Goal: Task Accomplishment & Management: Manage account settings

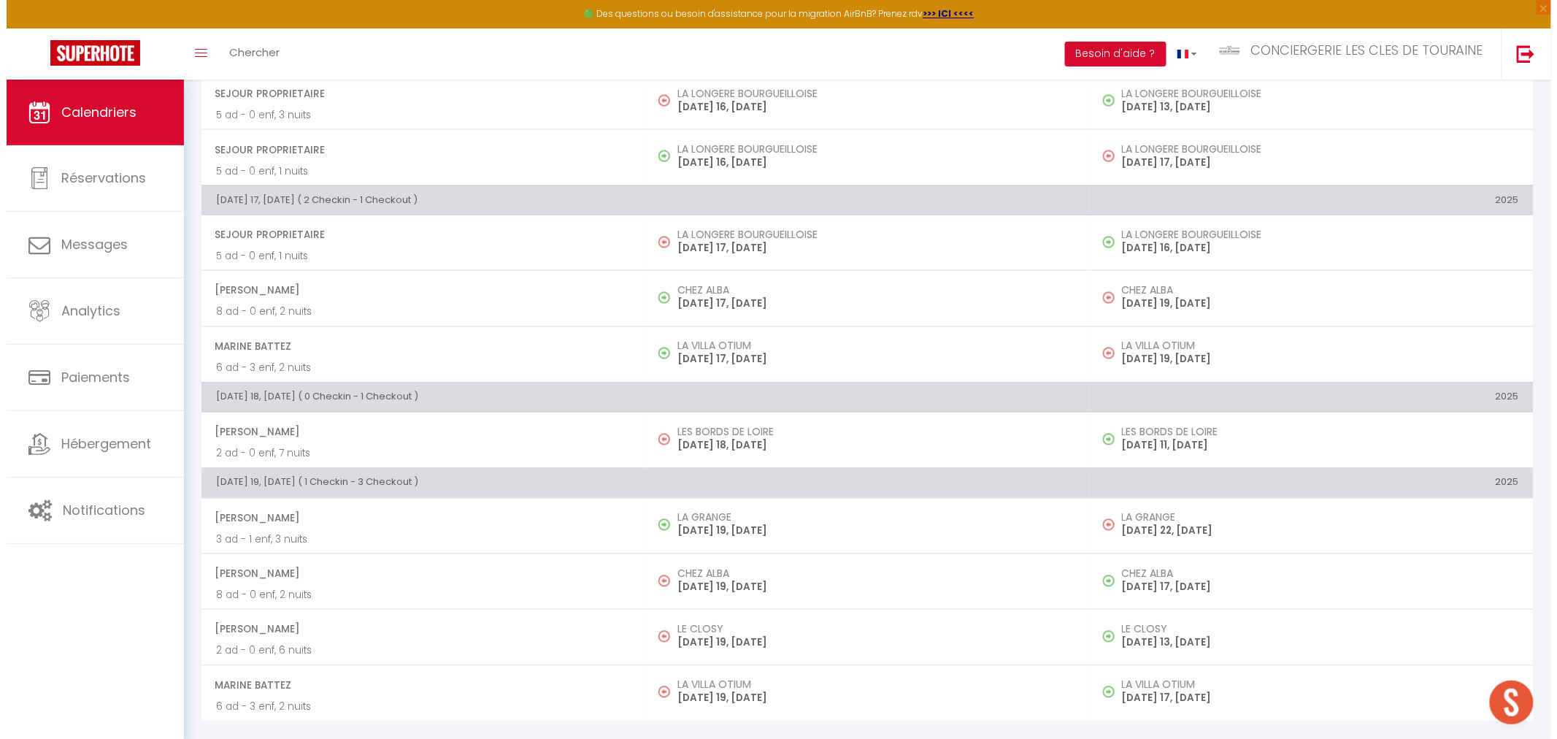
scroll to position [423, 0]
click at [286, 55] on div "Toggle menubar Chercher BUTTON Besoin d'aide ? CONCIERGERIE LES CLES DE TOURAIN…" at bounding box center [820, 53] width 1428 height 51
click at [261, 50] on span "Chercher" at bounding box center [248, 52] width 50 height 15
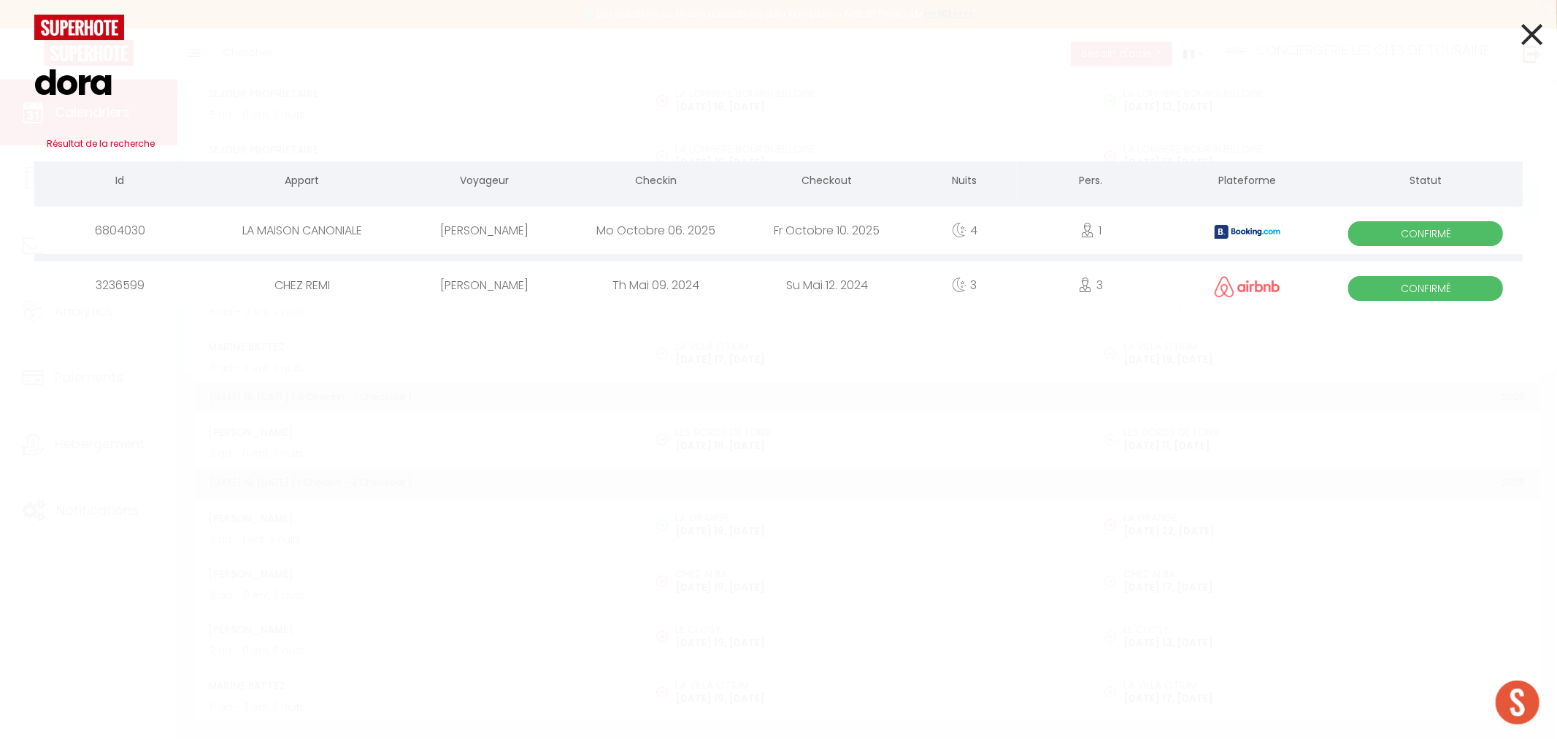
type input "dora"
click at [523, 242] on div "[PERSON_NAME]" at bounding box center [484, 230] width 171 height 47
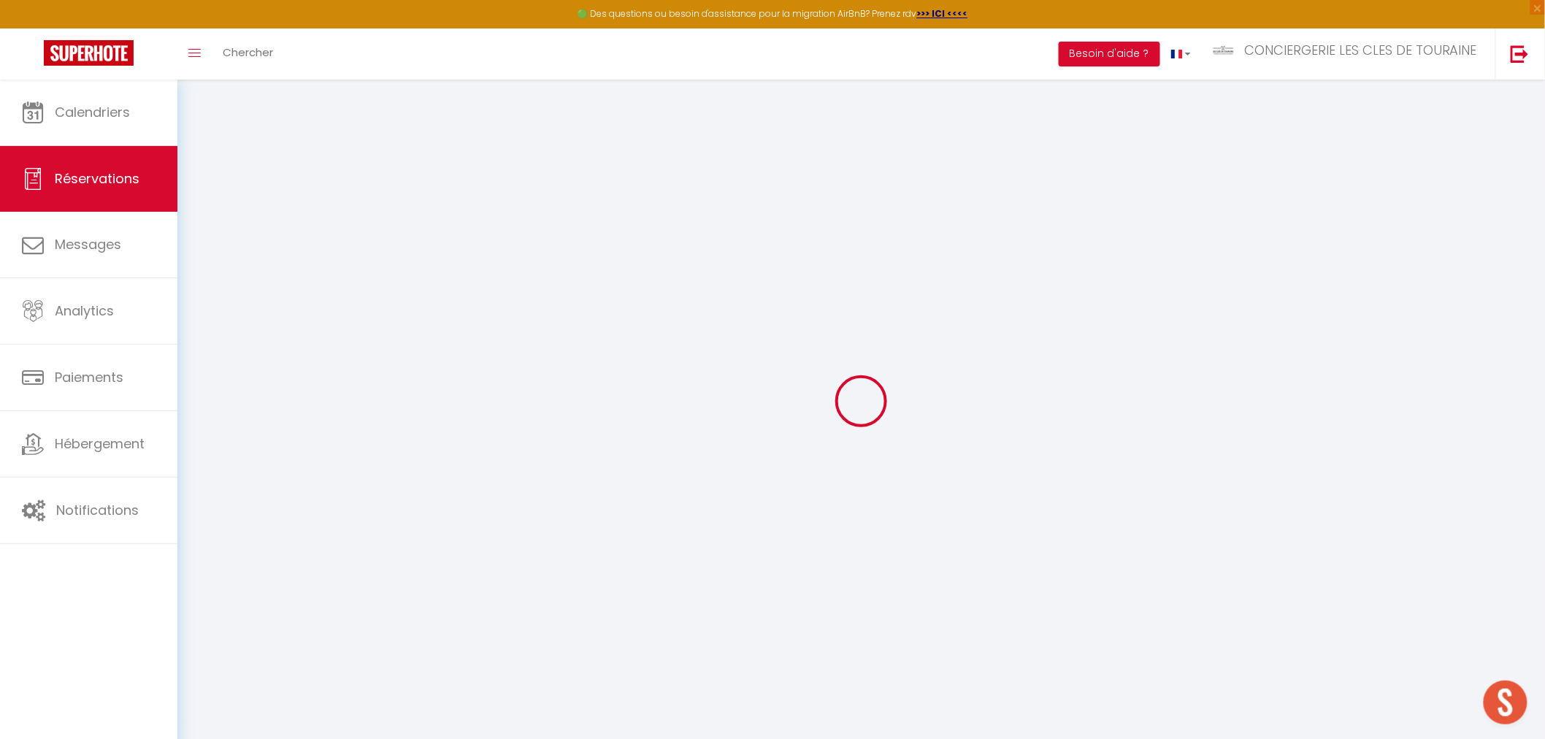
select select
checkbox input "false"
select select
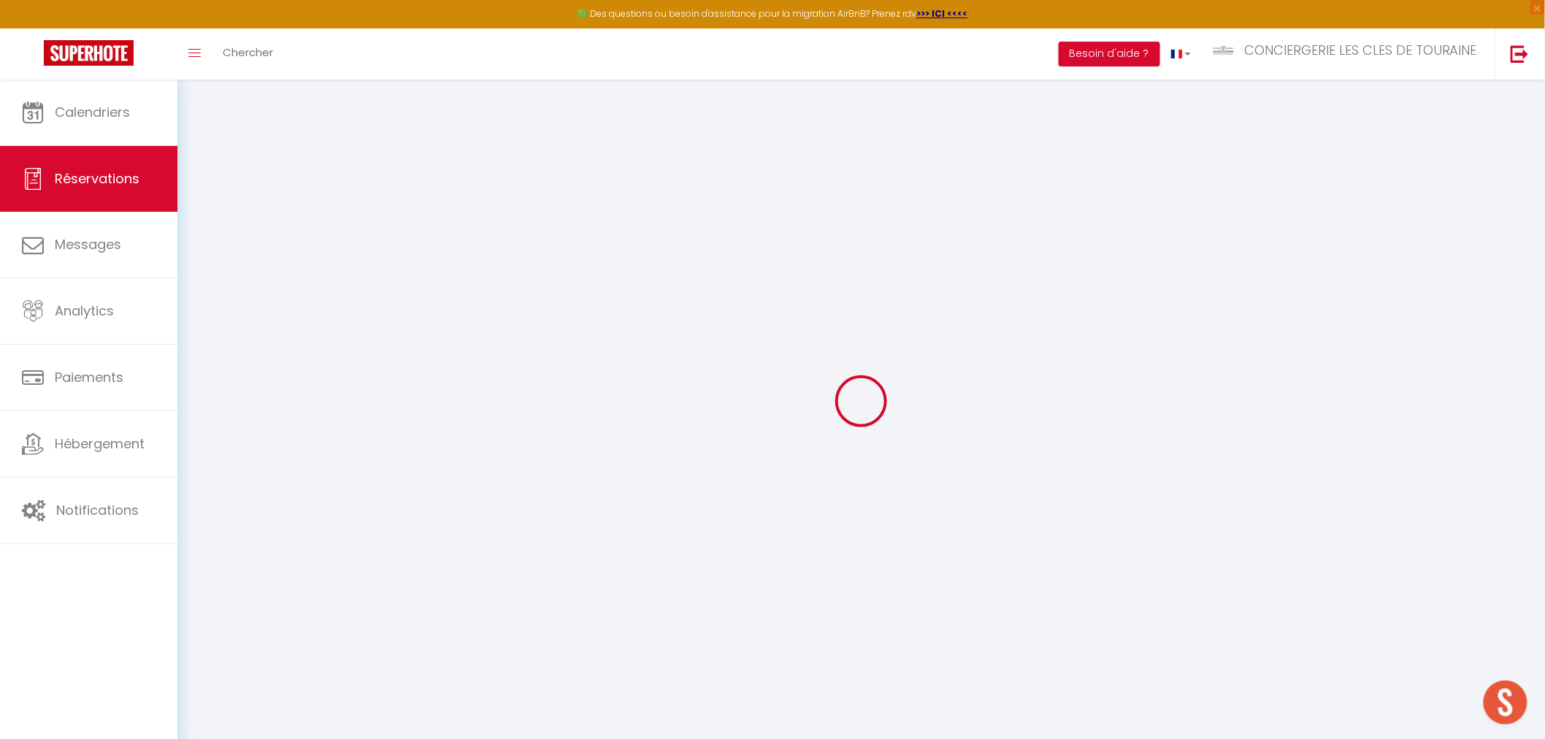
checkbox input "false"
type textarea "** THIS RESERVATION HAS BEEN PRE-PAID ** BOOKING NOTE : Payment charge is EUR 9…"
type input "30"
type input "20.24"
select select
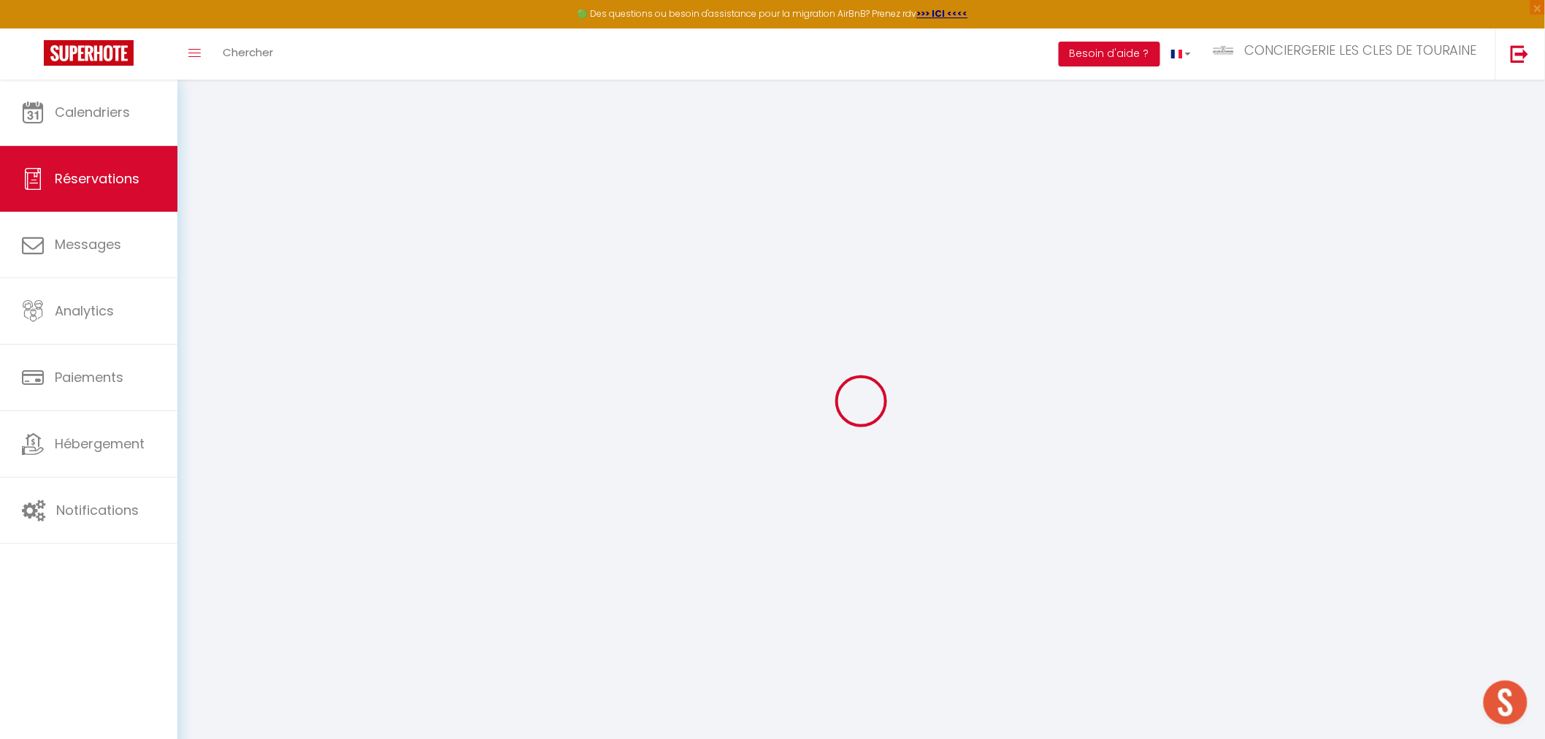
select select
checkbox input "false"
select select
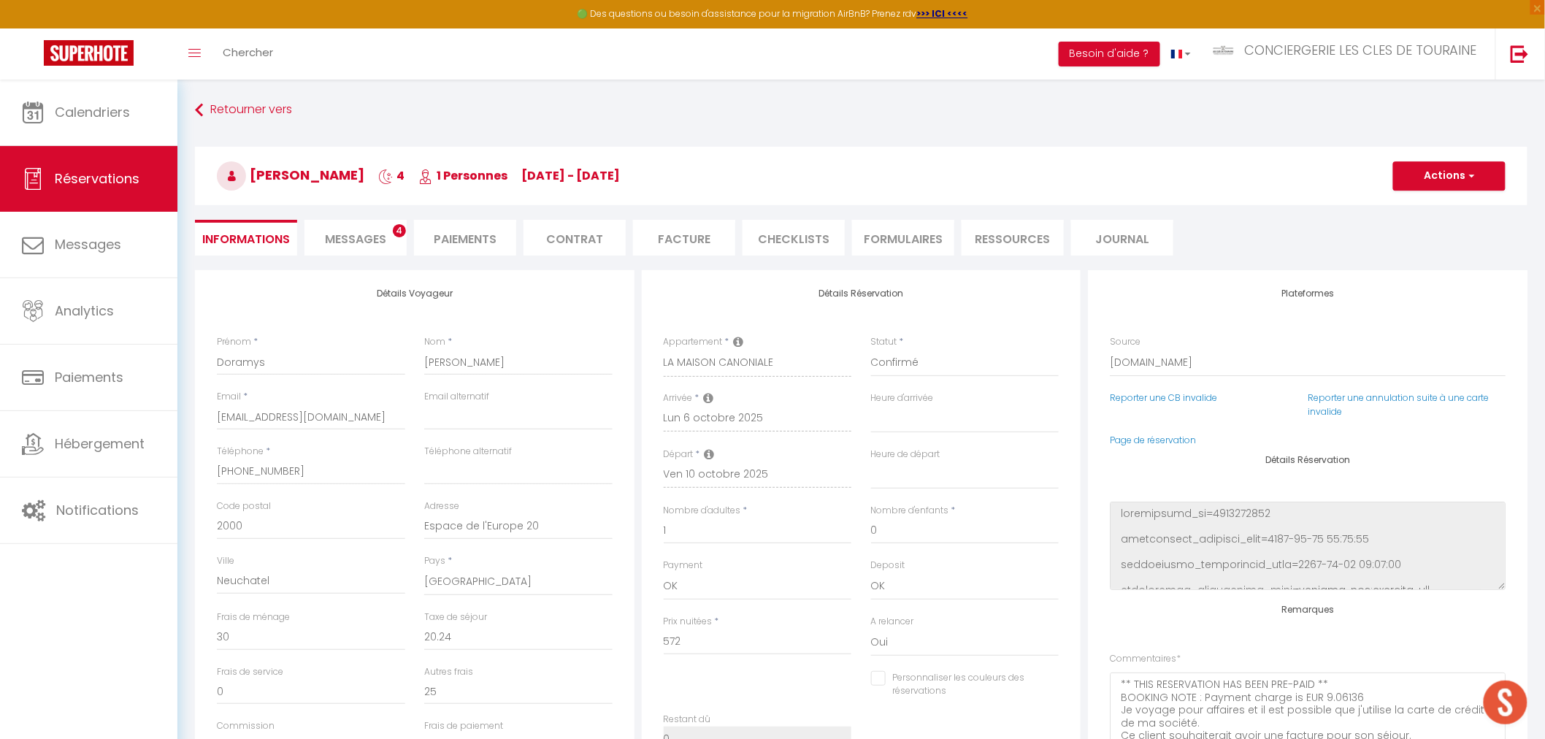
select select
checkbox input "false"
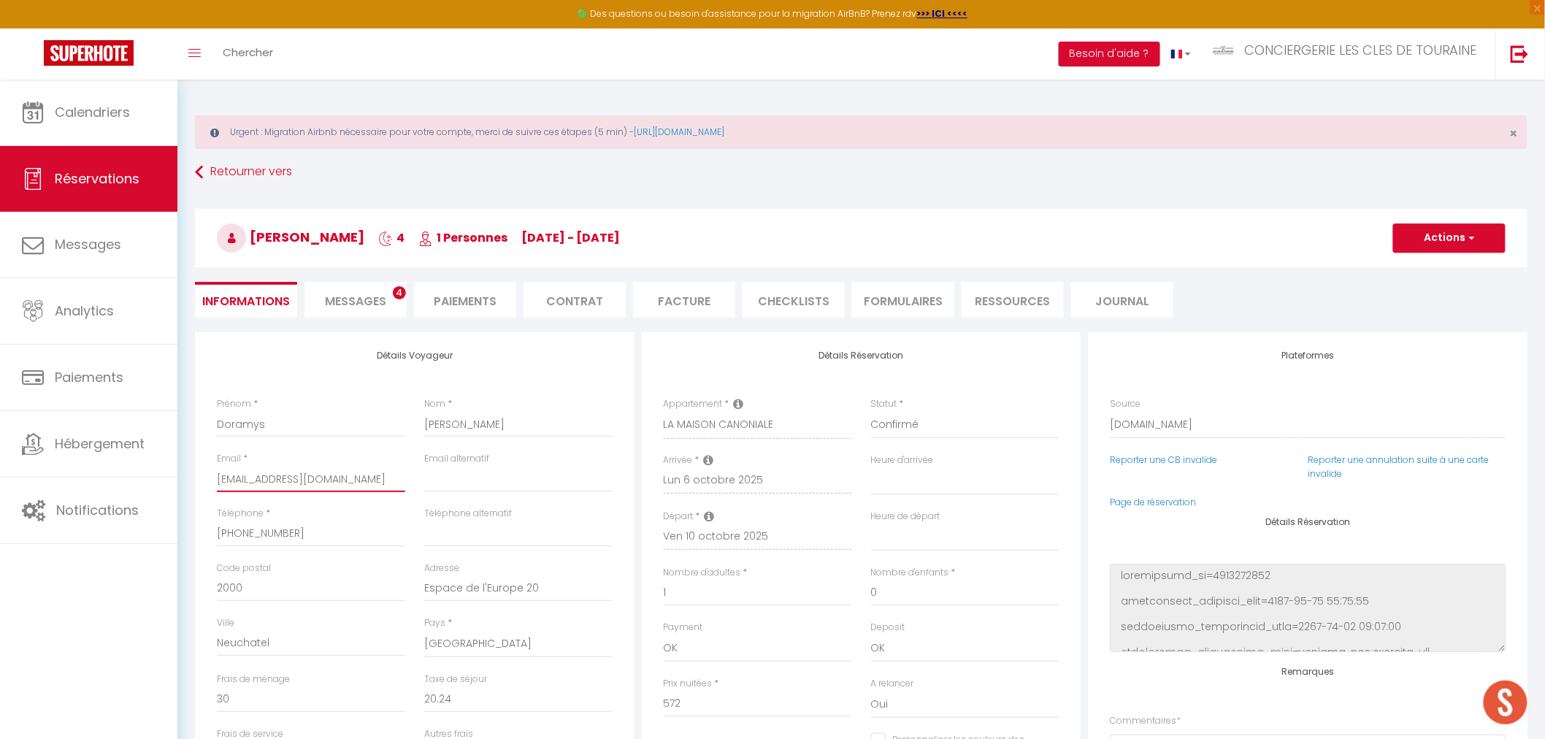
click at [270, 485] on input "[EMAIL_ADDRESS][DOMAIN_NAME]" at bounding box center [311, 479] width 188 height 26
paste input "[EMAIL_ADDRESS]"
type input "[EMAIL_ADDRESS][DOMAIN_NAME]"
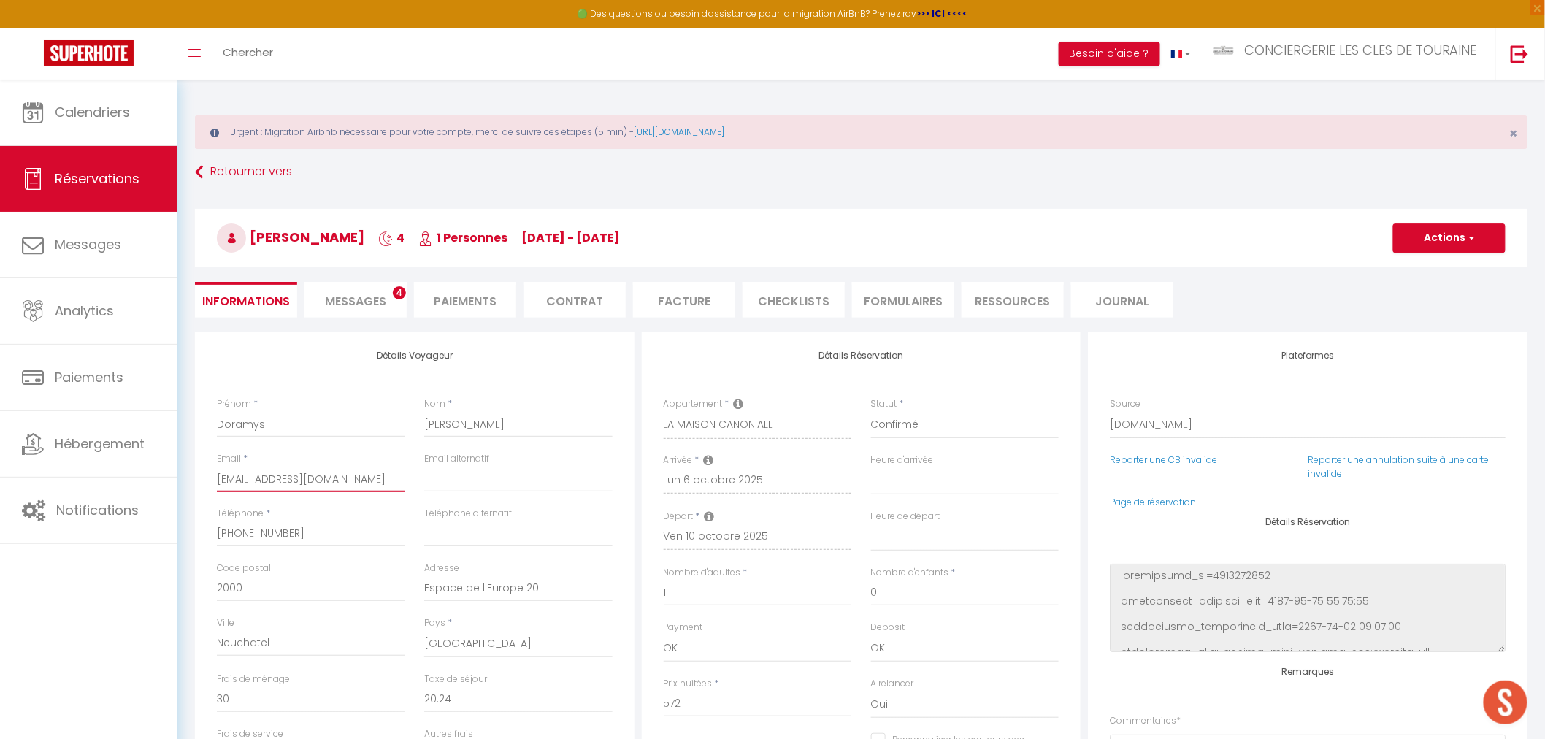
select select
checkbox input "false"
type input "[EMAIL_ADDRESS][DOMAIN_NAME]"
click at [1443, 239] on button "Actions" at bounding box center [1449, 237] width 112 height 29
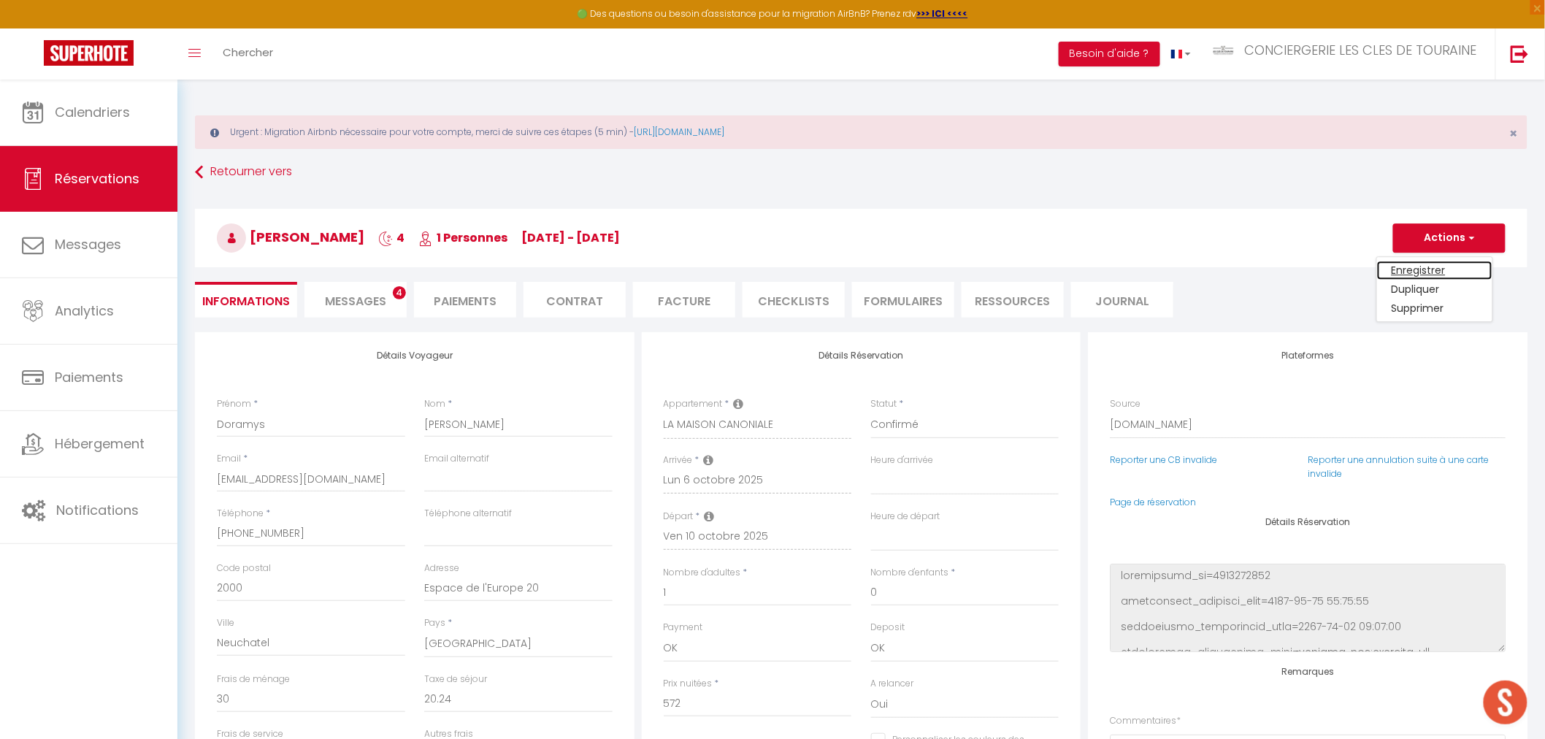
click at [1415, 261] on link "Enregistrer" at bounding box center [1434, 270] width 115 height 19
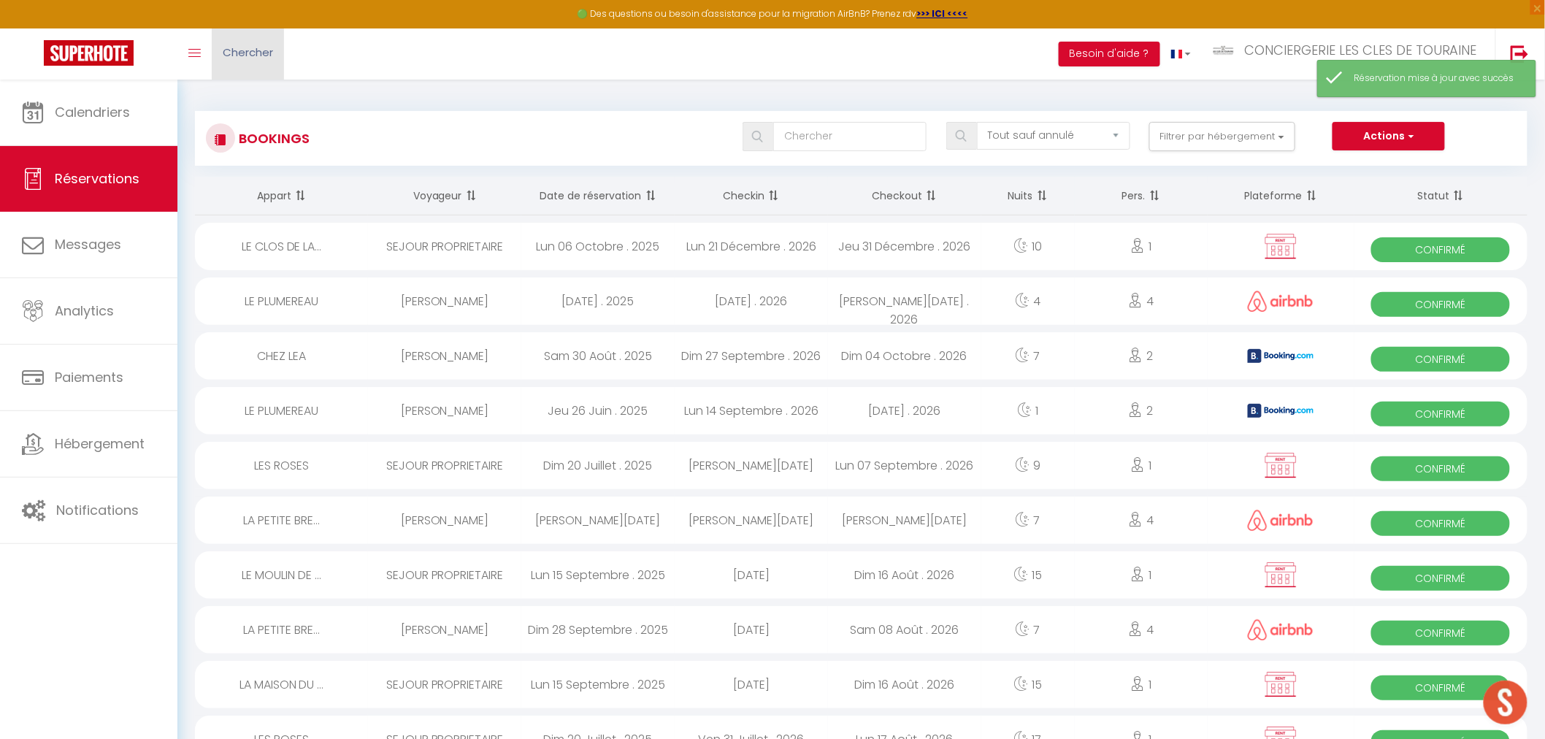
click at [258, 61] on link "Chercher" at bounding box center [248, 53] width 72 height 51
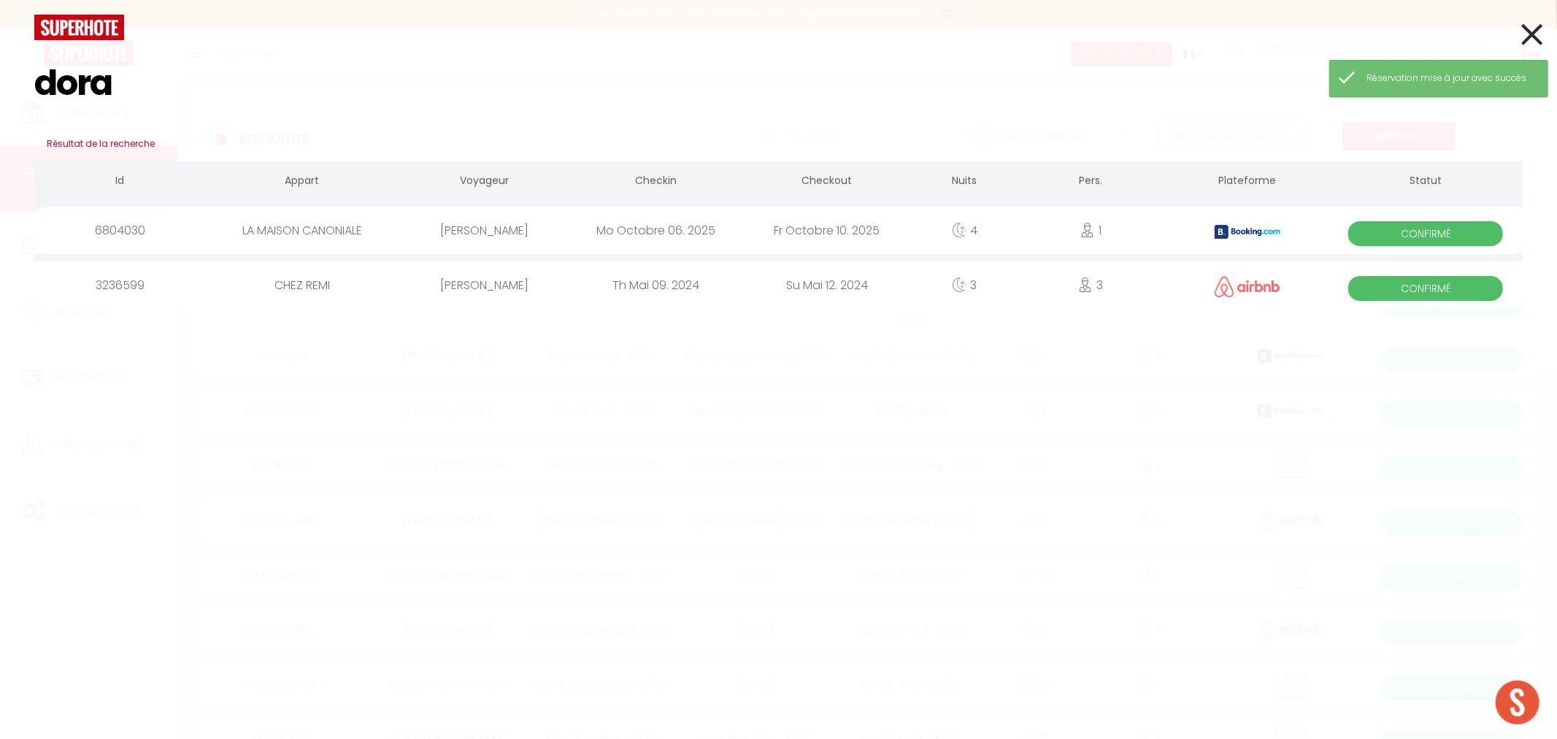
type input "dora"
click at [493, 237] on div "[PERSON_NAME]" at bounding box center [484, 230] width 171 height 47
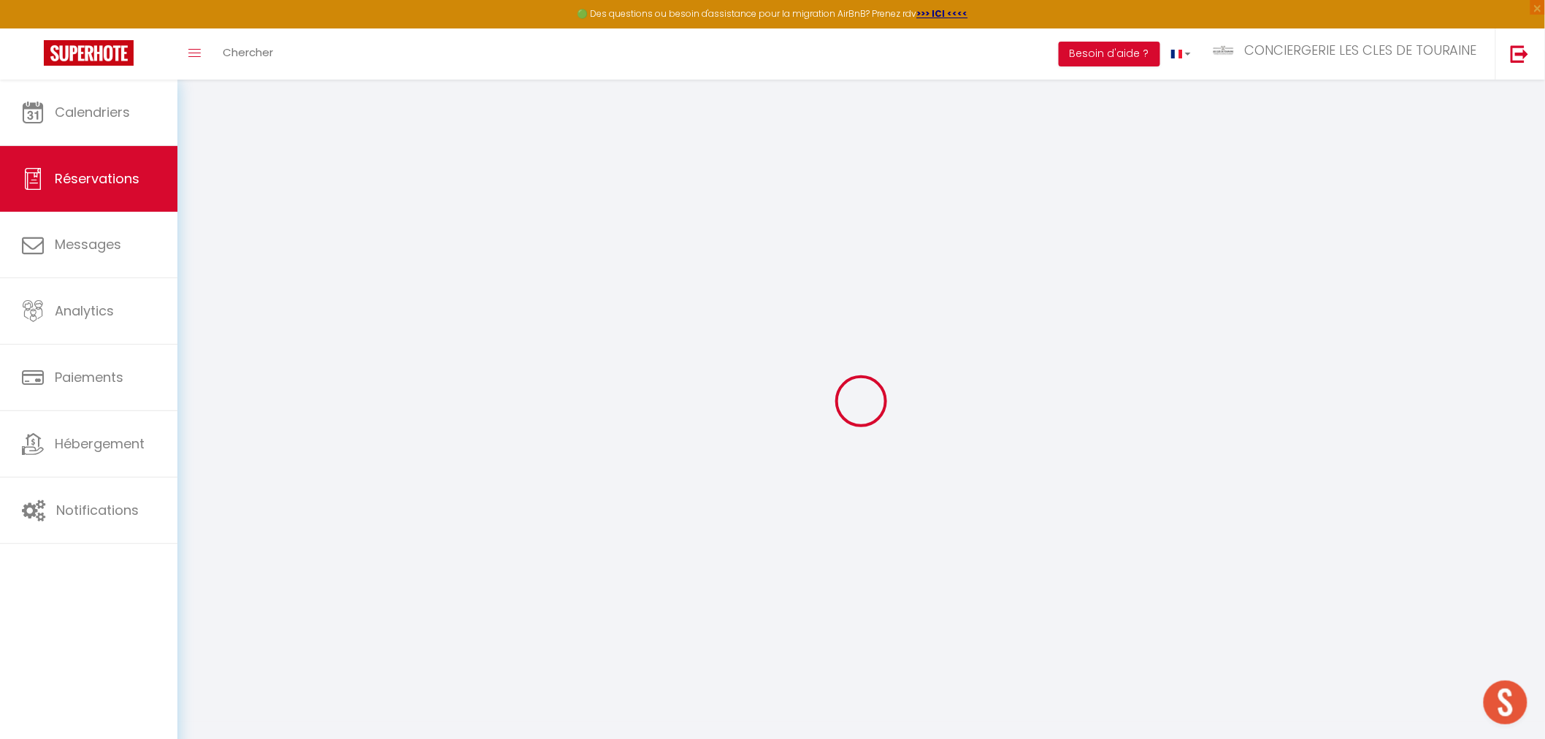
select select
select select "15"
checkbox input "false"
select select
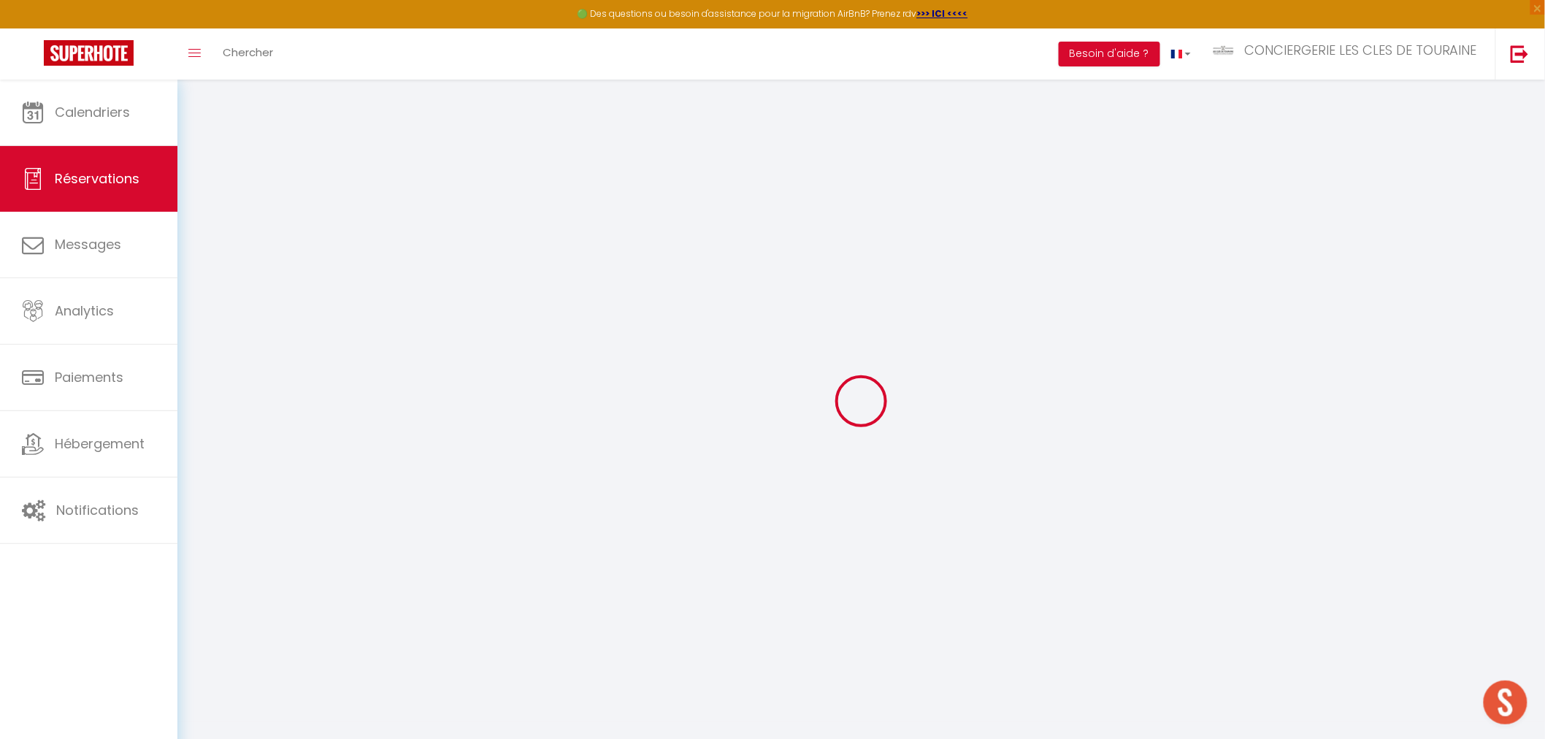
select select
checkbox input "false"
select select
checkbox input "false"
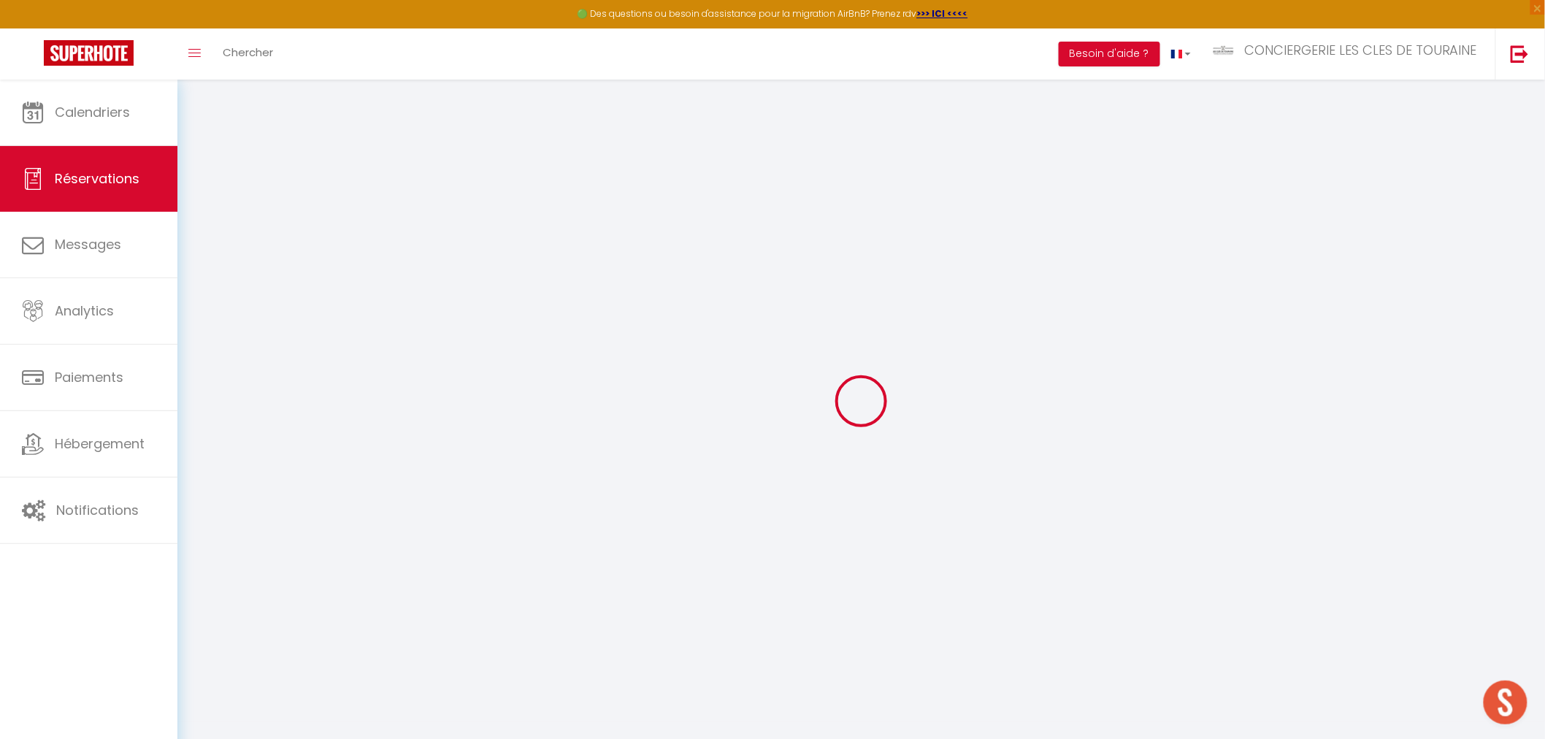
type textarea "** THIS RESERVATION HAS BEEN PRE-PAID ** BOOKING NOTE : Payment charge is EUR 9…"
type input "30"
type input "20.24"
select select
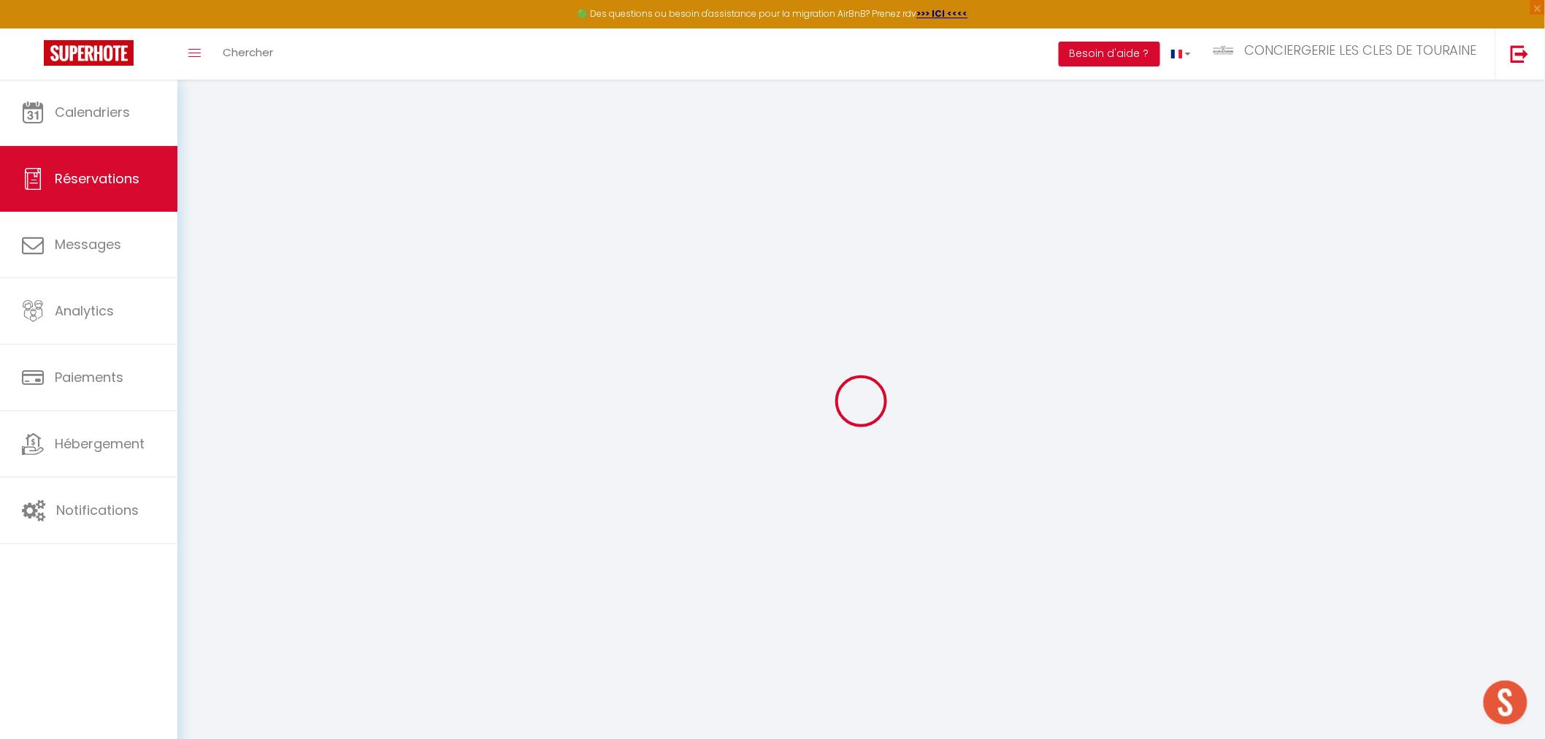
checkbox input "false"
select select
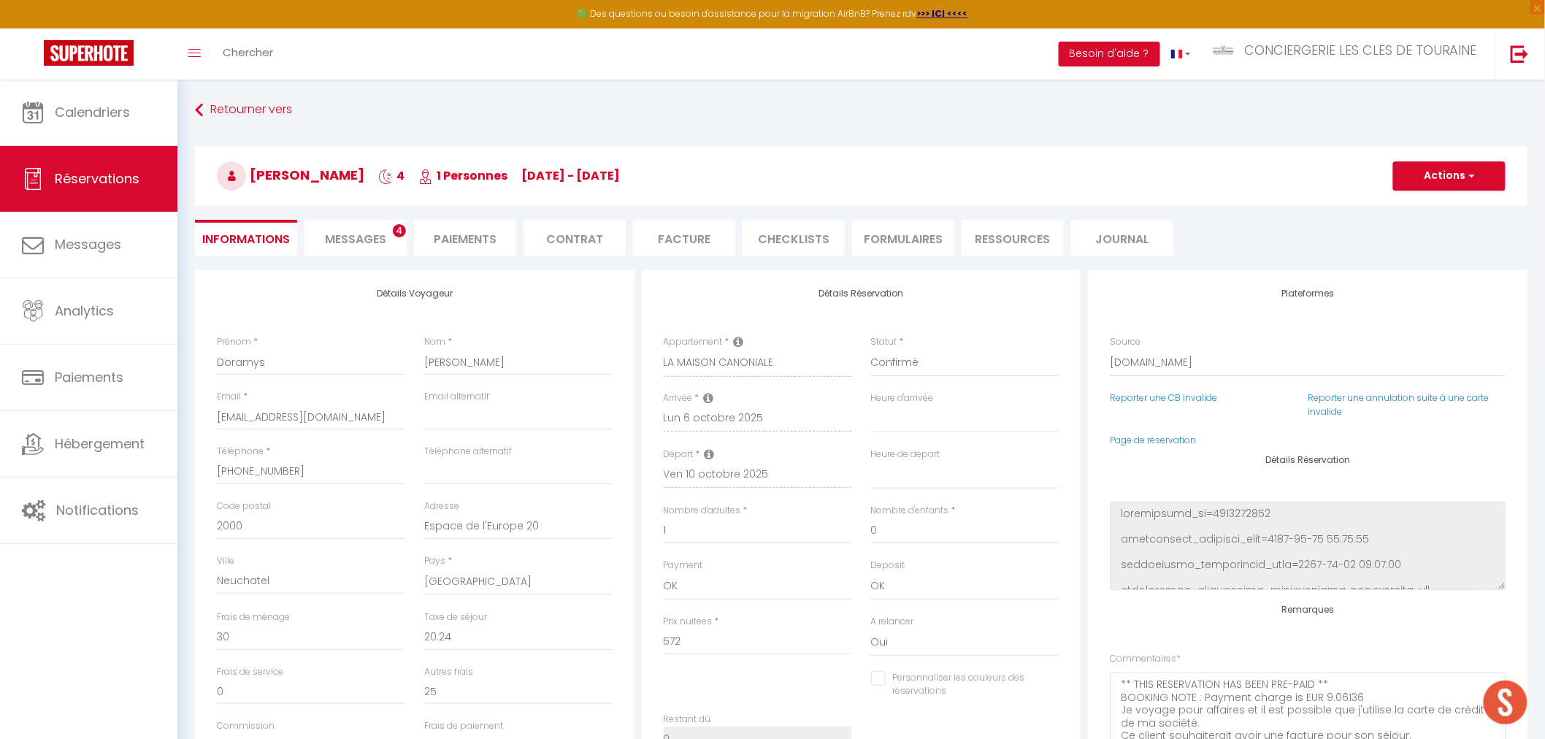
select select
checkbox input "false"
click at [253, 366] on input "Doramys" at bounding box center [311, 362] width 188 height 26
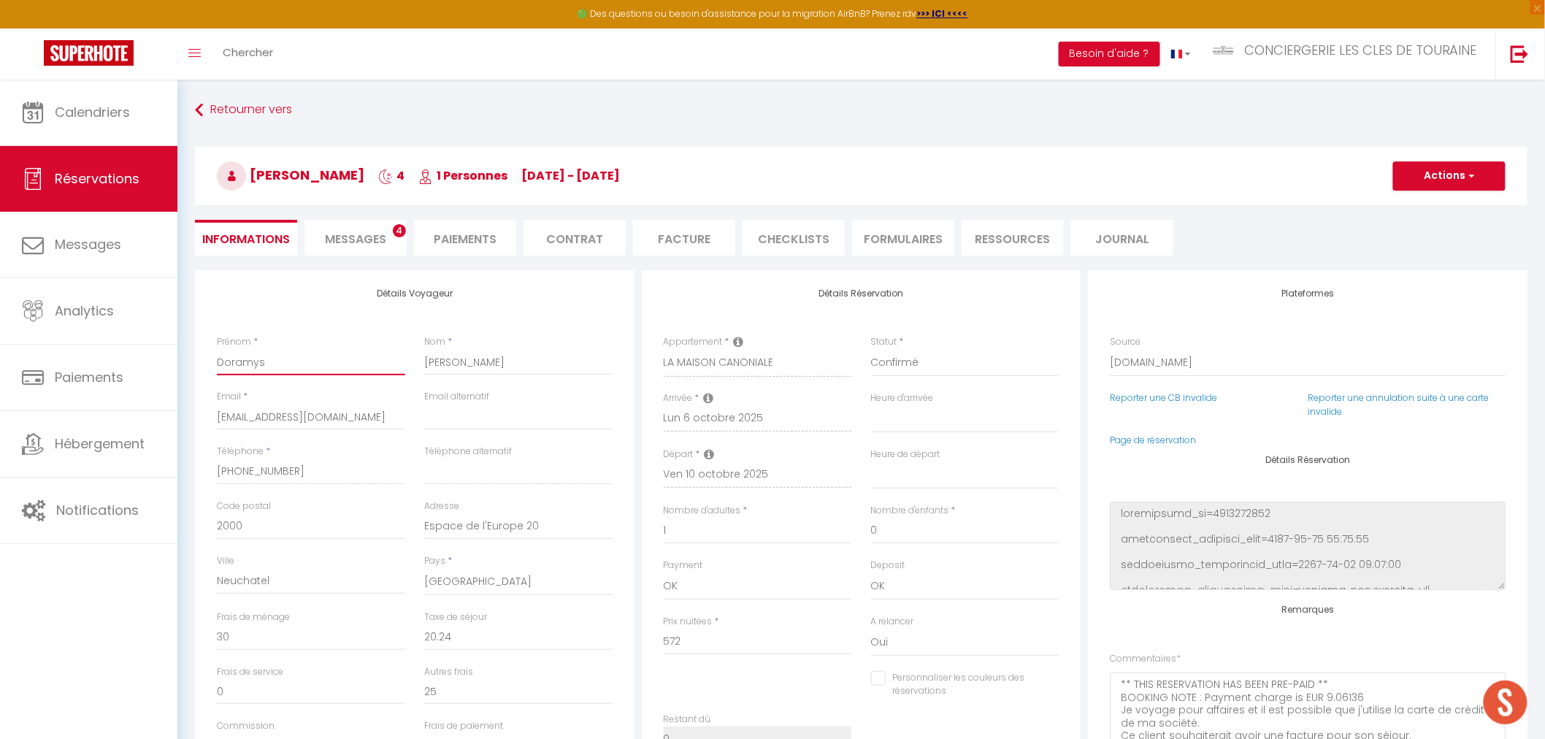
paste input "Neovii Pharmaceuticals AG"
type input "Neovii Pharmaceuticals AG"
select select
checkbox input "false"
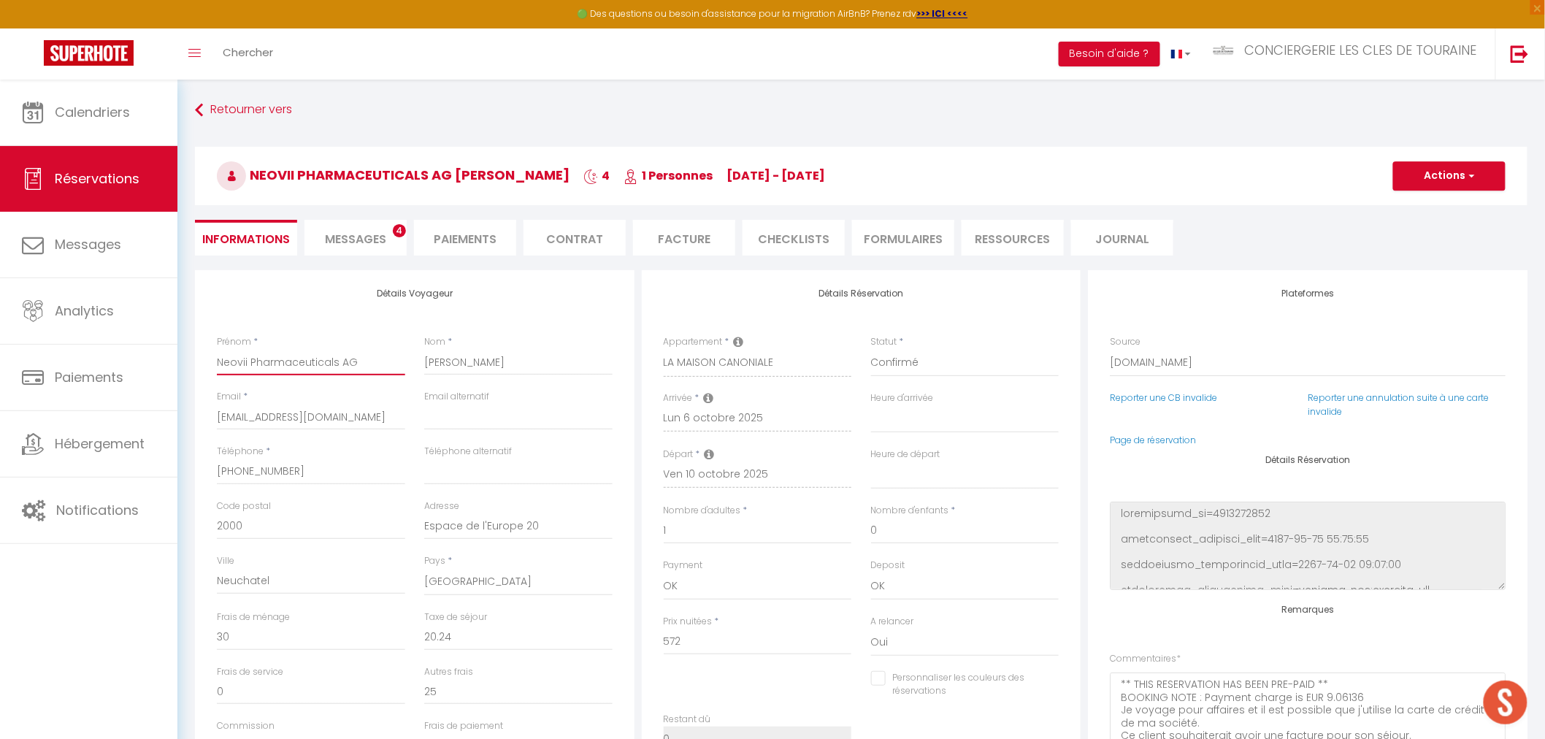
type input "Neovii Pharmaceuticals AG"
click at [426, 362] on input "[PERSON_NAME]" at bounding box center [518, 362] width 188 height 26
paste input "Neovii Pharmaceuticals AG"
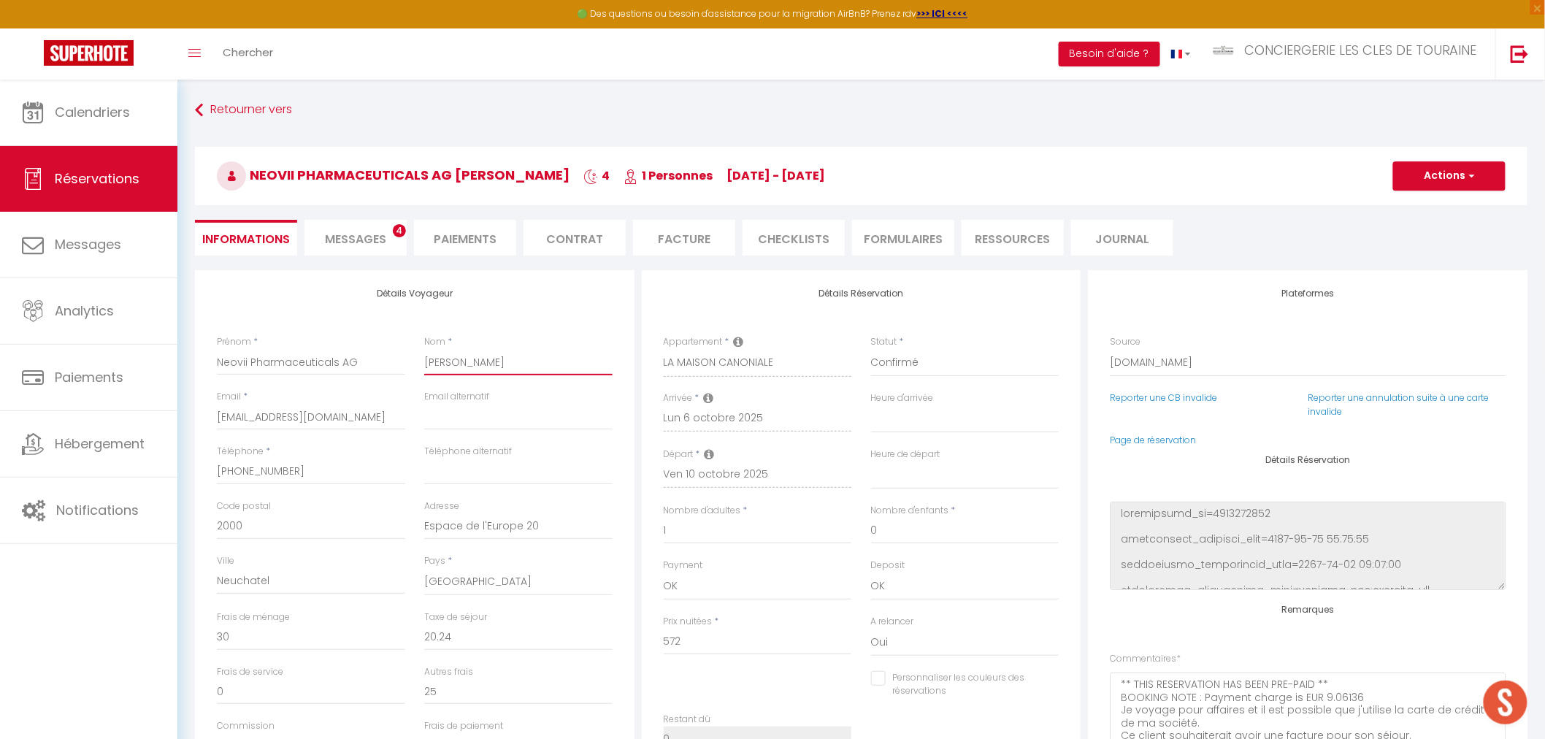
type input "Neovii Pharmaceuticals AG"
select select
checkbox input "false"
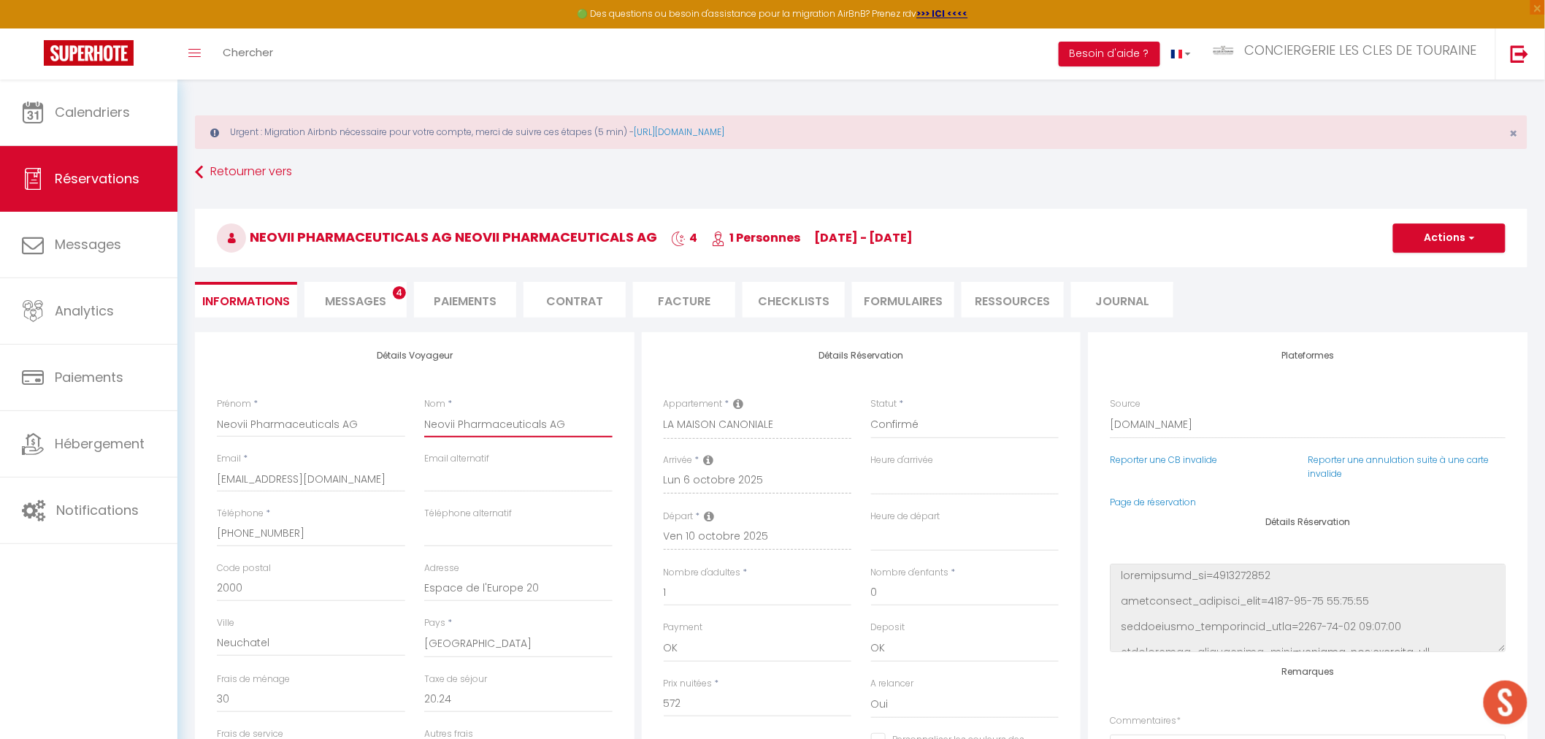
type input "Neovii Pharmaceuticals AG"
drag, startPoint x: 251, startPoint y: 423, endPoint x: 407, endPoint y: 421, distance: 155.5
click at [407, 421] on div "Prénom * Neovii Pharmaceuticals AG" at bounding box center [310, 424] width 207 height 55
type input "Neovii"
select select
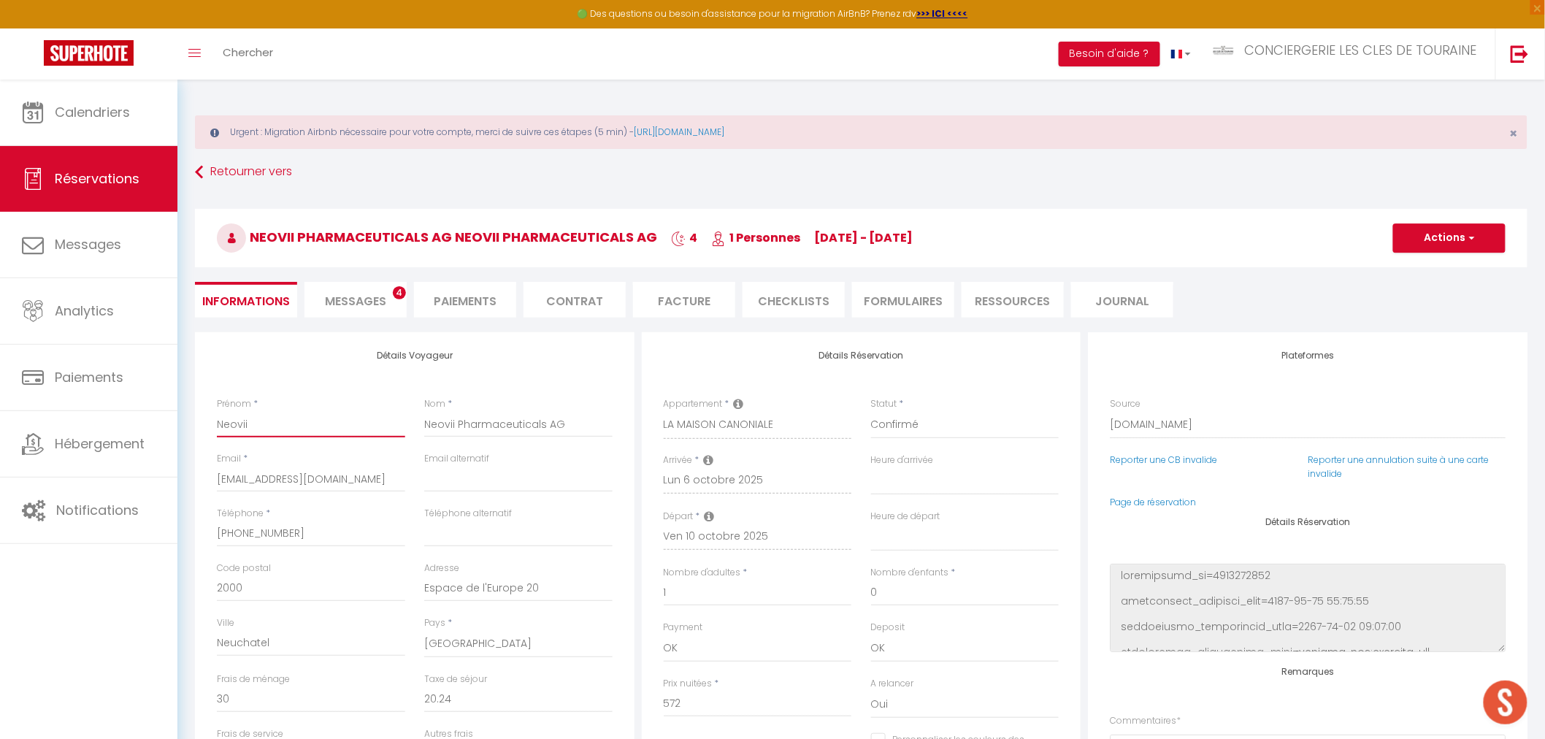
select select
checkbox input "false"
type input "Neovii"
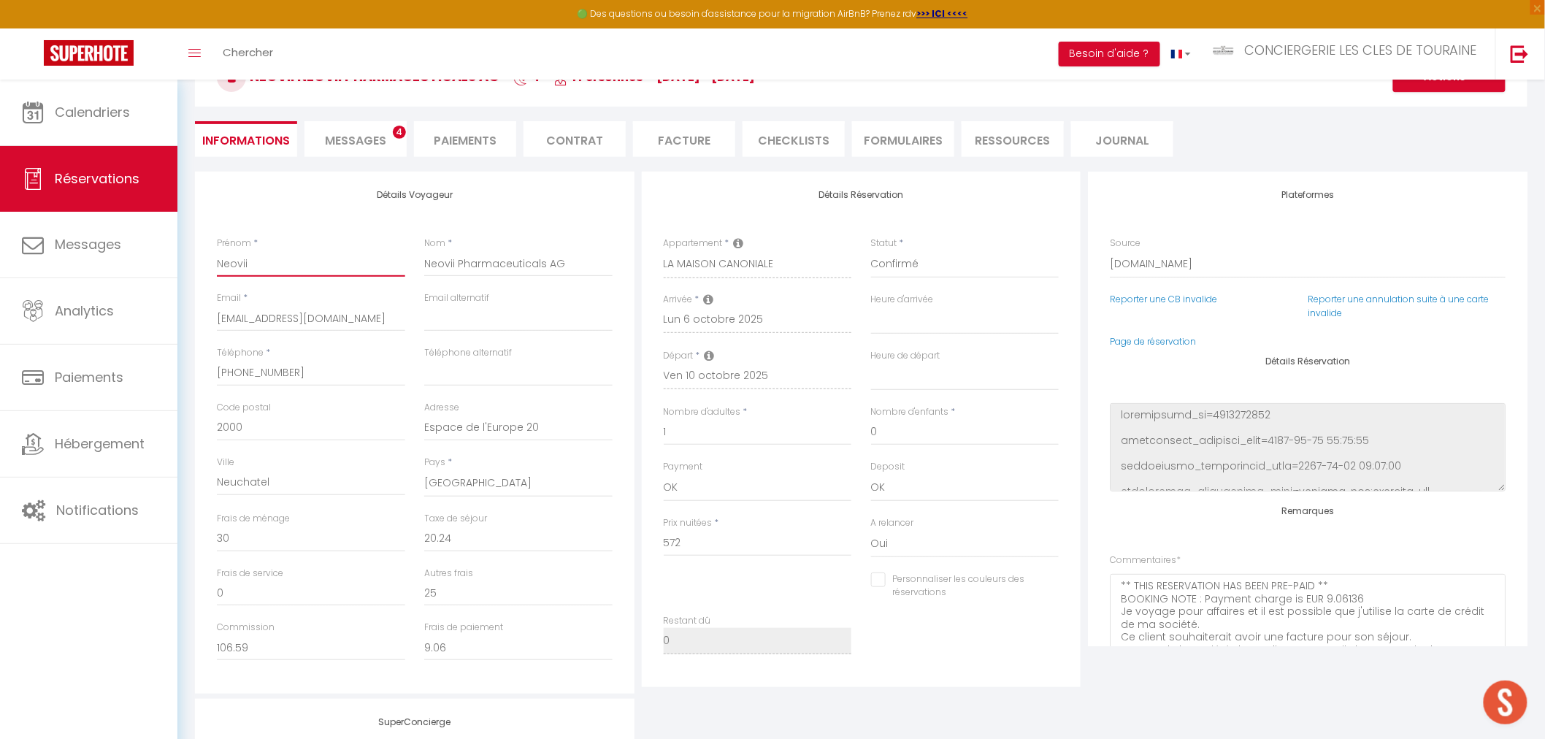
scroll to position [162, 0]
click at [455, 429] on input "Espace de l'Europe 20" at bounding box center [518, 426] width 188 height 26
paste input "[STREET_ADDRESS]"
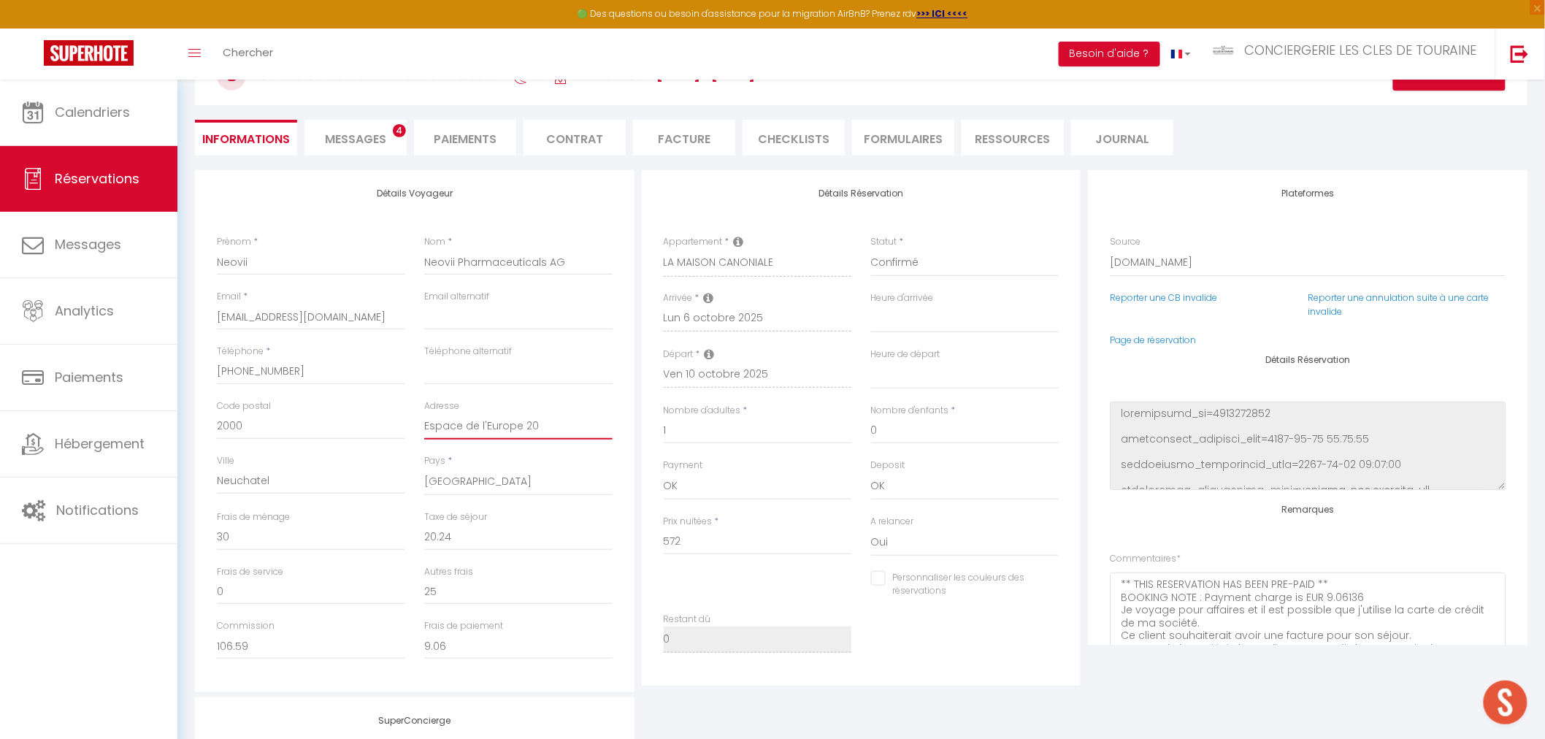
type input "[STREET_ADDRESS]"
select select
checkbox input "false"
type input "[STREET_ADDRESS]"
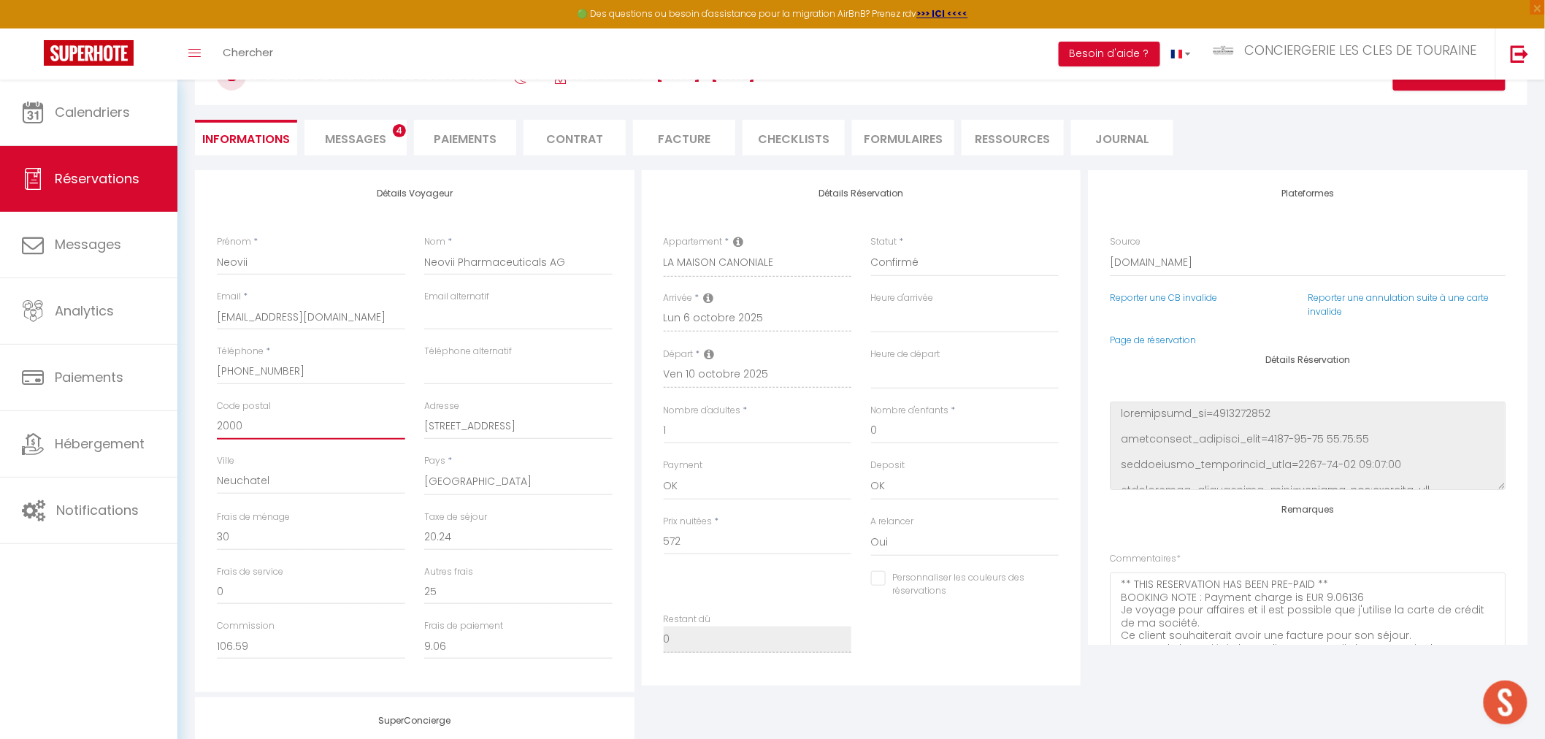
click at [231, 427] on input "2000" at bounding box center [311, 426] width 188 height 26
type input "8"
select select
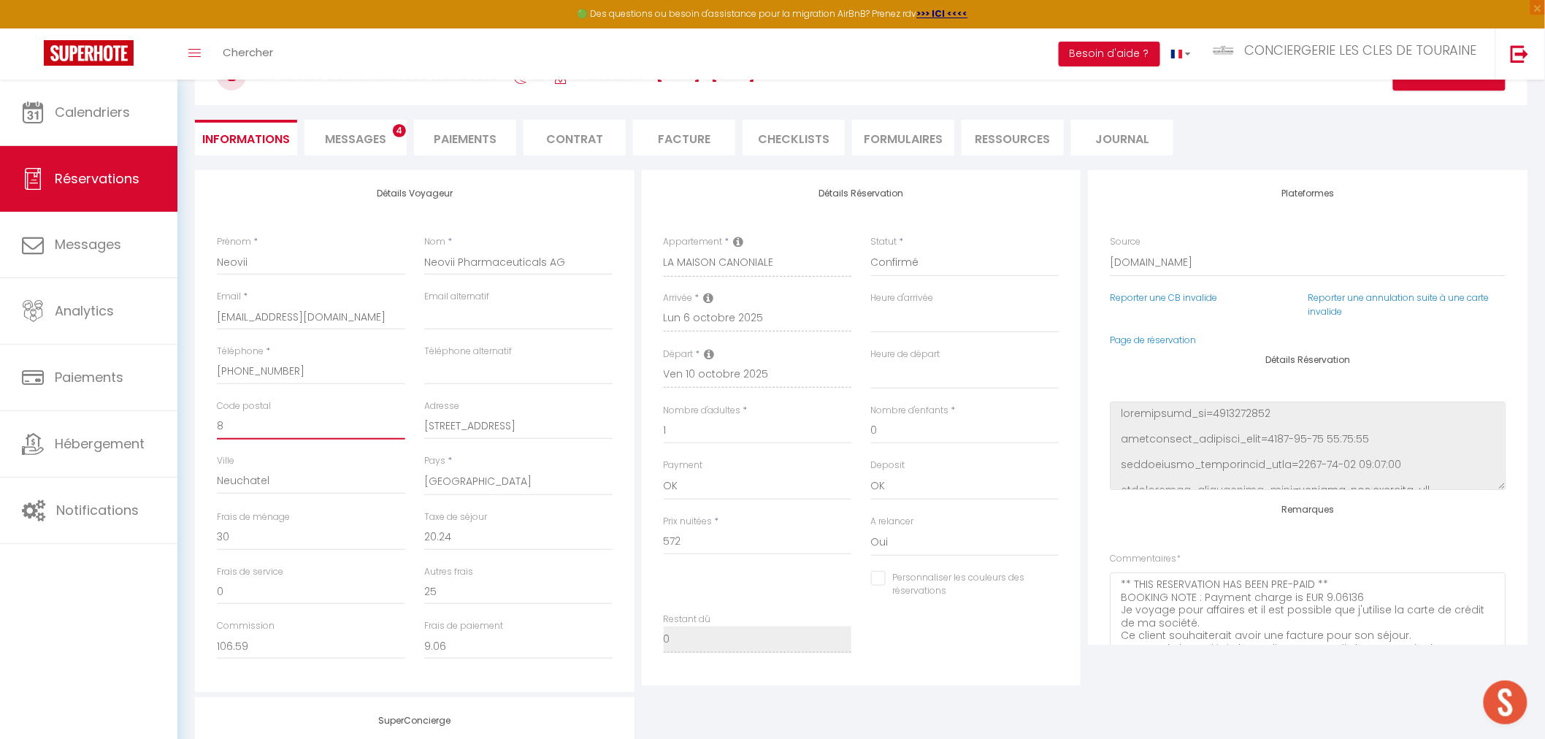
checkbox input "false"
type input "86"
select select
checkbox input "false"
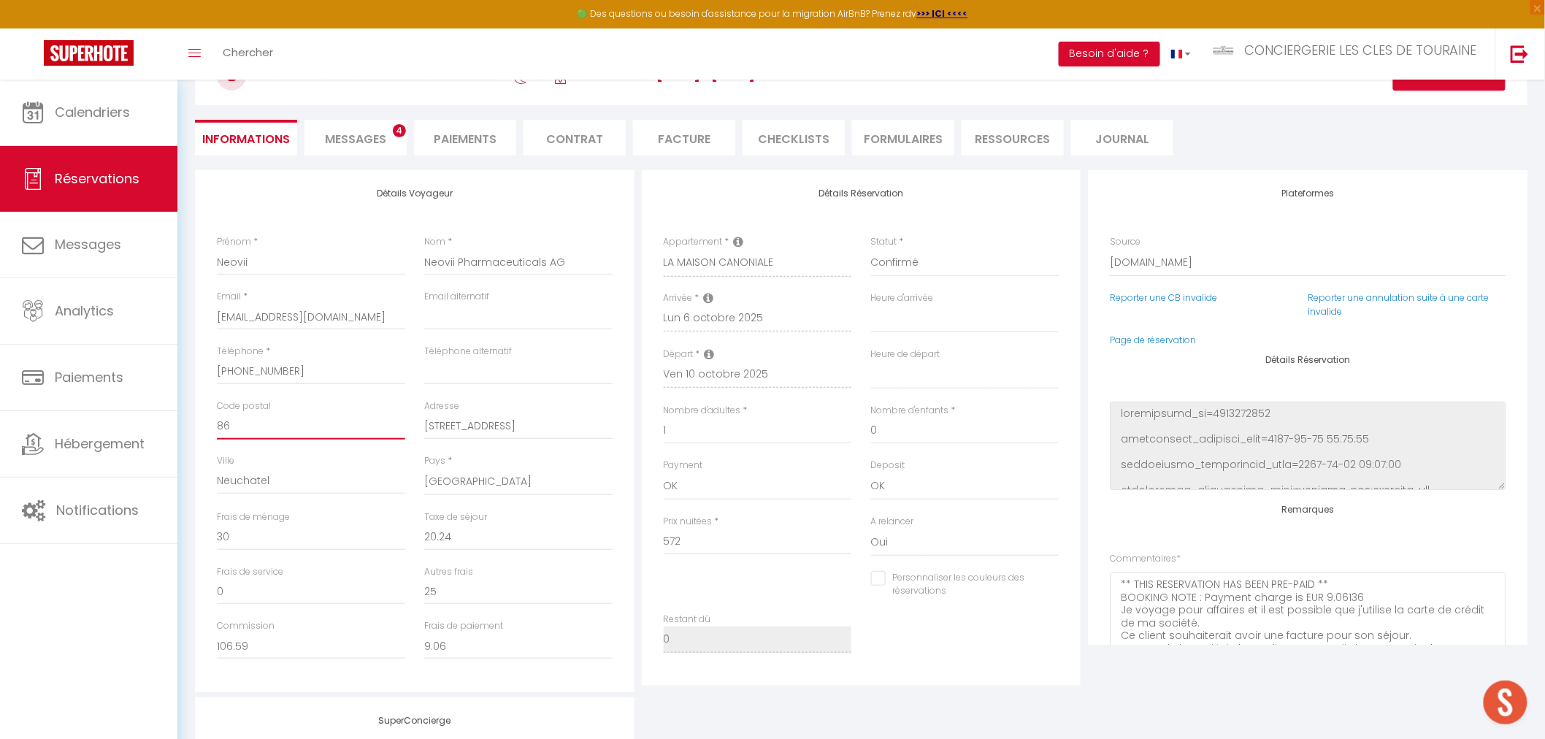
type input "864"
select select
checkbox input "false"
type input "8645"
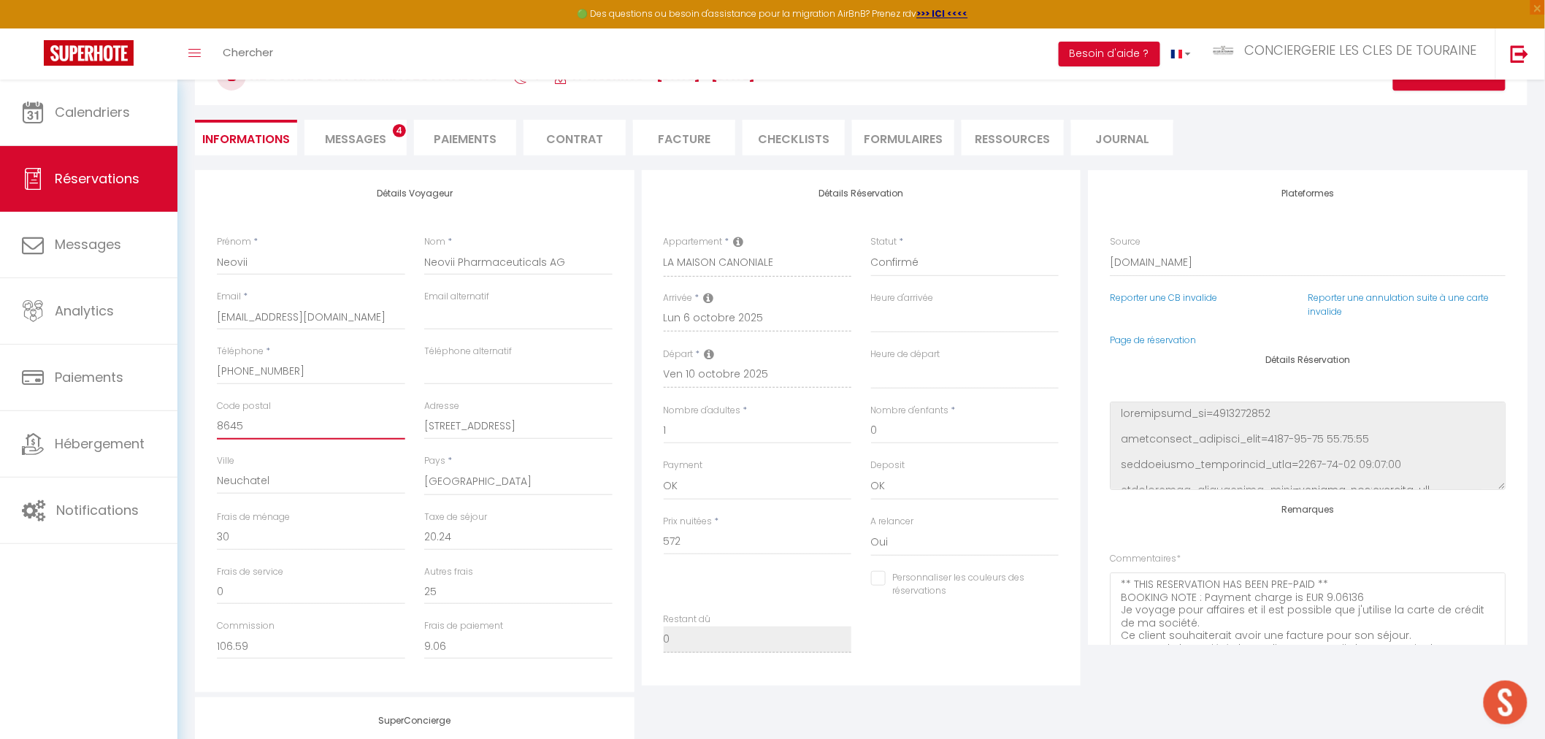
select select
checkbox input "false"
type input "8645"
click at [264, 482] on input "Neuchatel" at bounding box center [311, 481] width 188 height 26
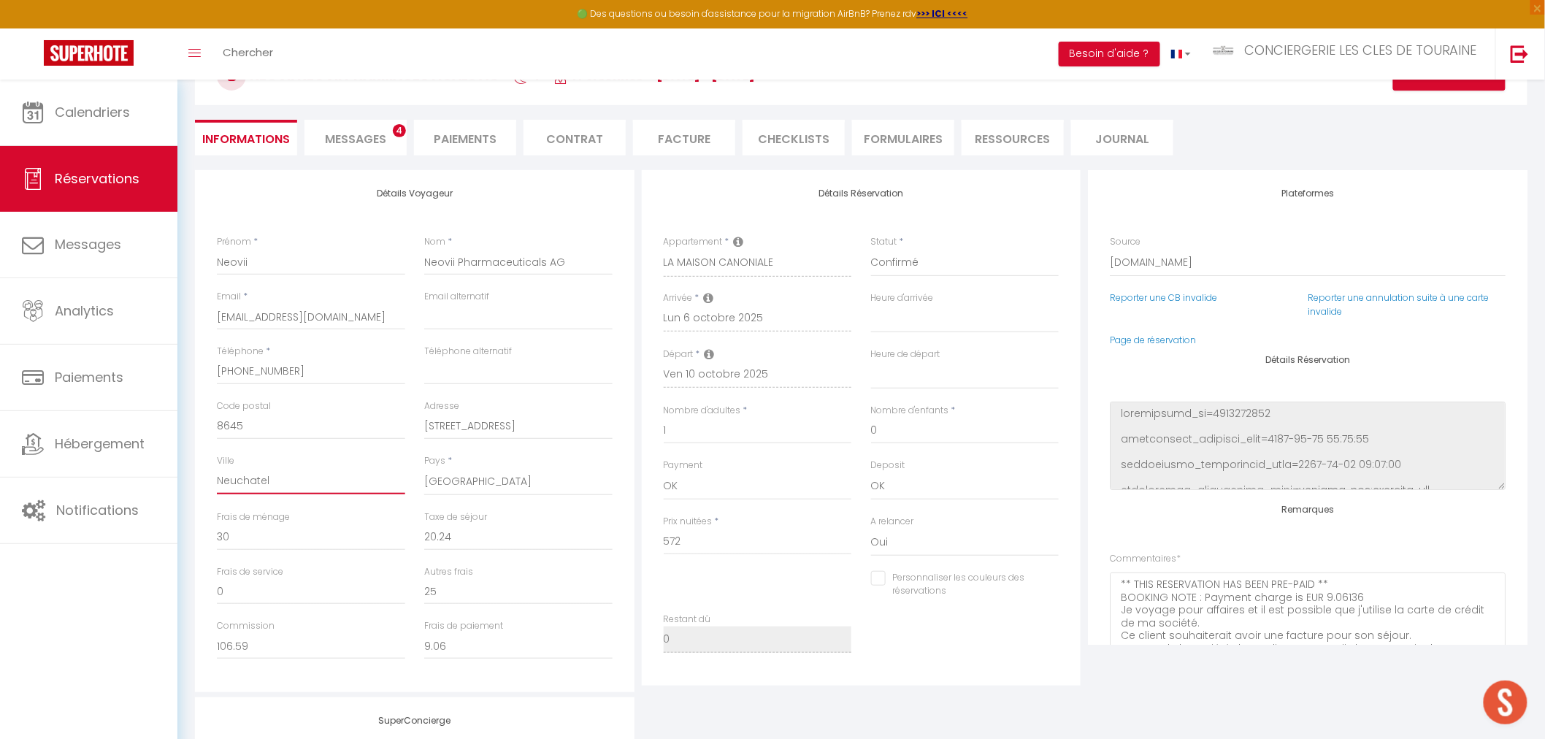
click at [264, 482] on input "Neuchatel" at bounding box center [311, 481] width 188 height 26
paste input "8645 Rapperswil-Jona"
type input "8645 Rapperswil-Jona"
select select
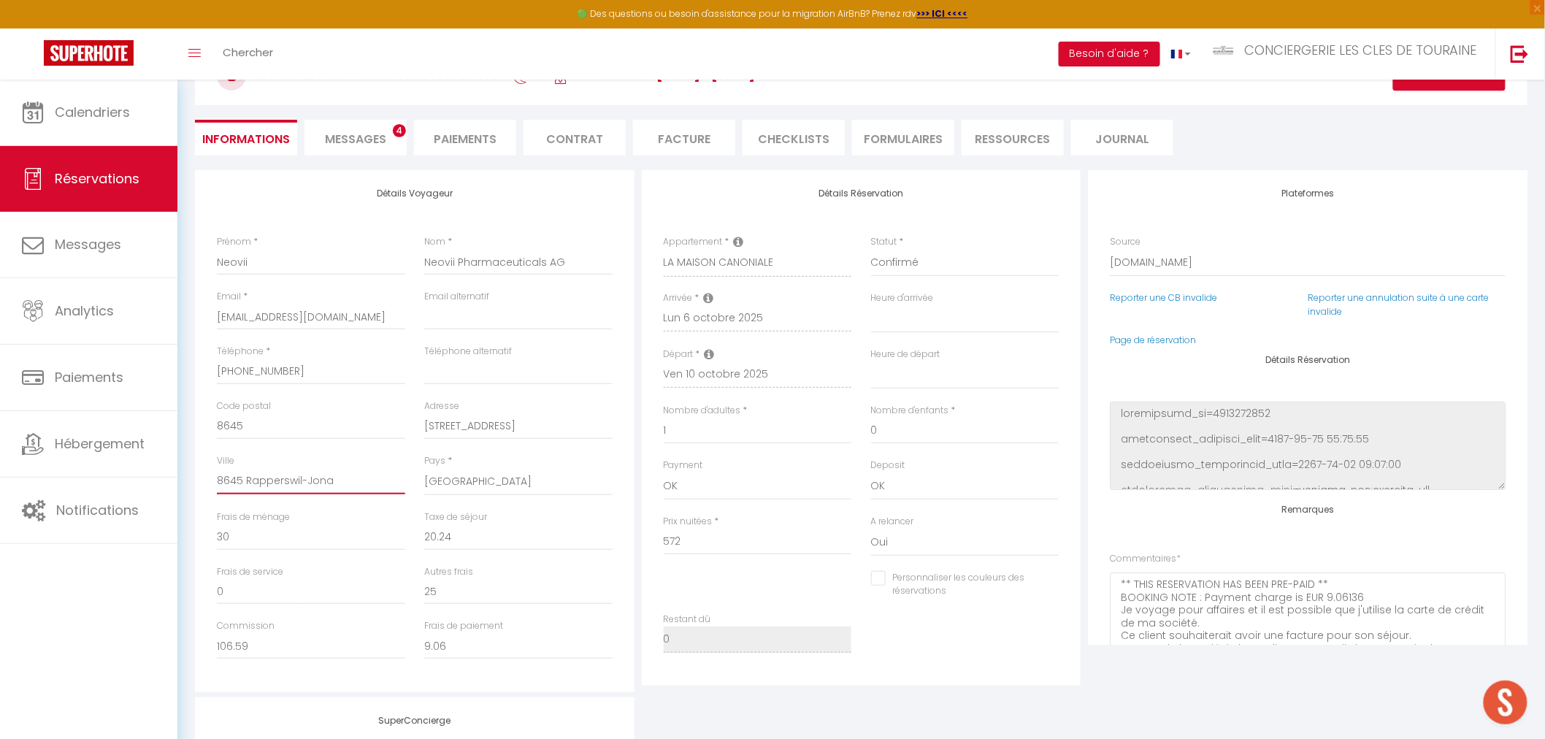
select select
checkbox input "false"
type input "8645 Rapperswil-Jona"
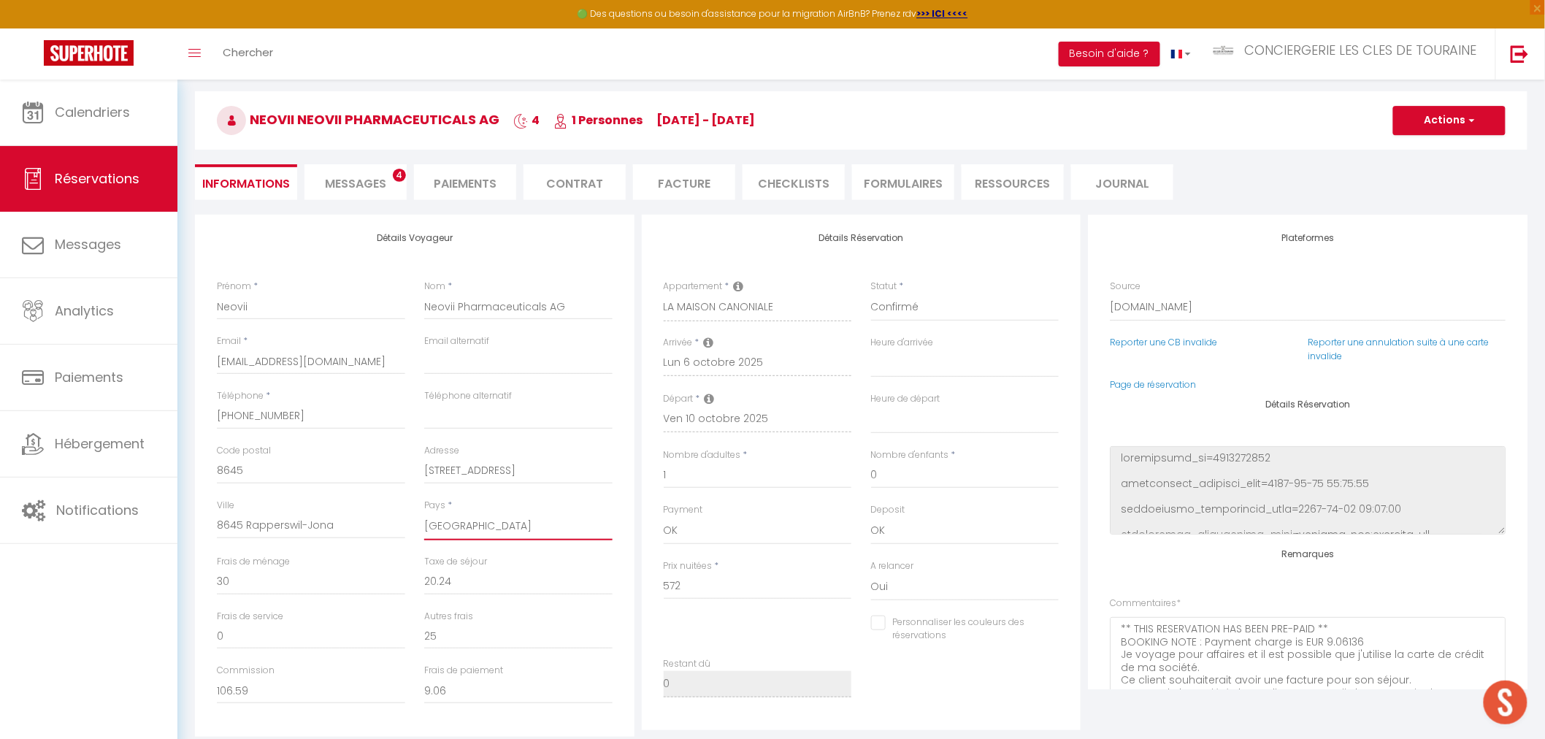
scroll to position [81, 0]
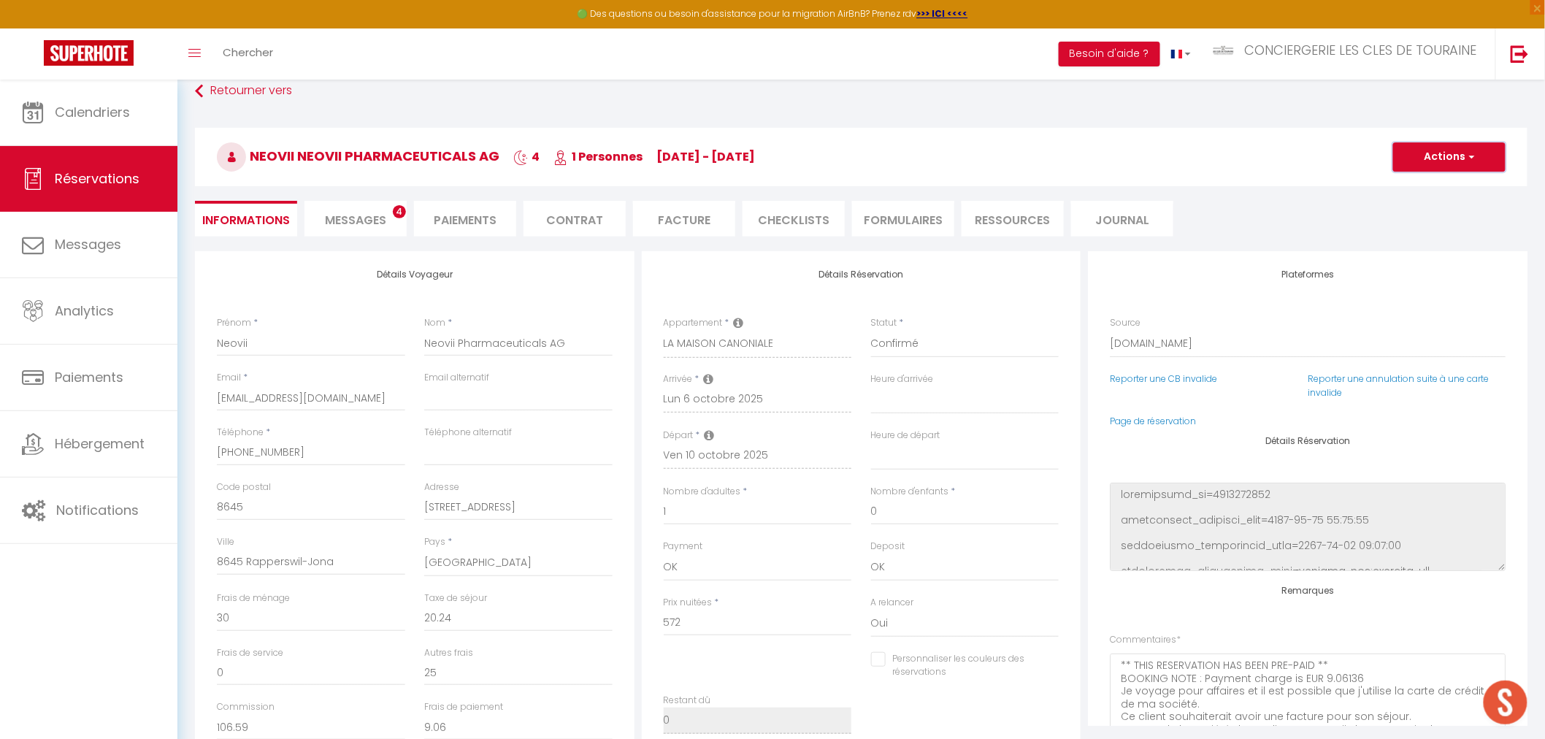
click at [1429, 153] on button "Actions" at bounding box center [1449, 156] width 112 height 29
click at [1411, 194] on link "Enregistrer" at bounding box center [1434, 189] width 115 height 19
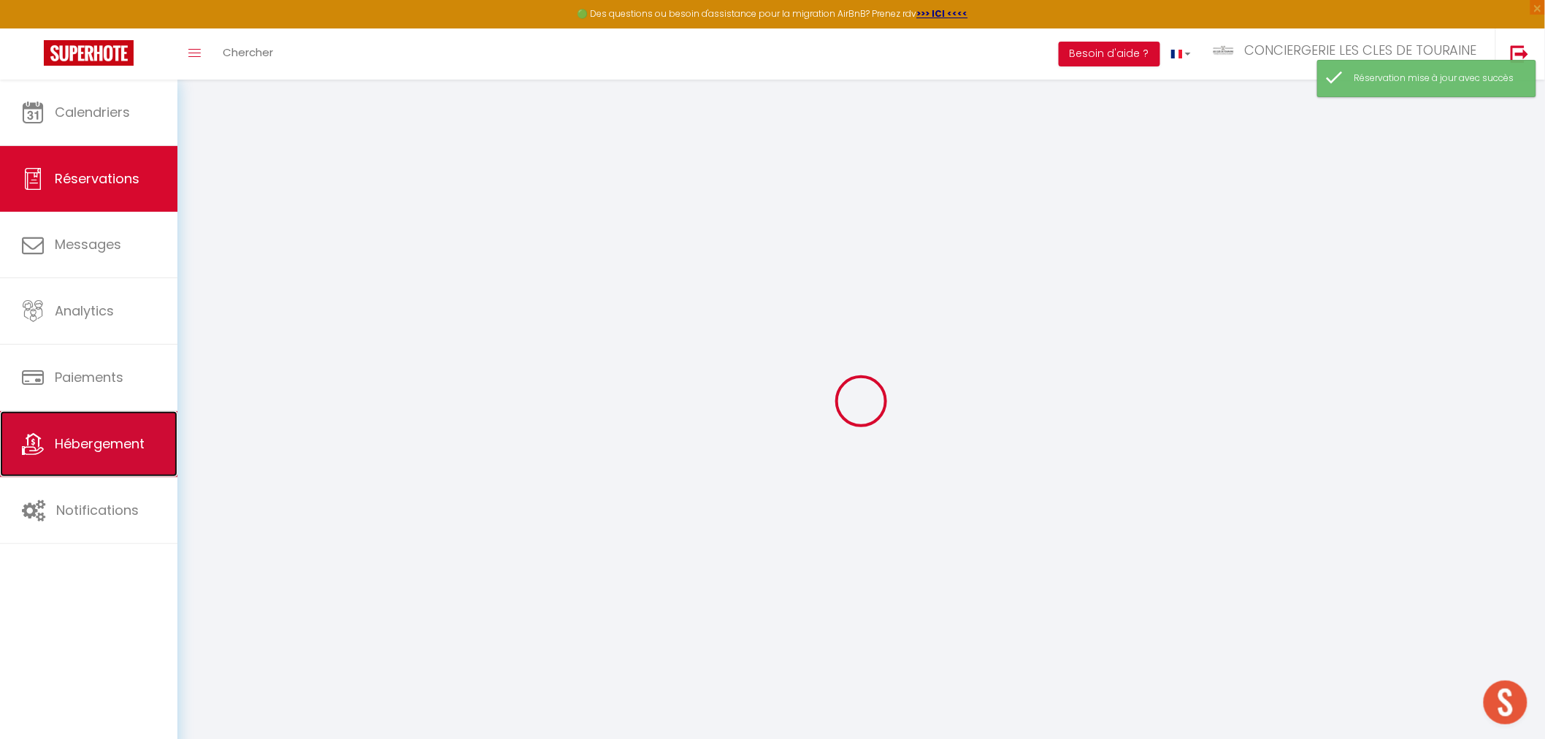
click at [112, 448] on span "Hébergement" at bounding box center [100, 443] width 90 height 18
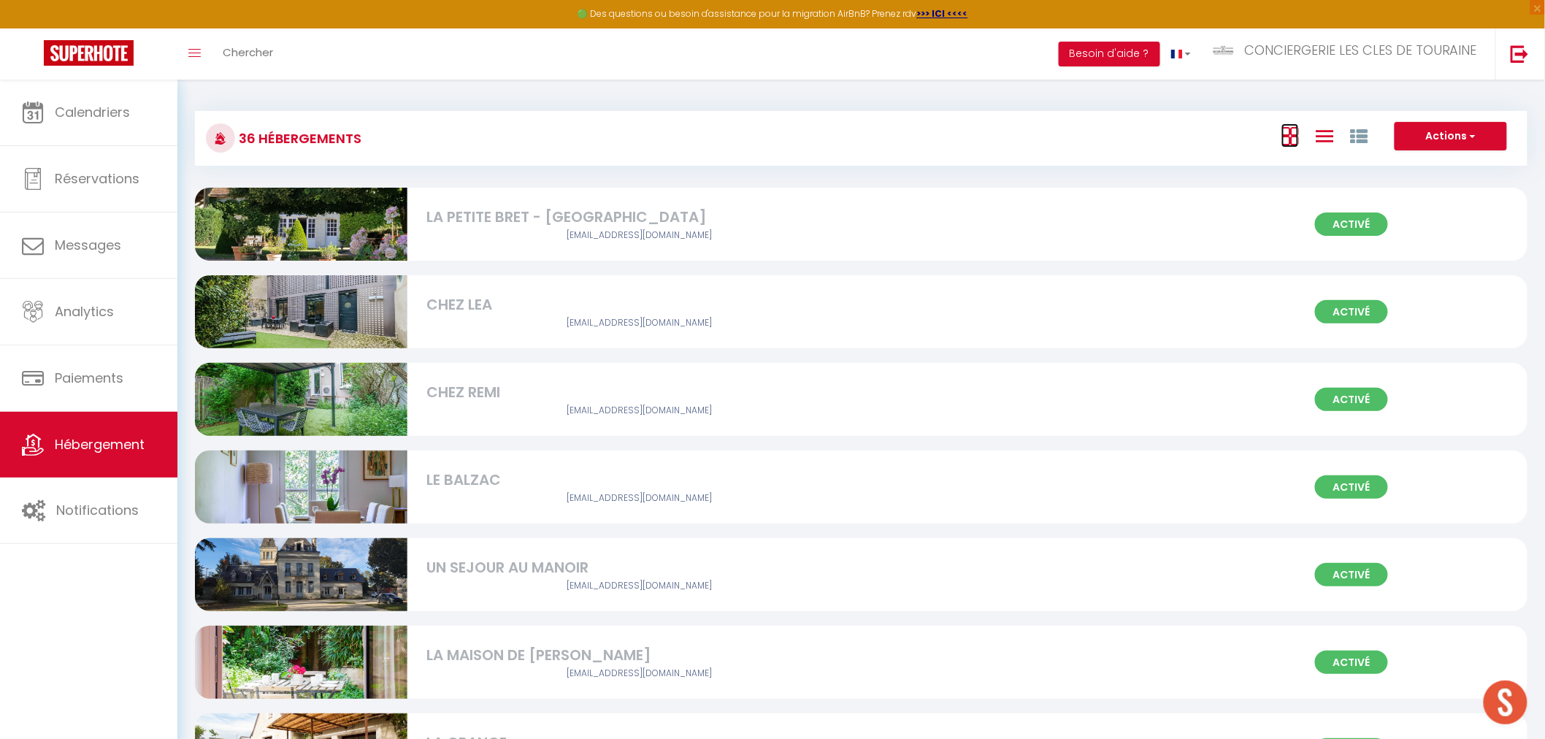
click at [1286, 134] on icon at bounding box center [1290, 136] width 18 height 18
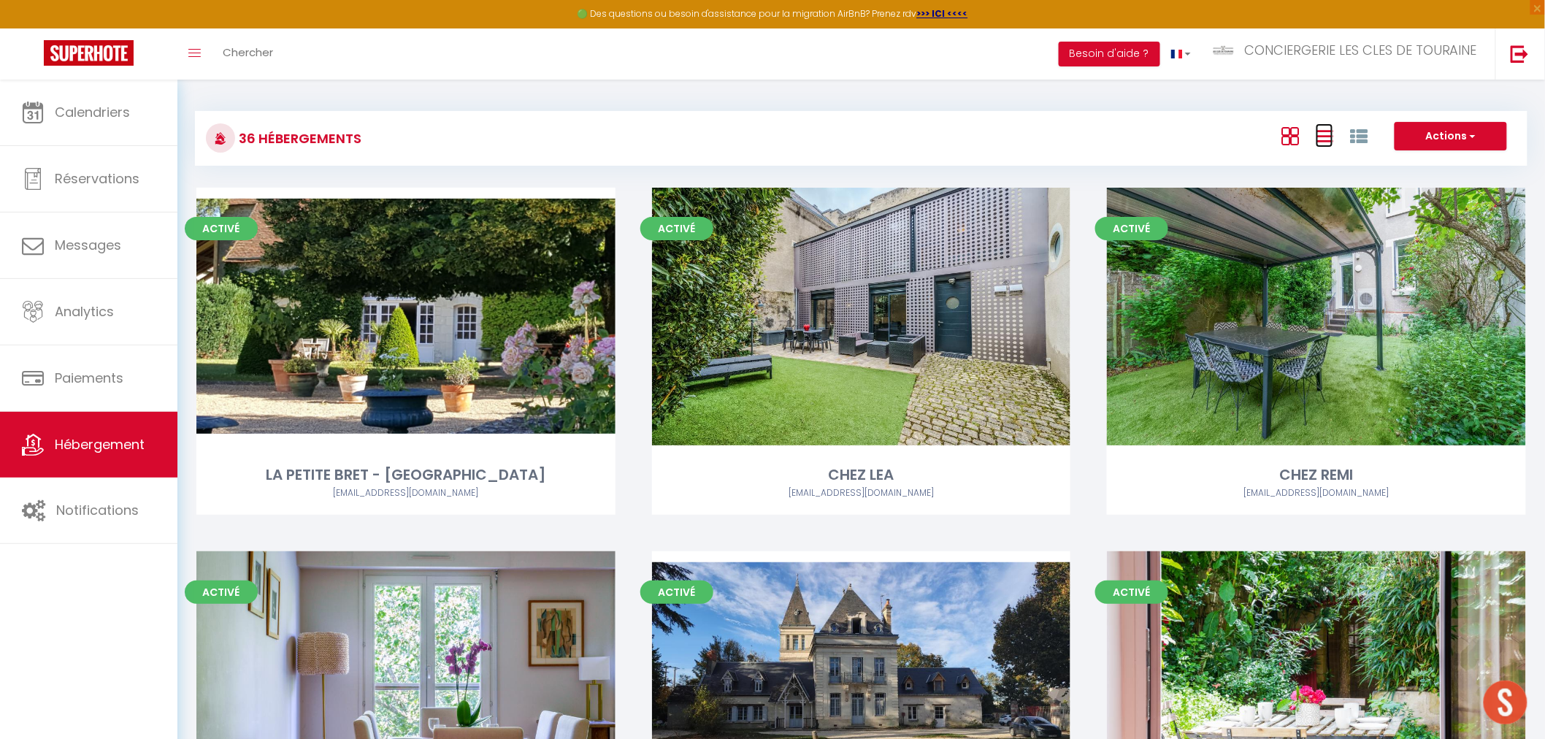
click at [1332, 144] on icon at bounding box center [1325, 136] width 18 height 18
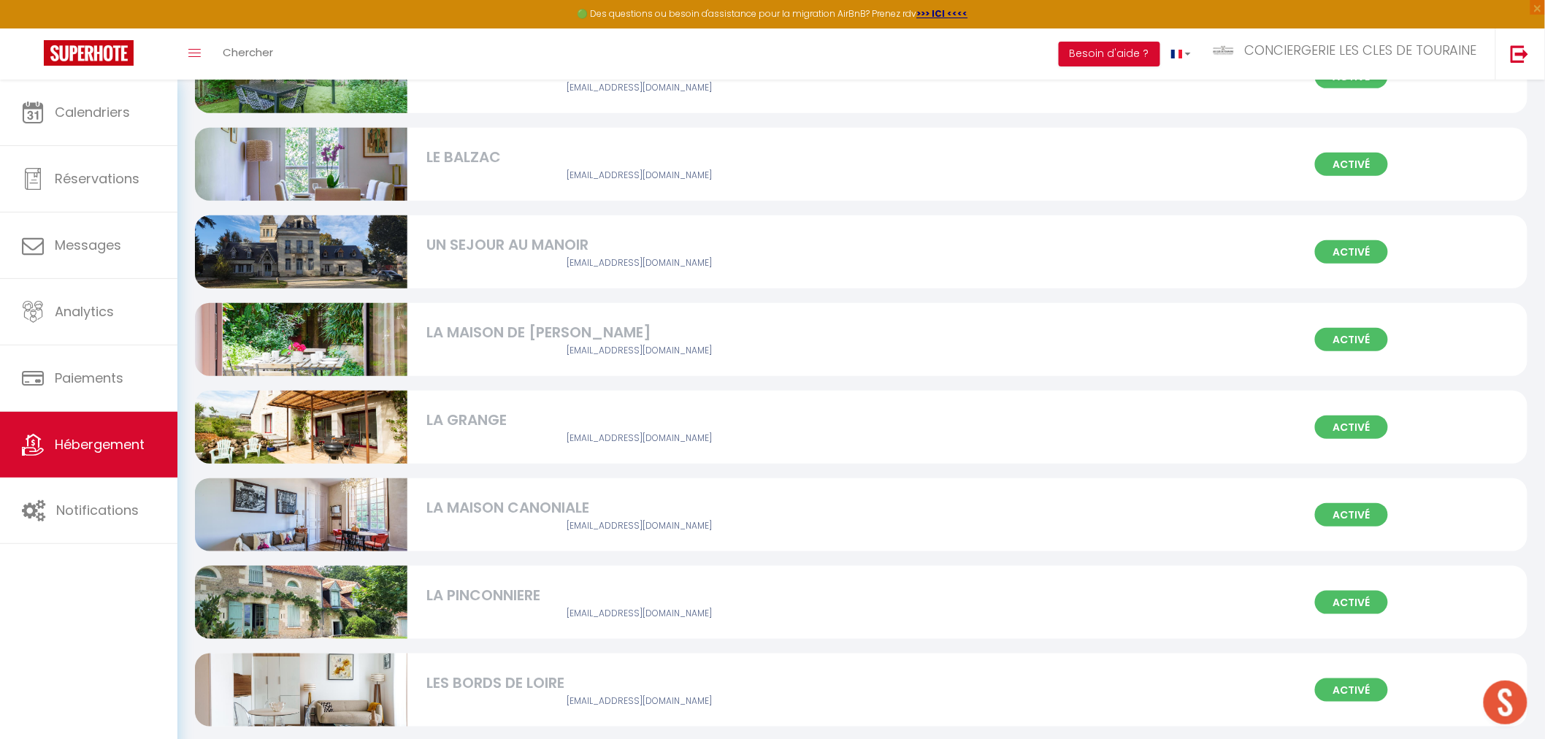
scroll to position [324, 0]
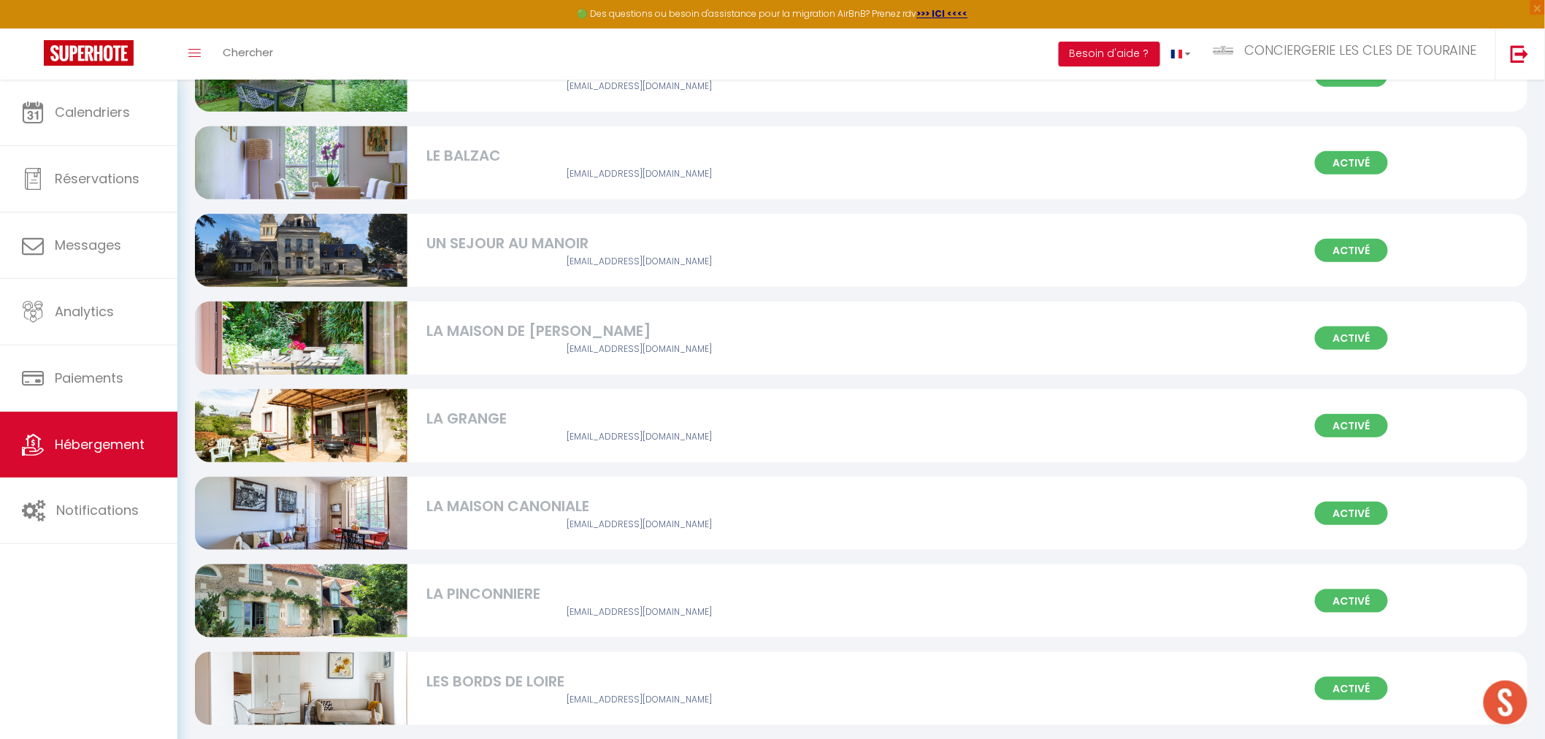
click at [551, 510] on div "LA MAISON CANONIALE" at bounding box center [638, 506] width 425 height 23
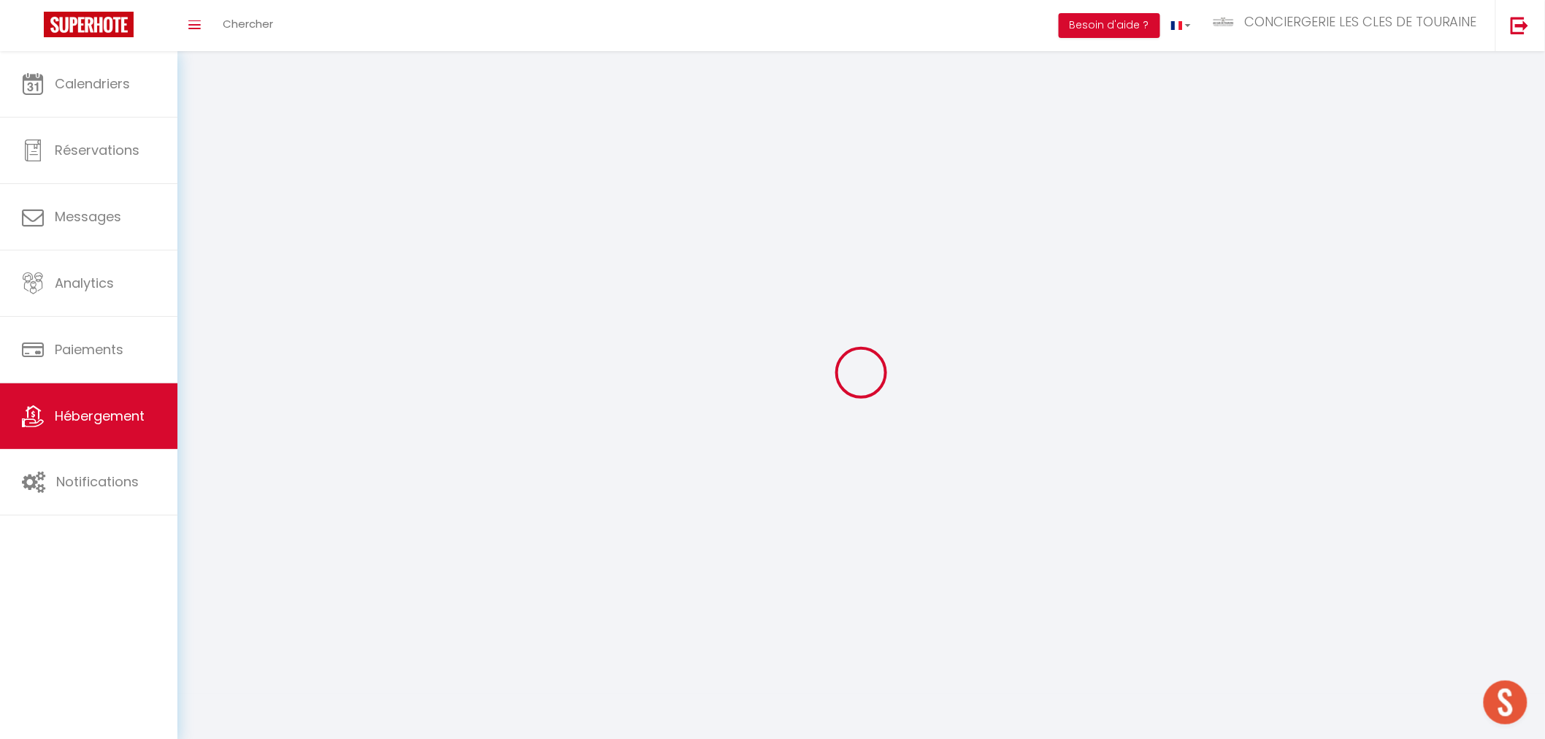
select select "1"
select select
select select "28"
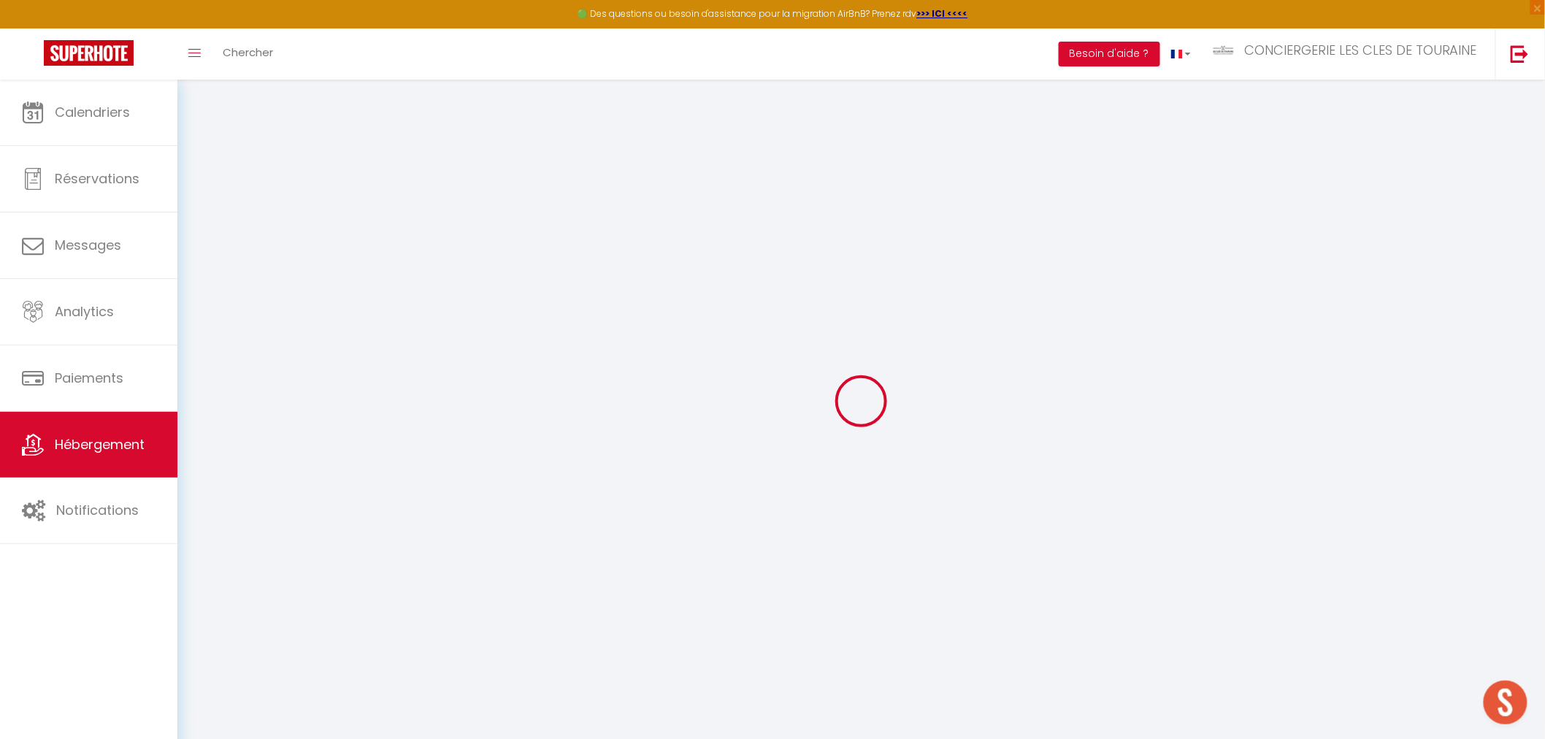
select select
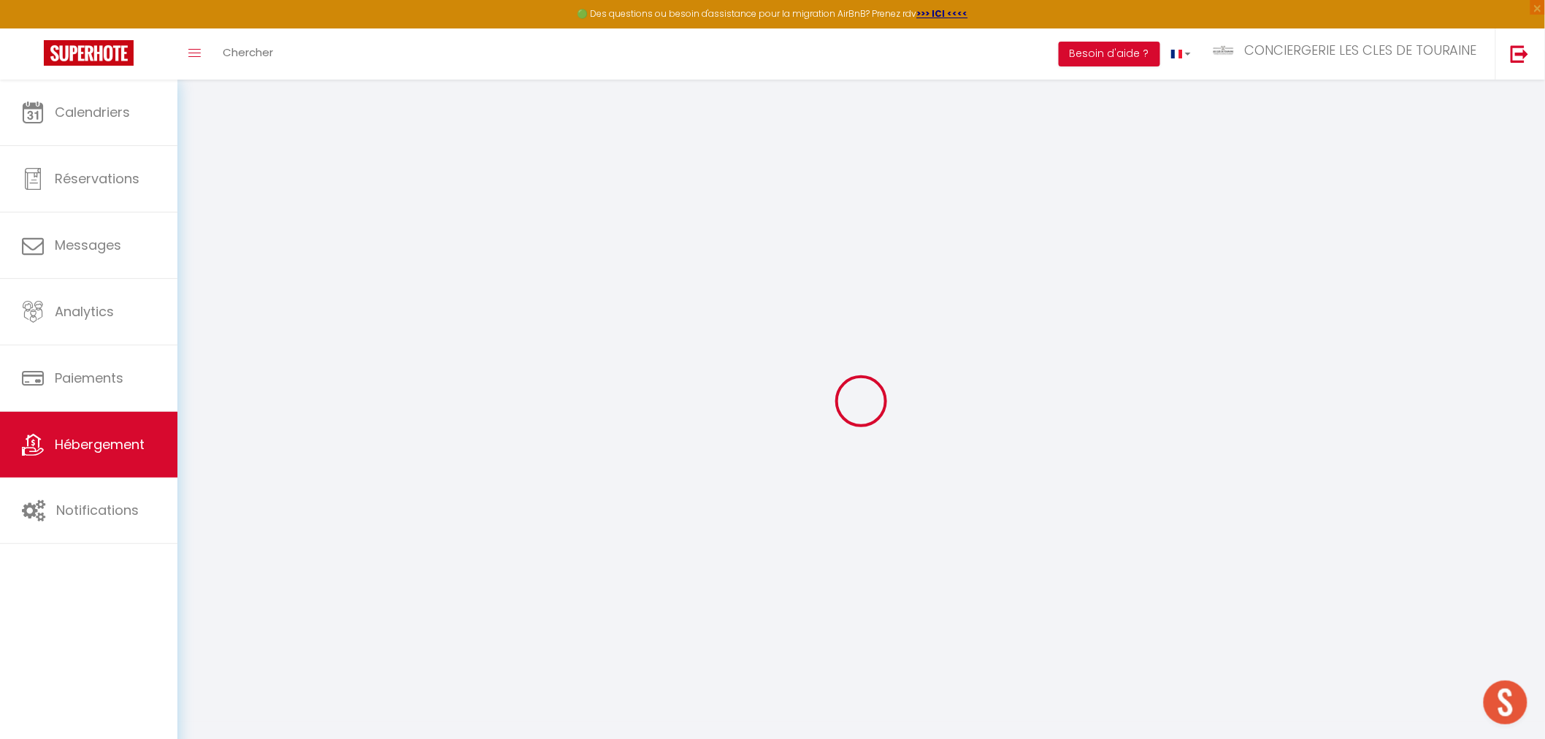
select select
checkbox input "false"
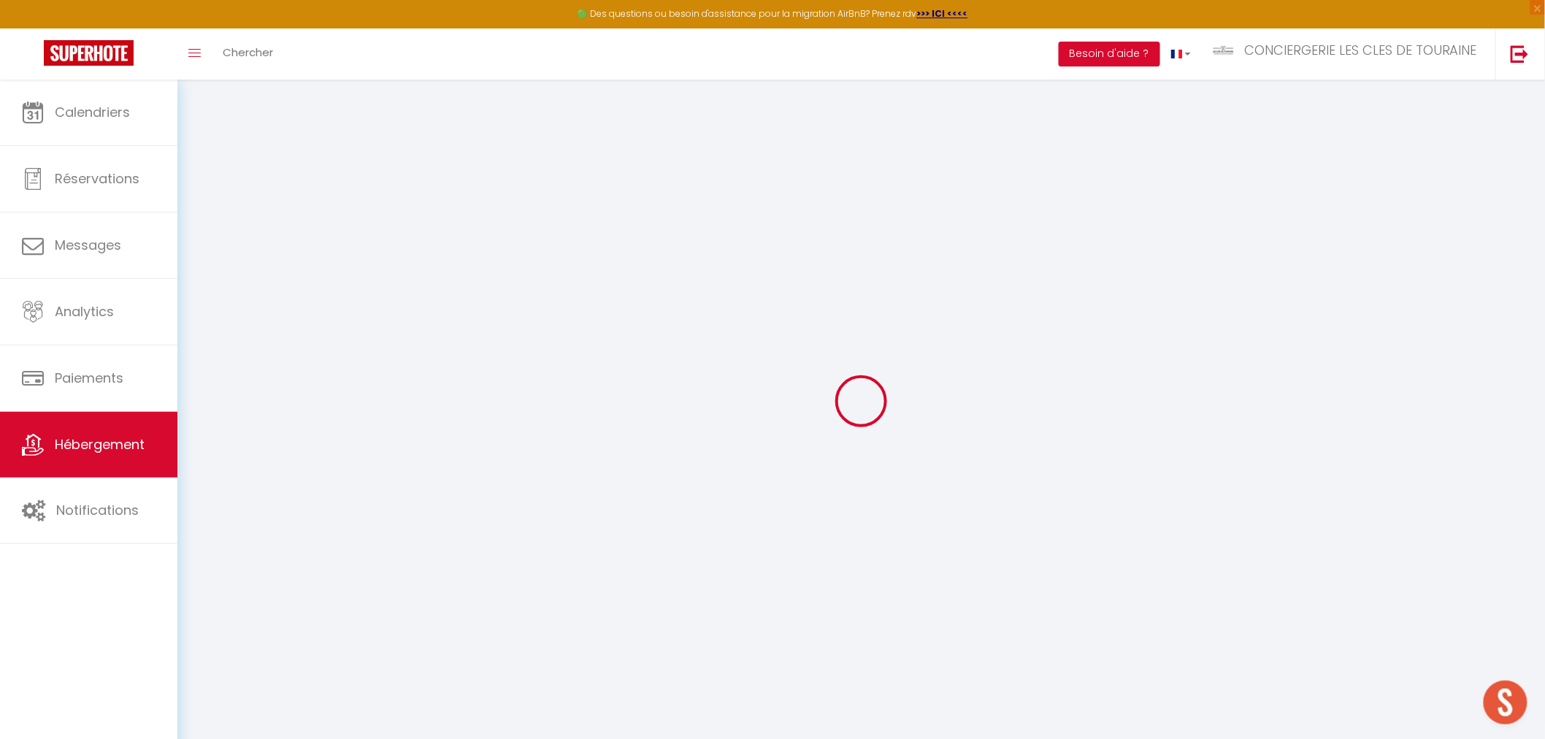
select select
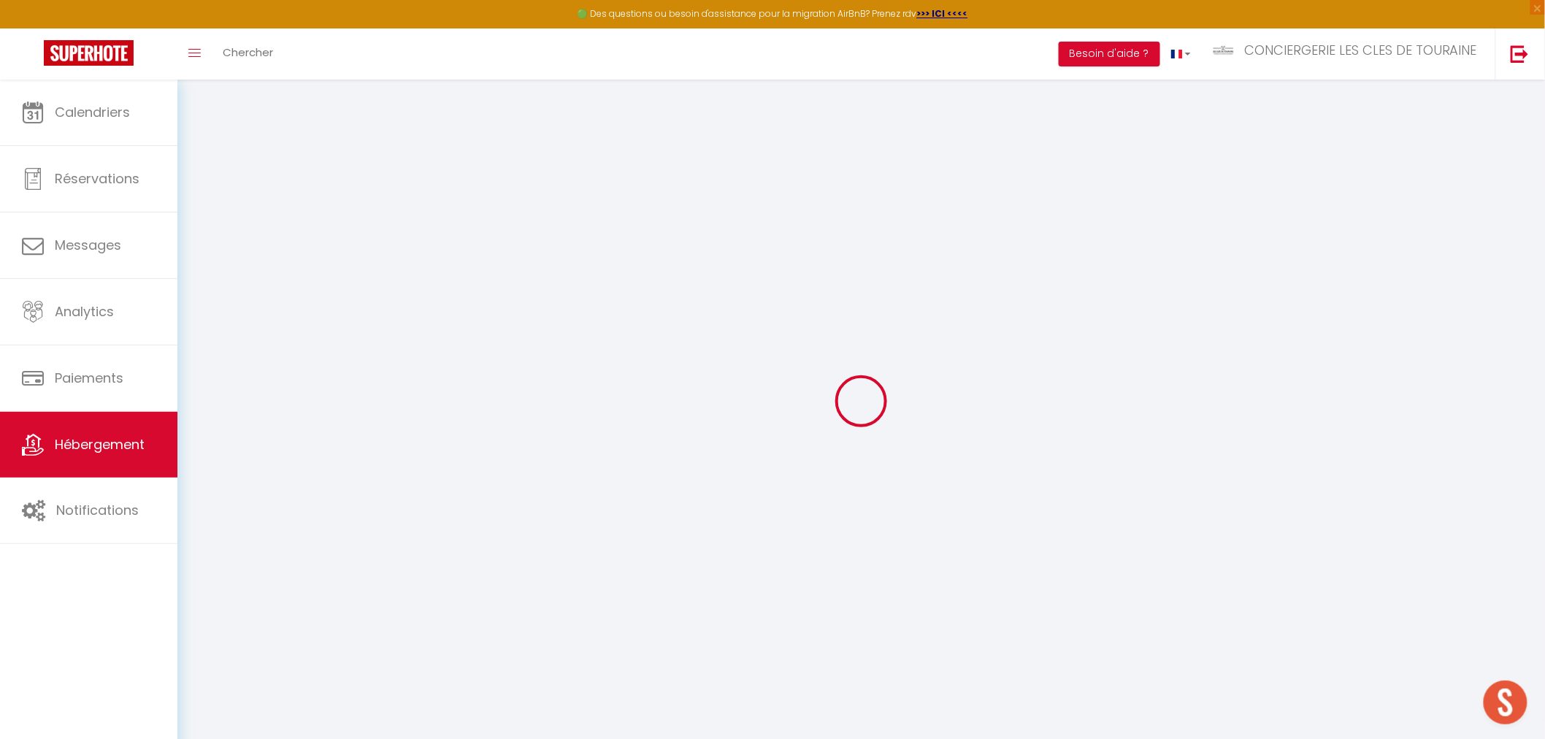
select select
checkbox input "false"
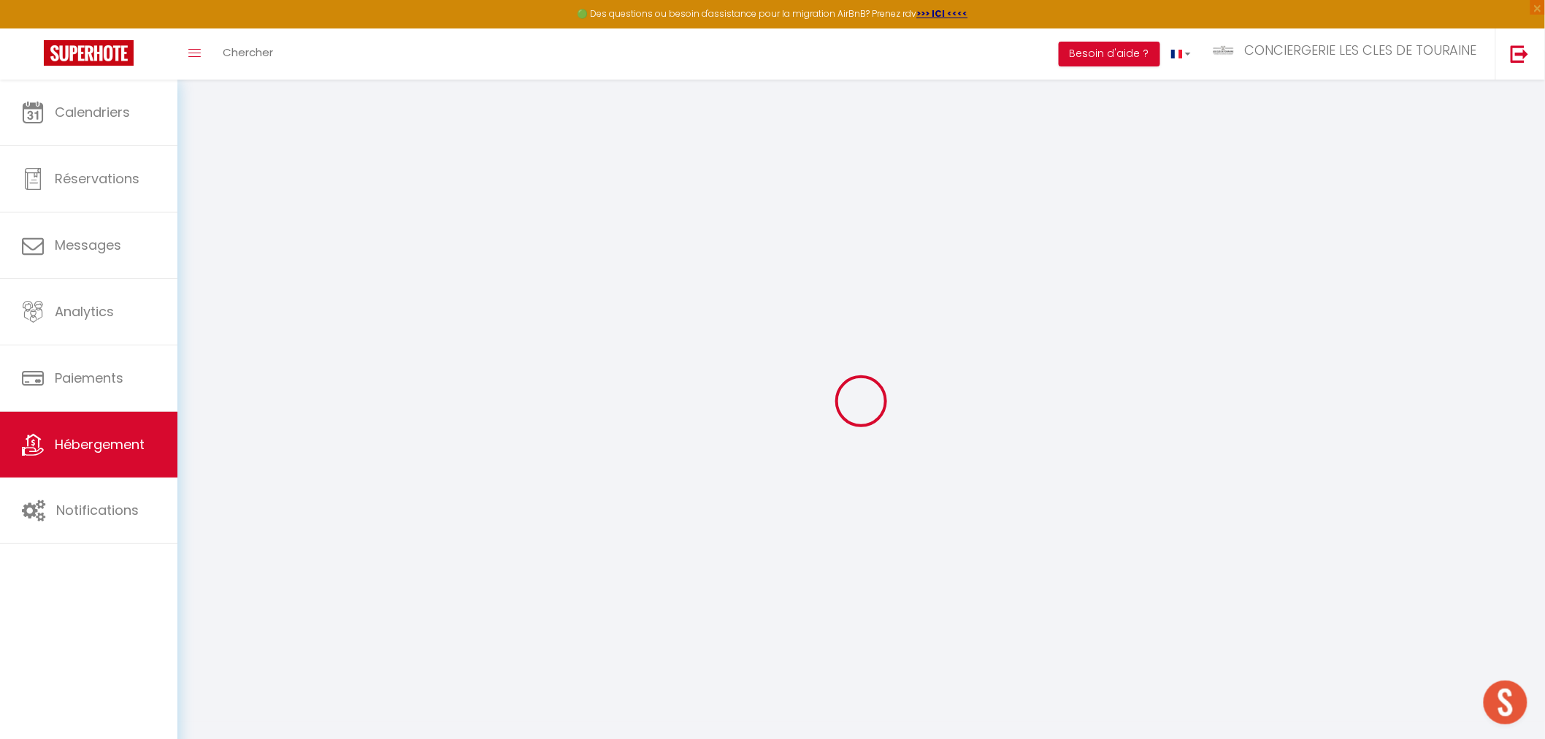
checkbox input "false"
select select
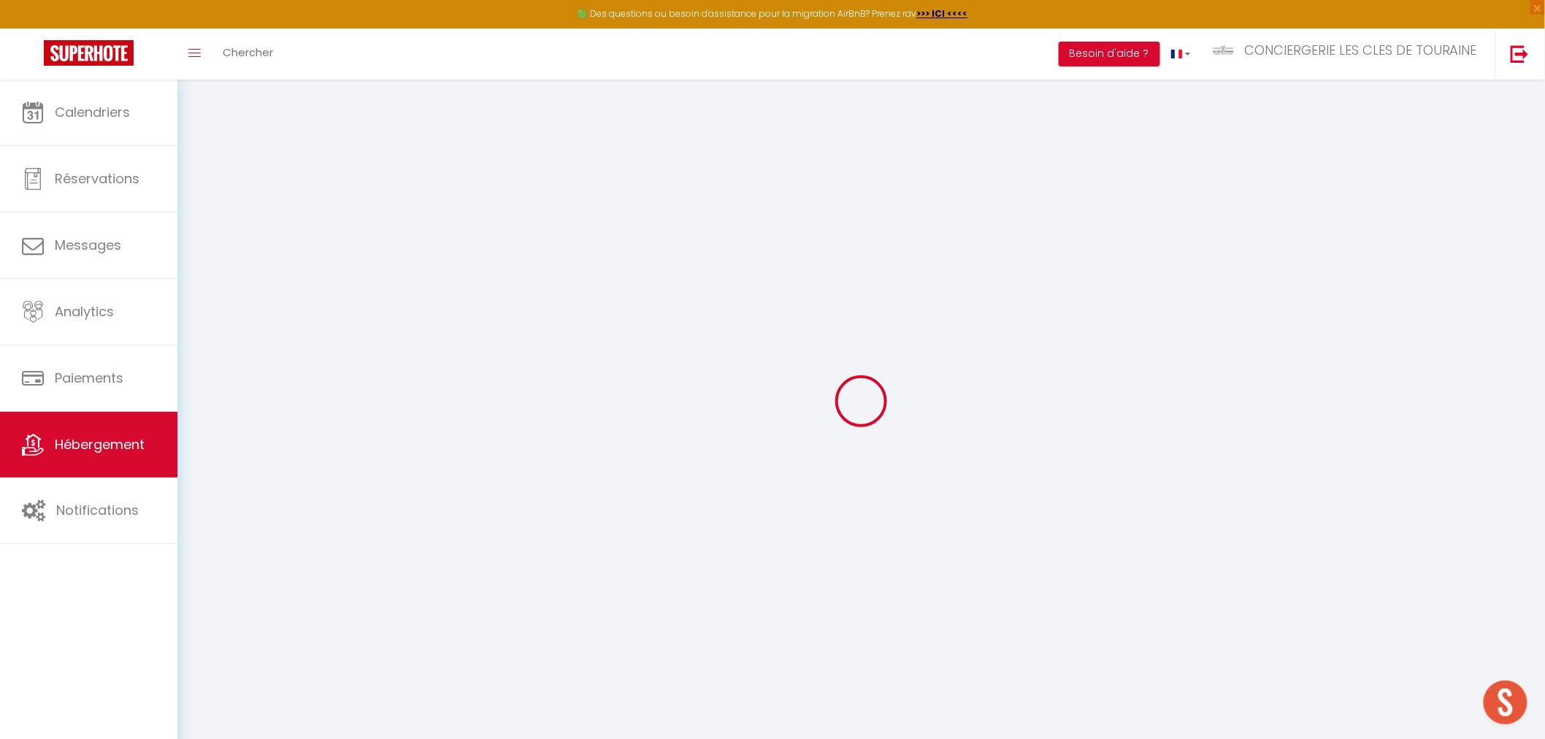
select select
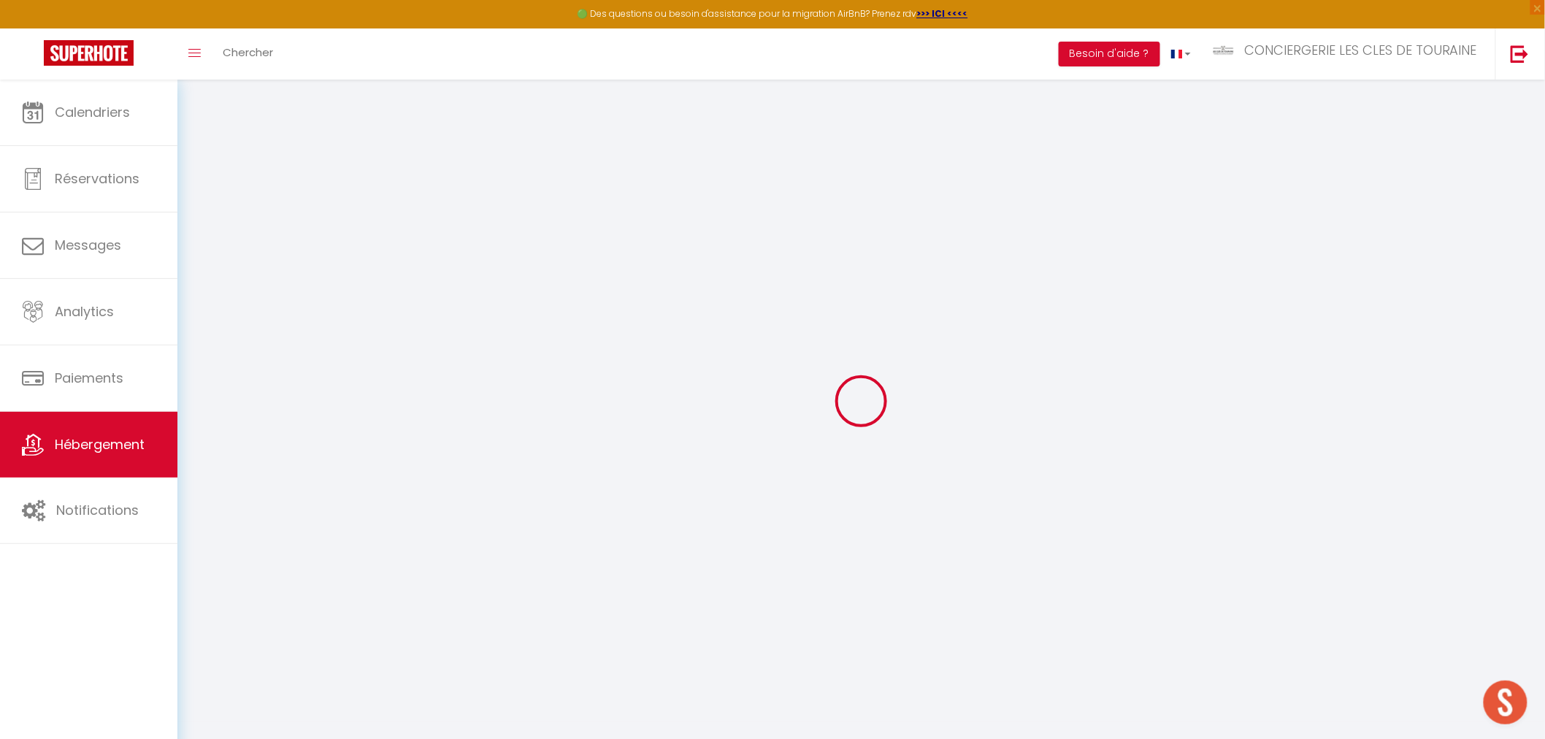
checkbox input "false"
select select
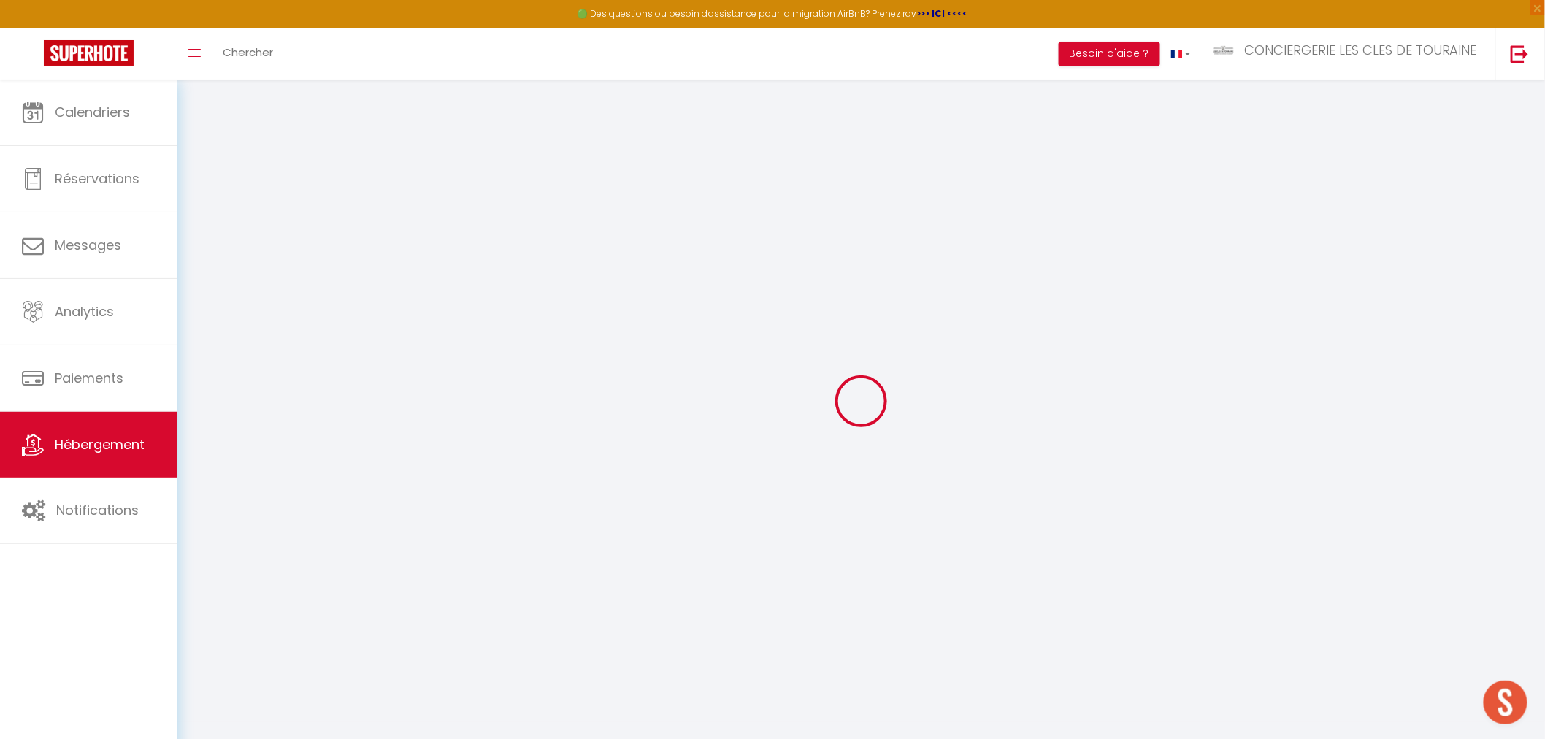
select select
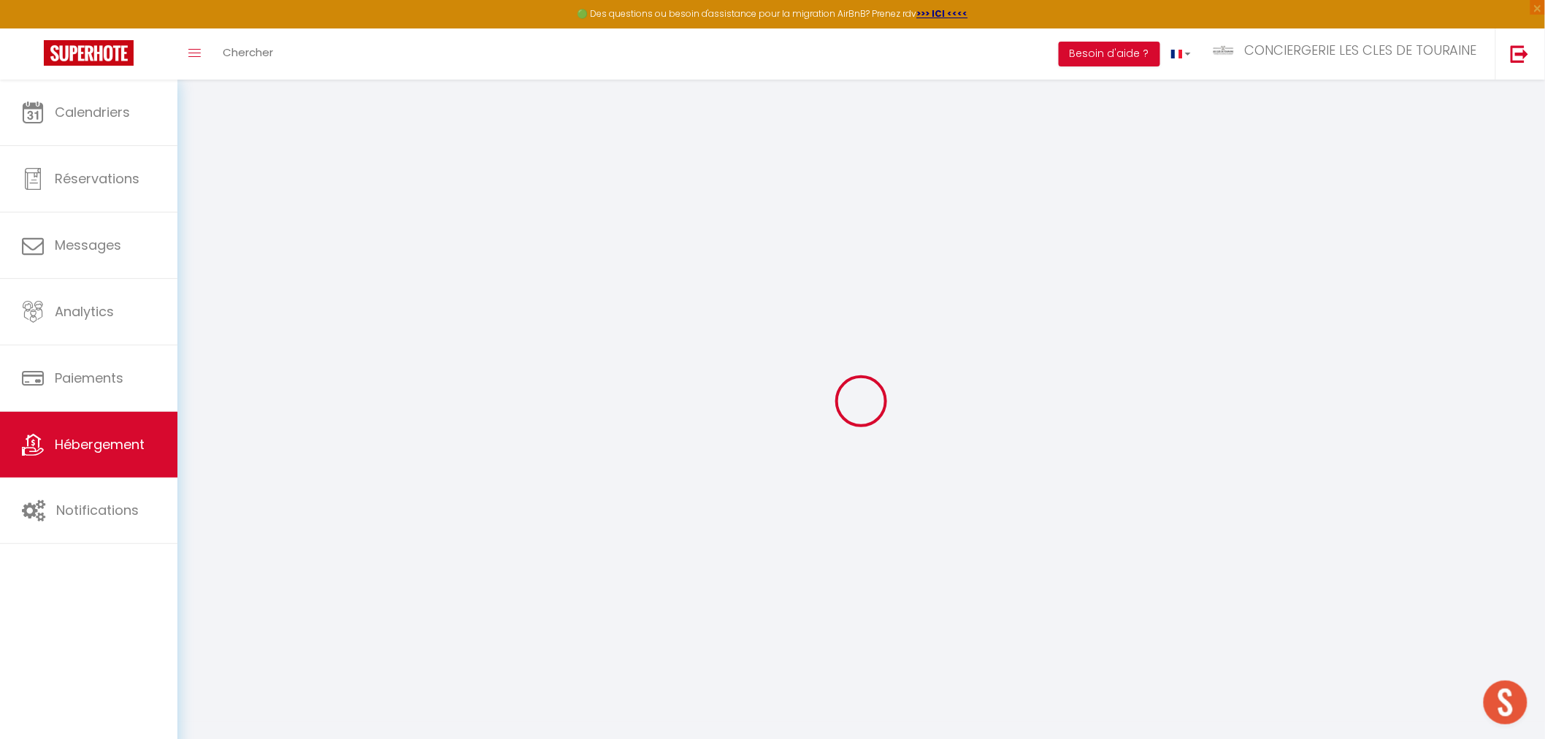
select select
checkbox input "false"
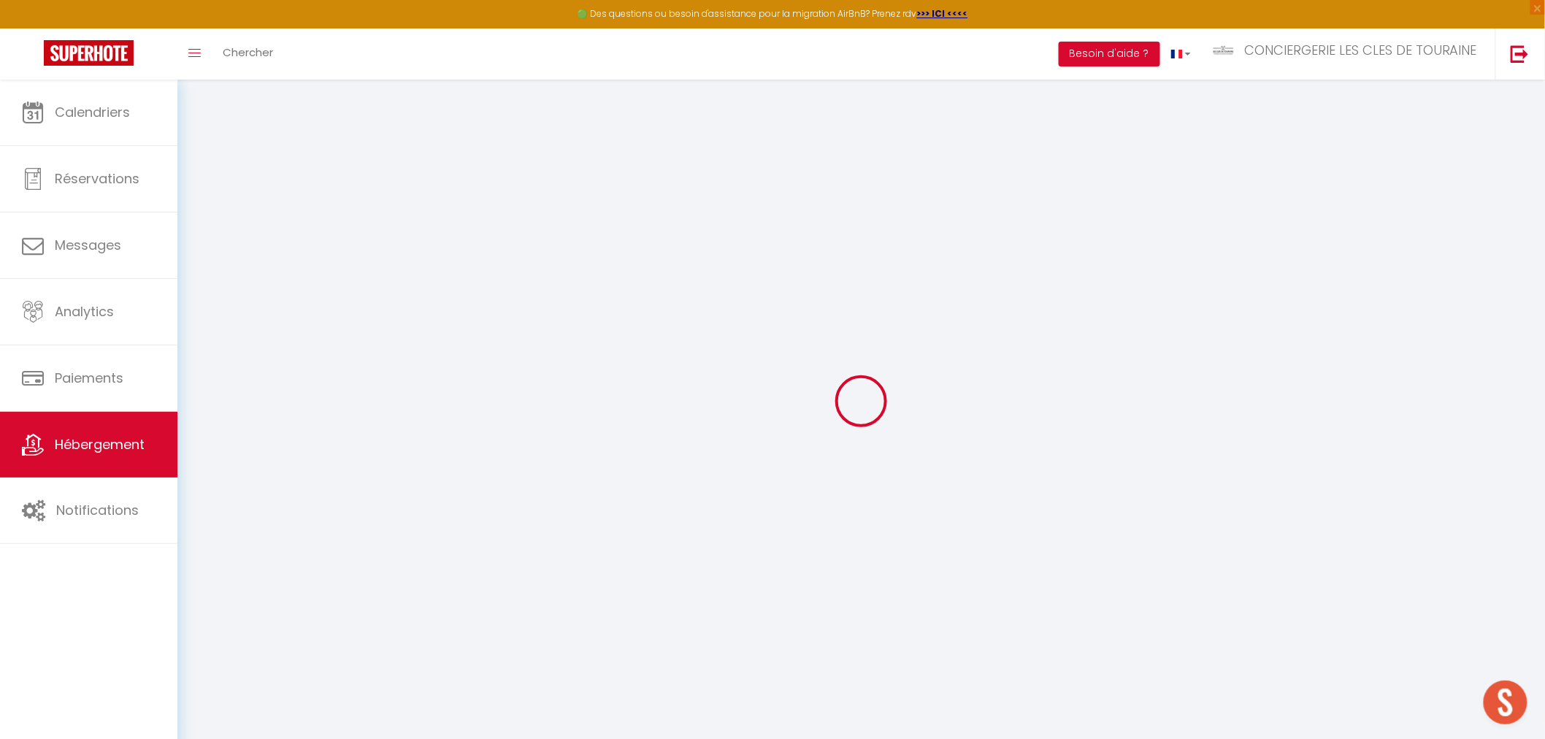
checkbox input "false"
select select
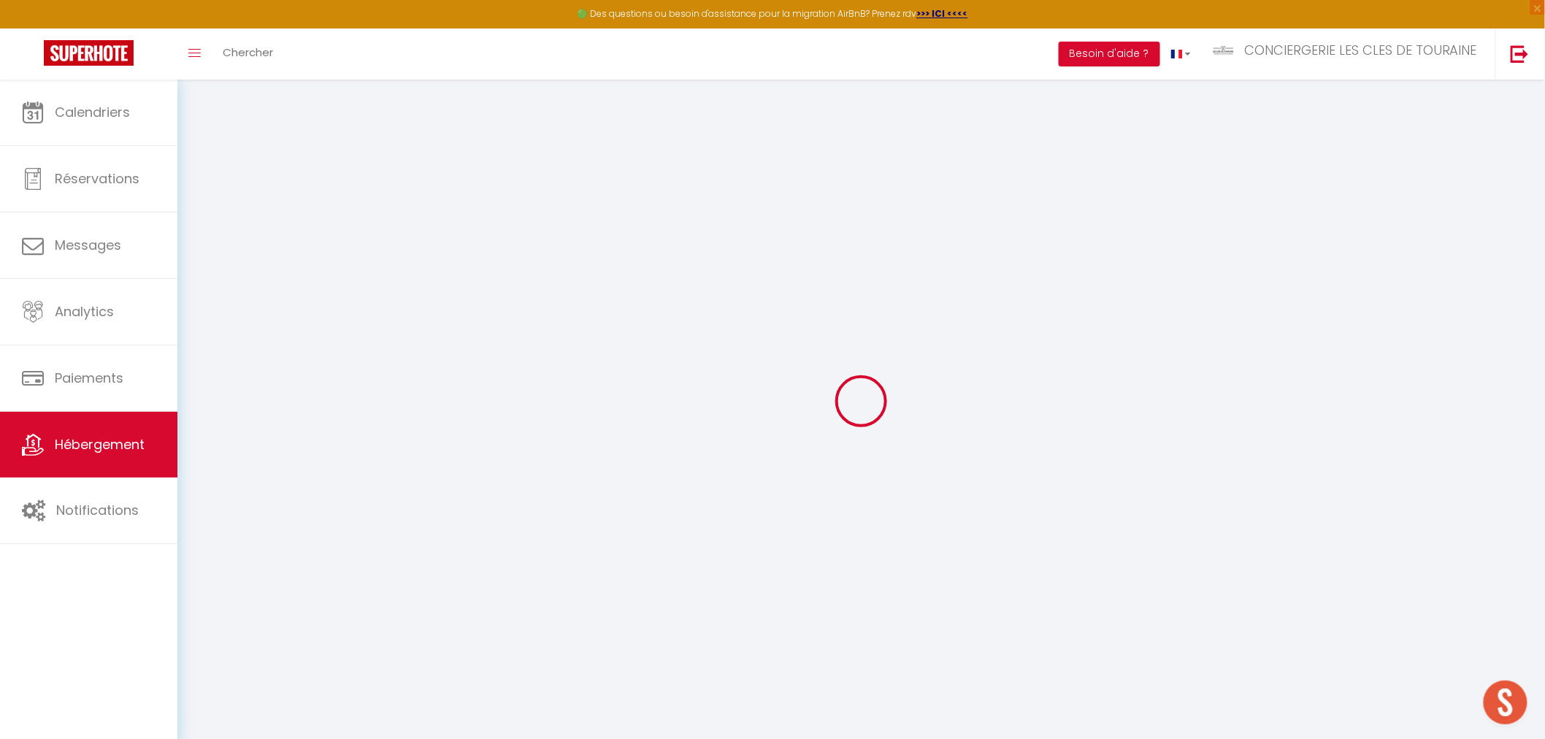
select select
checkbox input "false"
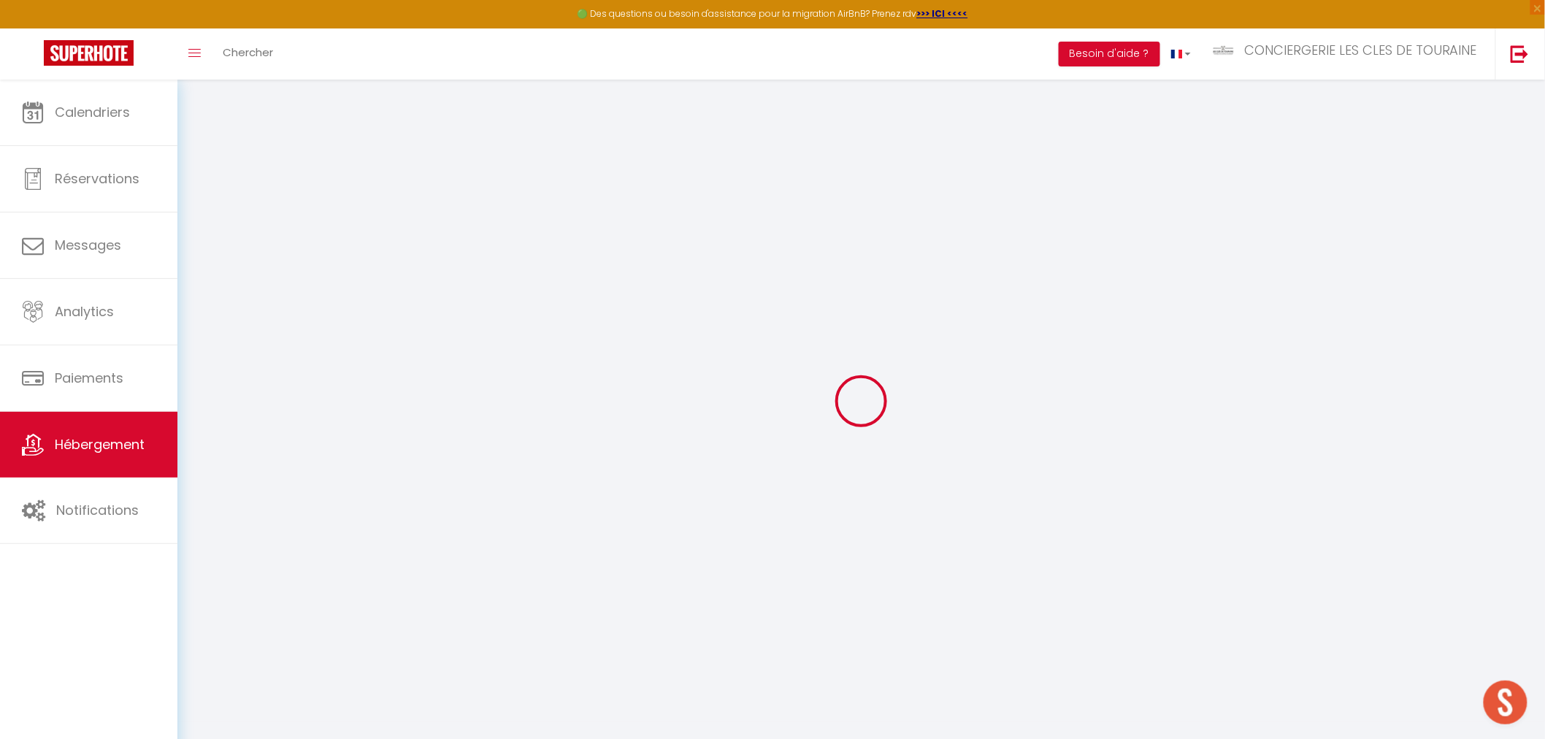
checkbox input "false"
select select
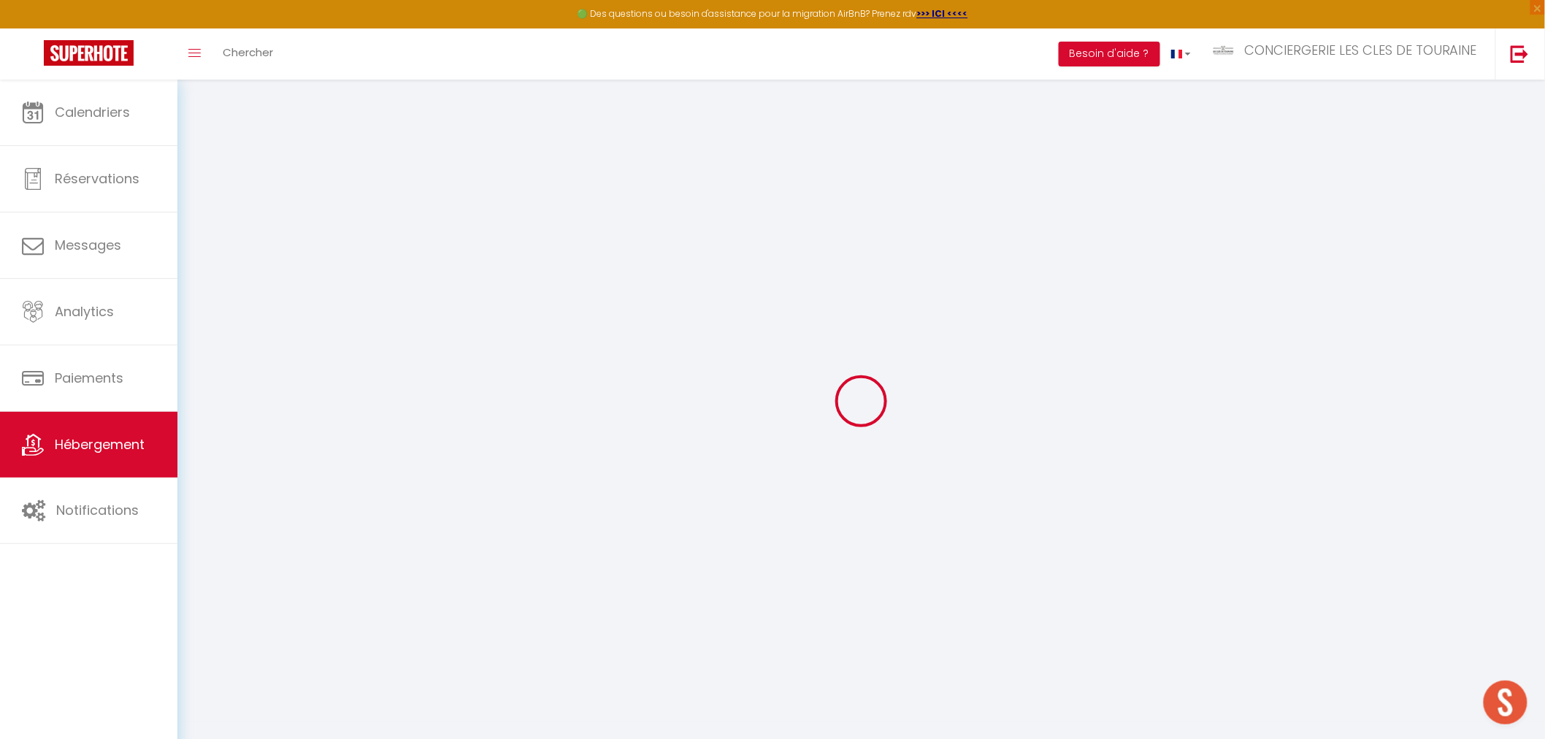
type input "LA MAISON CANONIALE"
type input "[PERSON_NAME]"
type input "FOISSY"
type input "[STREET_ADDRESS][PERSON_NAME]"
type input "92290"
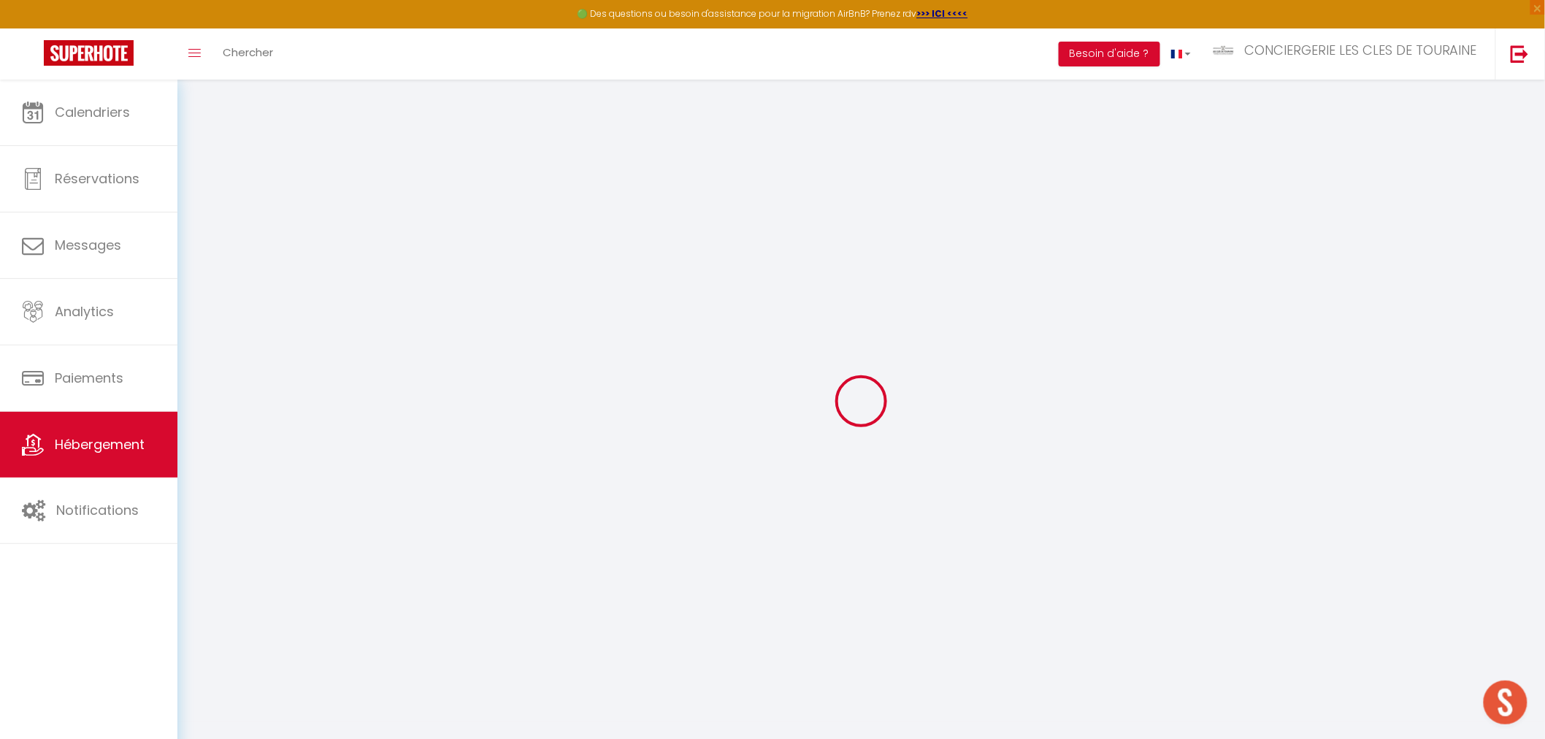
type input "CHATENAY MALLABRY"
type input "120"
type input "30"
type input "55"
type input "500"
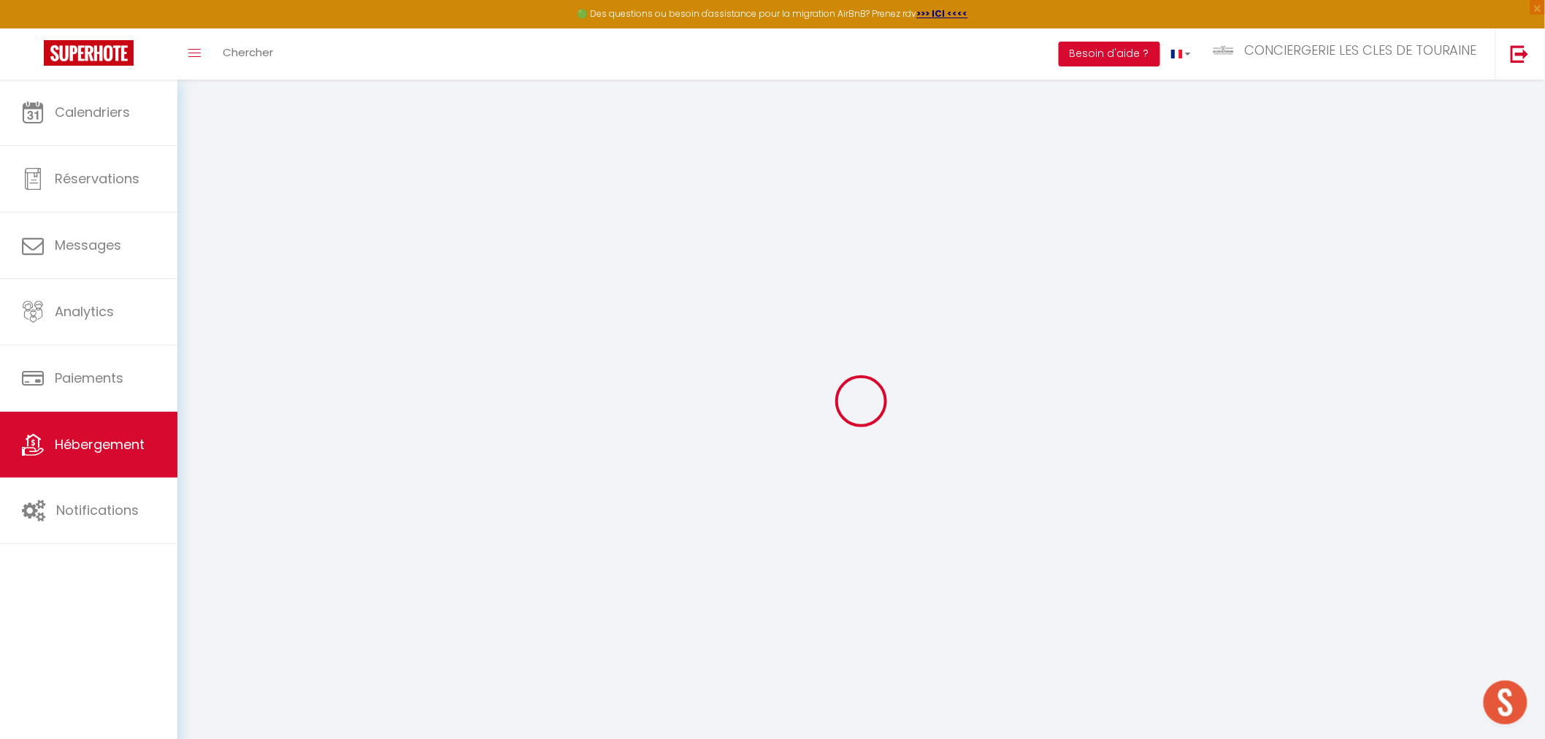
select select
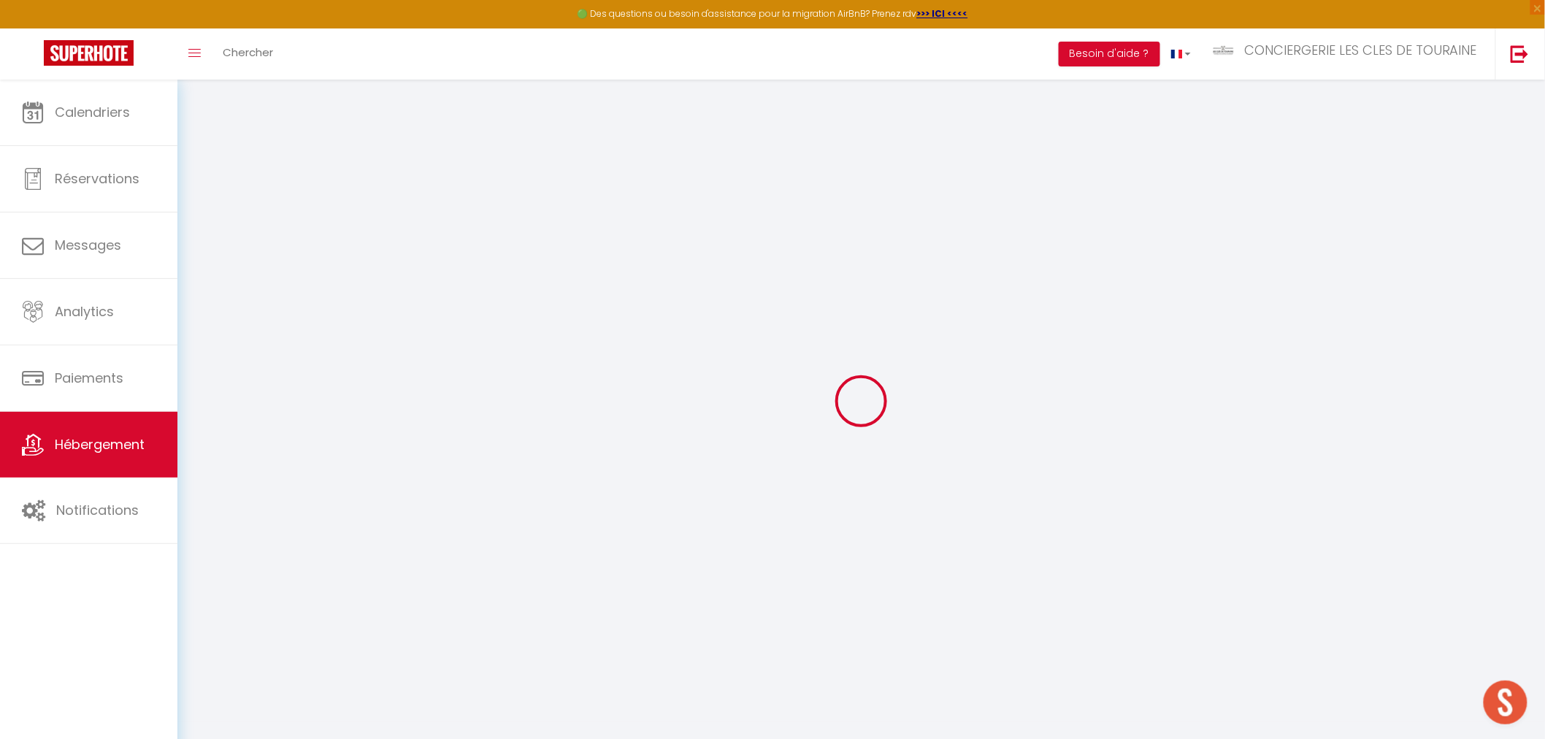
type input "1 place [PERSON_NAME]"
type input "37000"
type input "TOURS"
type input "[EMAIL_ADDRESS][DOMAIN_NAME]"
select select "3498"
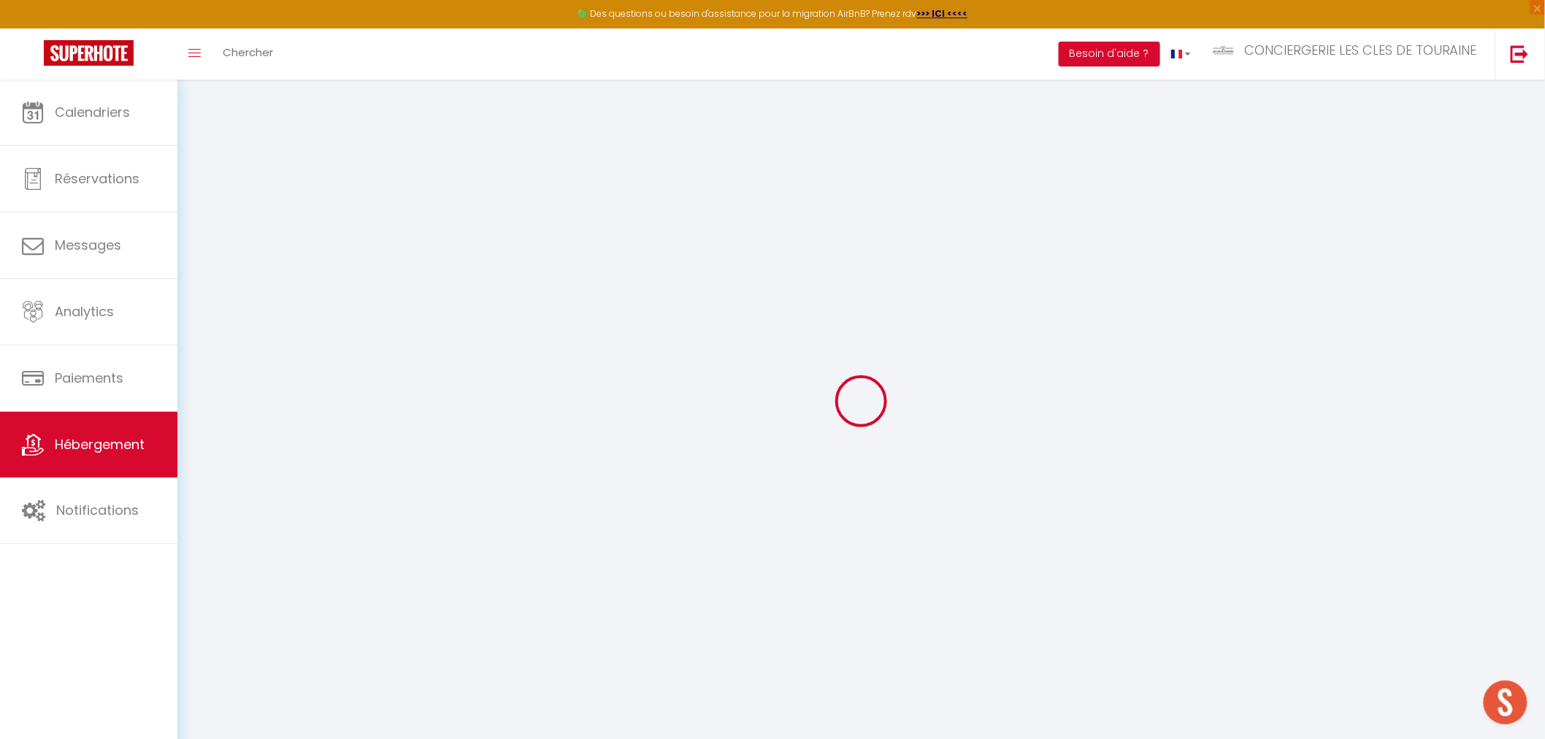
checkbox input "false"
checkbox input "true"
checkbox input "false"
type input "30"
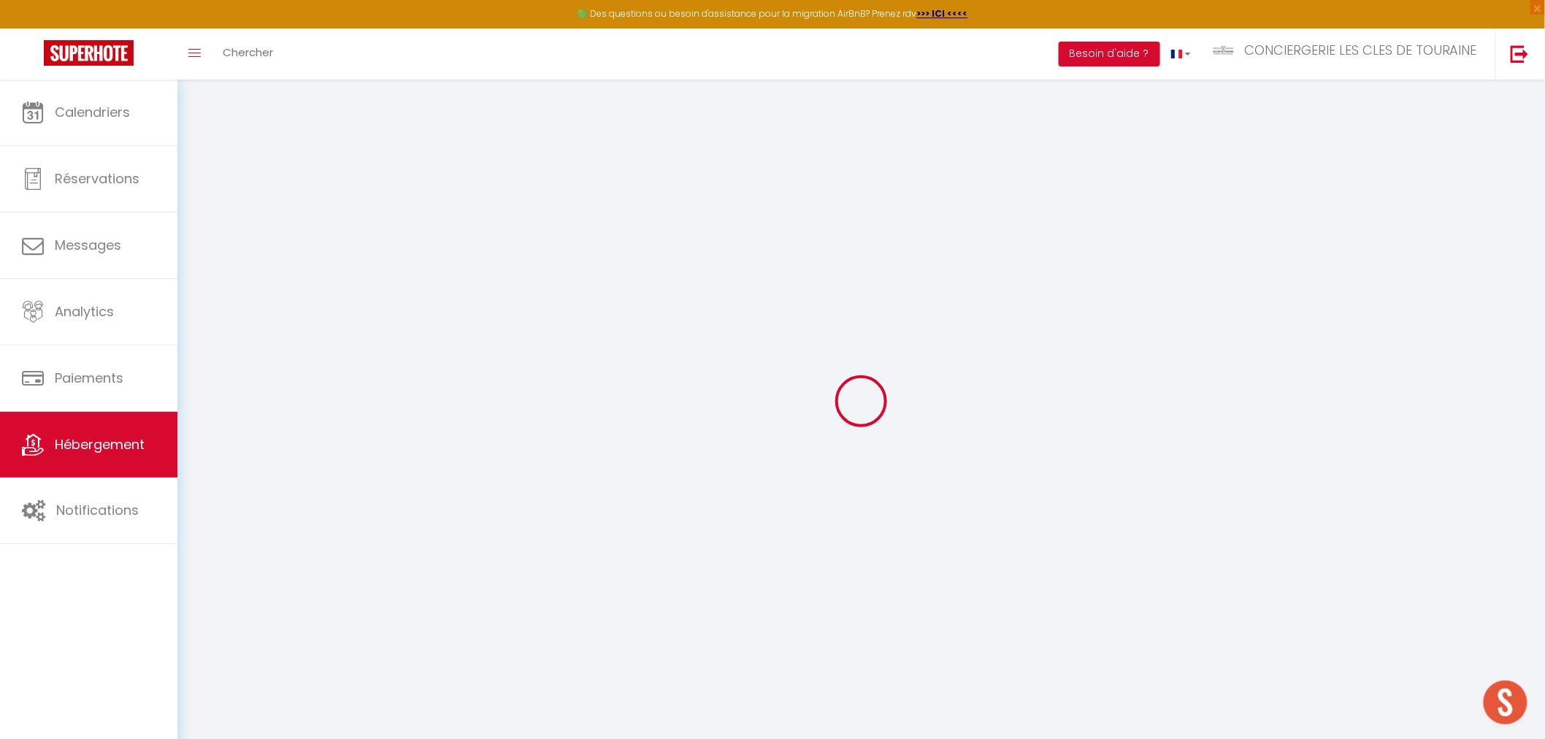
type input "25"
type input "0"
select select "8116"
select select
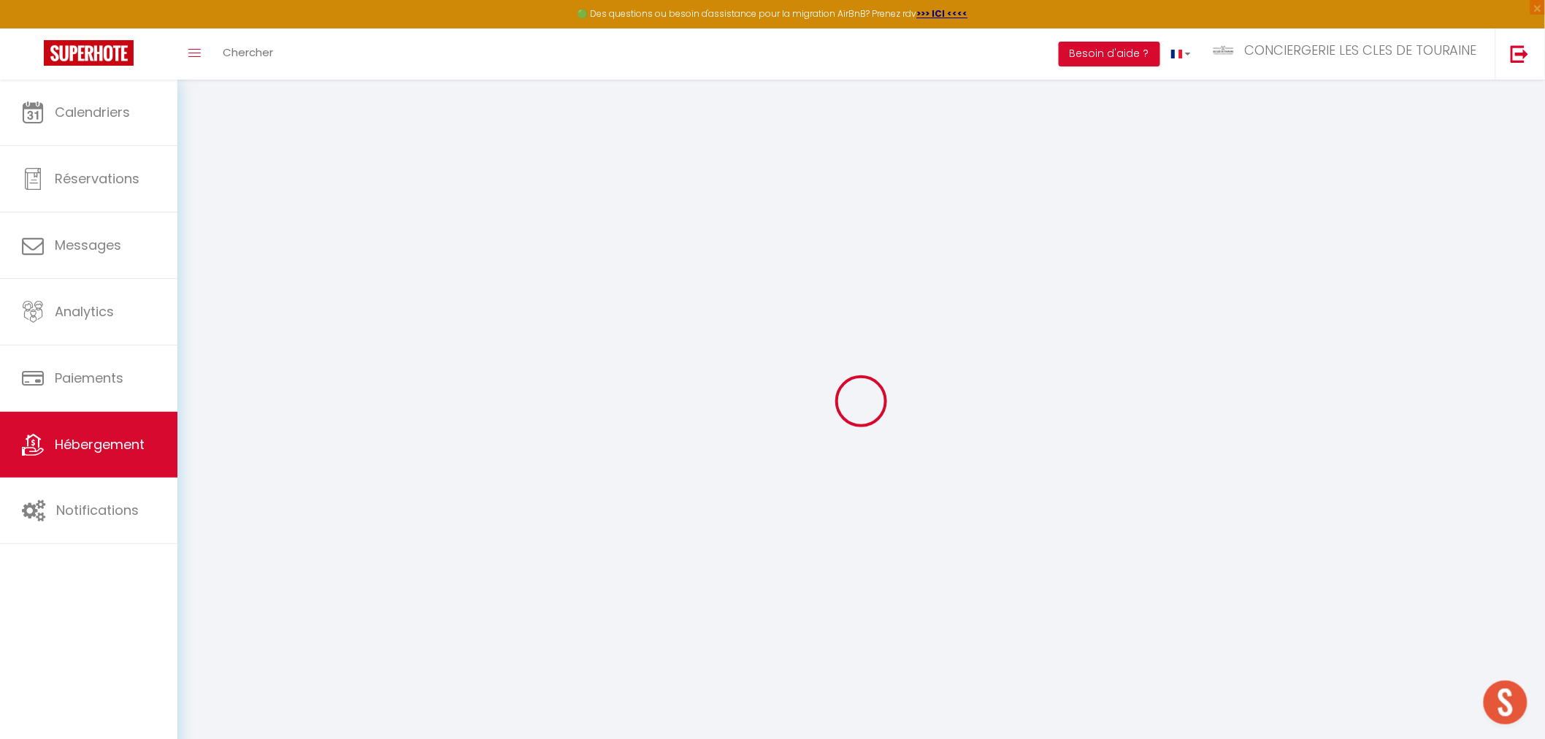
select select
checkbox input "false"
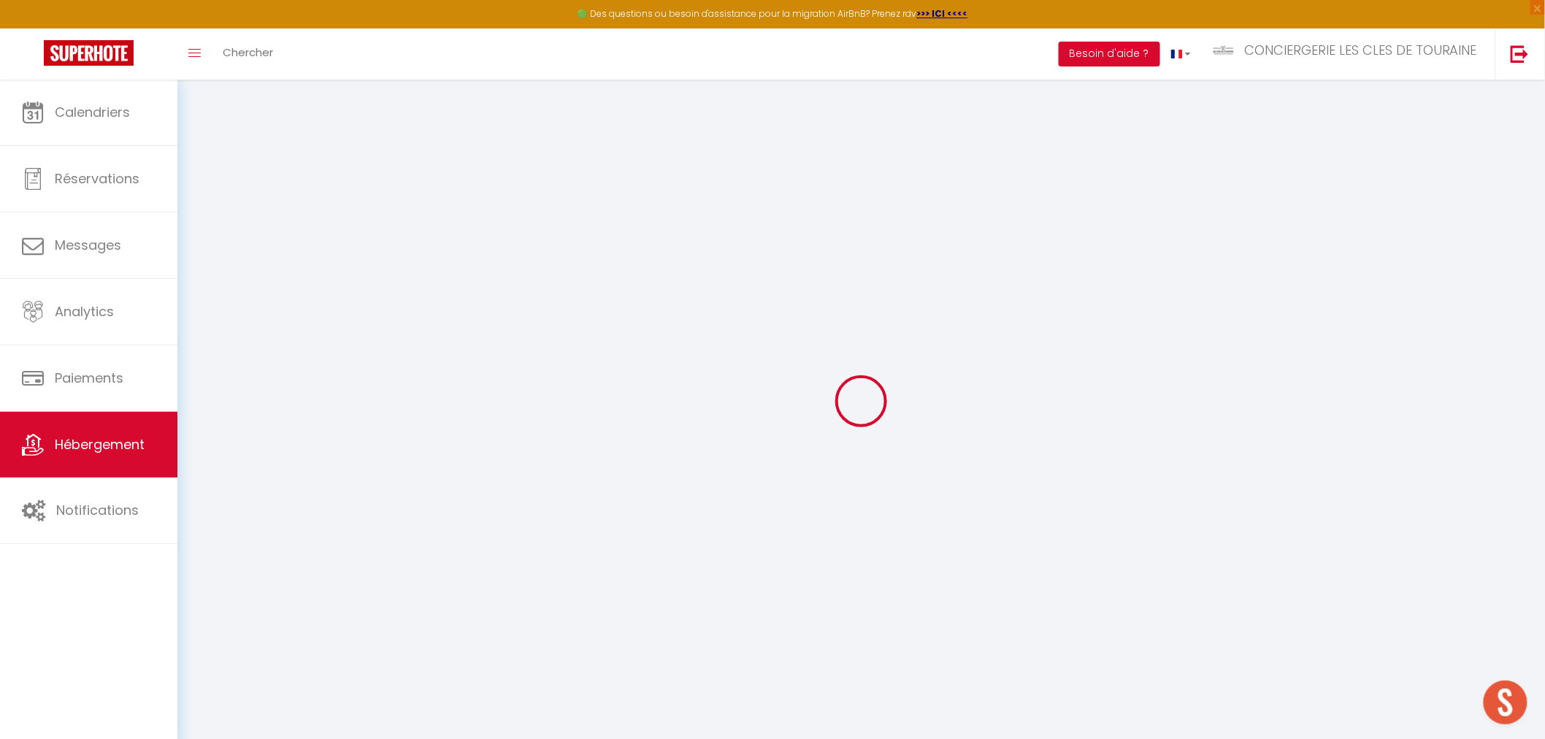
checkbox input "true"
checkbox input "false"
select select
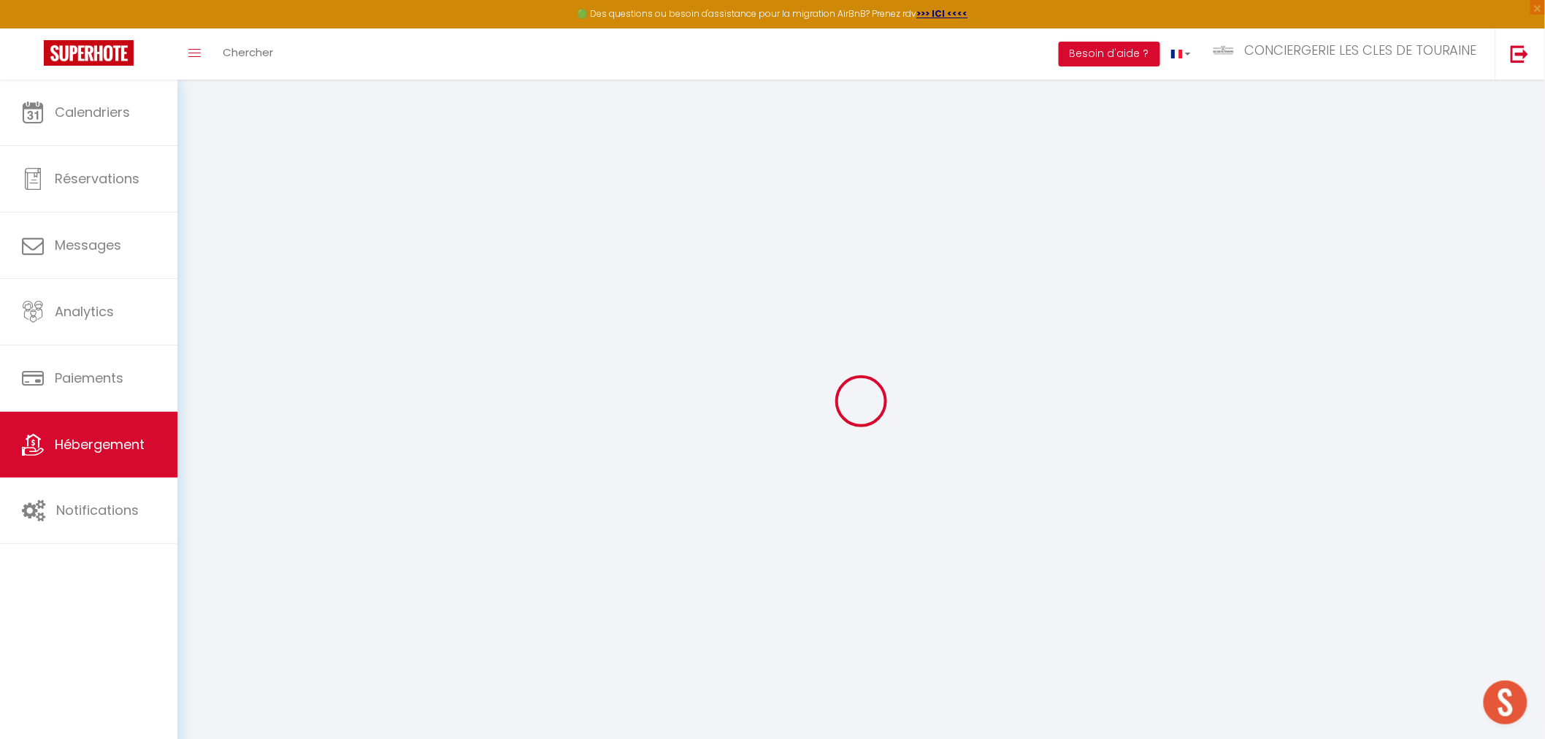
select select
checkbox input "false"
checkbox input "true"
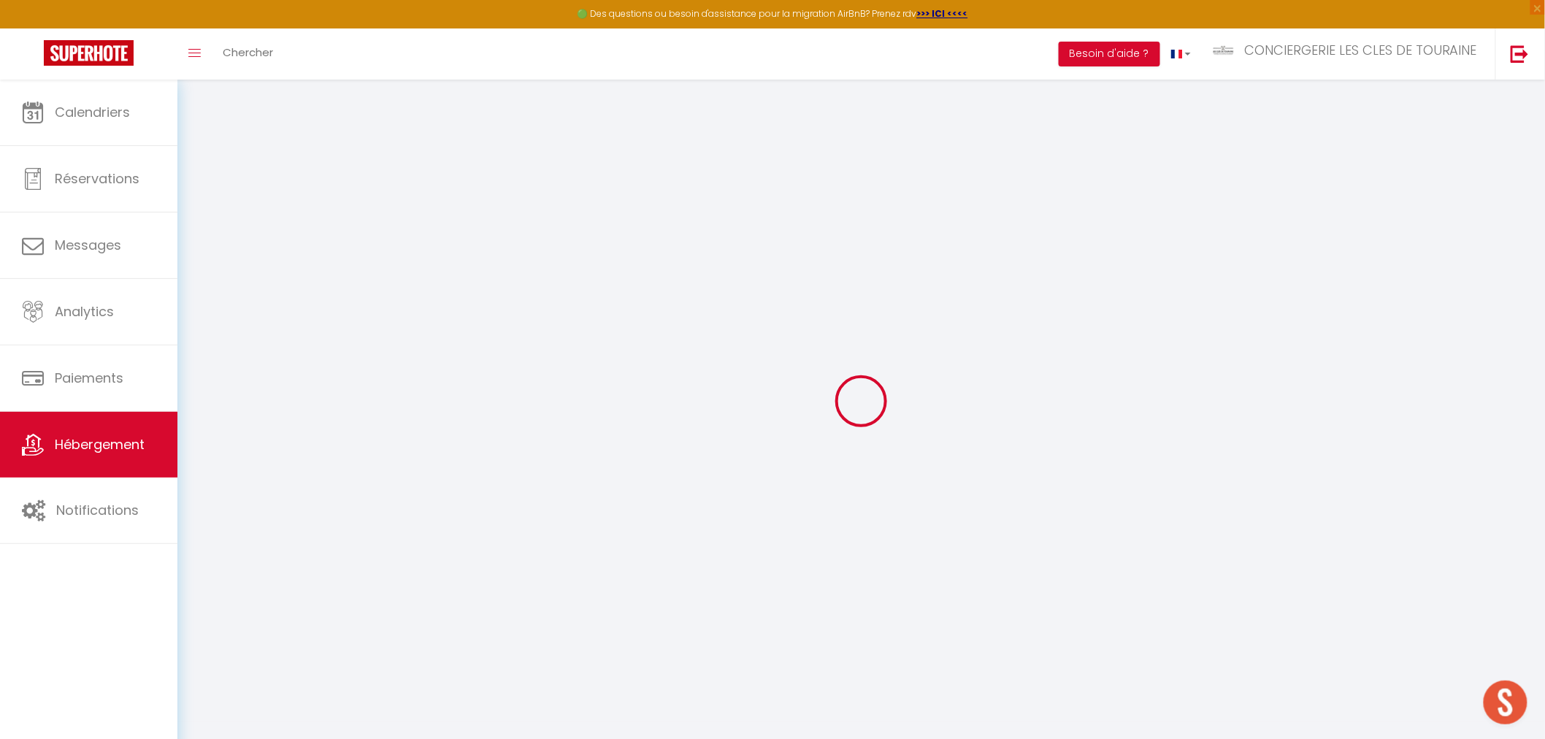
checkbox input "false"
checkbox input "true"
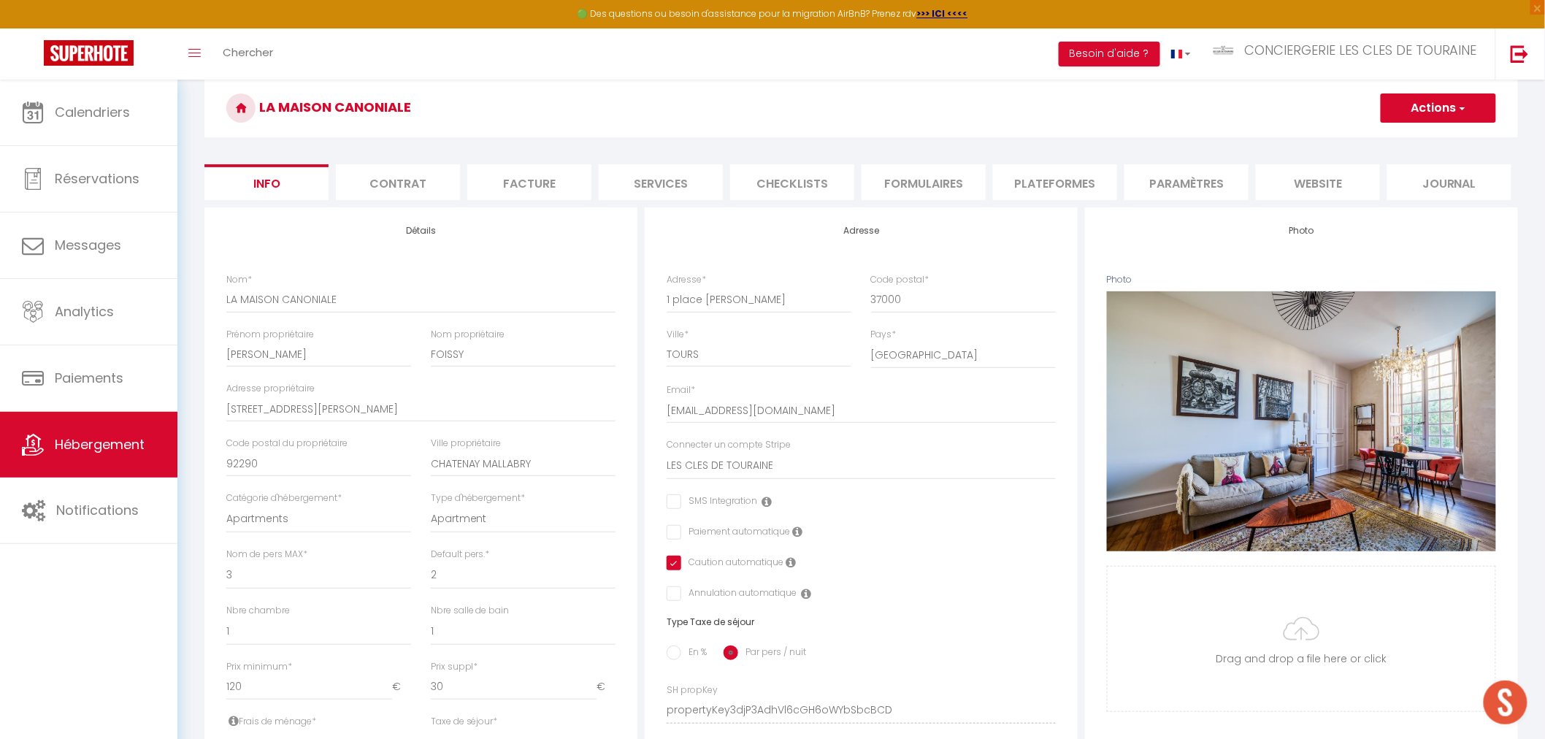
scroll to position [81, 0]
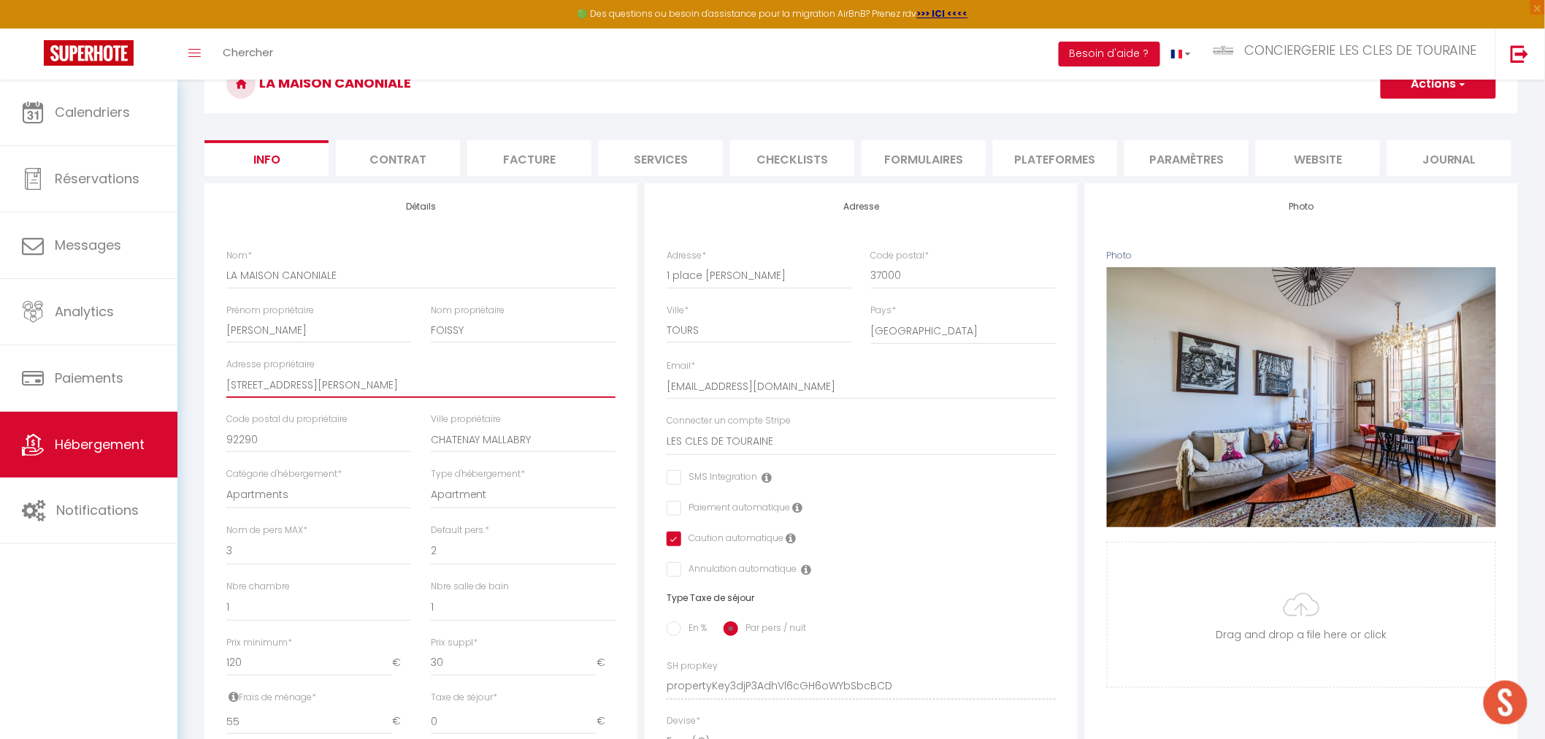
click at [297, 375] on input "[STREET_ADDRESS][PERSON_NAME]" at bounding box center [420, 385] width 389 height 26
click at [1440, 82] on button "Actions" at bounding box center [1438, 84] width 115 height 29
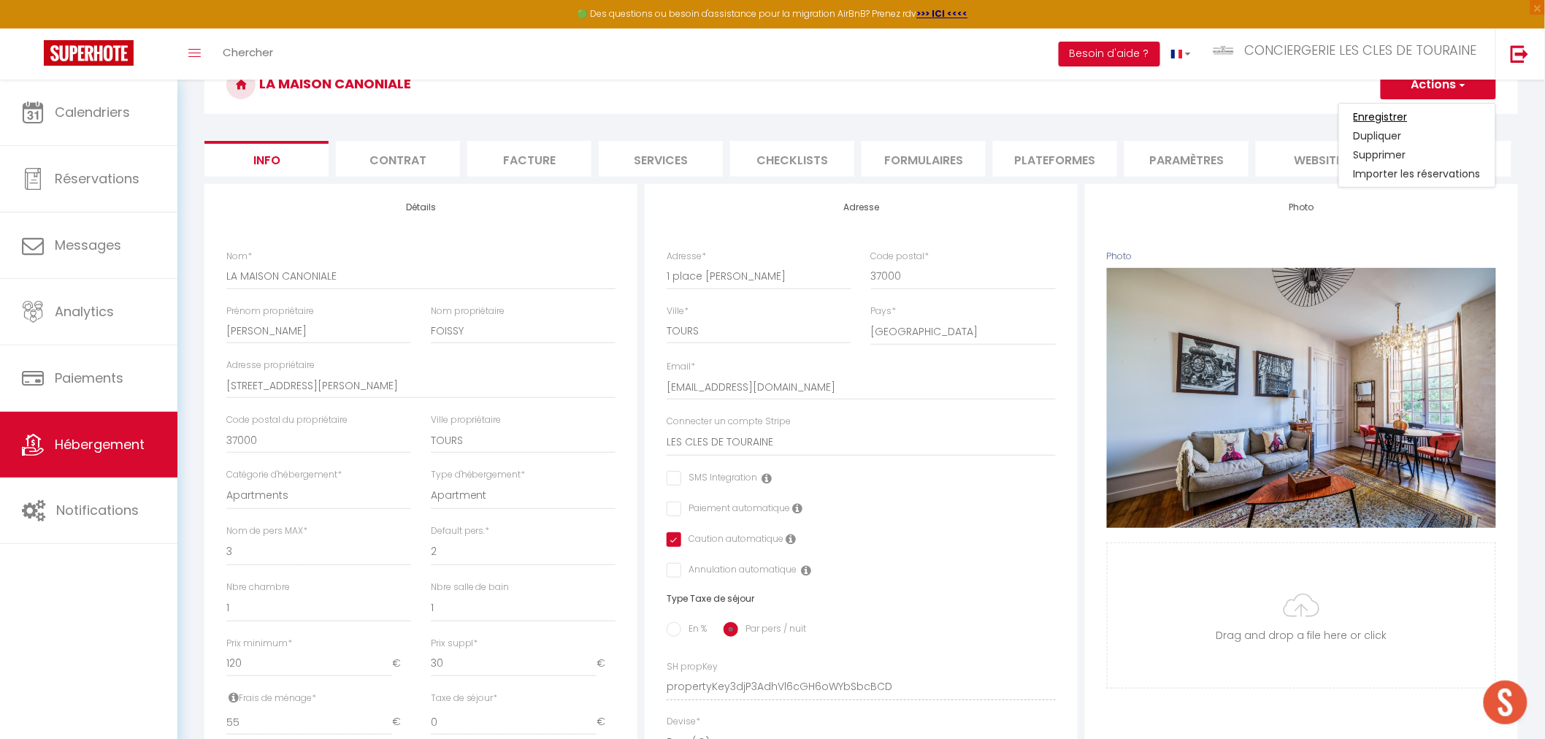
click at [1406, 118] on input "Enregistrer" at bounding box center [1381, 117] width 54 height 15
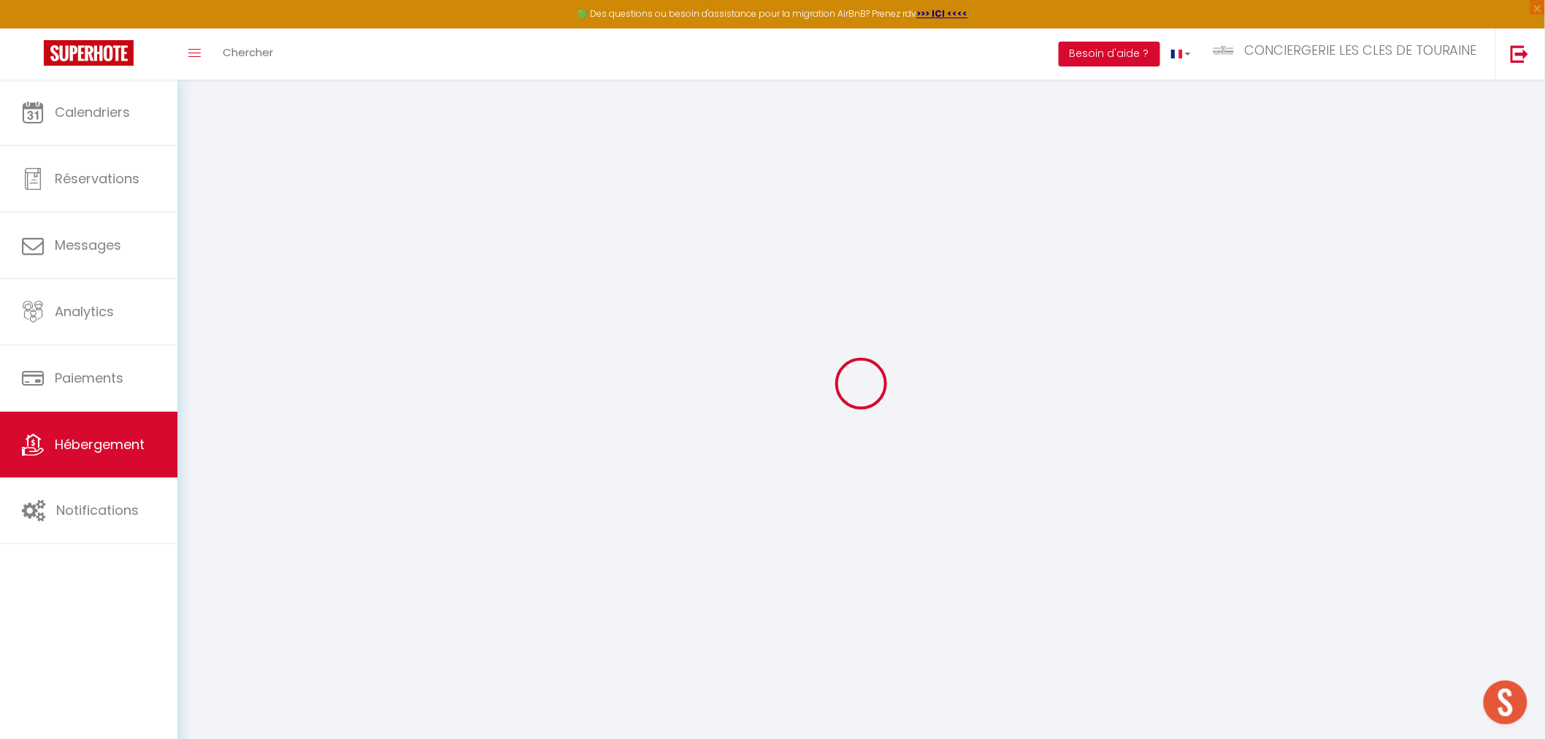
scroll to position [79, 0]
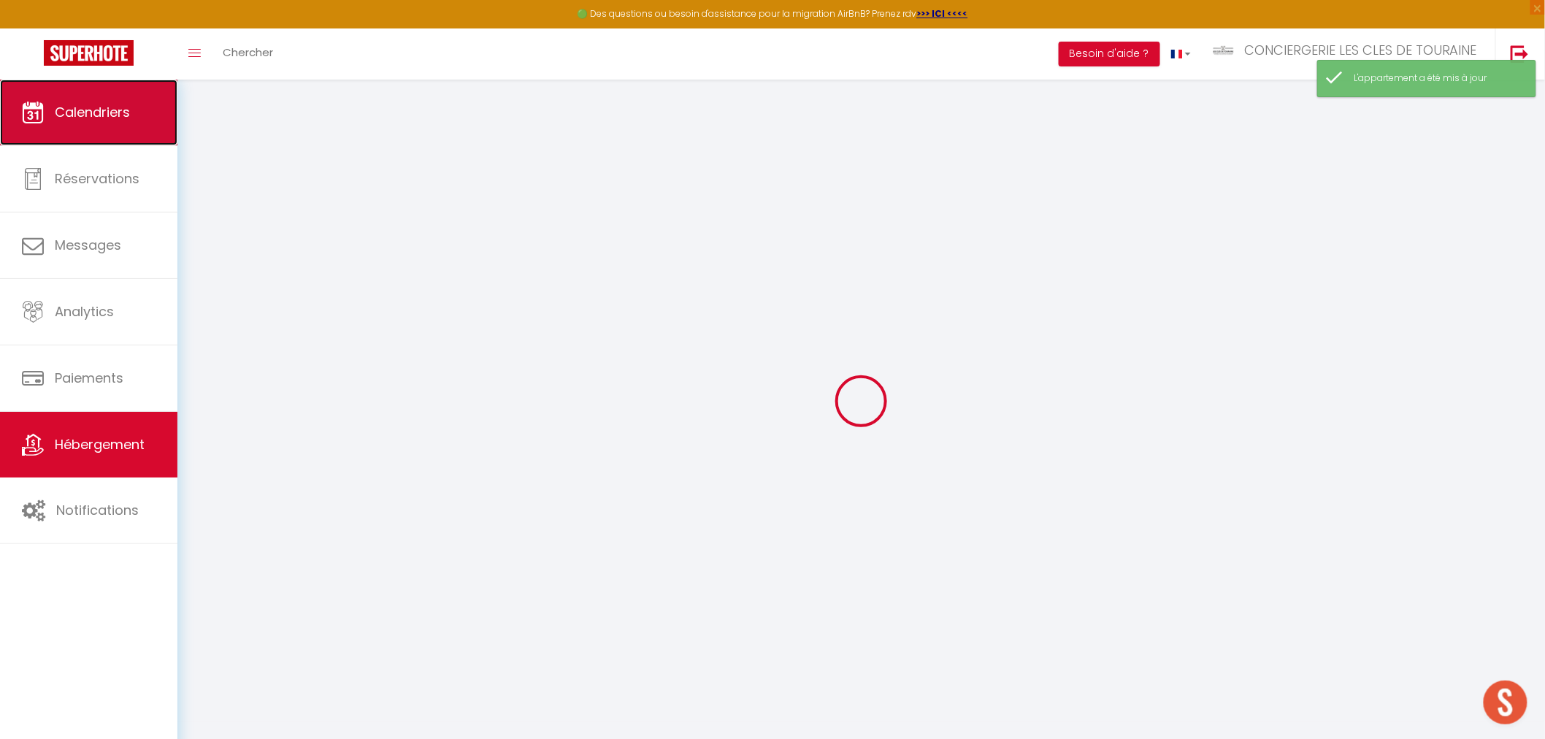
click at [99, 100] on link "Calendriers" at bounding box center [88, 113] width 177 height 66
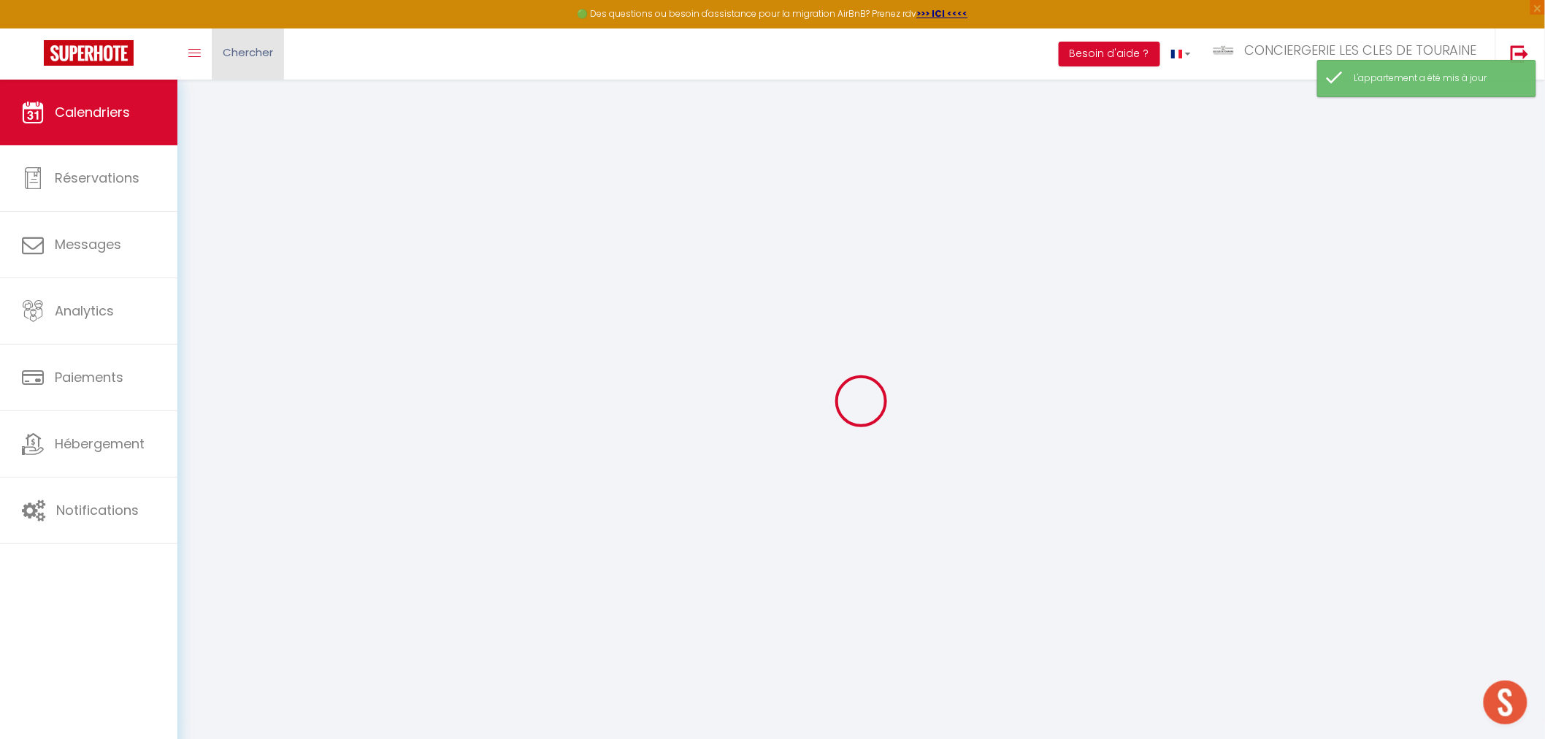
click at [253, 46] on span "Chercher" at bounding box center [248, 52] width 50 height 15
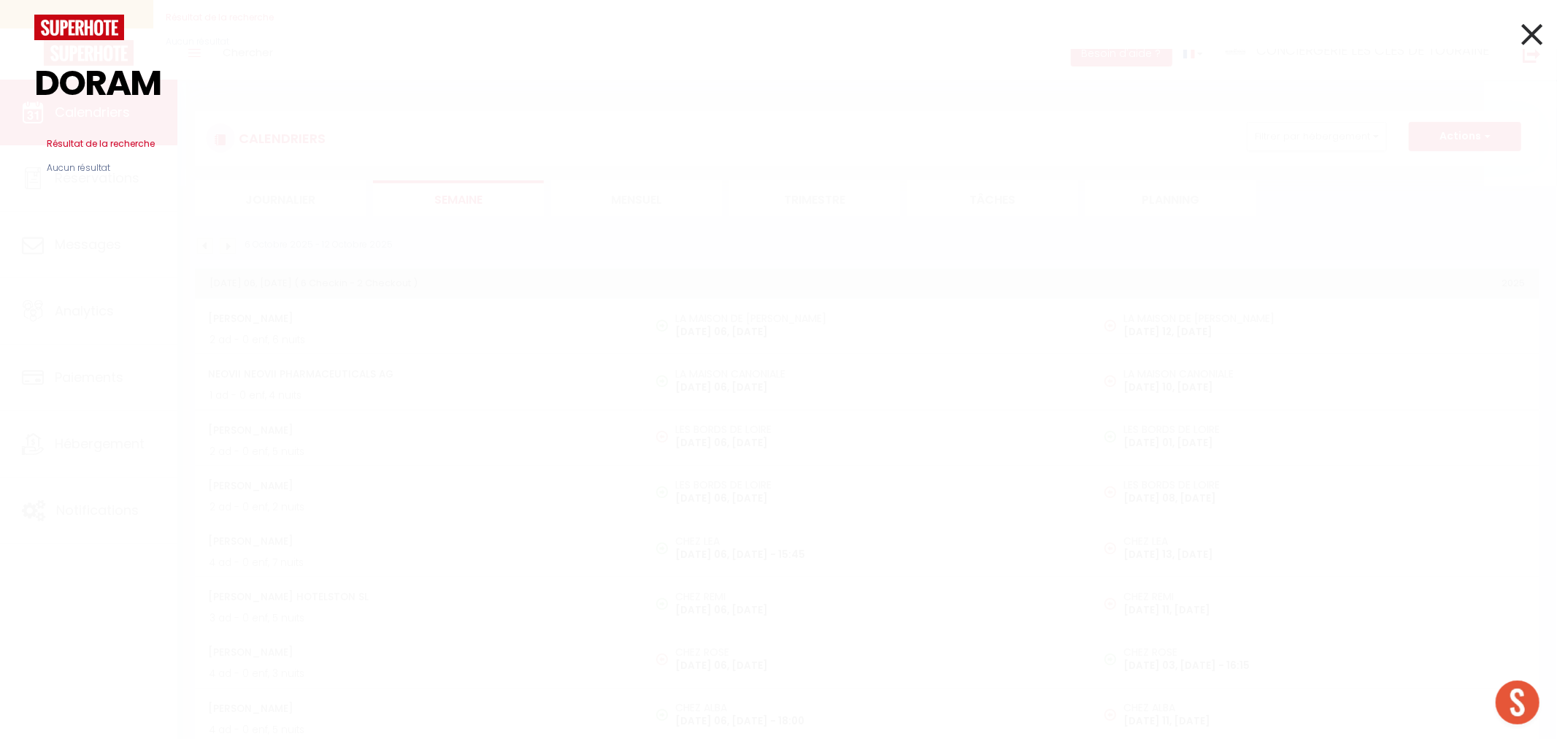
click at [168, 91] on input "DORAM" at bounding box center [778, 83] width 1489 height 86
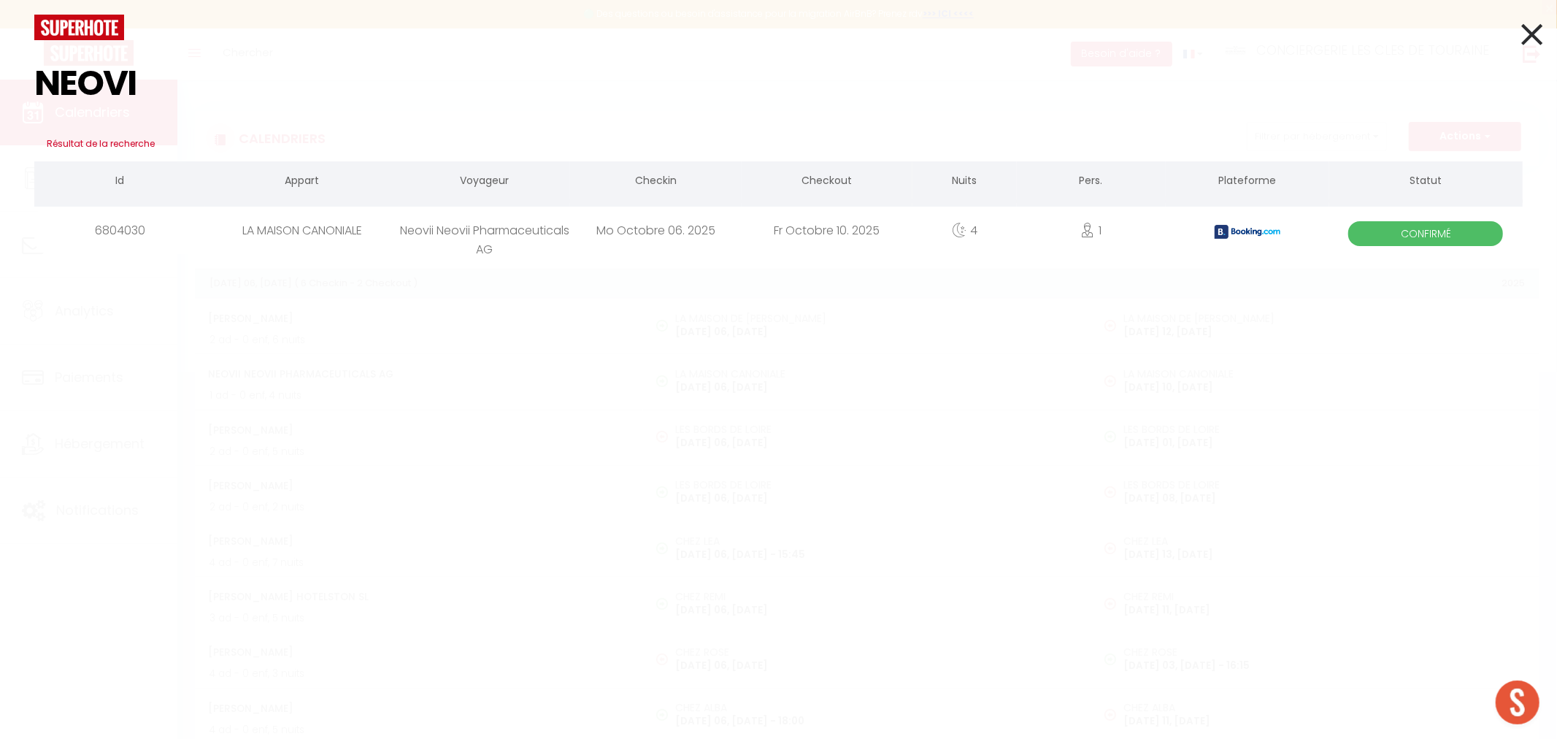
click at [464, 237] on div "Neovii Neovii Pharmaceuticals AG" at bounding box center [484, 230] width 171 height 47
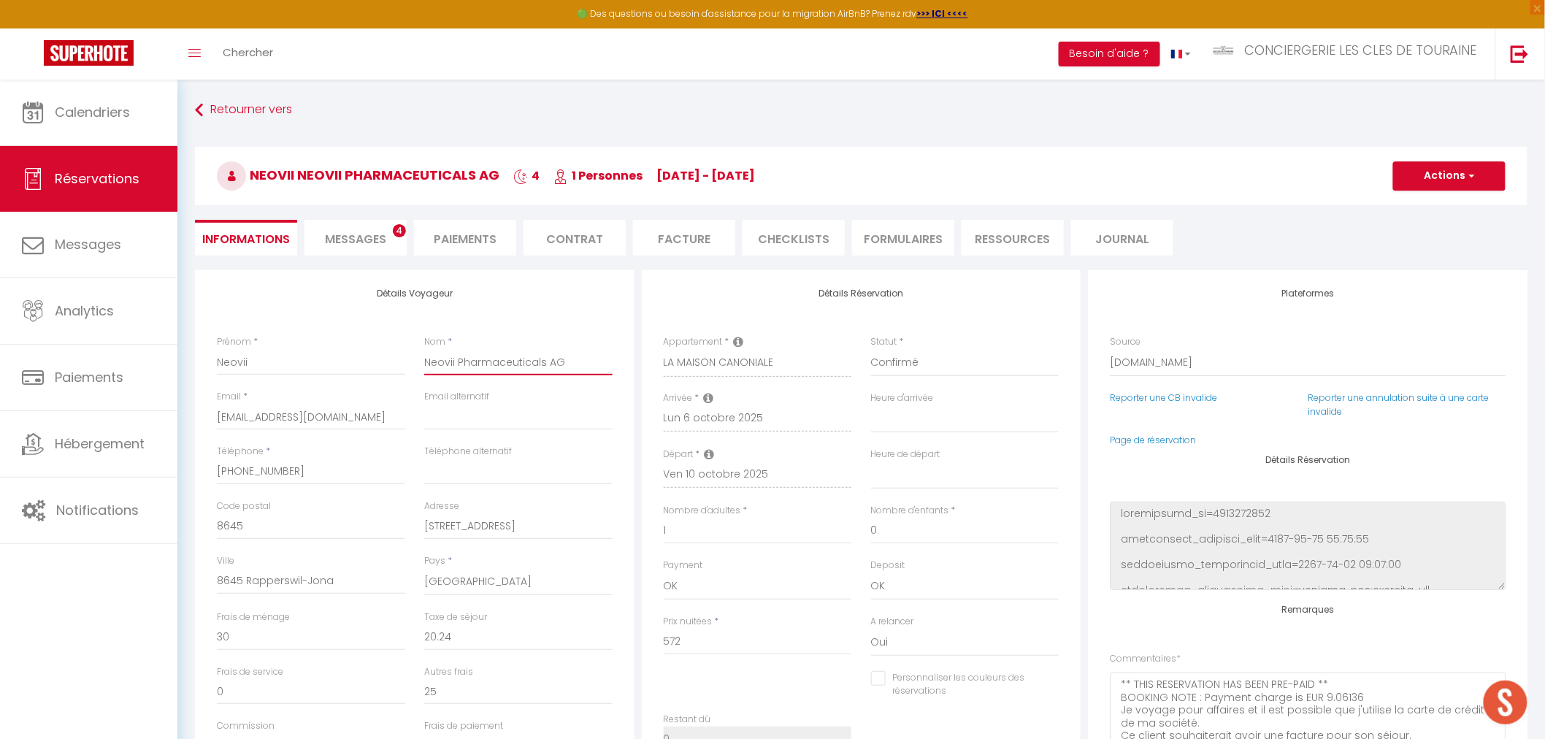
click at [455, 363] on input "Neovii Pharmaceuticals AG" at bounding box center [518, 362] width 188 height 26
click at [1442, 185] on button "Actions" at bounding box center [1449, 175] width 112 height 29
click at [1424, 209] on link "Enregistrer" at bounding box center [1434, 208] width 115 height 19
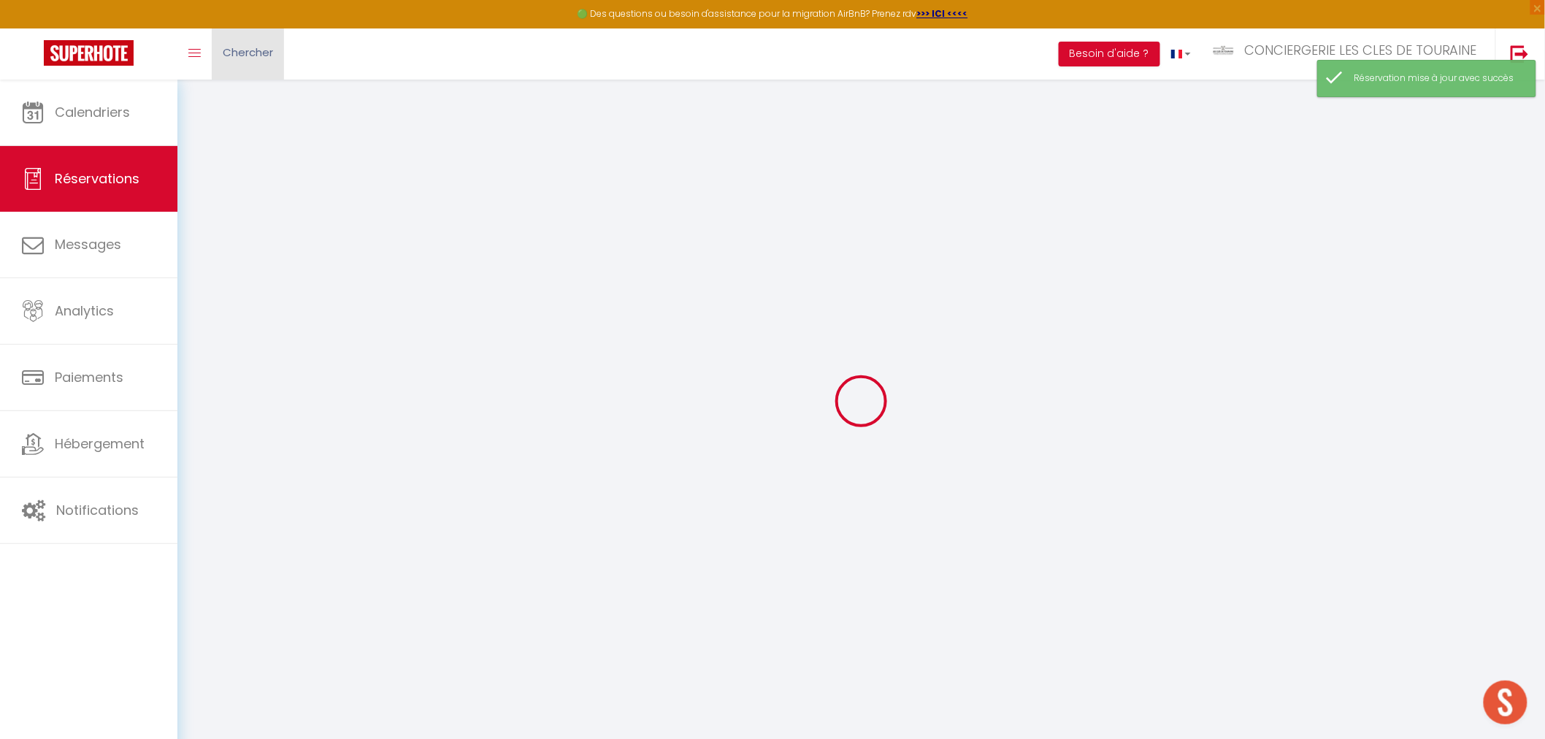
click at [256, 61] on link "Chercher" at bounding box center [248, 53] width 72 height 51
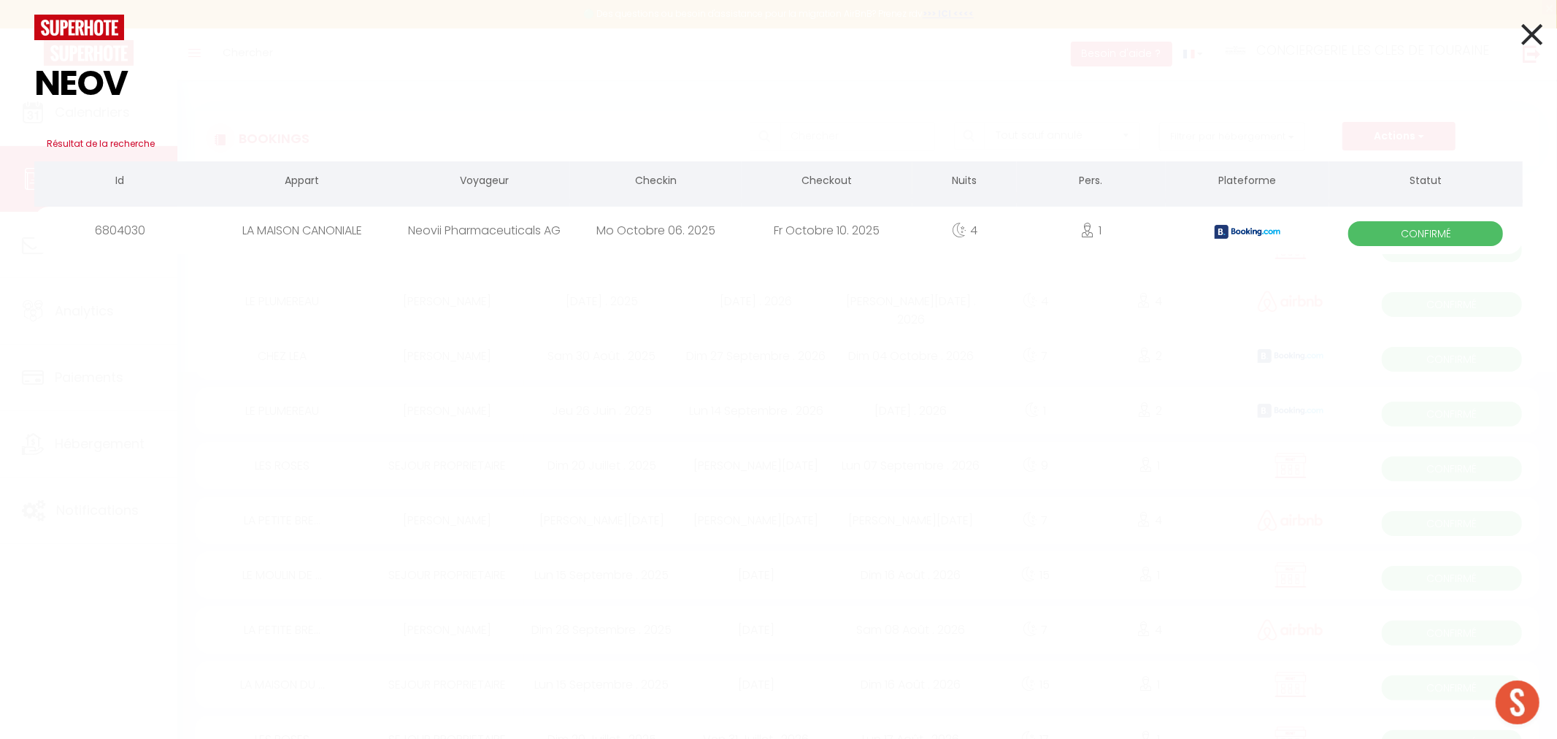
click at [429, 237] on div "Neovii Pharmaceuticals AG" at bounding box center [484, 230] width 171 height 47
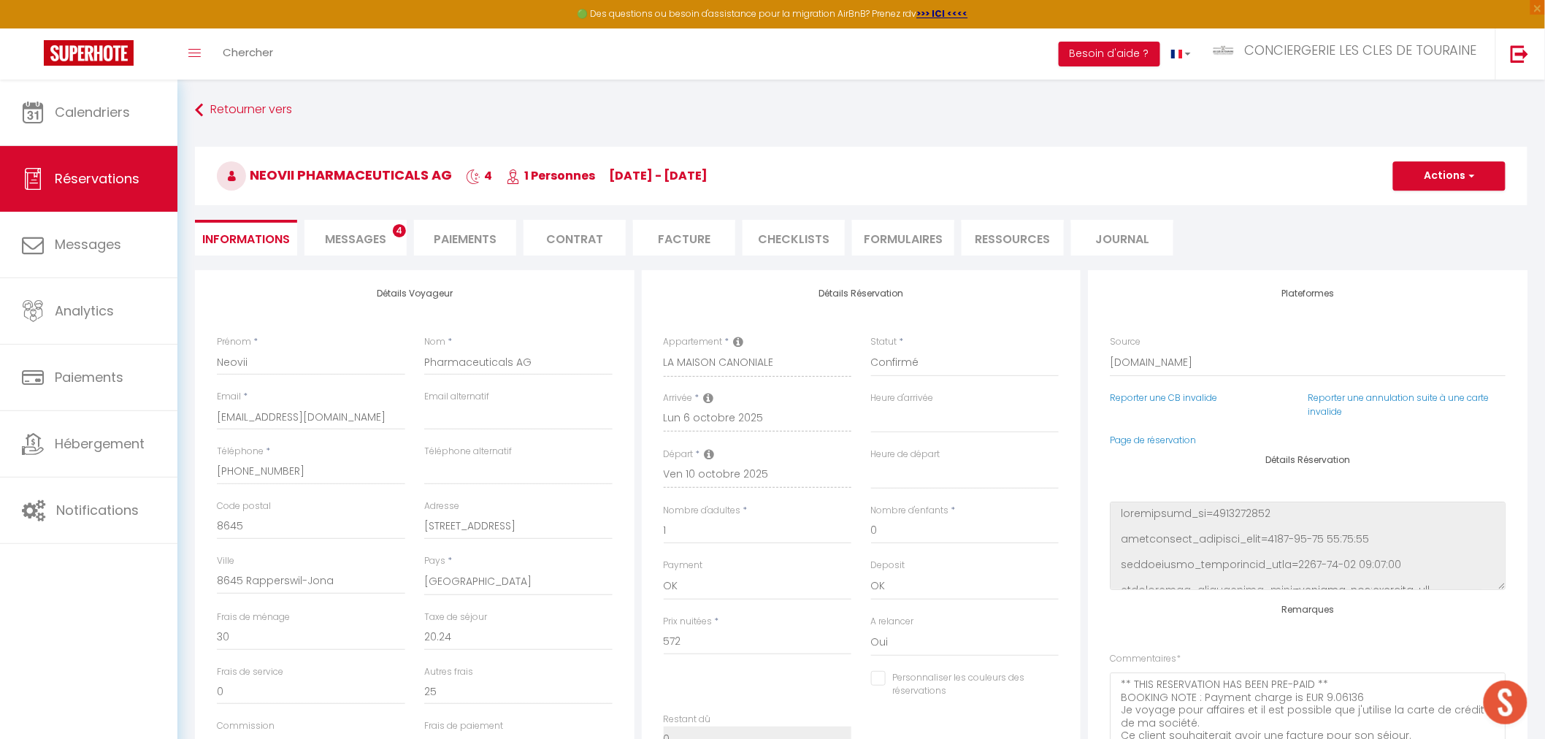
click at [672, 242] on li "Facture" at bounding box center [684, 238] width 102 height 36
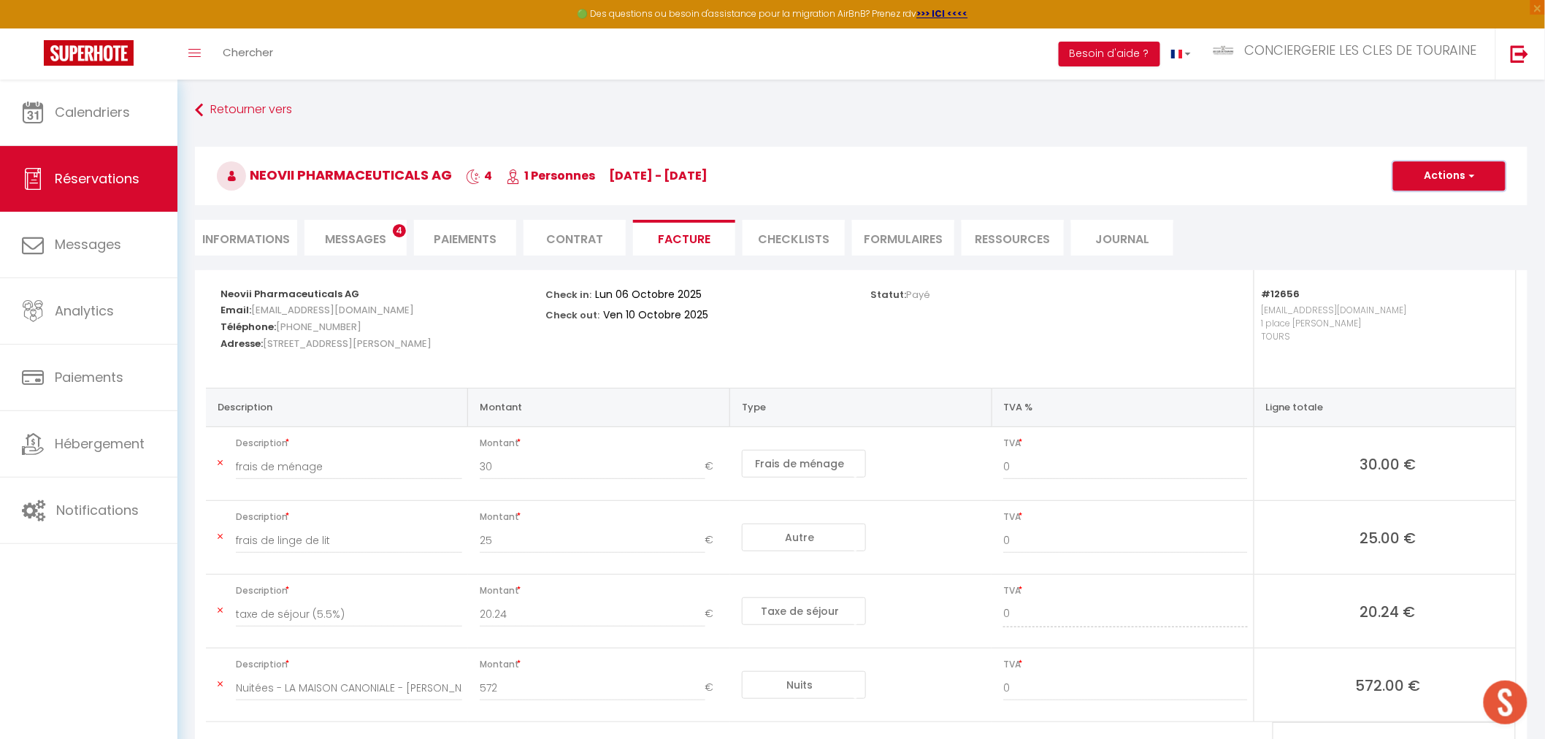
click at [1446, 179] on button "Actions" at bounding box center [1449, 175] width 112 height 29
click at [1422, 223] on link "Aperçu et éditer" at bounding box center [1438, 227] width 123 height 19
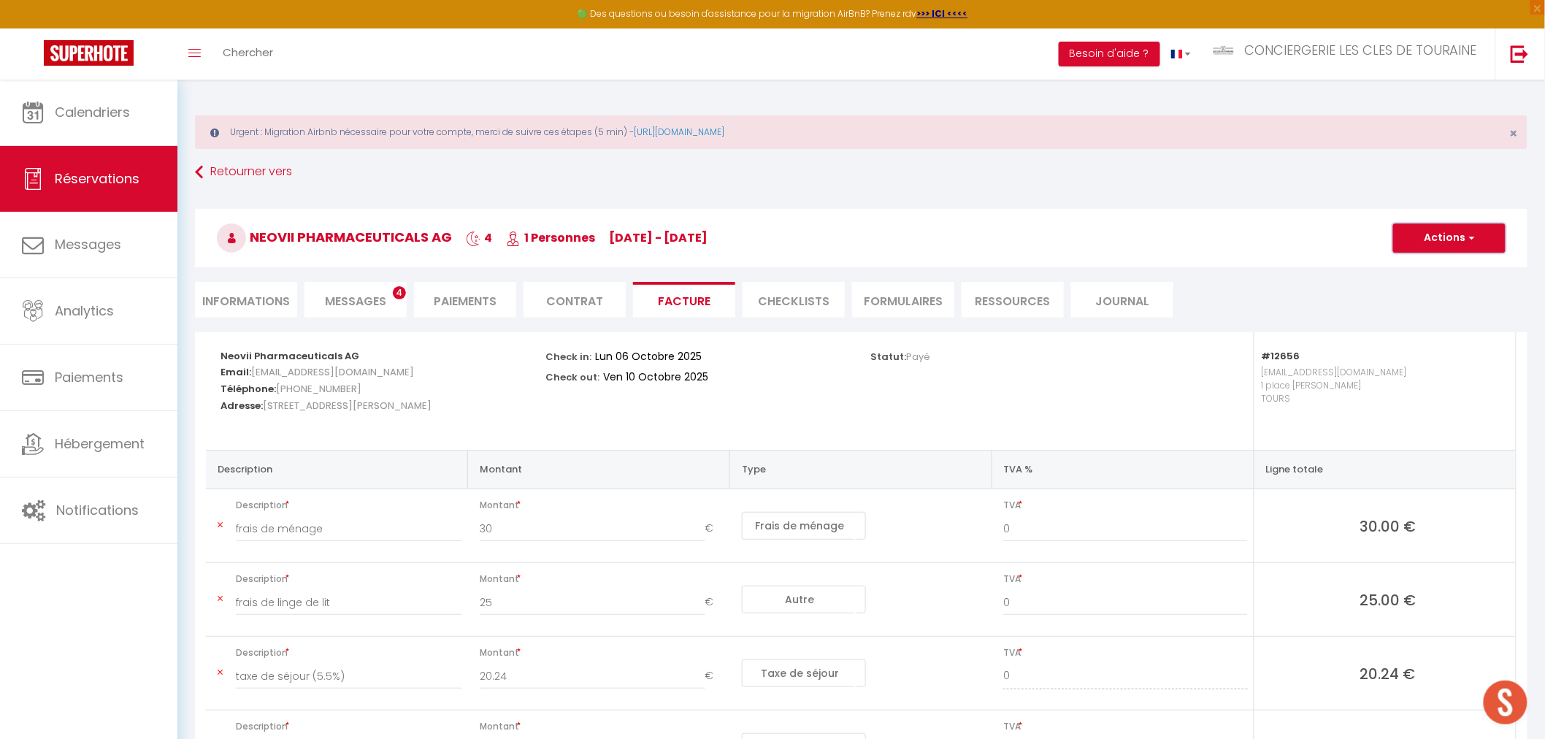
click at [1446, 243] on button "Actions" at bounding box center [1449, 237] width 112 height 29
click at [1425, 305] on link "Envoyer la facture" at bounding box center [1438, 308] width 123 height 19
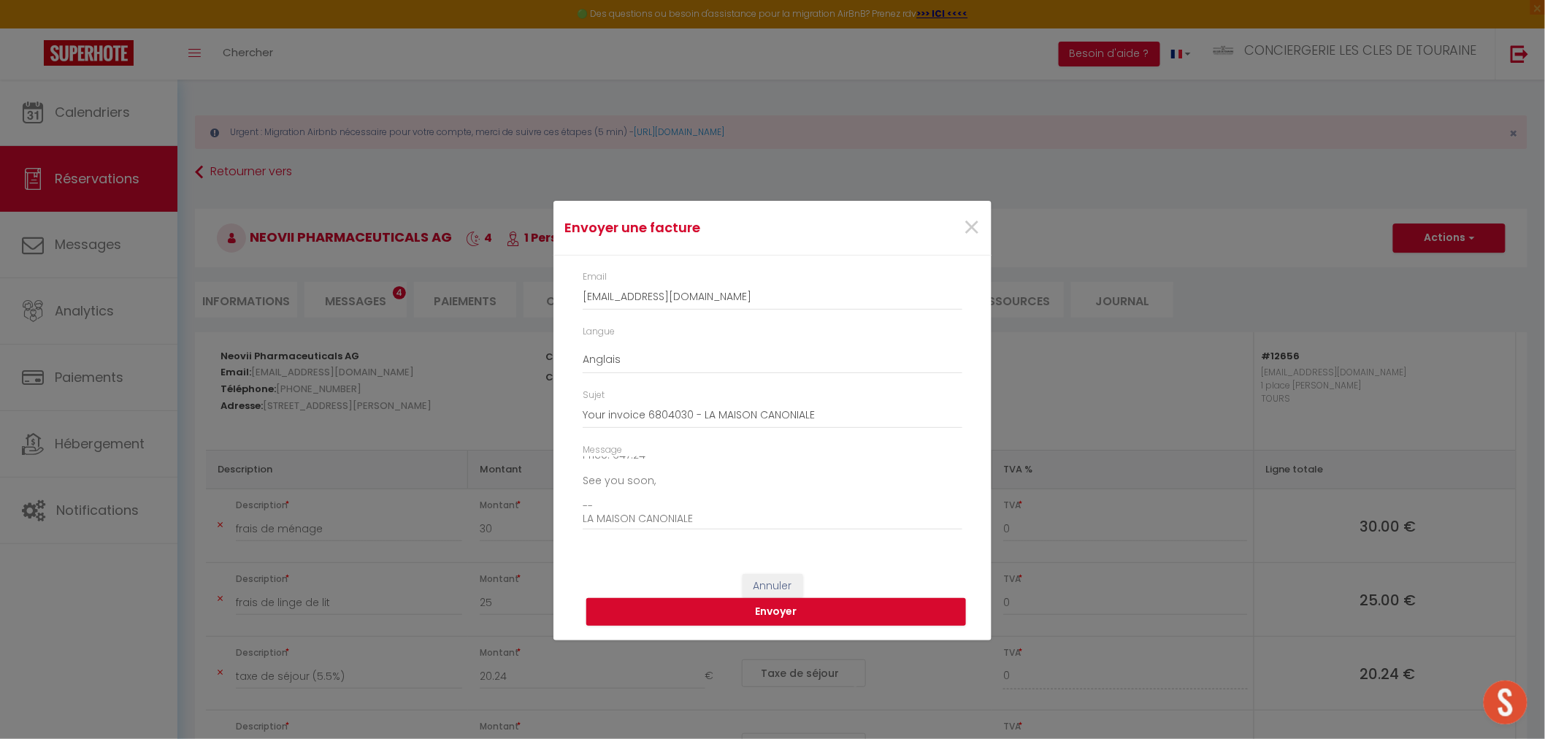
scroll to position [166, 0]
click at [760, 605] on button "Envoyer" at bounding box center [776, 612] width 380 height 28
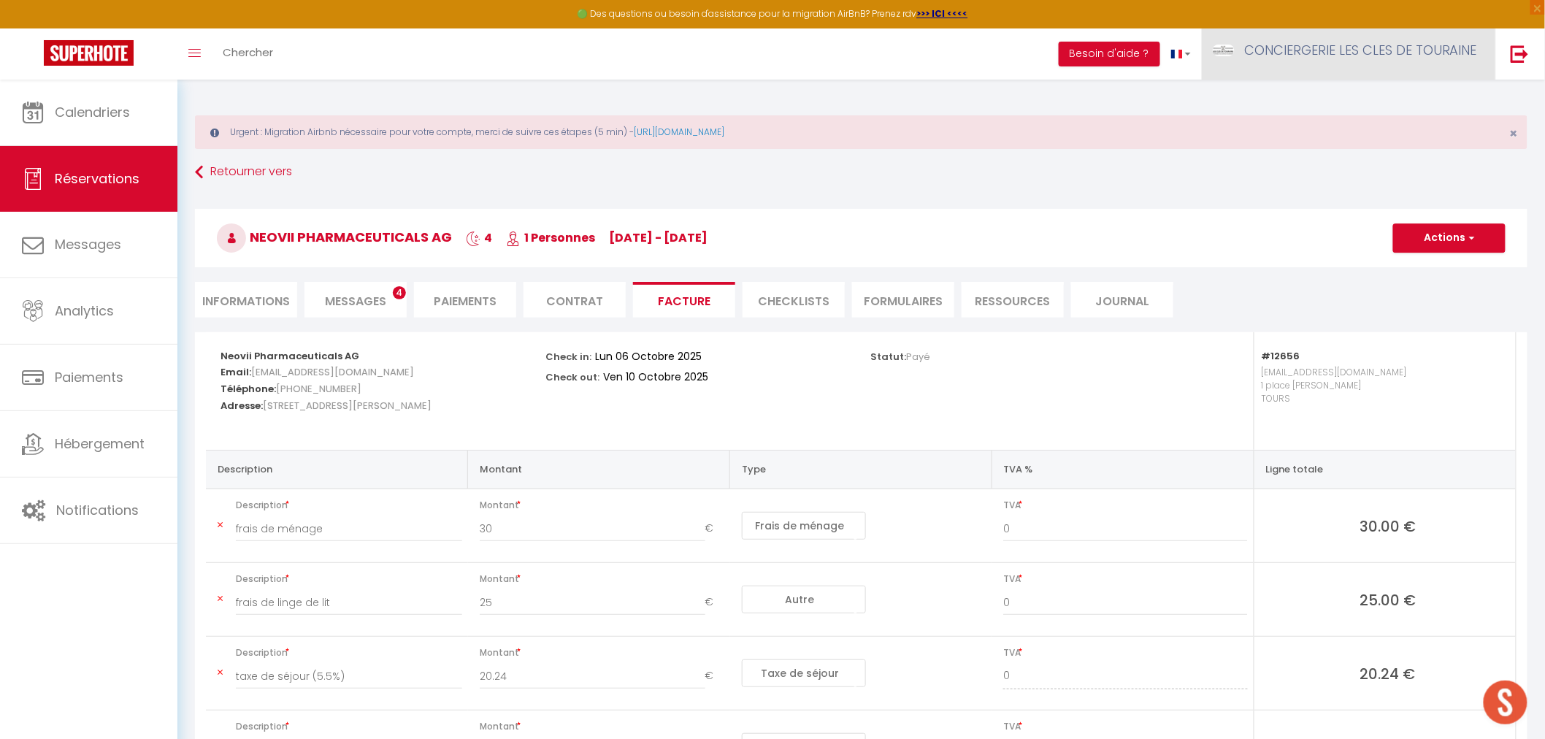
click at [1374, 59] on link "CONCIERGERIE LES CLES DE TOURAINE" at bounding box center [1348, 53] width 293 height 51
click at [1408, 130] on link "Équipe" at bounding box center [1437, 127] width 108 height 25
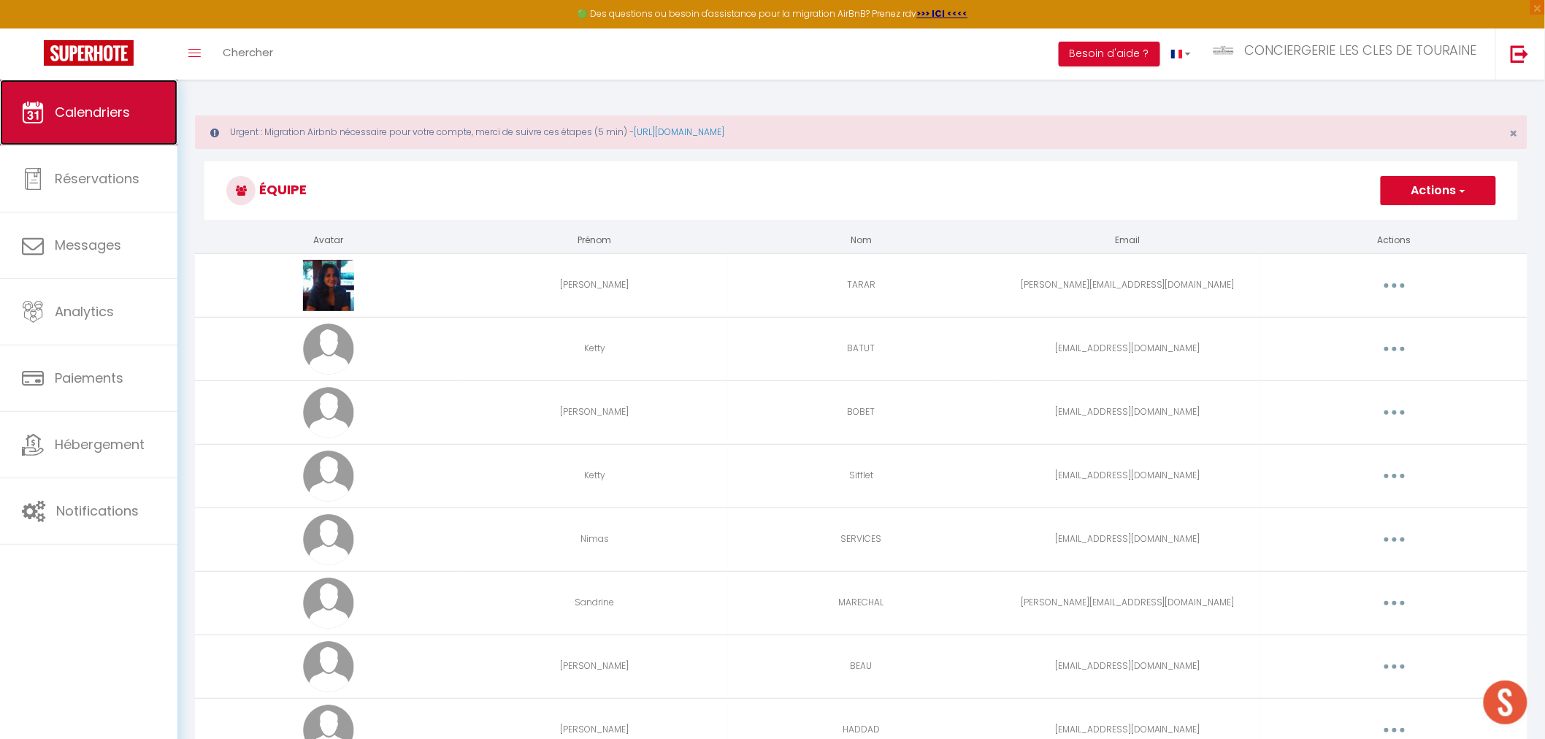
click at [137, 111] on link "Calendriers" at bounding box center [88, 113] width 177 height 66
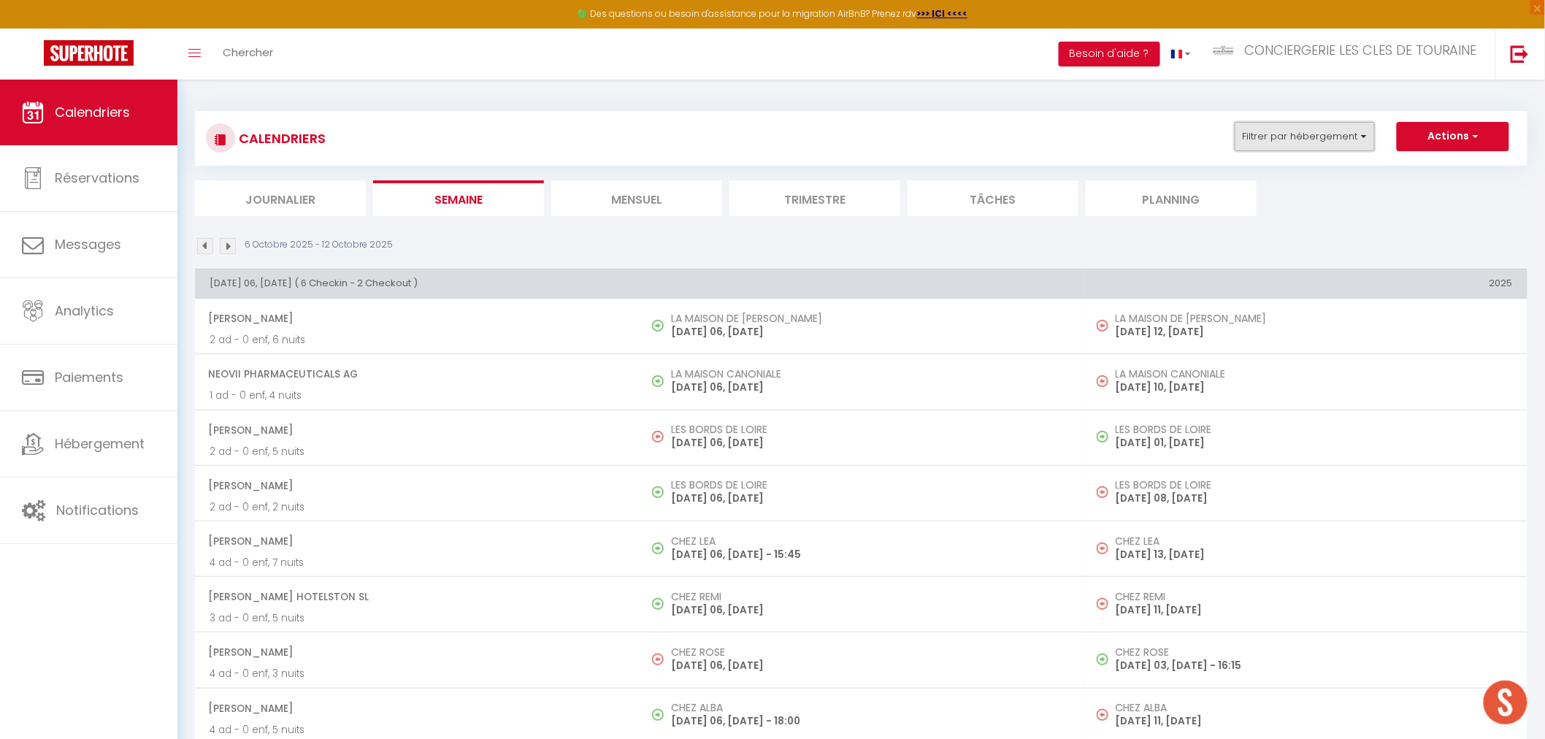
click at [1268, 137] on button "Filtrer par hébergement" at bounding box center [1305, 136] width 140 height 29
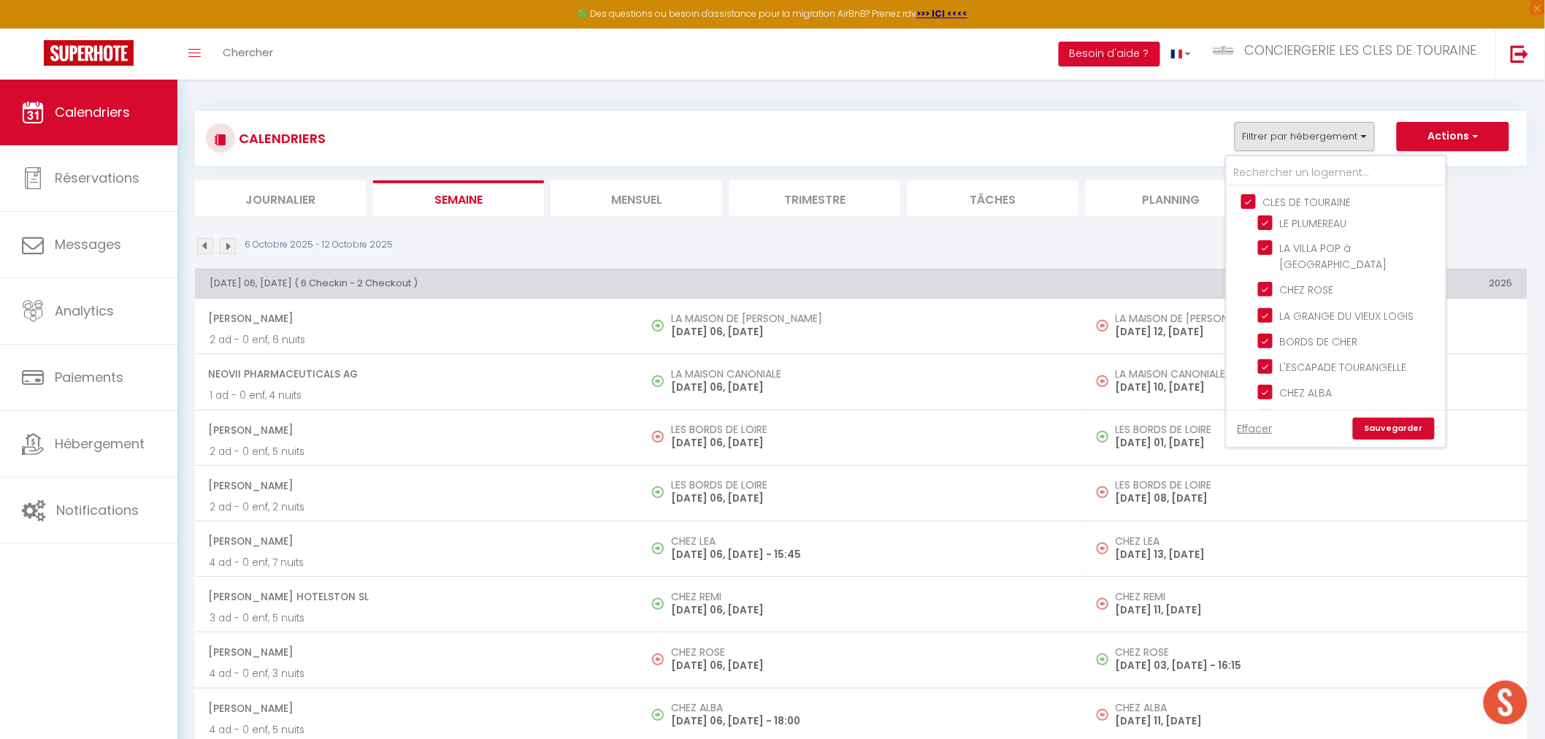
click at [1273, 202] on input "CLES DE TOURAINE" at bounding box center [1350, 200] width 219 height 15
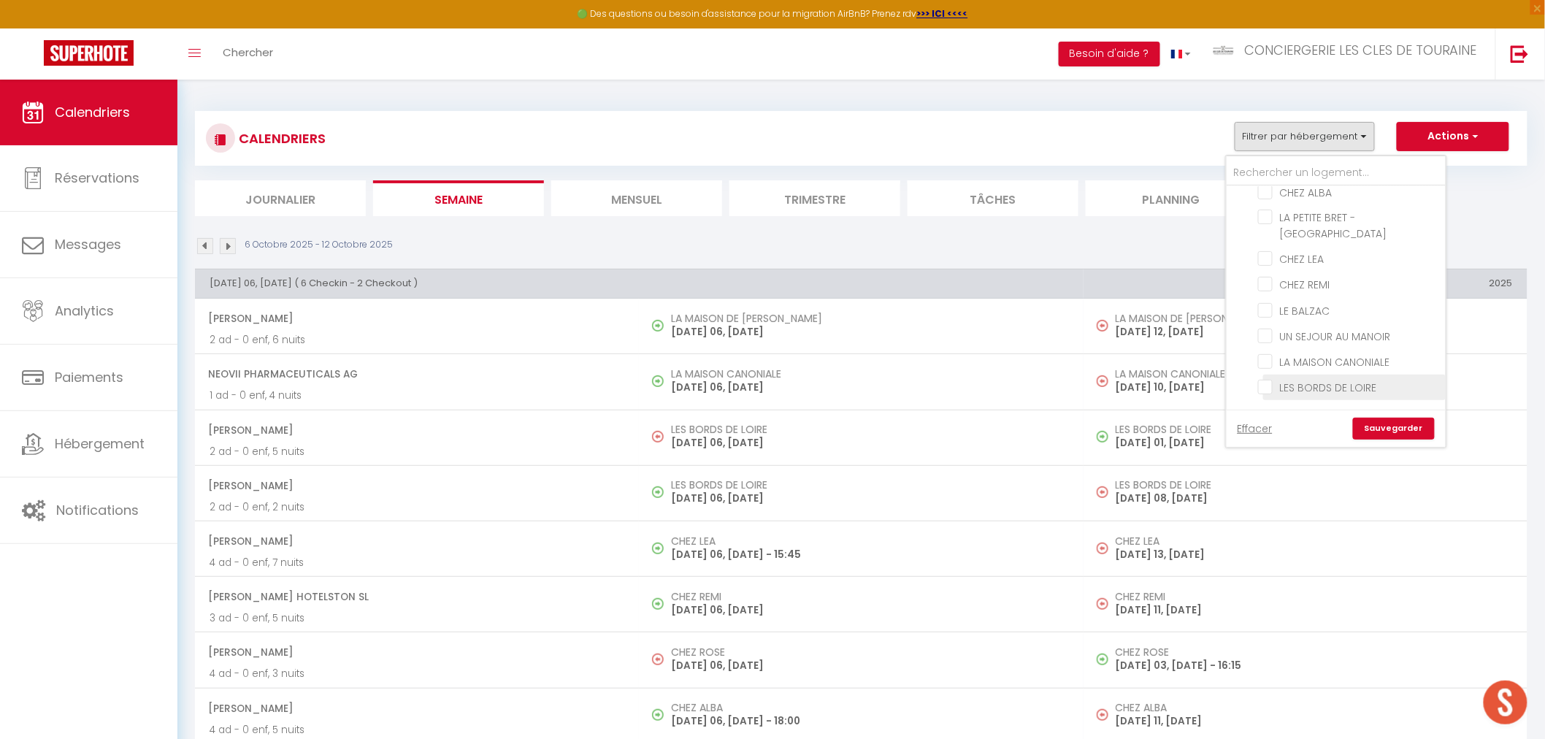
scroll to position [243, 0]
click at [1268, 372] on input "KETTY" at bounding box center [1350, 379] width 219 height 15
click at [1259, 266] on input "[PERSON_NAME]" at bounding box center [1350, 273] width 219 height 15
click at [1268, 408] on input "SANDRINE" at bounding box center [1350, 415] width 219 height 15
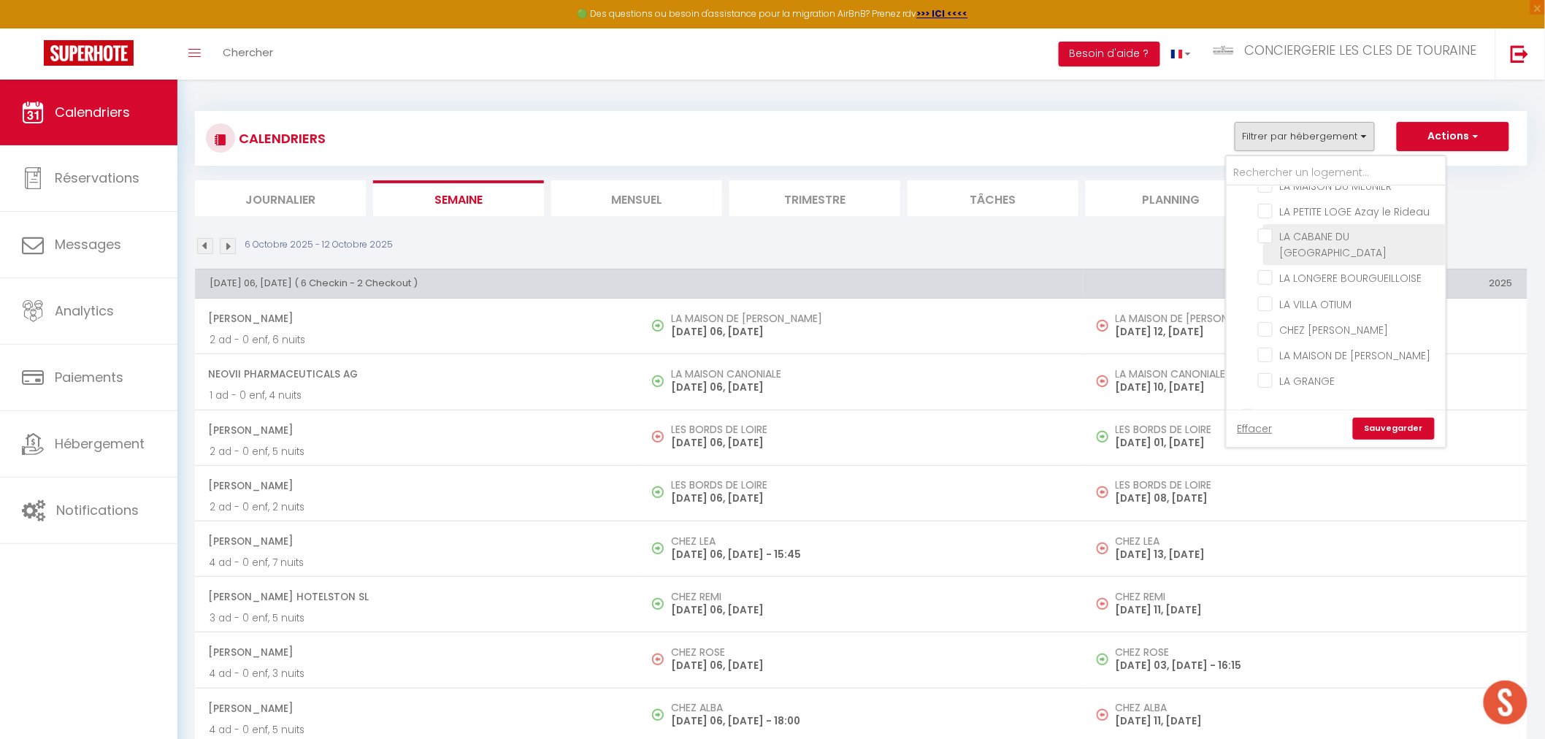
click at [1322, 229] on input "LA CABANE DU [GEOGRAPHIC_DATA]" at bounding box center [1349, 236] width 183 height 15
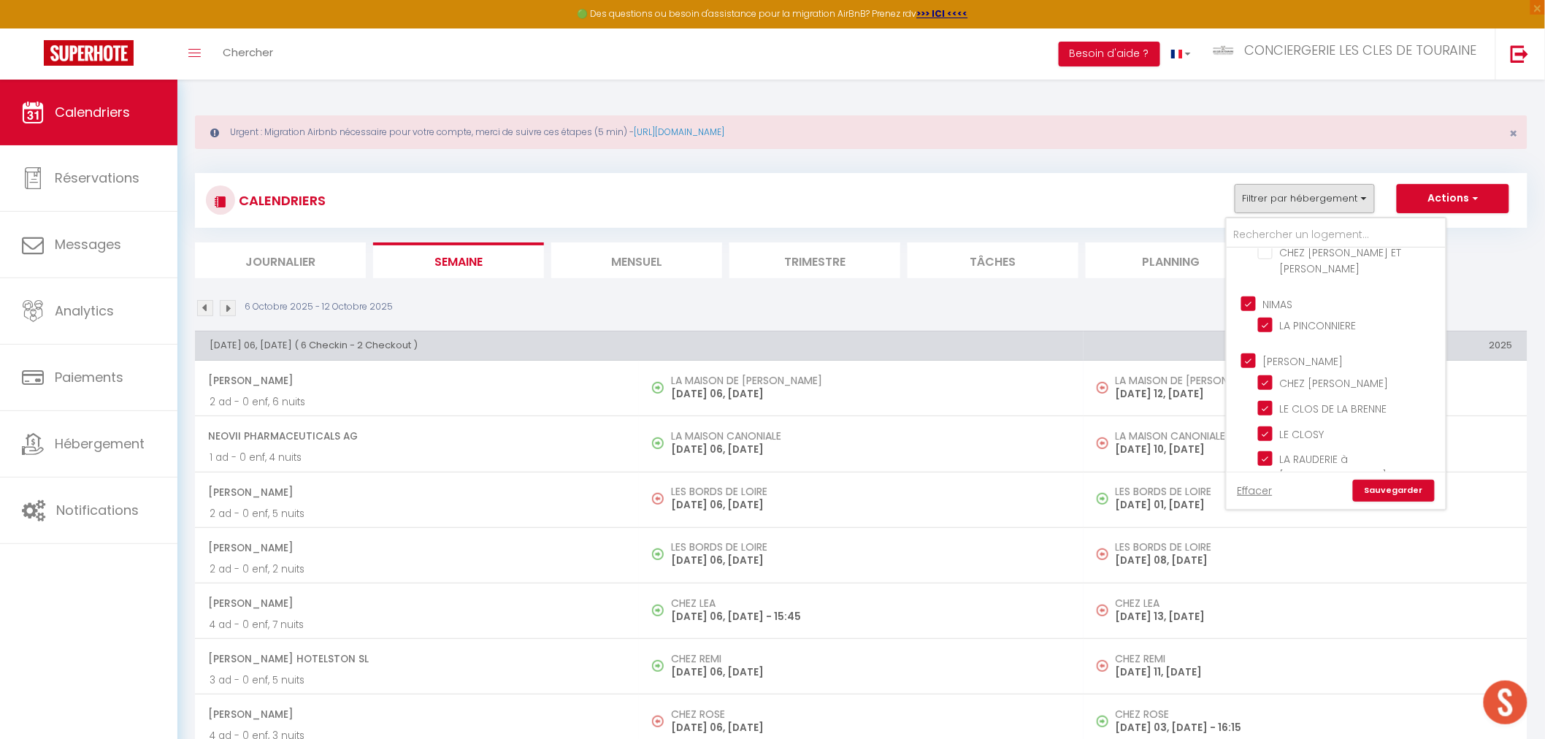
scroll to position [872, 0]
click at [1259, 315] on input "NIMAS" at bounding box center [1350, 322] width 219 height 15
click at [1276, 372] on input "[PERSON_NAME]" at bounding box center [1350, 379] width 219 height 15
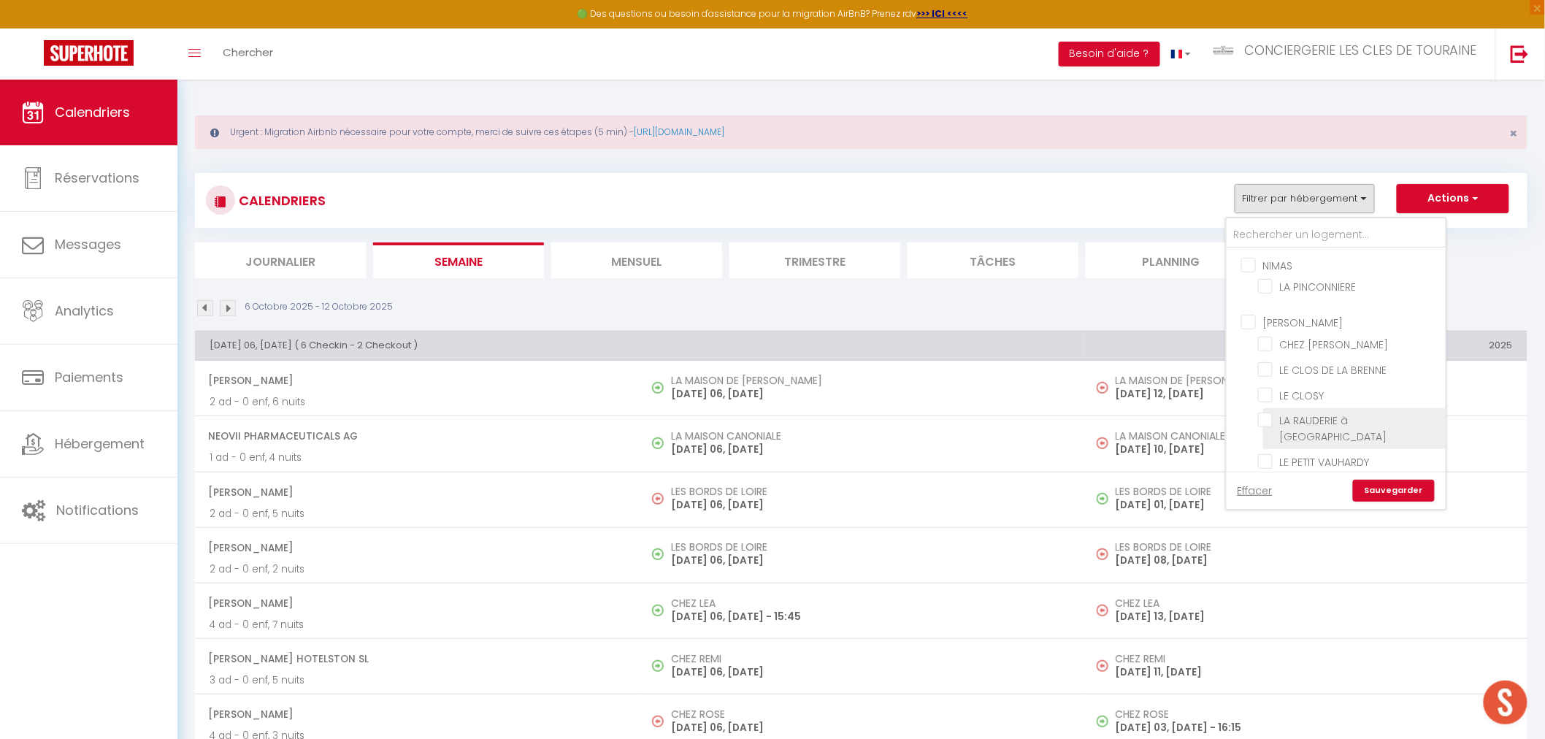
scroll to position [953, 0]
click at [1269, 466] on input "Autres" at bounding box center [1350, 473] width 219 height 15
click at [1402, 493] on link "Sauvegarder" at bounding box center [1394, 491] width 82 height 22
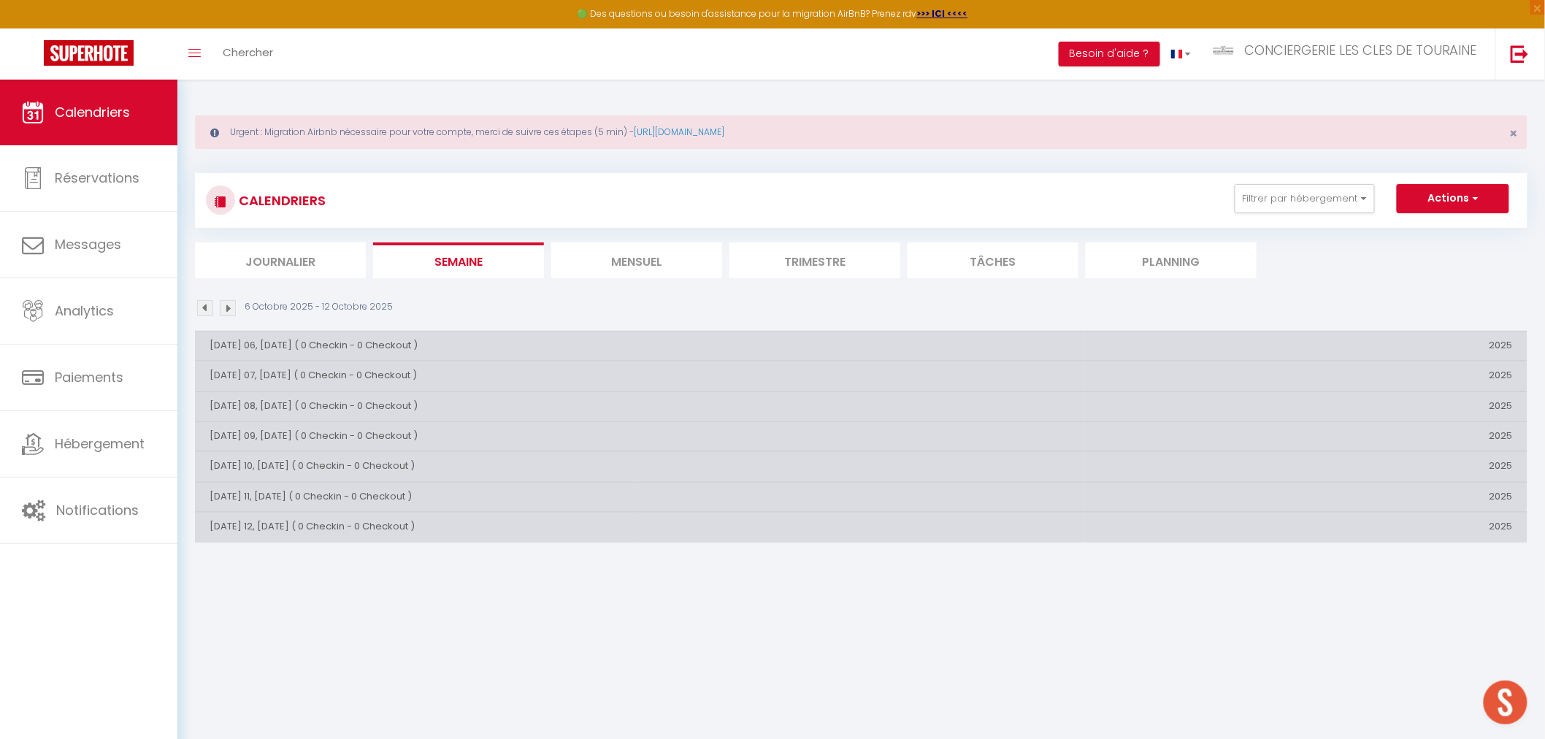
click at [648, 261] on li "Mensuel" at bounding box center [636, 260] width 171 height 36
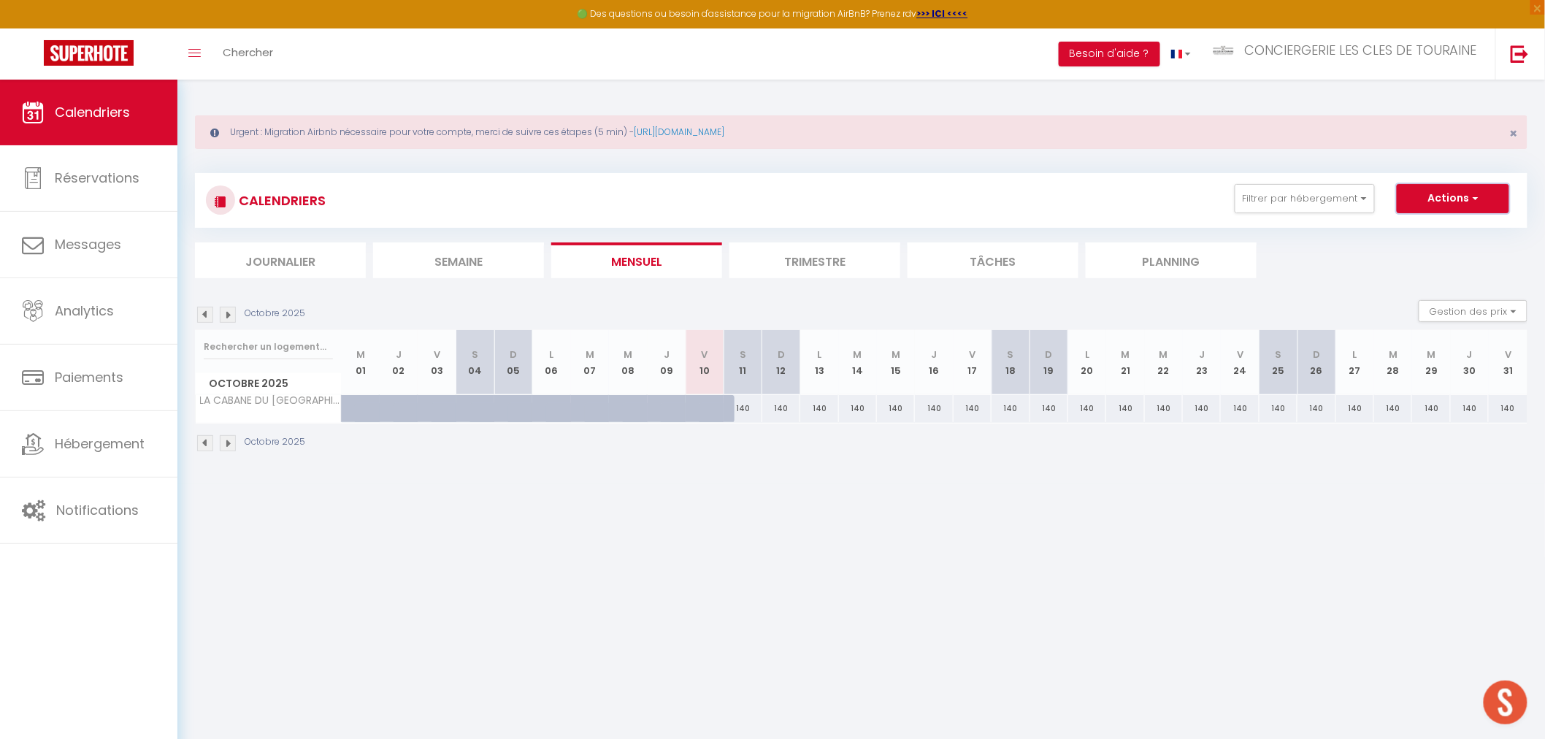
click at [1461, 204] on button "Actions" at bounding box center [1453, 198] width 112 height 29
click at [1432, 225] on link "Nouvelle réservation" at bounding box center [1437, 232] width 127 height 22
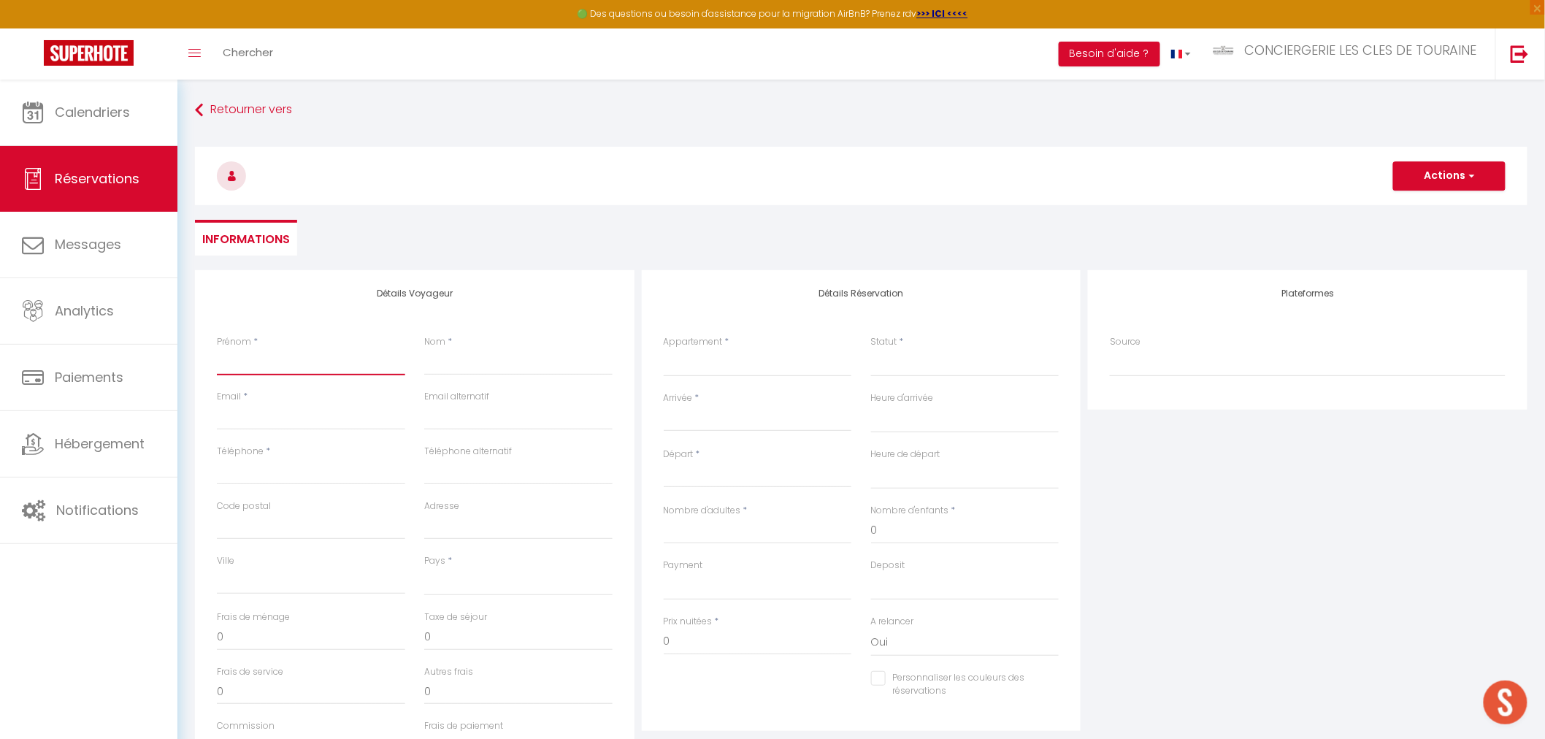
click at [316, 367] on input "Prénom" at bounding box center [311, 362] width 188 height 26
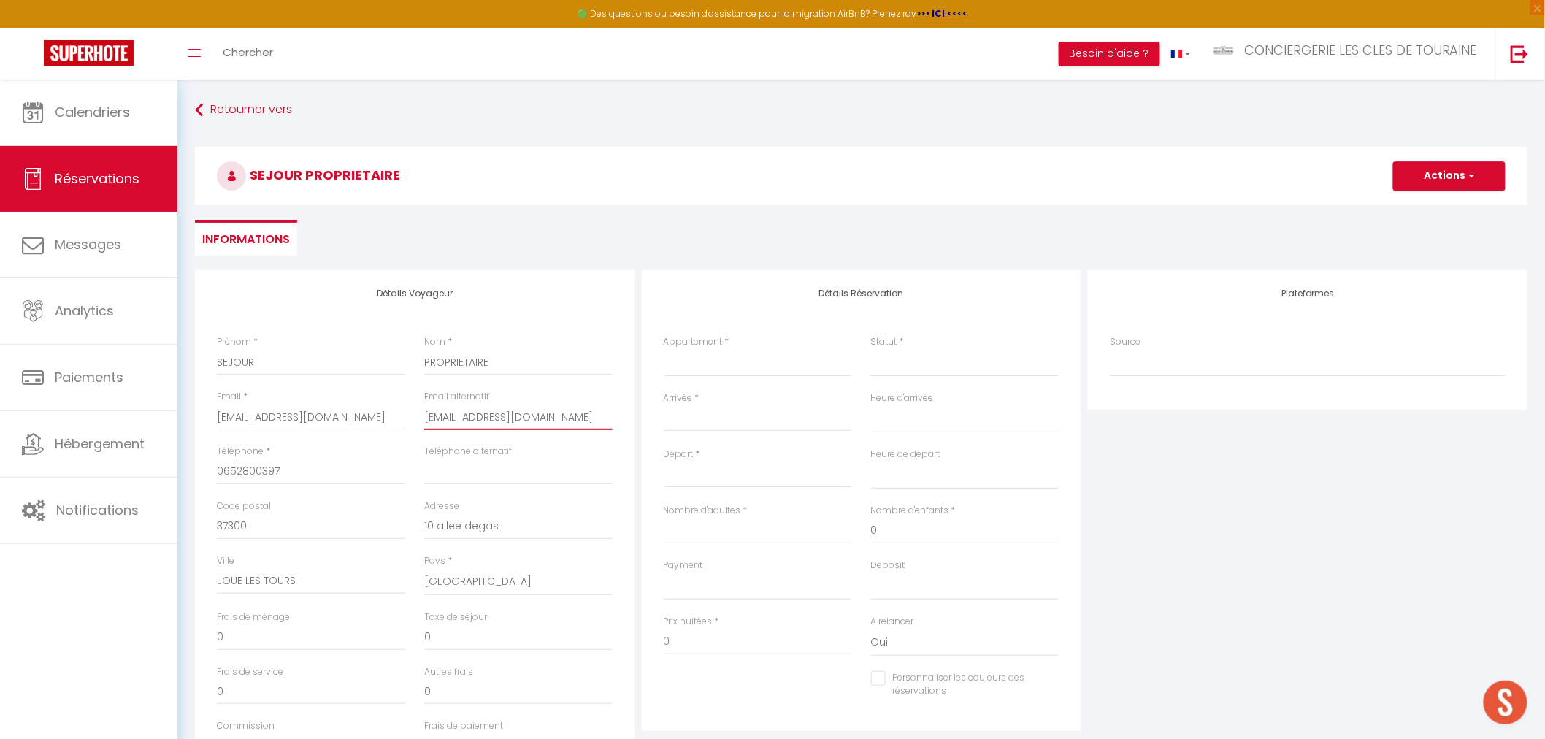
click at [438, 415] on input "[EMAIL_ADDRESS][DOMAIN_NAME]" at bounding box center [518, 417] width 188 height 26
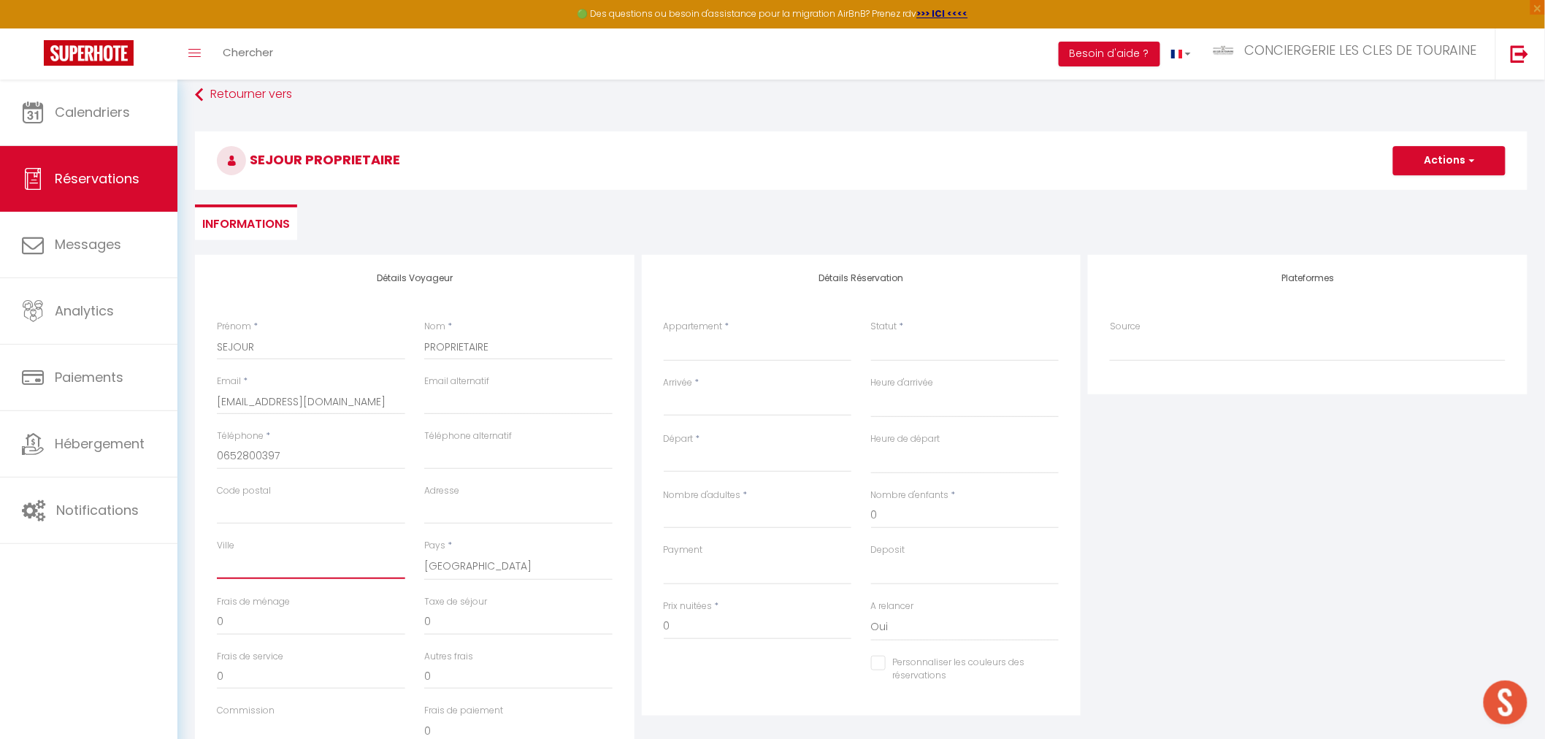
scroll to position [162, 0]
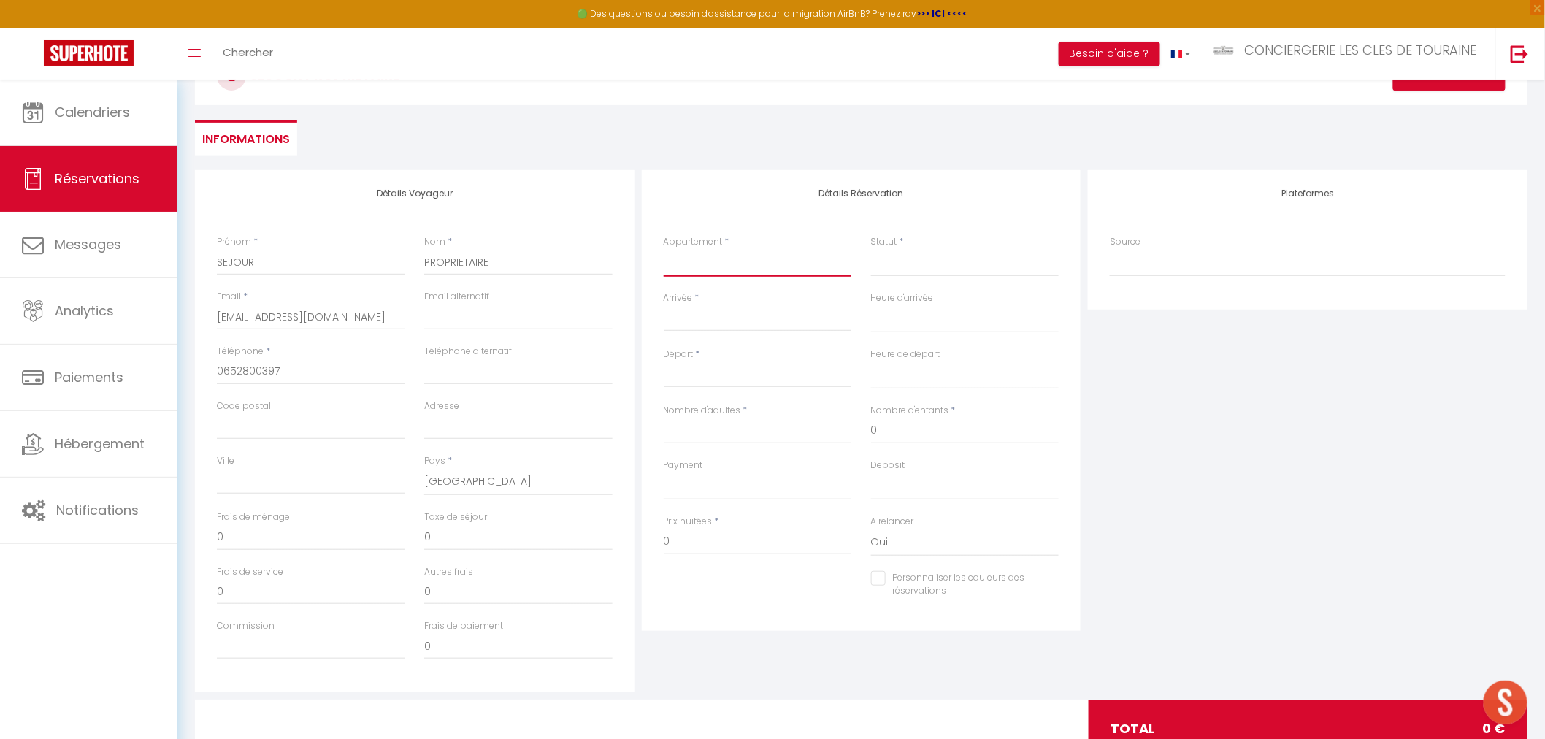
click at [762, 258] on select "LA PETITE BRET - Savonnières CHEZ [PERSON_NAME] CHEZ REMI LE BALZAC UN SEJOUR A…" at bounding box center [758, 263] width 188 height 28
click at [664, 249] on select "LA PETITE BRET - Savonnières CHEZ [PERSON_NAME] CHEZ REMI LE BALZAC UN SEJOUR A…" at bounding box center [758, 263] width 188 height 28
click at [729, 323] on input "Arrivée" at bounding box center [758, 319] width 188 height 19
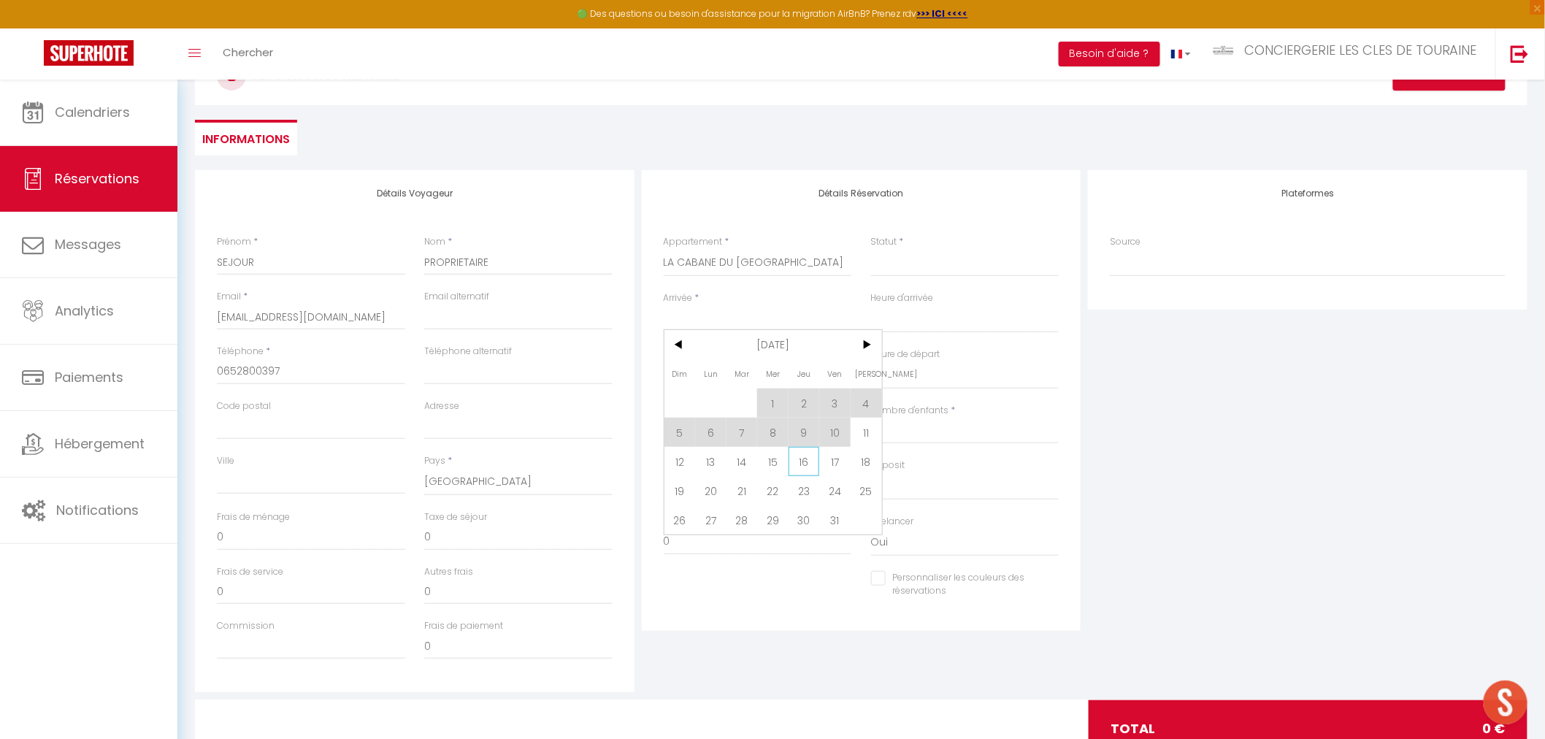
click at [802, 461] on span "16" at bounding box center [803, 461] width 31 height 29
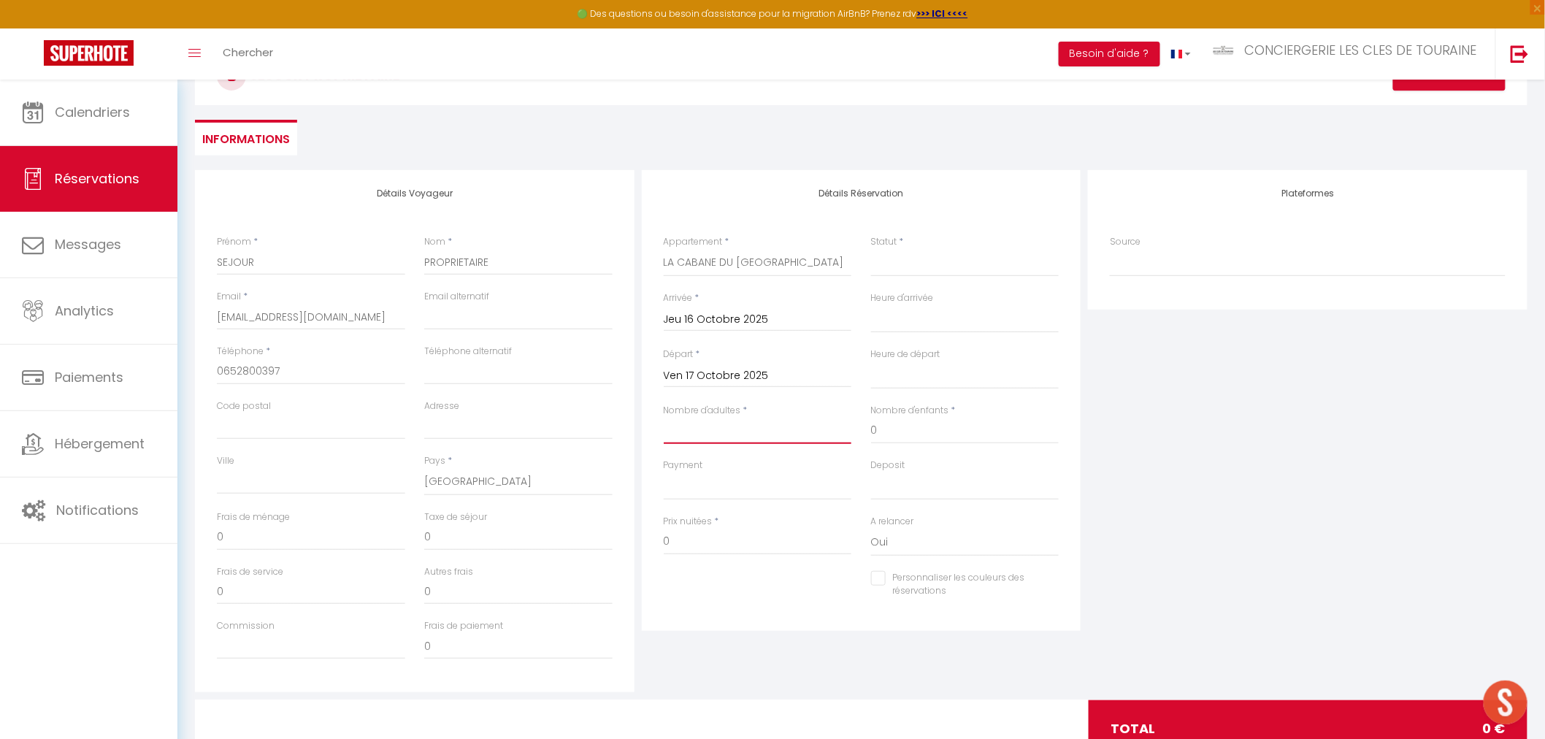
click at [760, 437] on input "Nombre d'adultes" at bounding box center [758, 431] width 188 height 26
click at [779, 376] on input "Ven 17 Octobre 2025" at bounding box center [758, 375] width 188 height 19
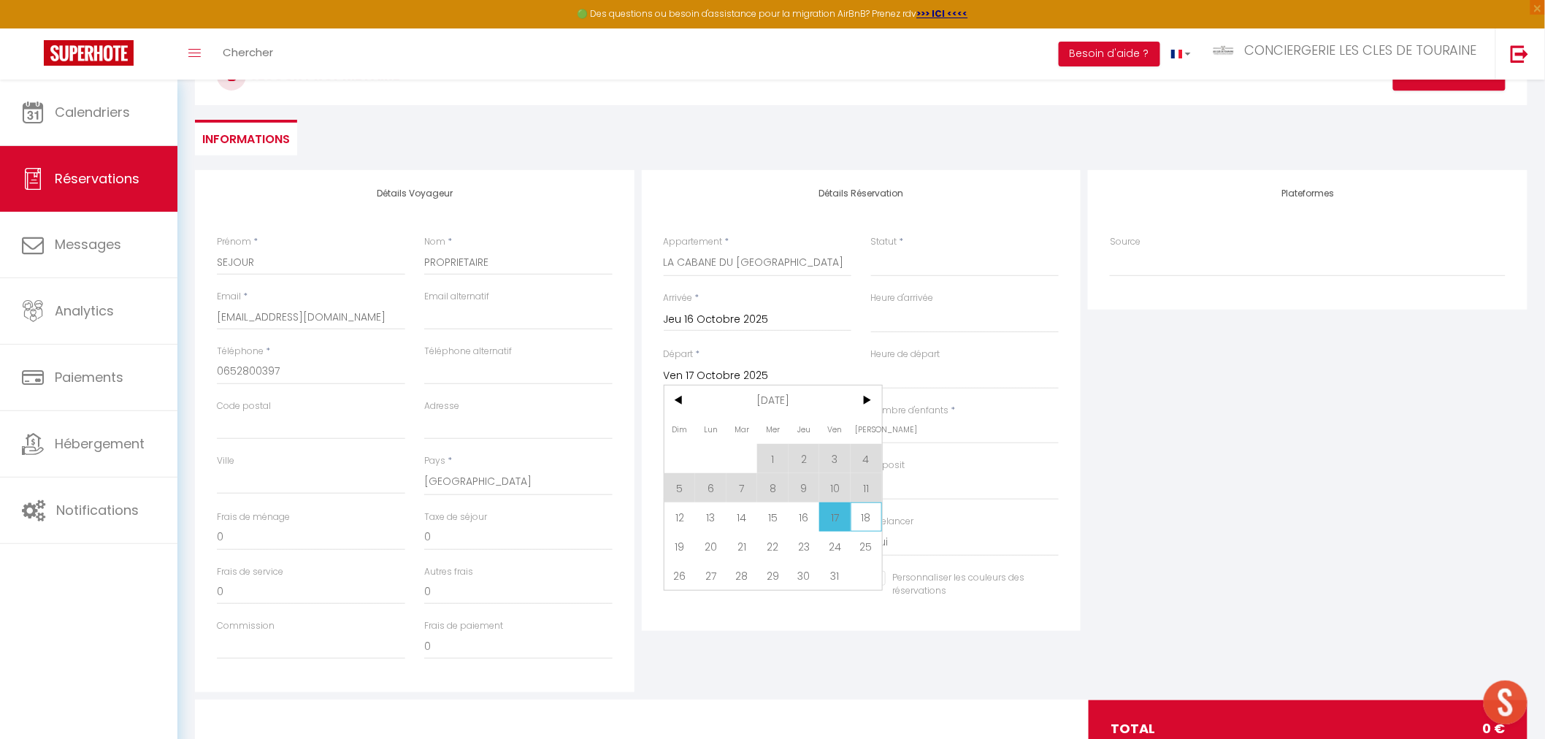
click at [871, 520] on span "18" at bounding box center [866, 516] width 31 height 29
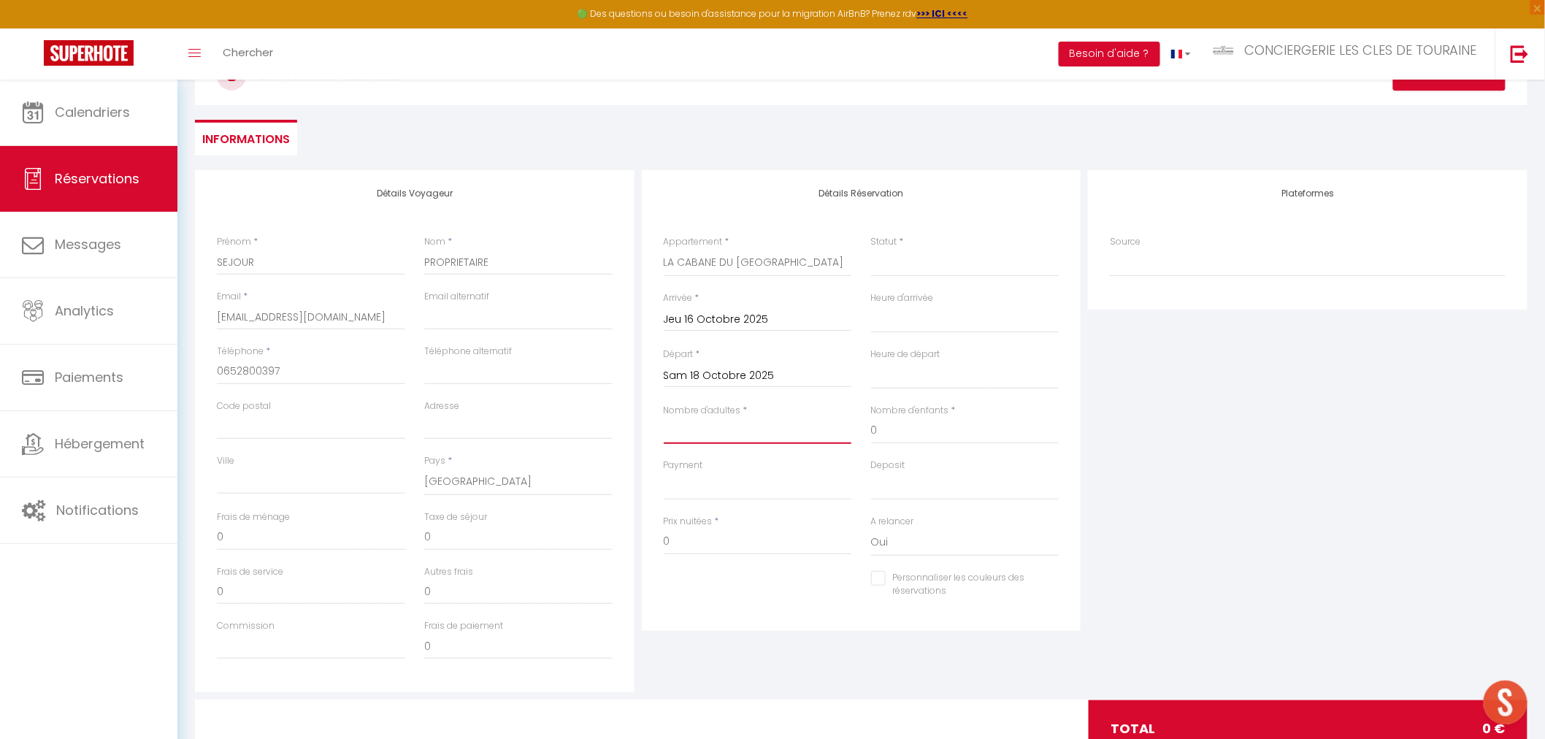
click at [713, 436] on input "Nombre d'adultes" at bounding box center [758, 431] width 188 height 26
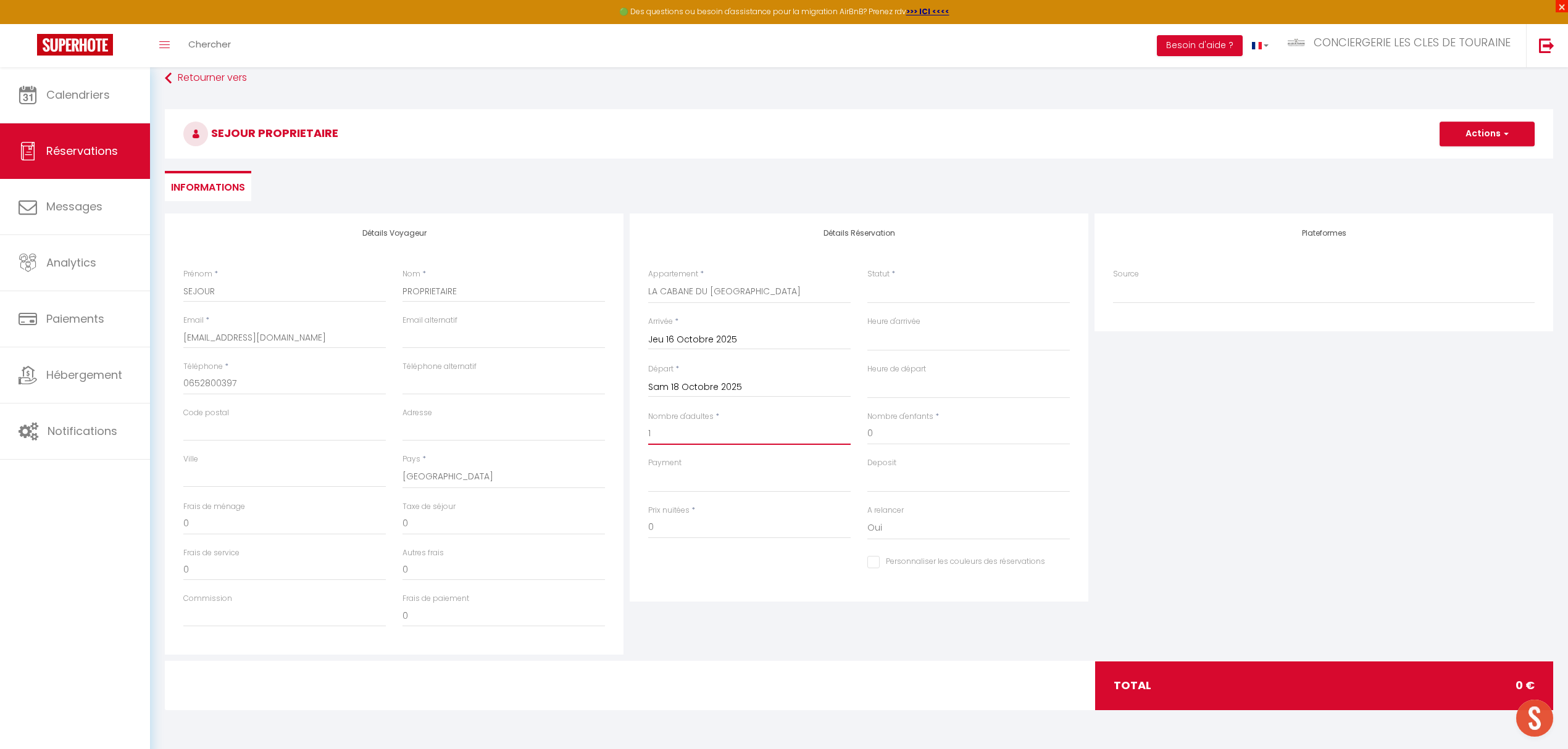
scroll to position [358, 0]
drag, startPoint x: 1302, startPoint y: 0, endPoint x: 1412, endPoint y: 709, distance: 717.5
click at [1208, 603] on div "Plateformes Source Direct [DOMAIN_NAME] [DOMAIN_NAME] Chalet montagne Expedia G…" at bounding box center [1324, 435] width 465 height 441
click at [1306, 134] on button "Actions" at bounding box center [1488, 134] width 95 height 25
click at [63, 93] on span "Calendriers" at bounding box center [78, 95] width 63 height 15
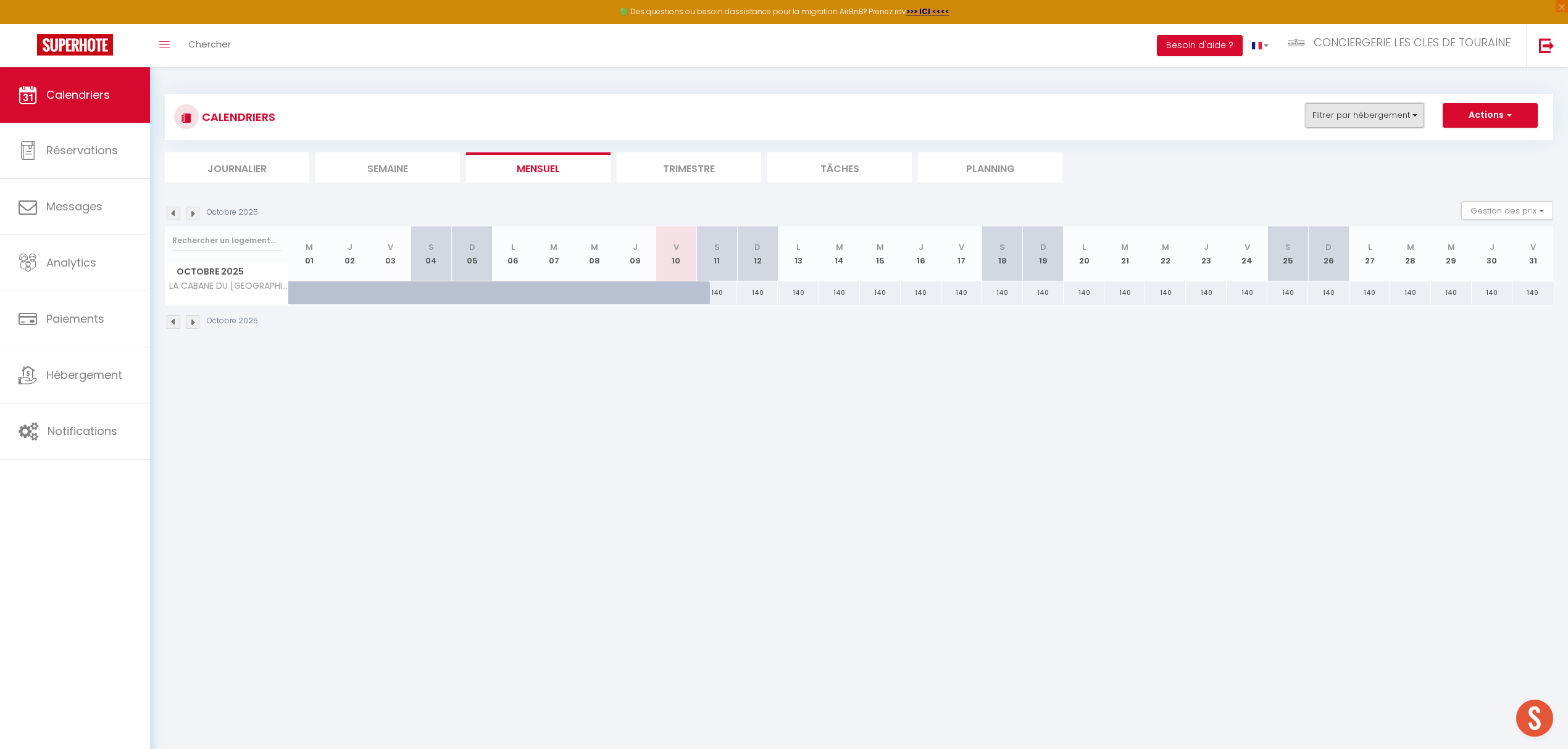
click at [1306, 112] on button "Filtrer par hébergement" at bounding box center [1365, 115] width 118 height 25
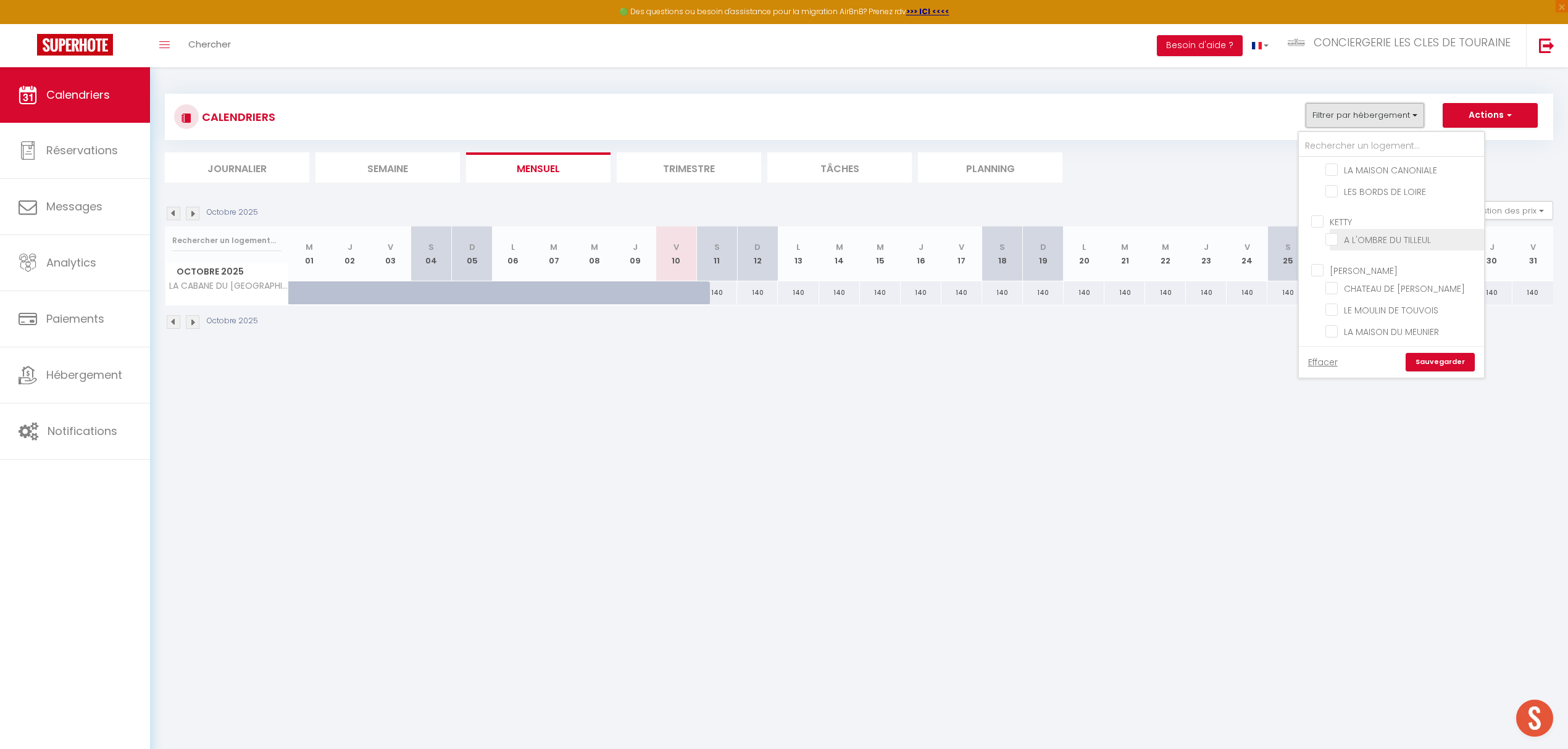
scroll to position [329, 0]
click at [1306, 344] on input "LA CABANE DU [GEOGRAPHIC_DATA]" at bounding box center [1402, 350] width 155 height 13
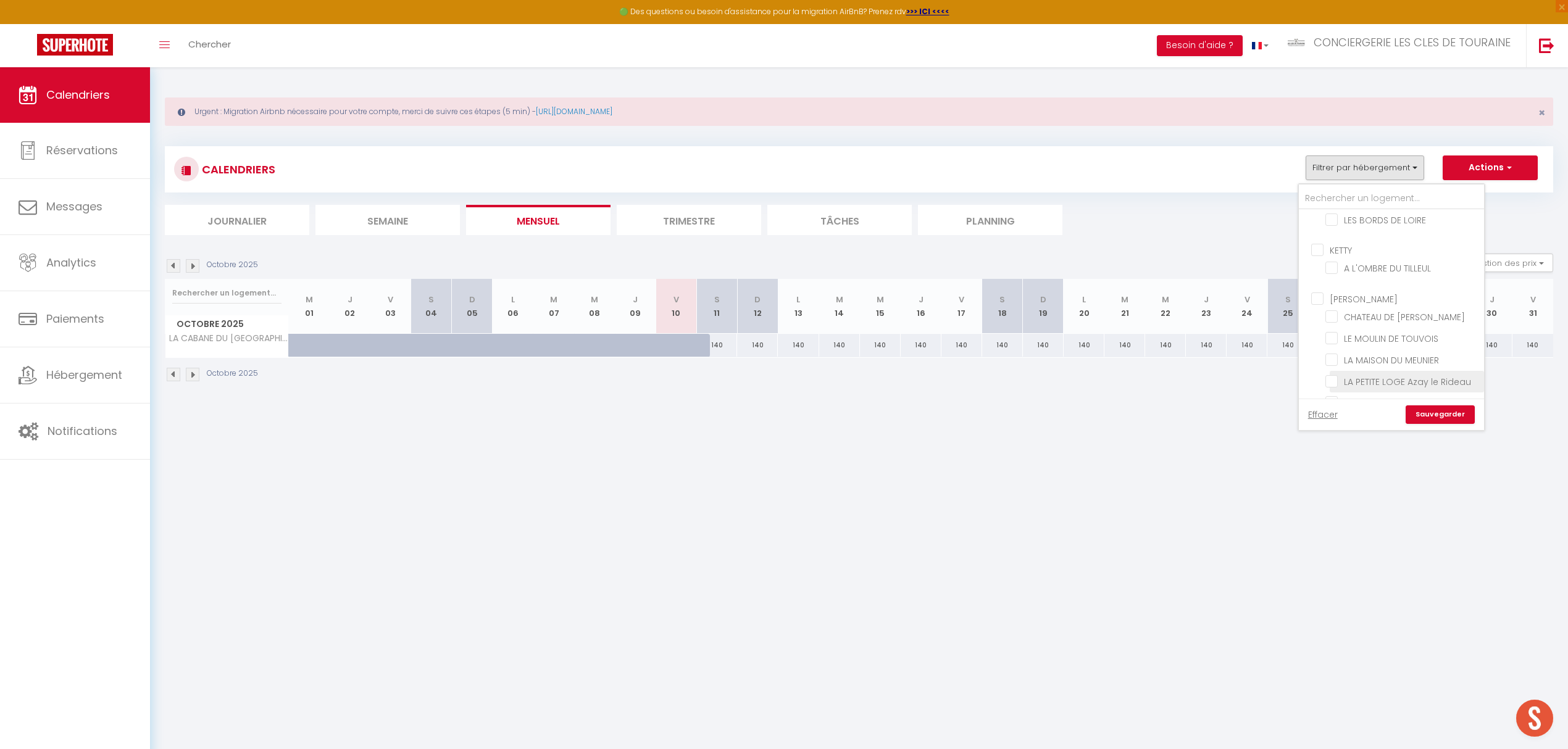
click at [1306, 374] on input "LA PETITE LOGE Azay le Rideau" at bounding box center [1402, 380] width 155 height 13
click at [1306, 415] on link "Sauvegarder" at bounding box center [1440, 415] width 69 height 19
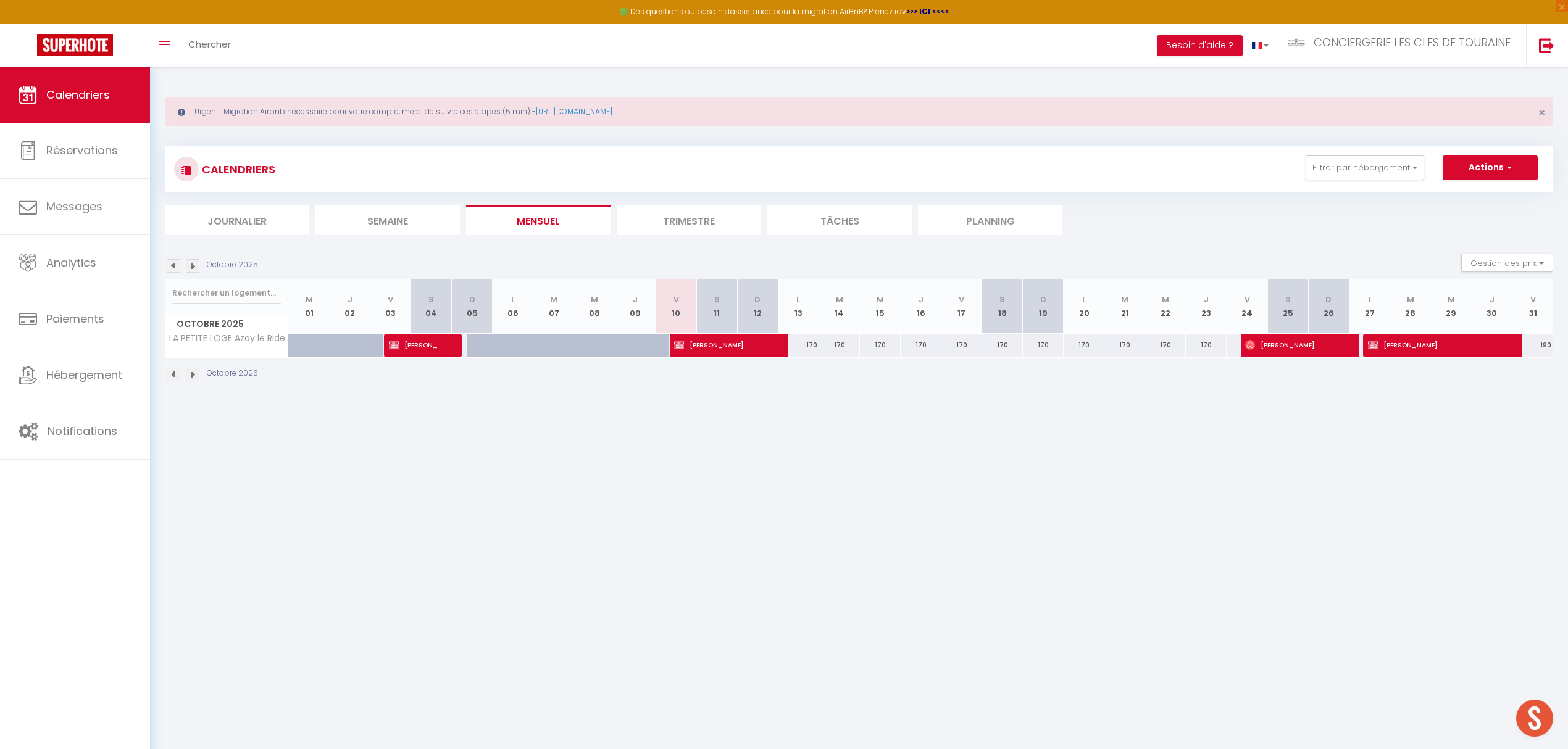
click at [715, 214] on li "Trimestre" at bounding box center [688, 220] width 145 height 30
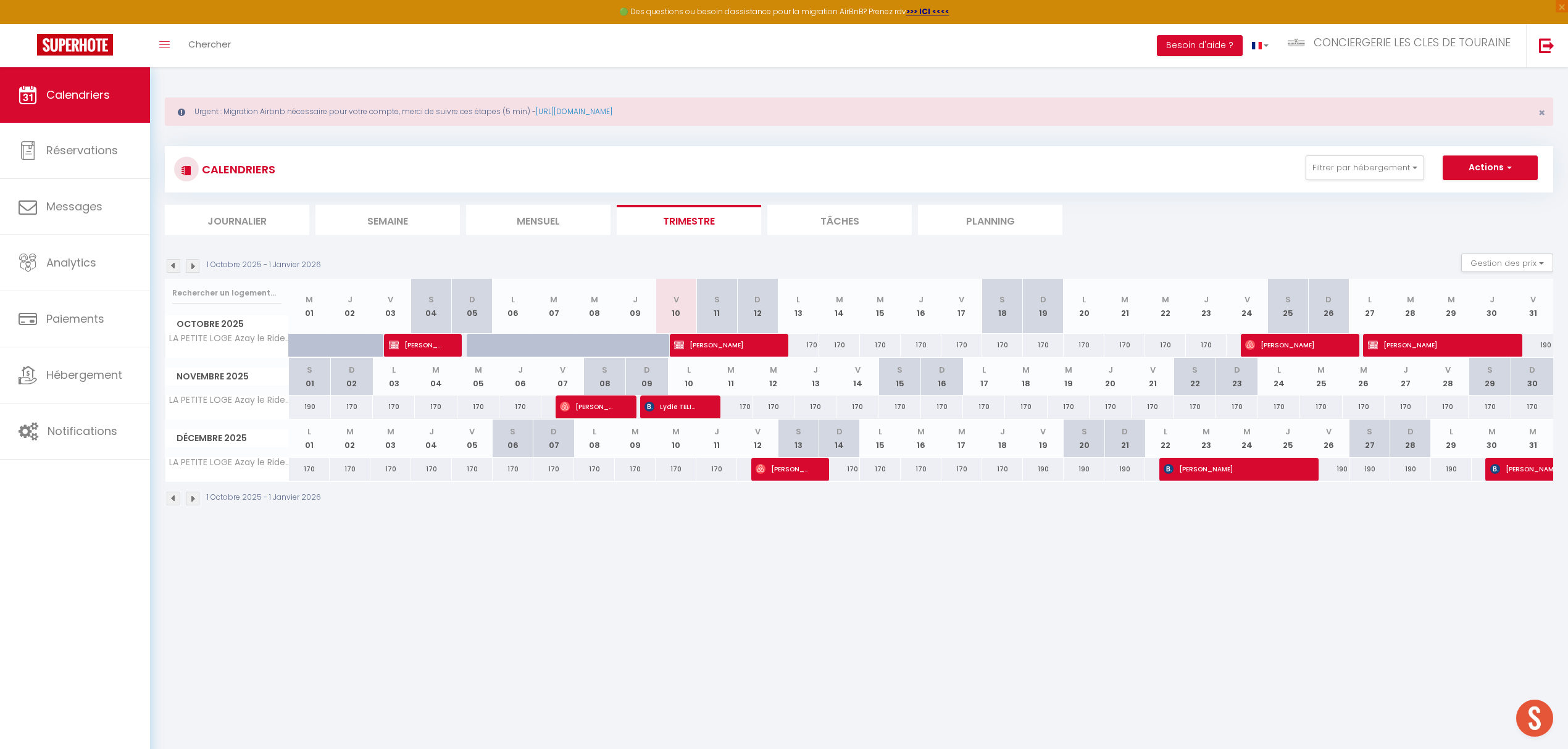
click at [174, 270] on img at bounding box center [173, 266] width 14 height 14
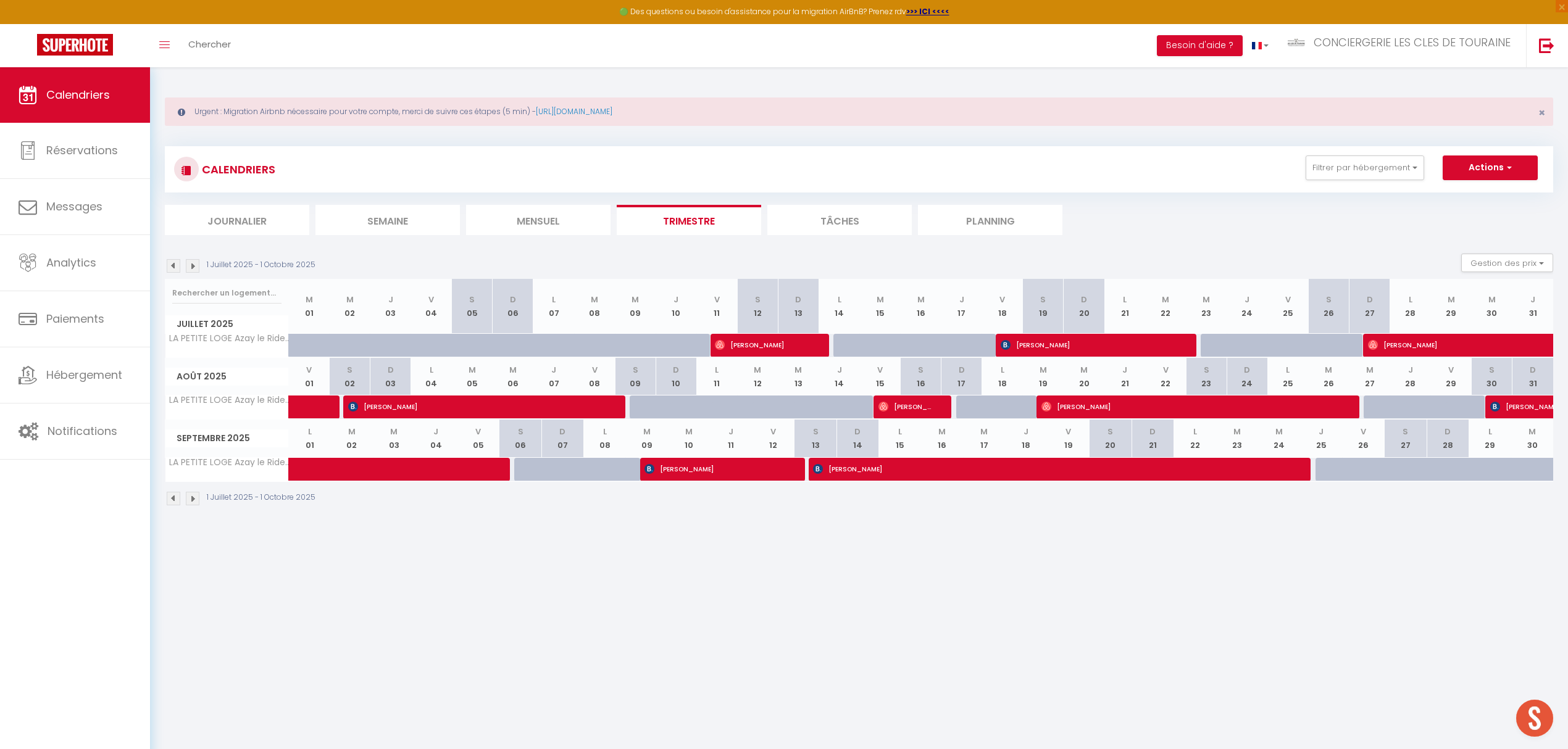
click at [191, 265] on img at bounding box center [193, 266] width 14 height 14
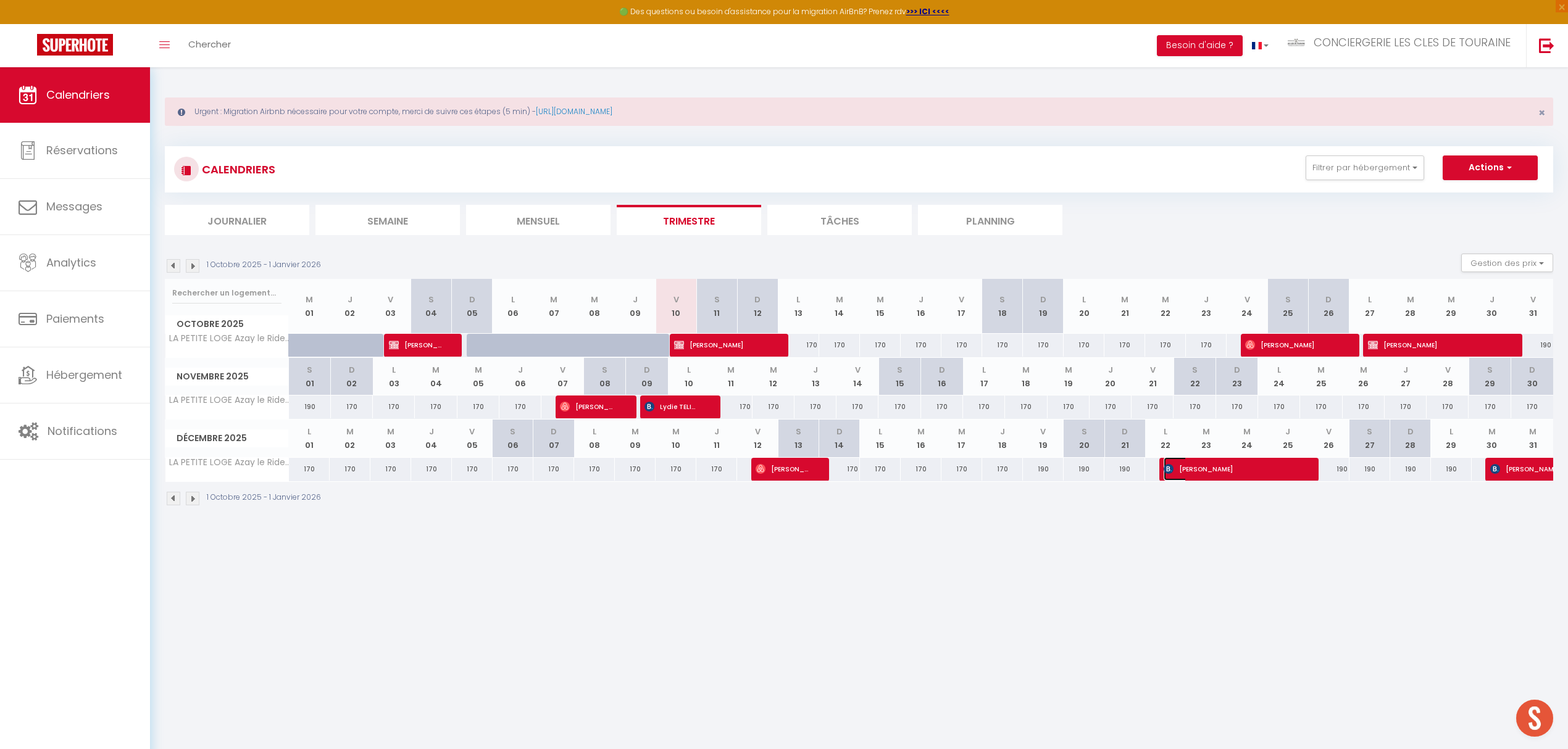
click at [1223, 473] on span "[PERSON_NAME]" at bounding box center [1231, 469] width 136 height 24
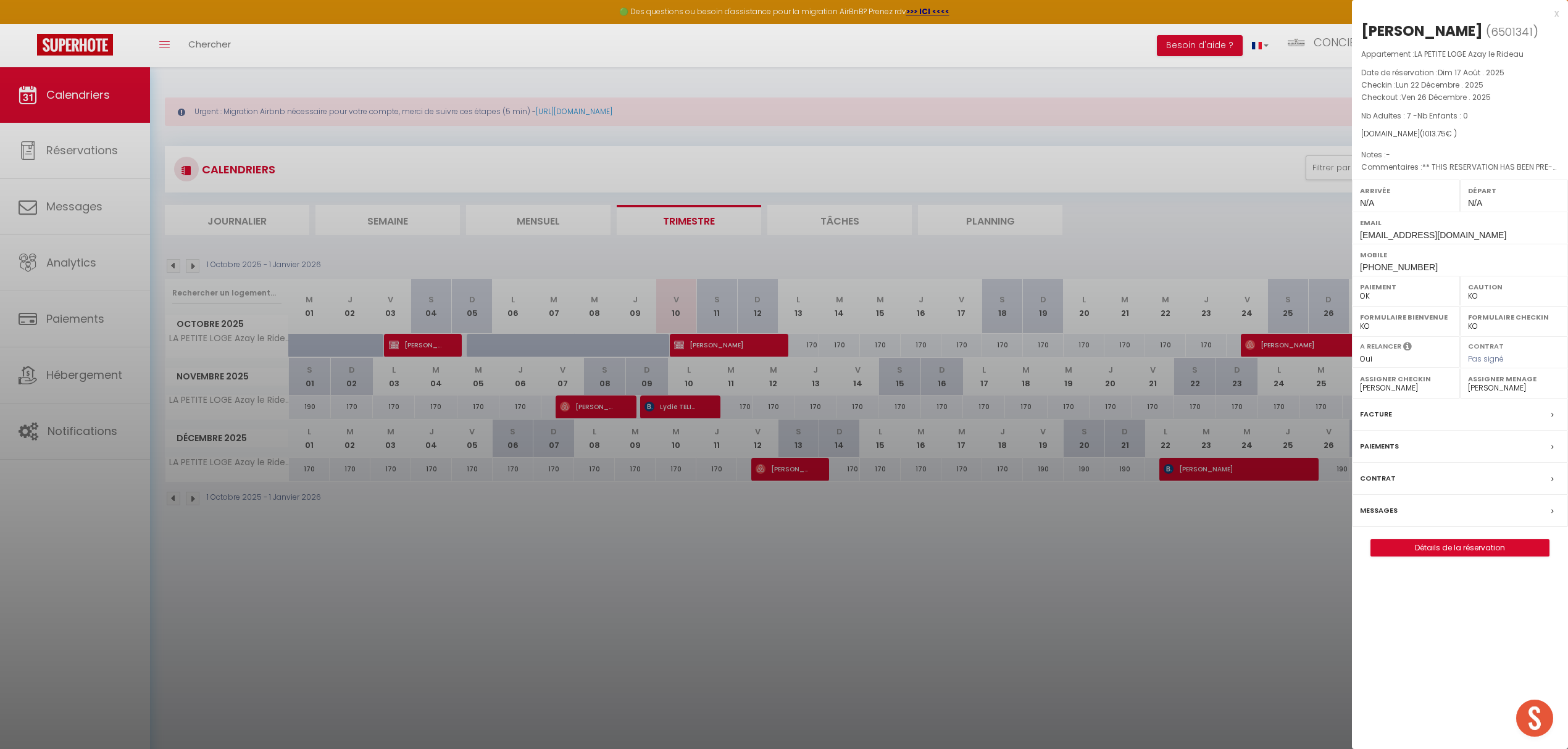
click at [1044, 624] on div at bounding box center [784, 374] width 1568 height 749
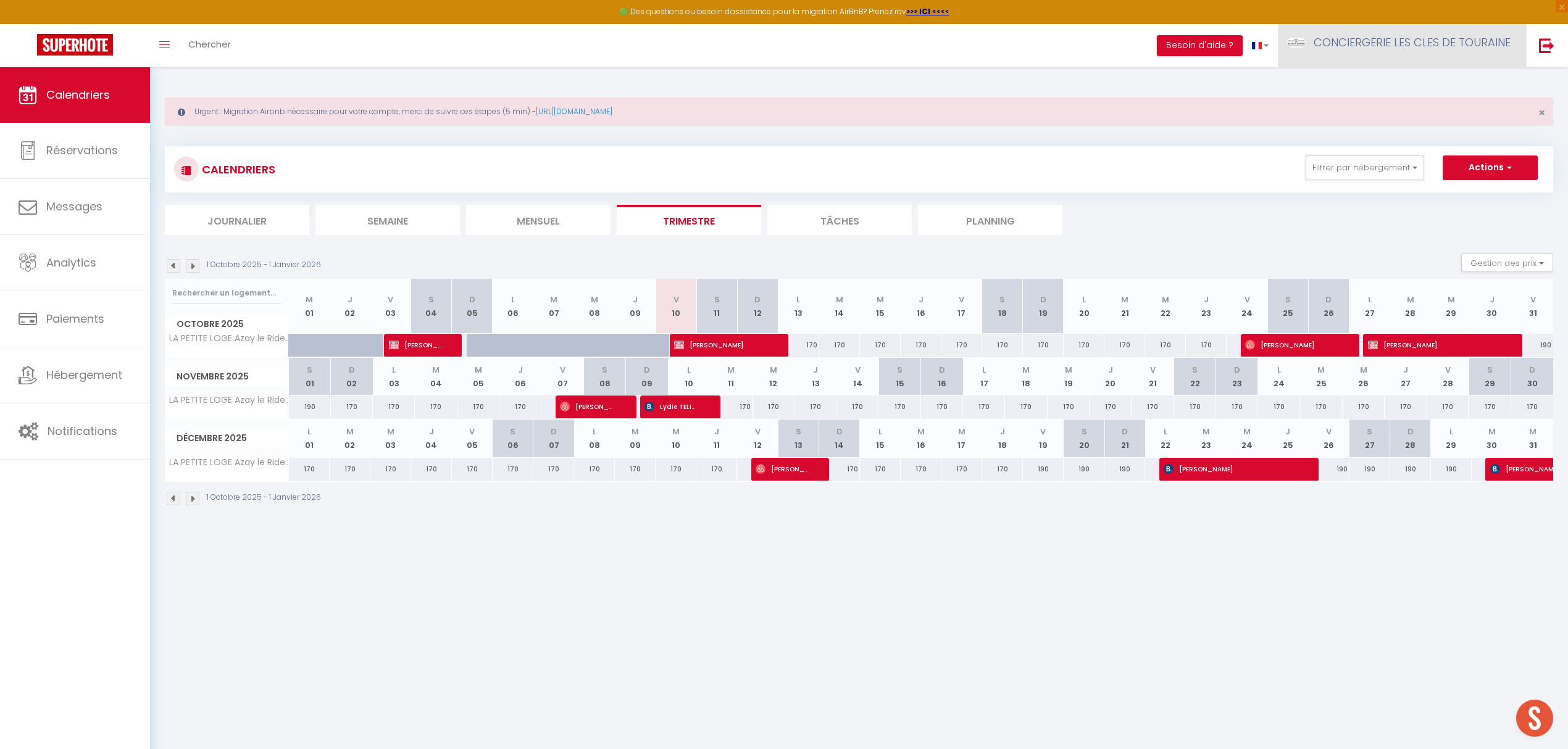
click at [1306, 46] on span "CONCIERGERIE LES CLES DE TOURAINE" at bounding box center [1412, 42] width 197 height 15
click at [1306, 112] on icon at bounding box center [1444, 108] width 8 height 8
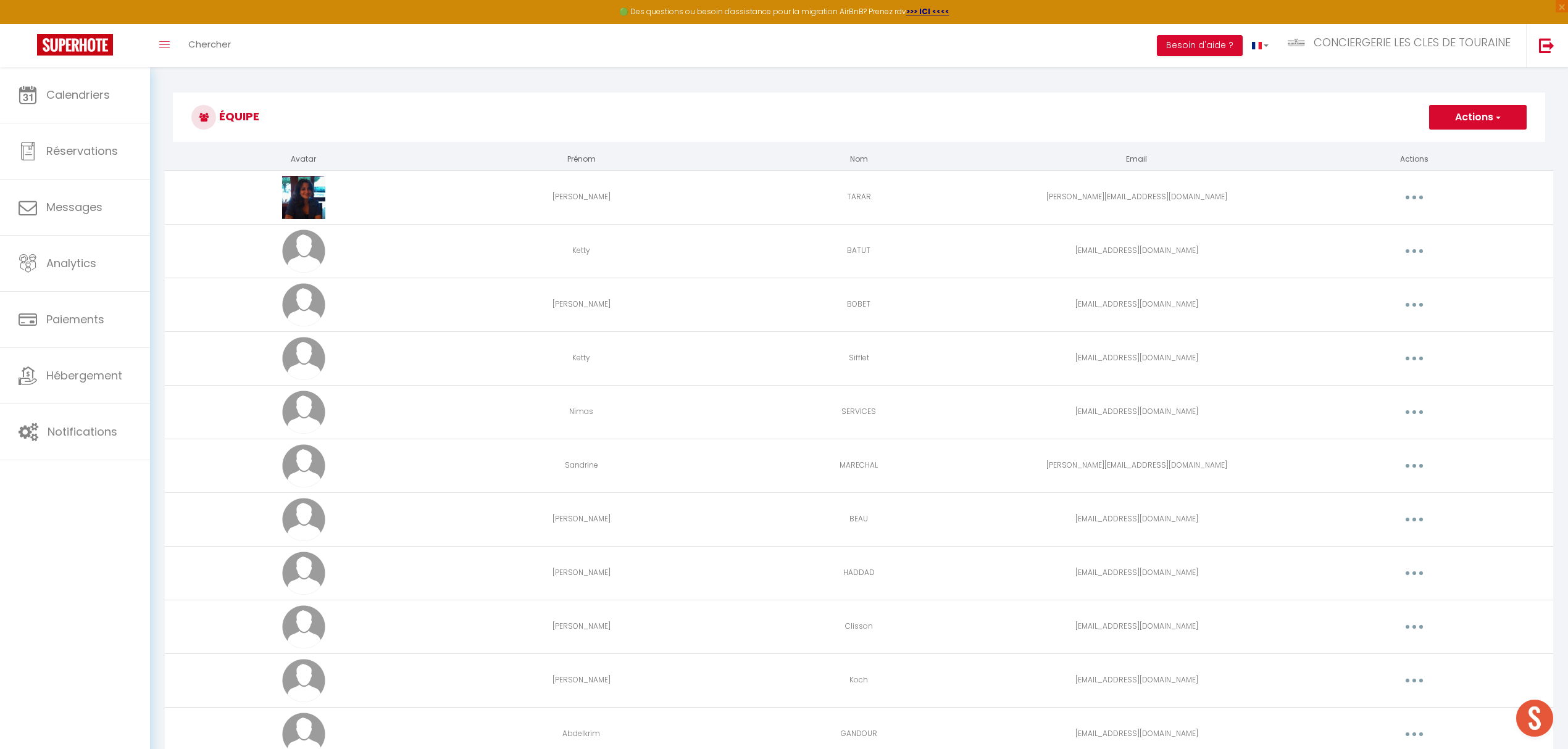
click at [1306, 124] on button "Actions" at bounding box center [1478, 117] width 97 height 25
click at [1306, 140] on link "Ajouter un nouvel utilisateur" at bounding box center [1453, 144] width 145 height 16
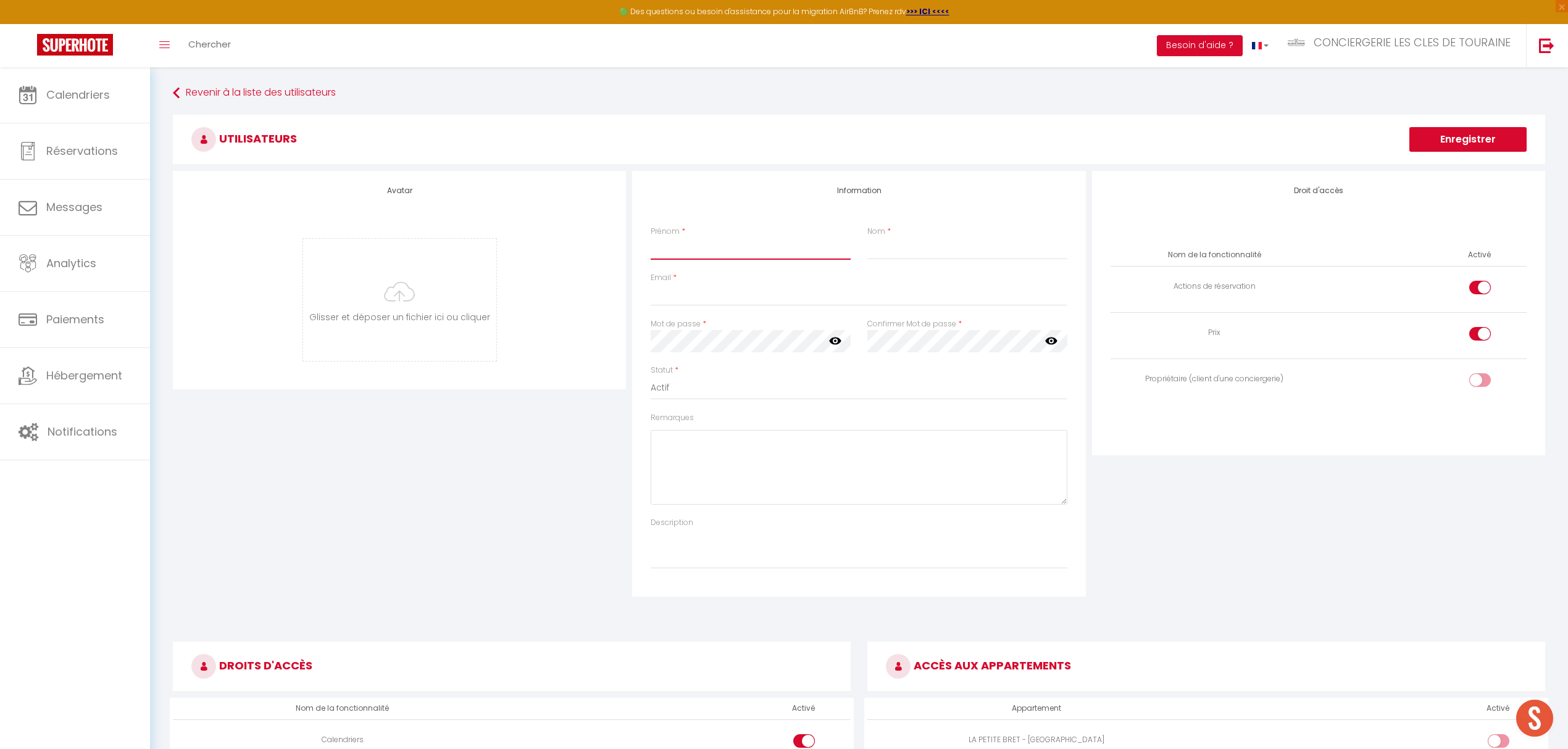
click at [806, 257] on input "Prénom" at bounding box center [750, 249] width 200 height 22
drag, startPoint x: 705, startPoint y: 298, endPoint x: 430, endPoint y: 72, distance: 356.0
click at [705, 298] on input "Email" at bounding box center [858, 295] width 416 height 22
paste input "[EMAIL_ADDRESS][DOMAIN_NAME]"
click at [669, 250] on input "Mme" at bounding box center [750, 249] width 200 height 22
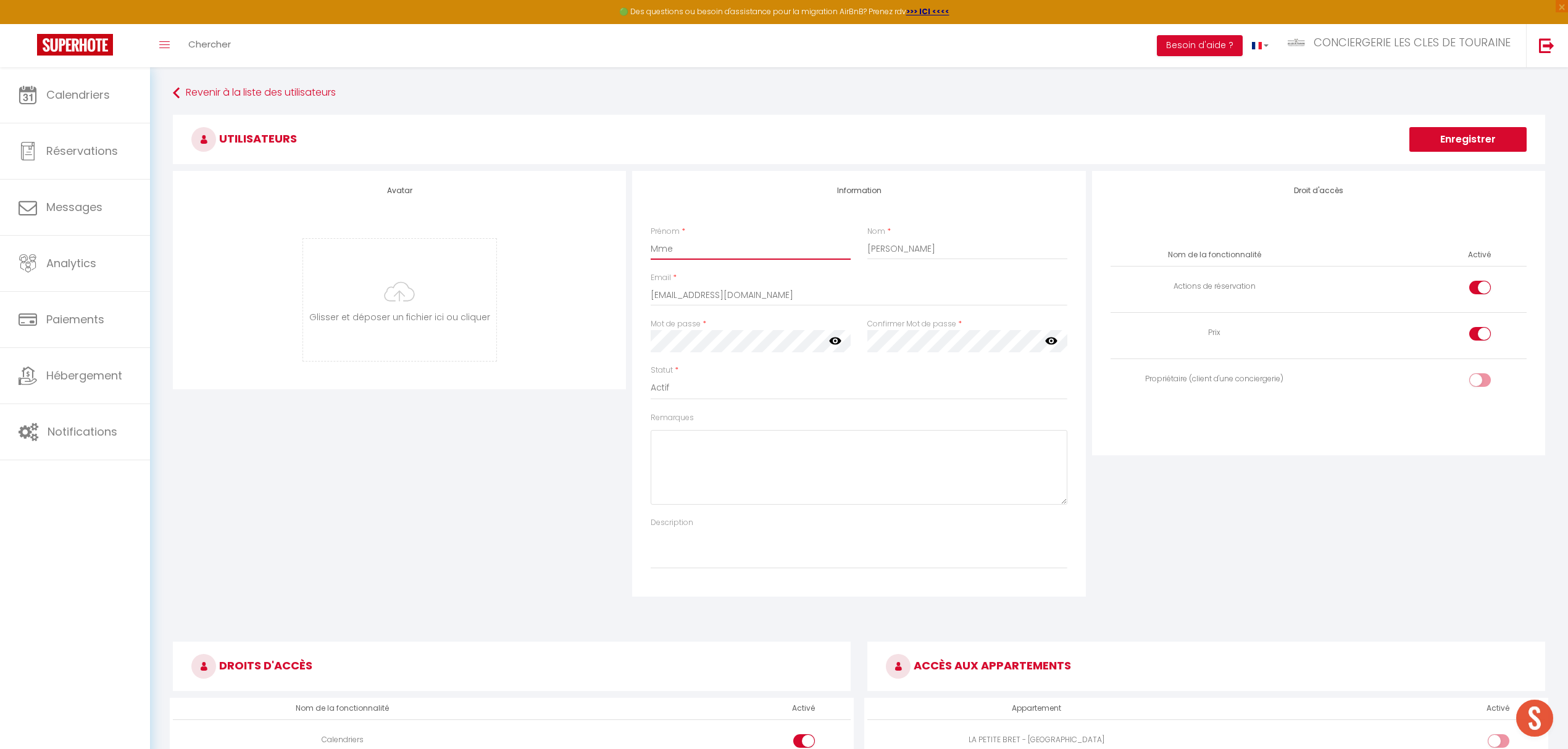
click at [669, 250] on input "Mme" at bounding box center [750, 249] width 200 height 22
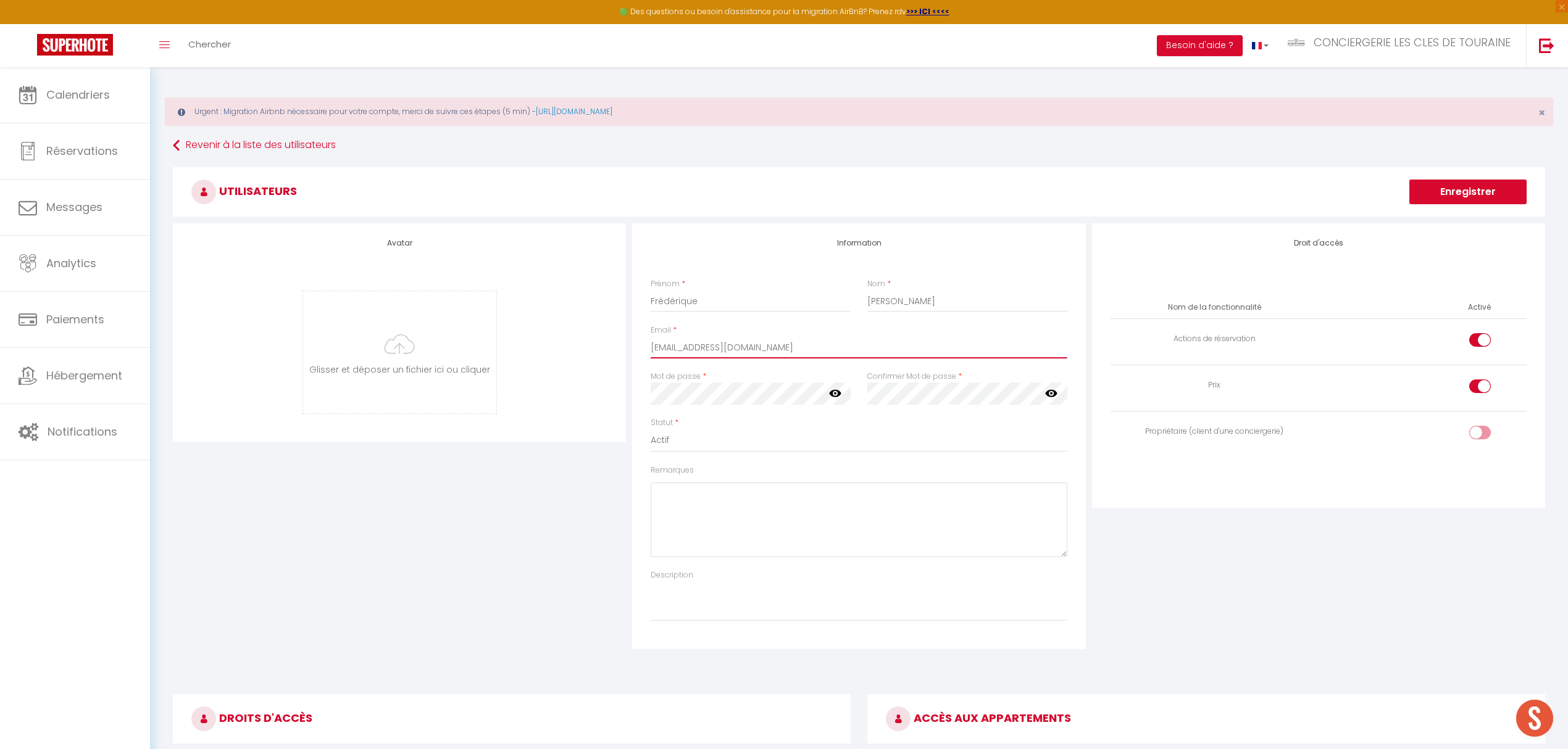
click at [672, 348] on input "[EMAIL_ADDRESS][DOMAIN_NAME]" at bounding box center [858, 347] width 416 height 22
click at [810, 434] on select "Actif Inactif" at bounding box center [858, 440] width 416 height 24
click at [1306, 491] on div "Nom de la fonctionnalité Activé Actions de réservation Prix Propriétaire (clien…" at bounding box center [1319, 385] width 433 height 214
click at [1306, 390] on div at bounding box center [1481, 386] width 22 height 14
click at [1306, 390] on input "checkbox" at bounding box center [1491, 389] width 22 height 19
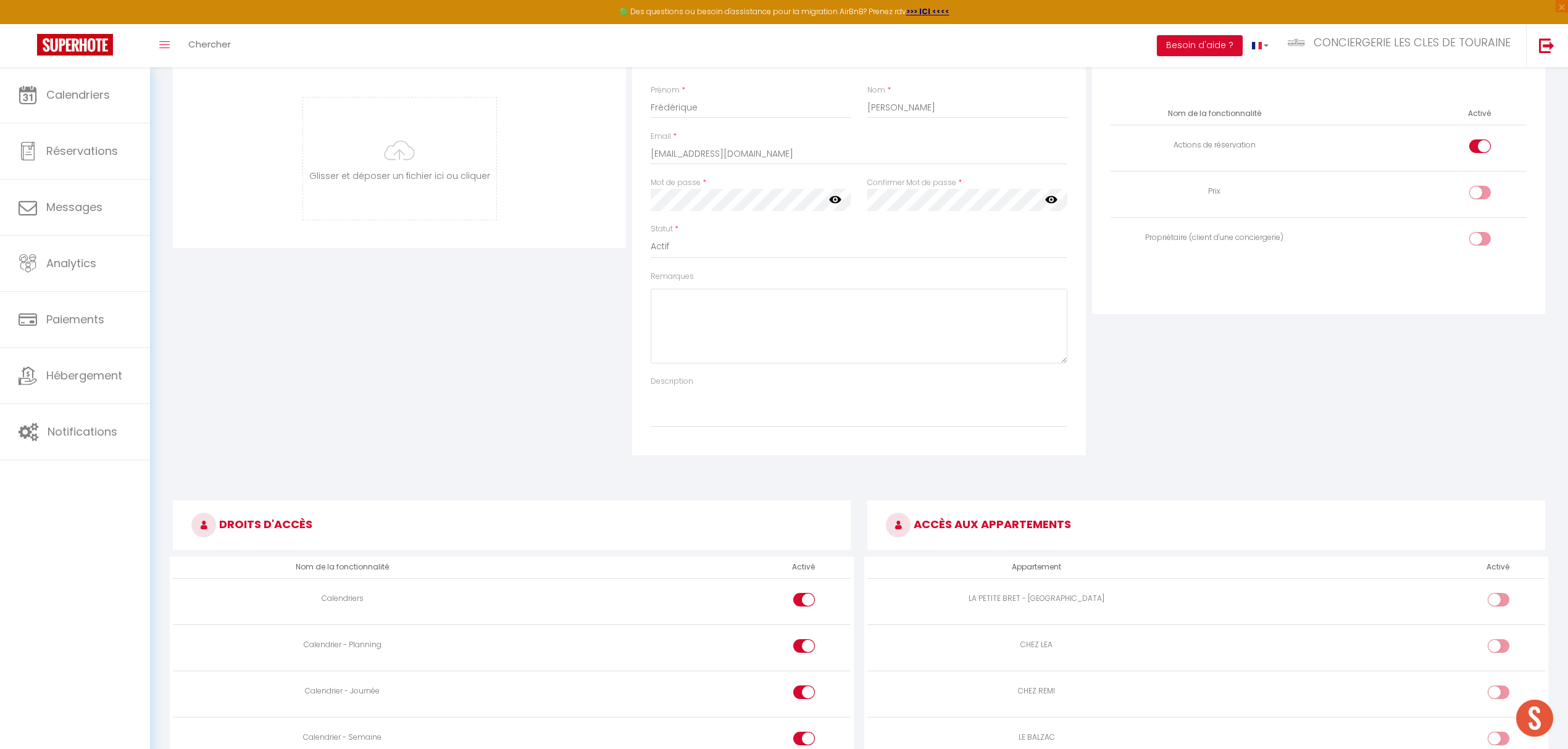
scroll to position [164, 0]
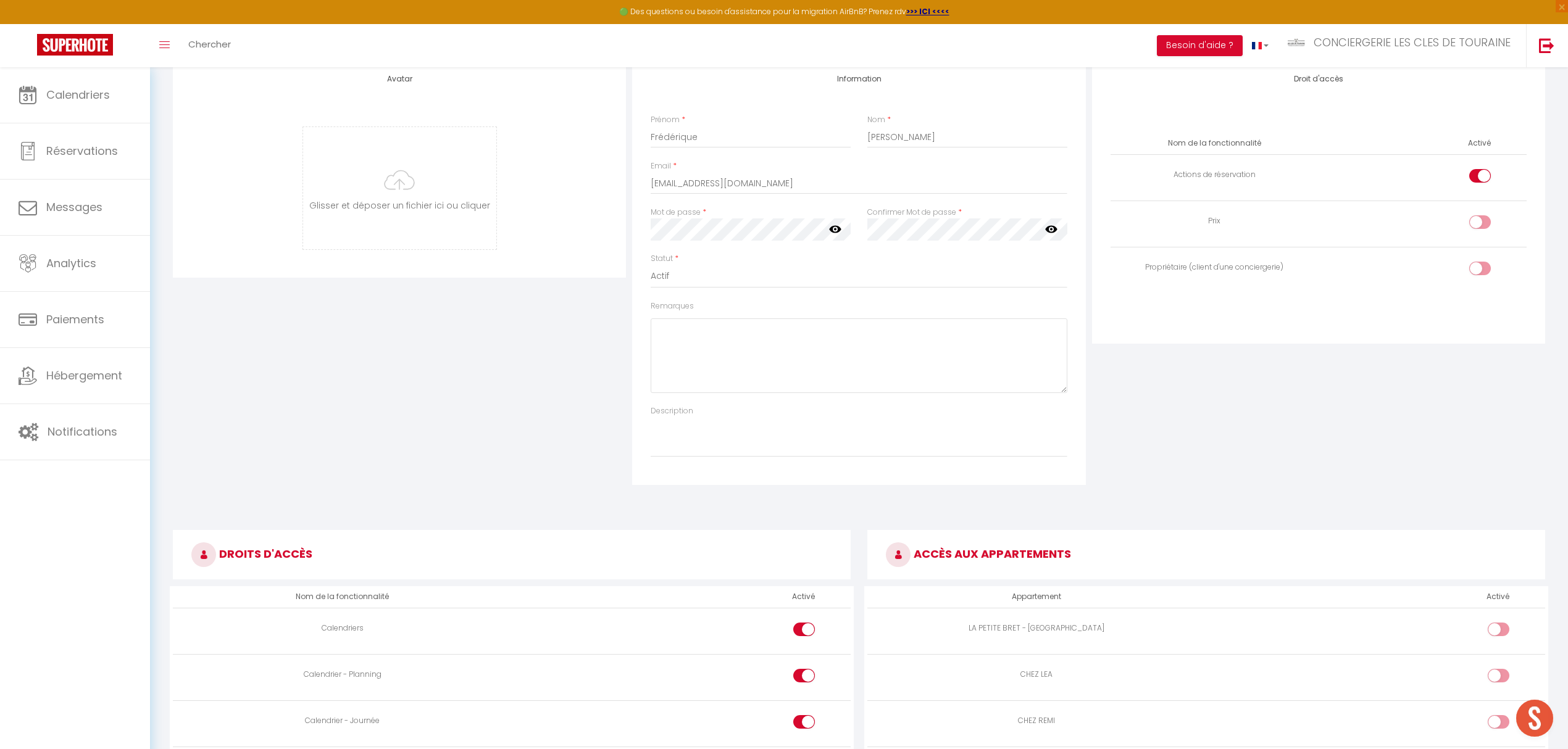
click at [1306, 269] on input "checkbox" at bounding box center [1491, 271] width 22 height 19
click at [1306, 178] on div at bounding box center [1481, 176] width 22 height 14
click at [1306, 178] on input "checkbox" at bounding box center [1491, 178] width 22 height 19
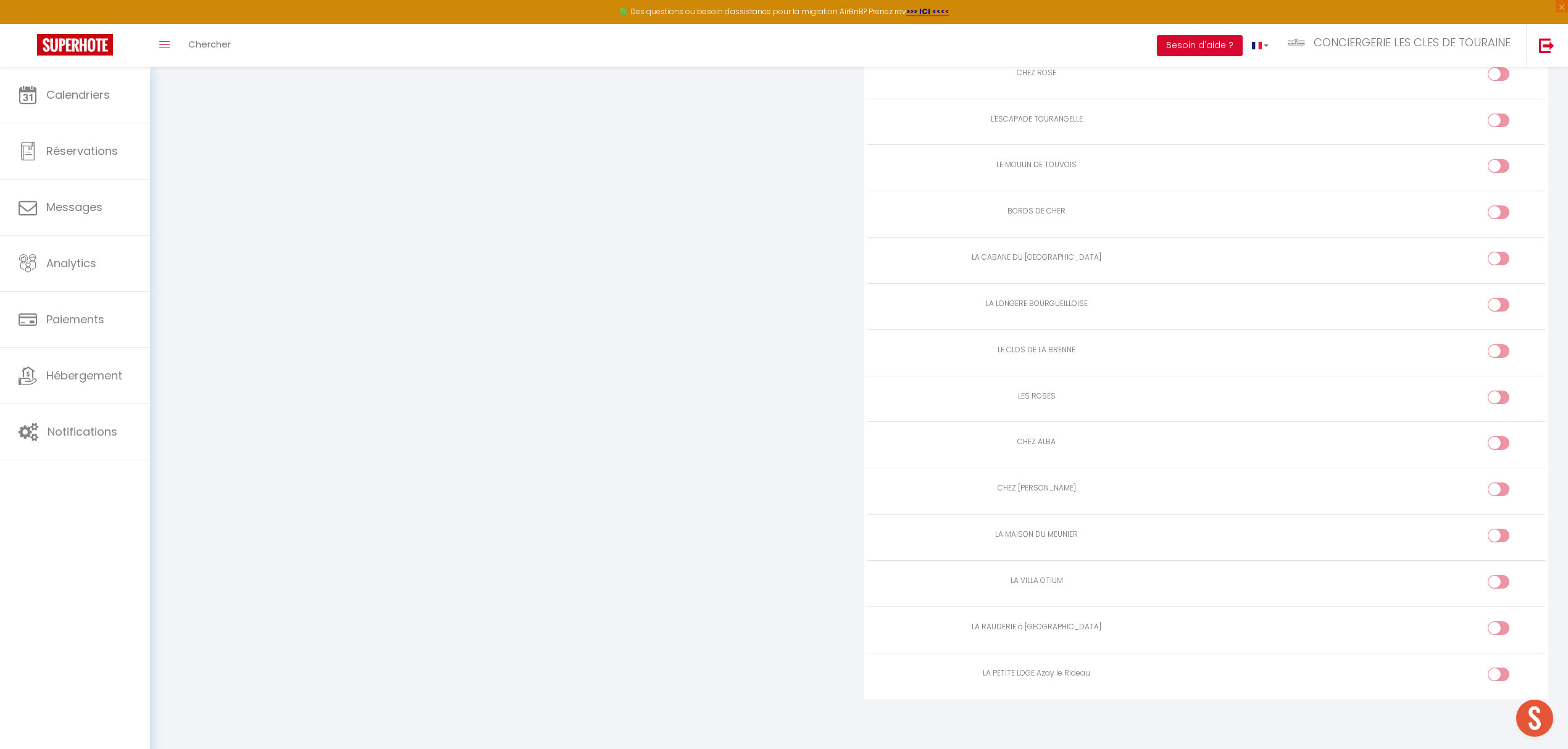
scroll to position [1736, 0]
click at [1306, 624] on input "checkbox" at bounding box center [1510, 677] width 22 height 19
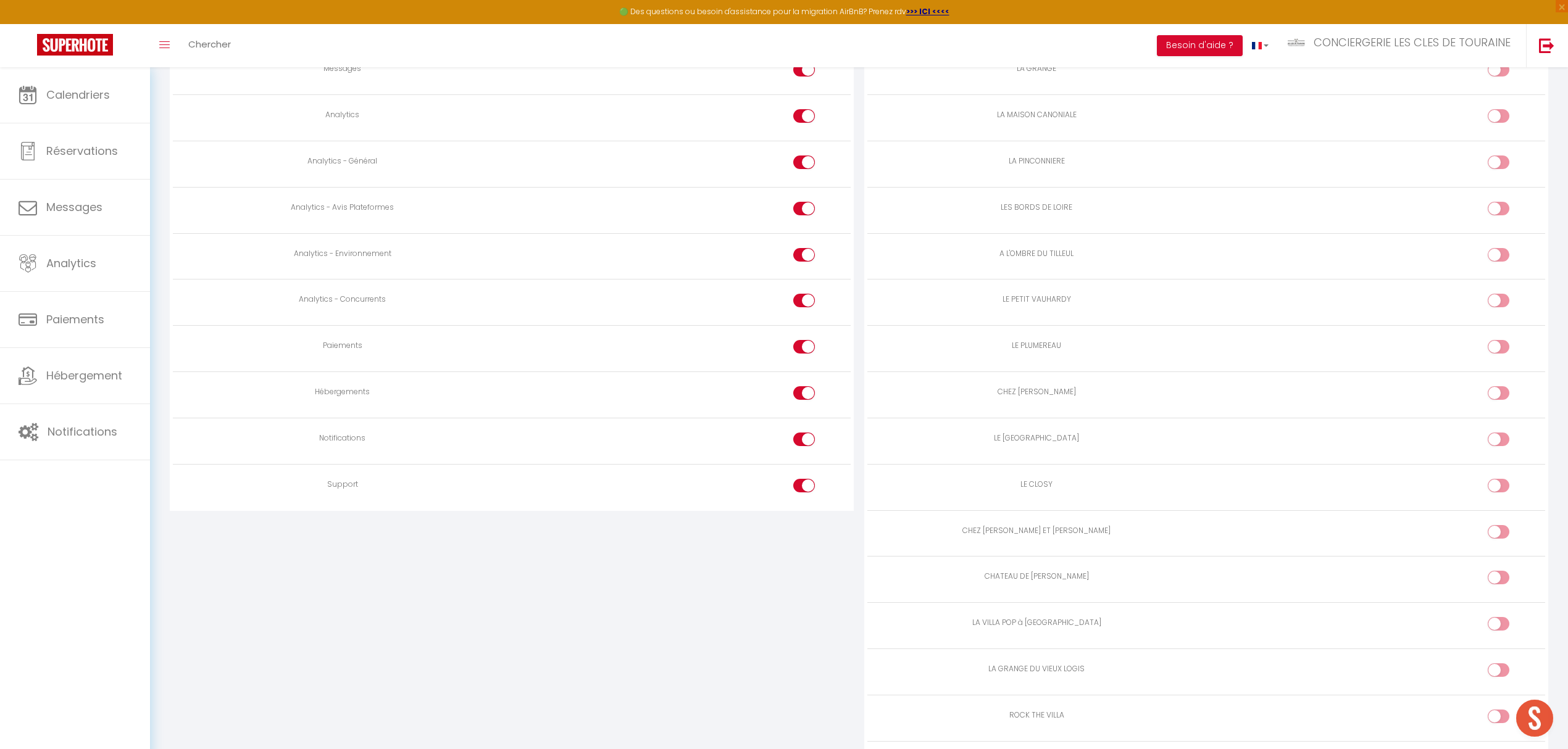
scroll to position [996, 0]
click at [805, 488] on input "checkbox" at bounding box center [815, 493] width 22 height 19
click at [805, 447] on input "checkbox" at bounding box center [815, 447] width 22 height 19
click at [803, 389] on td at bounding box center [681, 400] width 339 height 46
click at [803, 353] on div at bounding box center [804, 352] width 22 height 14
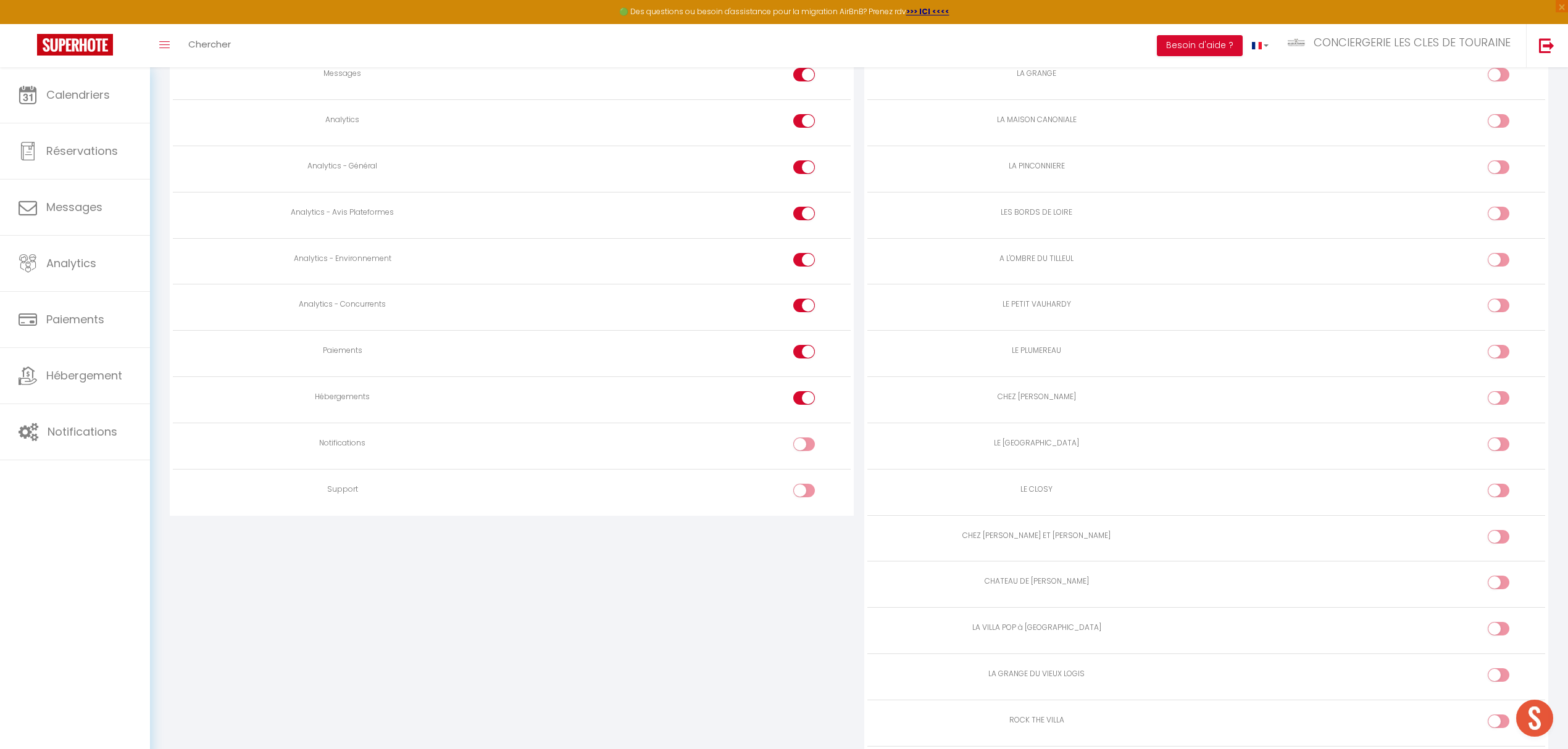
click at [804, 353] on input "checkbox" at bounding box center [815, 354] width 22 height 19
click at [798, 396] on div at bounding box center [804, 398] width 22 height 14
click at [804, 396] on input "checkbox" at bounding box center [815, 401] width 22 height 19
click at [798, 303] on div at bounding box center [804, 305] width 22 height 14
click at [804, 303] on input "checkbox" at bounding box center [815, 308] width 22 height 19
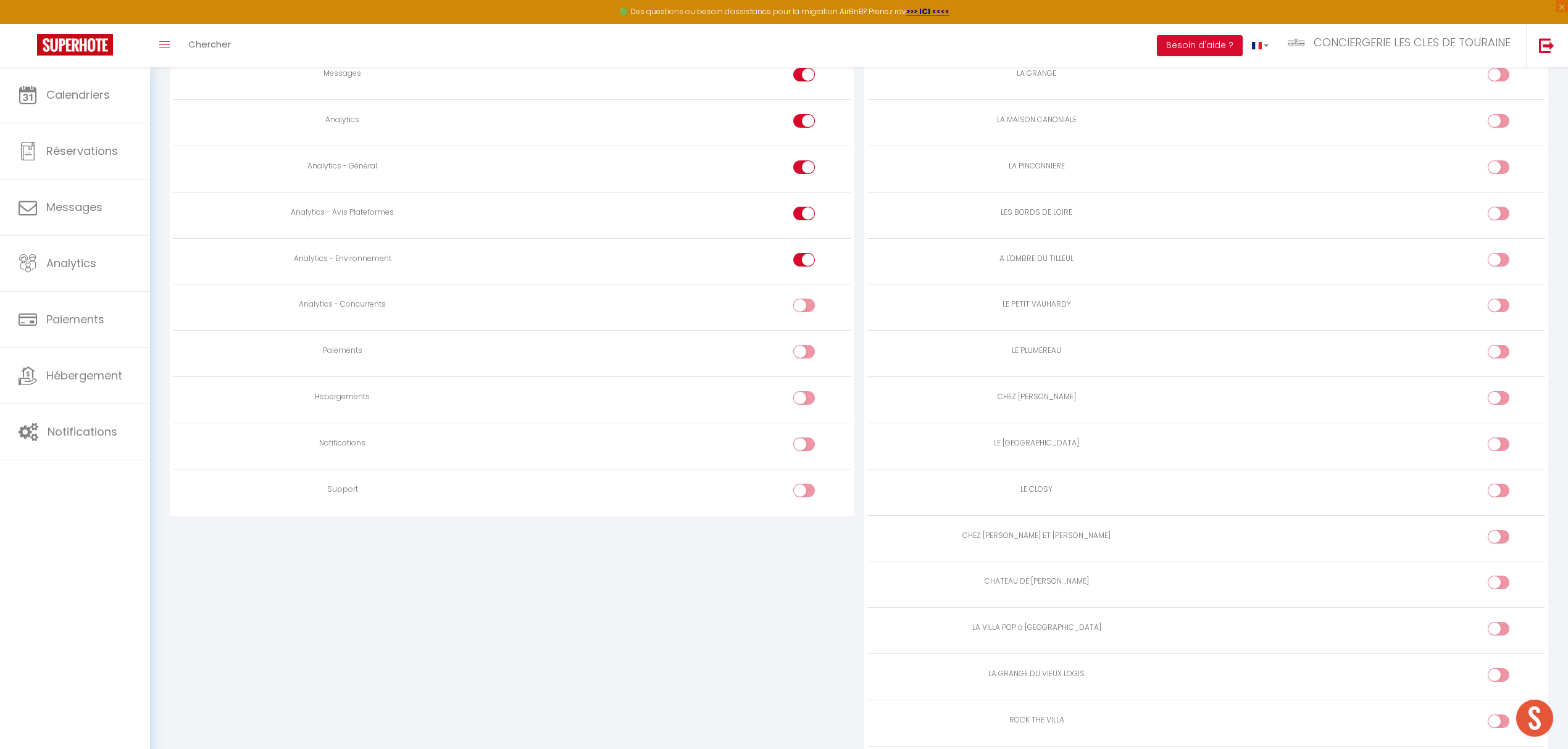
click at [798, 260] on div at bounding box center [804, 260] width 22 height 14
click at [804, 260] on input "checkbox" at bounding box center [815, 262] width 22 height 19
click at [798, 215] on div at bounding box center [804, 214] width 22 height 14
click at [804, 215] on input "checkbox" at bounding box center [815, 216] width 22 height 19
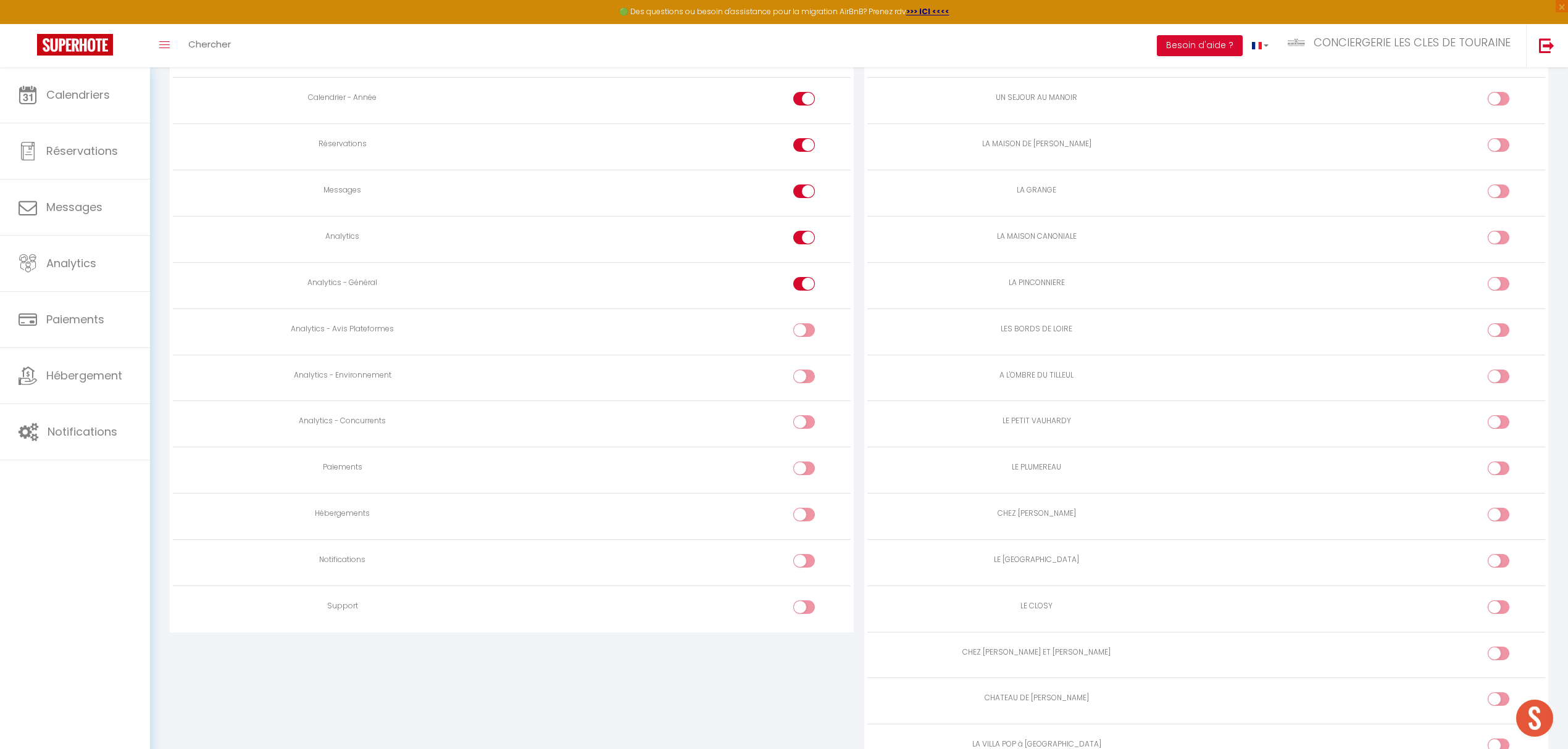
scroll to position [667, 0]
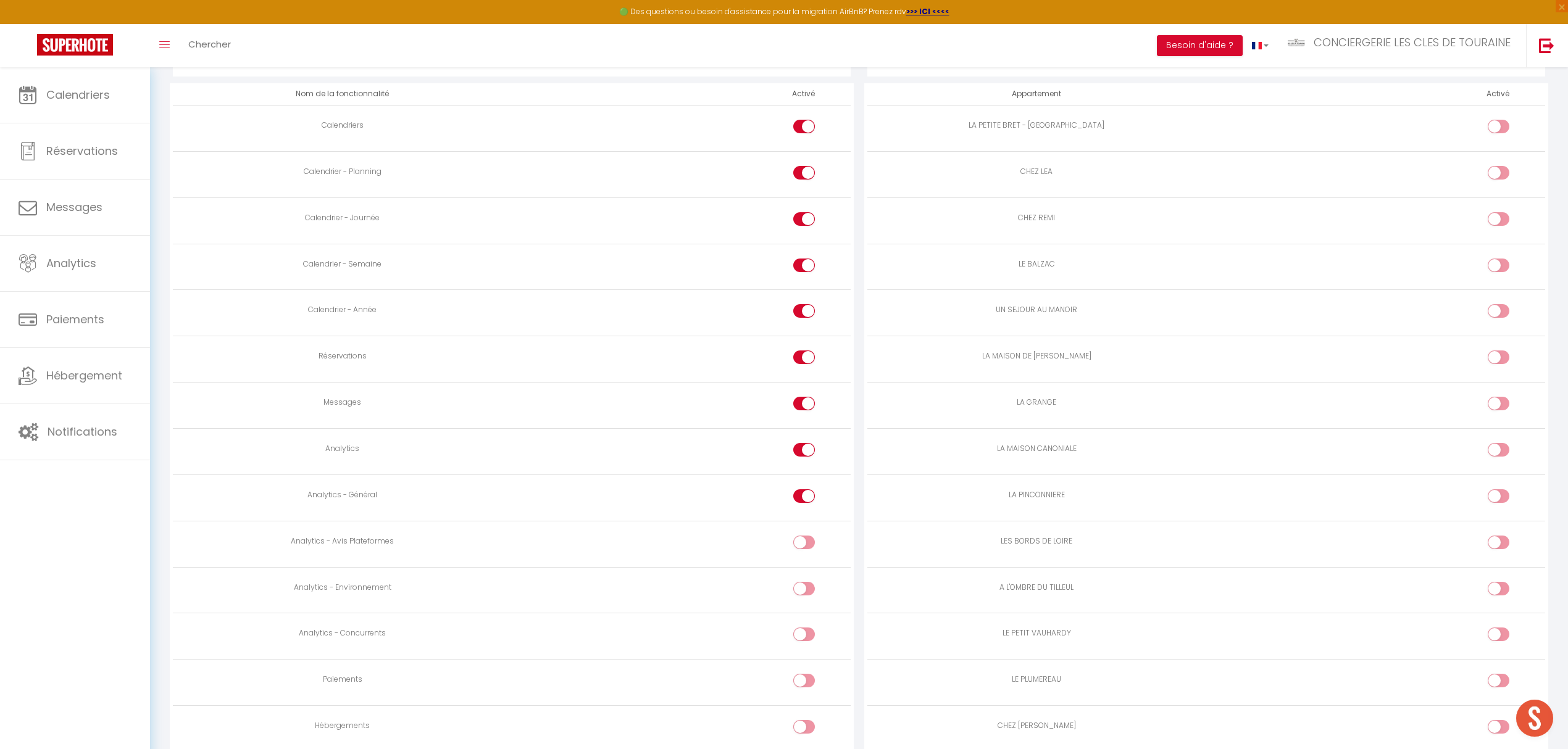
click at [802, 499] on div at bounding box center [804, 496] width 22 height 14
click at [804, 499] on input "checkbox" at bounding box center [815, 499] width 22 height 19
click at [800, 452] on div at bounding box center [804, 450] width 22 height 14
click at [804, 452] on input "checkbox" at bounding box center [815, 452] width 22 height 19
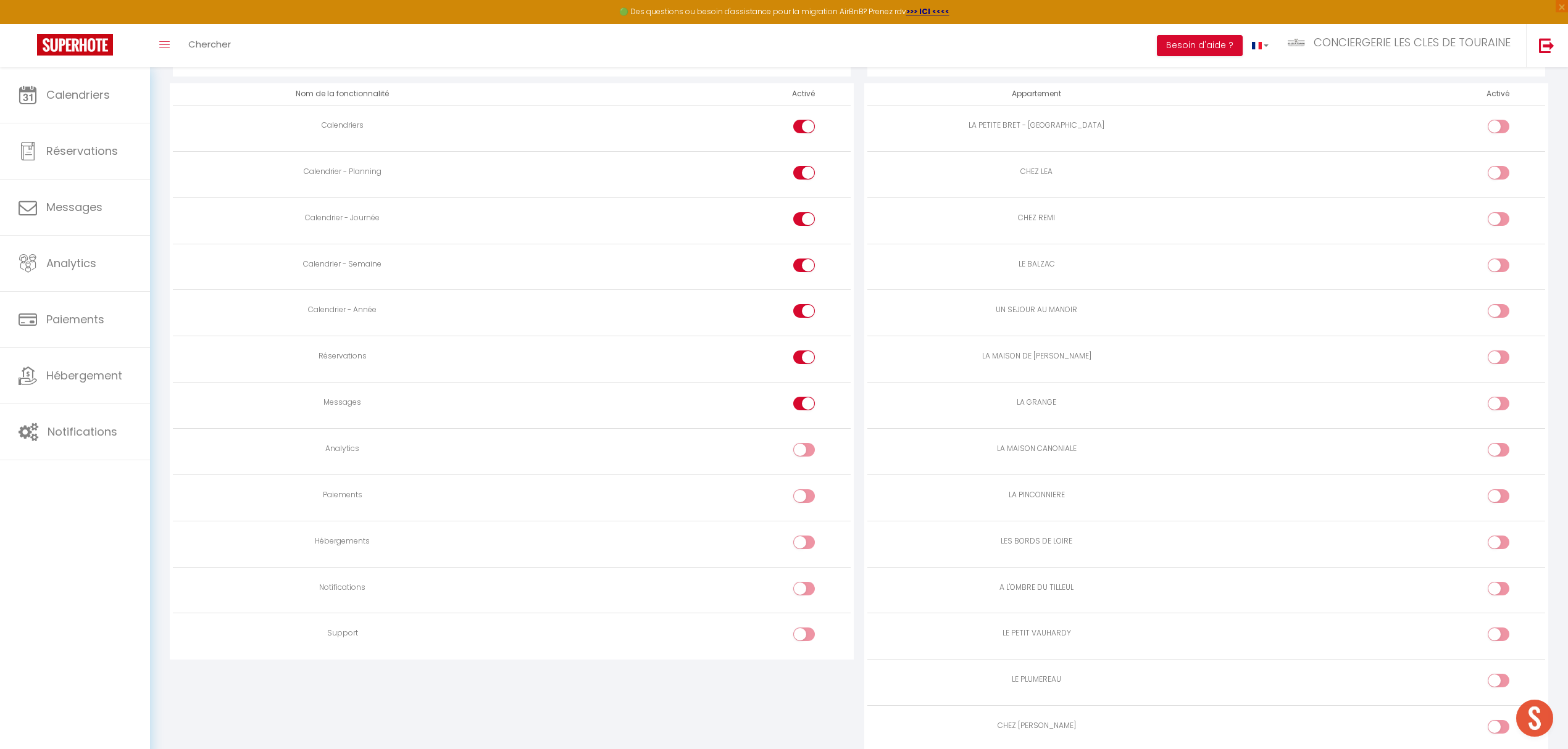
click at [803, 407] on div at bounding box center [804, 403] width 22 height 14
click at [804, 407] on input "checkbox" at bounding box center [815, 406] width 22 height 19
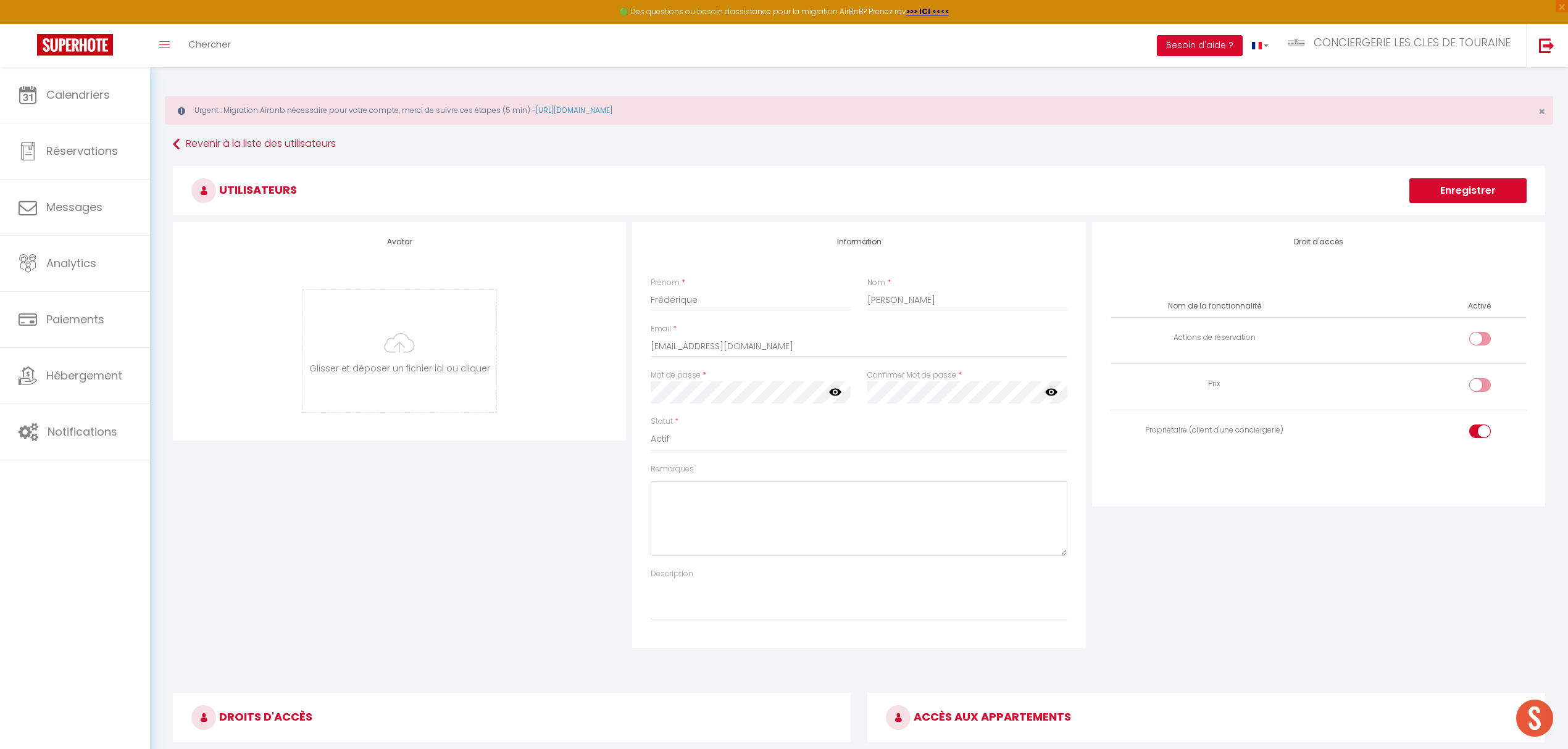
scroll to position [0, 0]
click at [1306, 194] on button "Enregistrer" at bounding box center [1468, 191] width 118 height 25
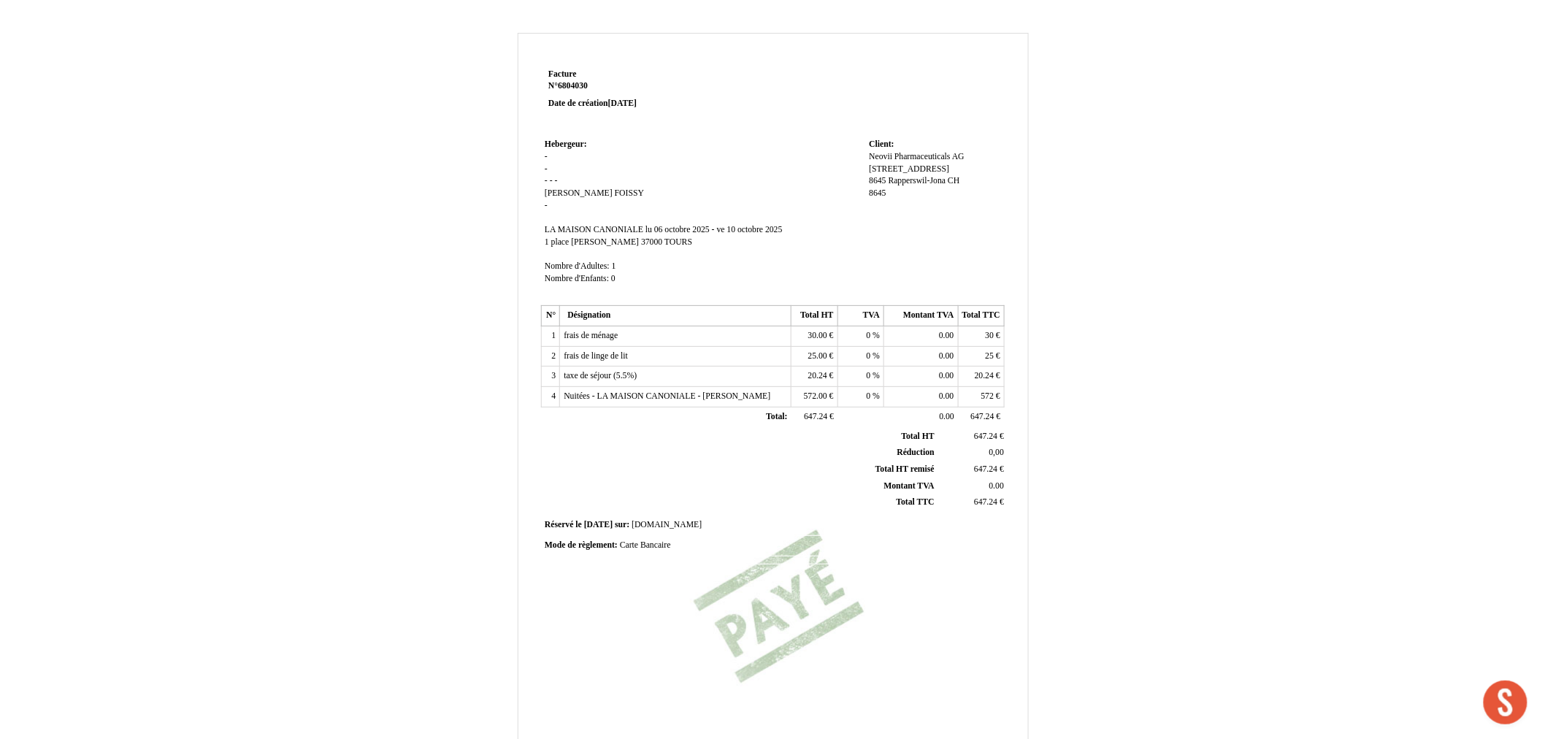
scroll to position [423, 0]
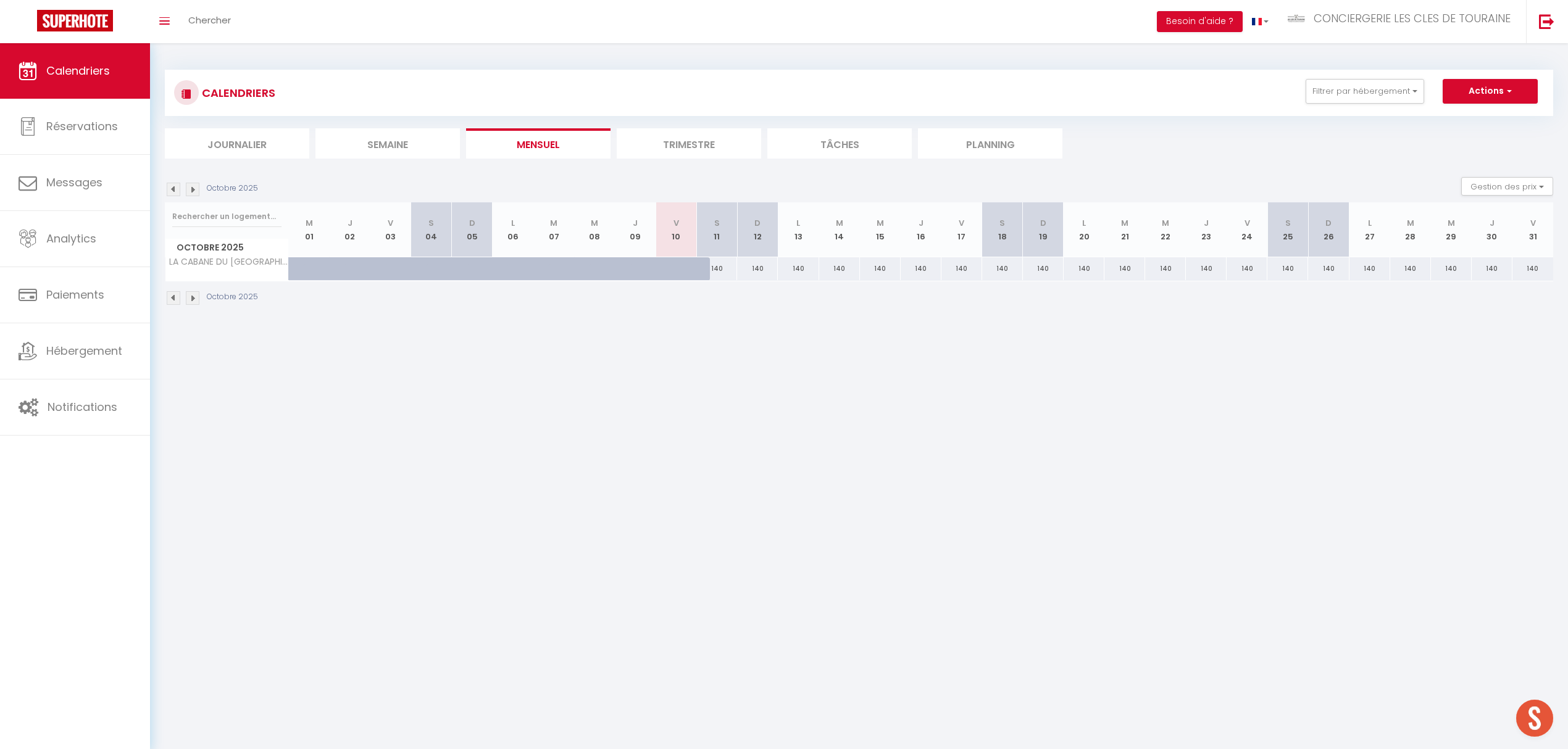
scroll to position [354, 0]
click at [1367, 15] on span "CONCIERGERIE LES CLES DE TOURAINE" at bounding box center [1412, 18] width 197 height 15
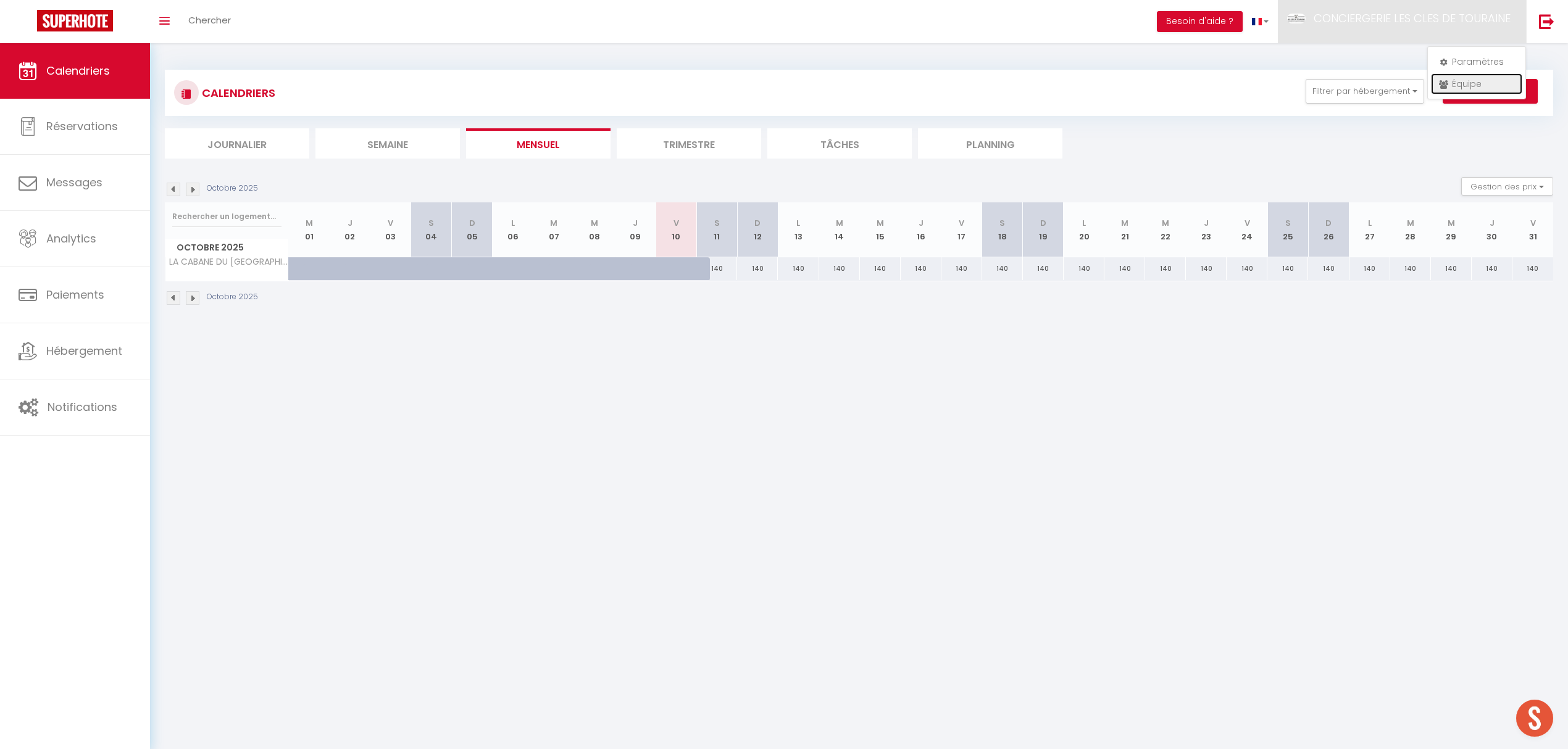
click at [1452, 82] on link "Équipe" at bounding box center [1477, 84] width 91 height 21
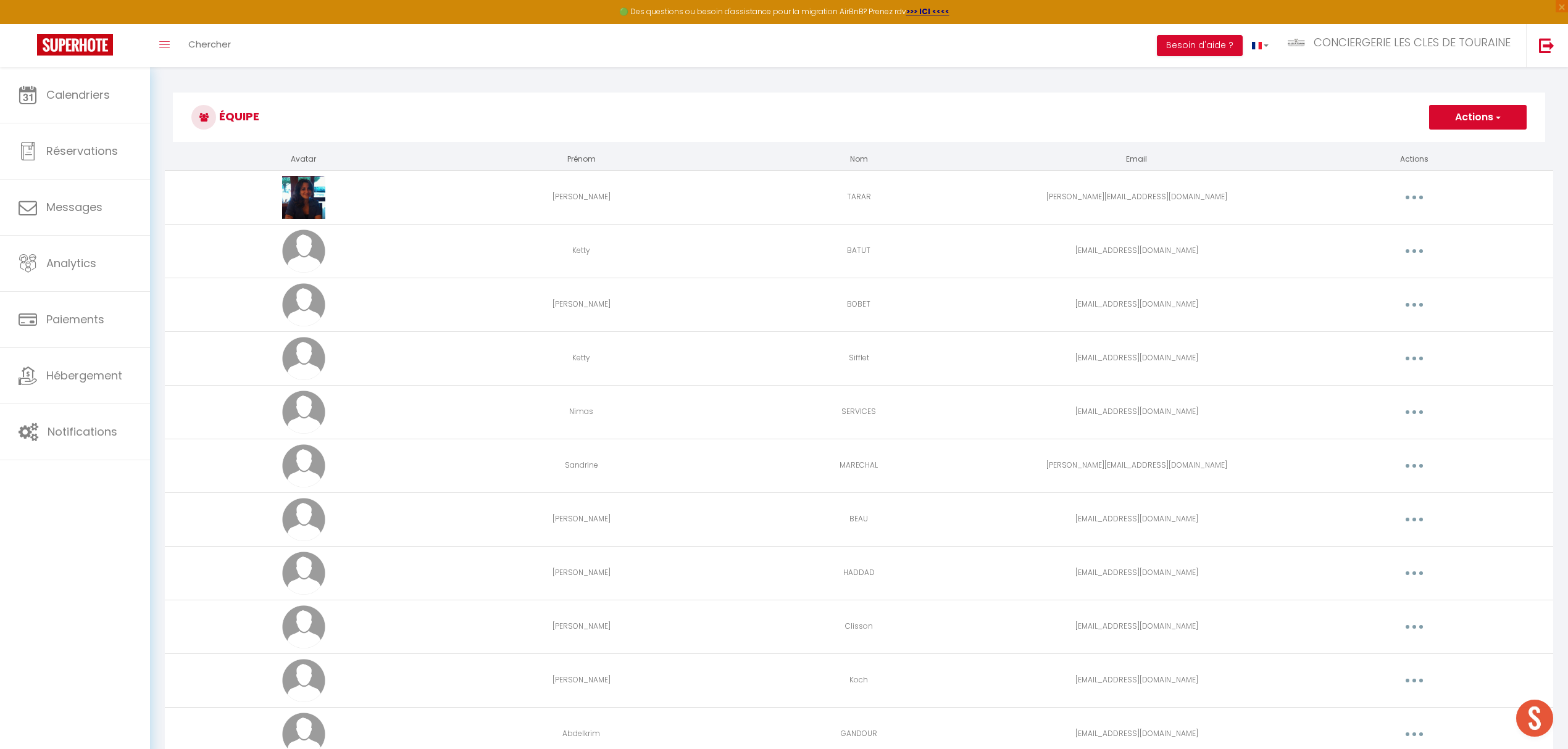
click at [1461, 121] on button "Actions" at bounding box center [1478, 117] width 97 height 25
click at [1460, 144] on link "Ajouter un nouvel utilisateur" at bounding box center [1453, 144] width 145 height 16
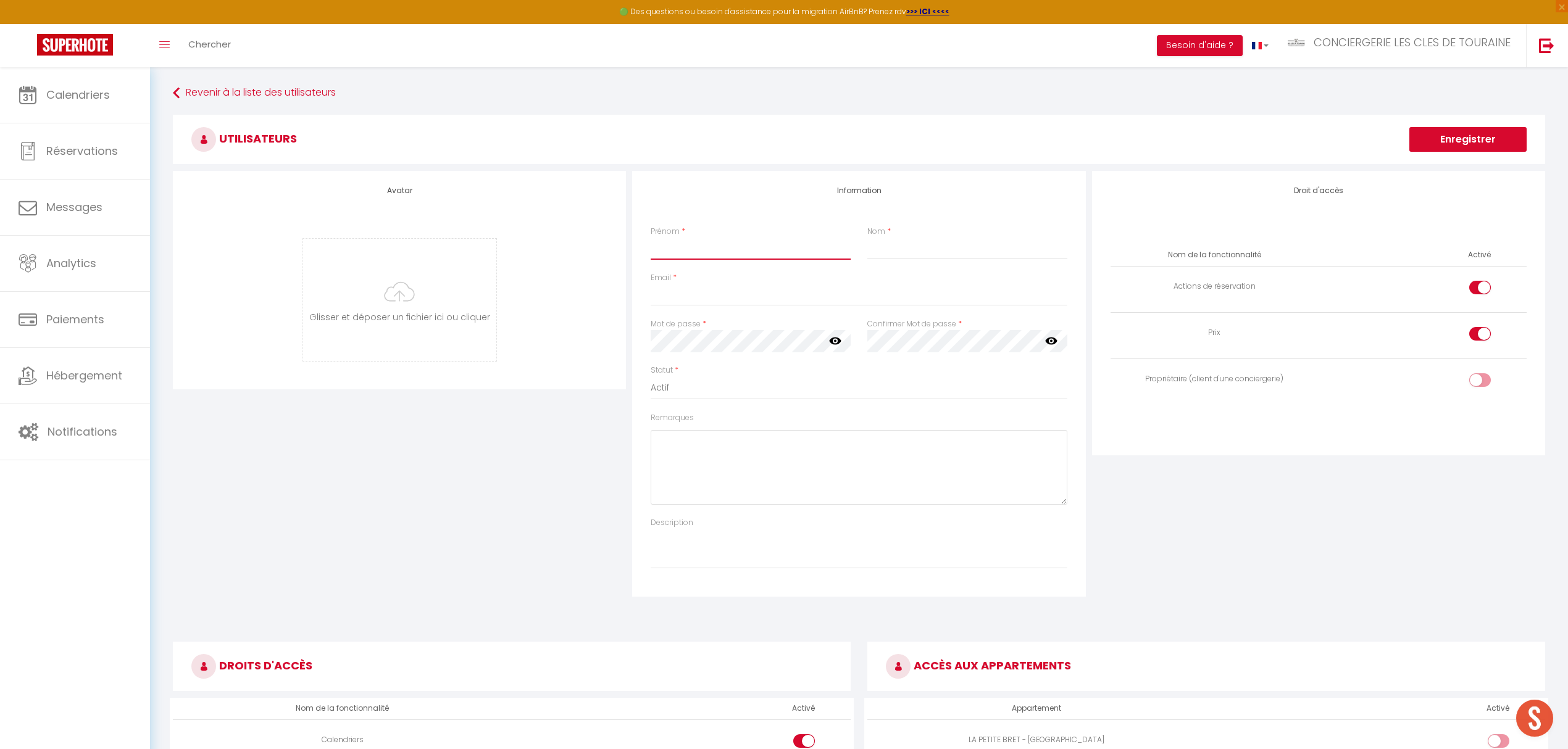
click at [672, 246] on input "Prénom" at bounding box center [750, 249] width 200 height 22
type input "a"
type input "[PERSON_NAME]"
type input "GAMBIER"
click at [668, 296] on input "Email" at bounding box center [858, 295] width 416 height 22
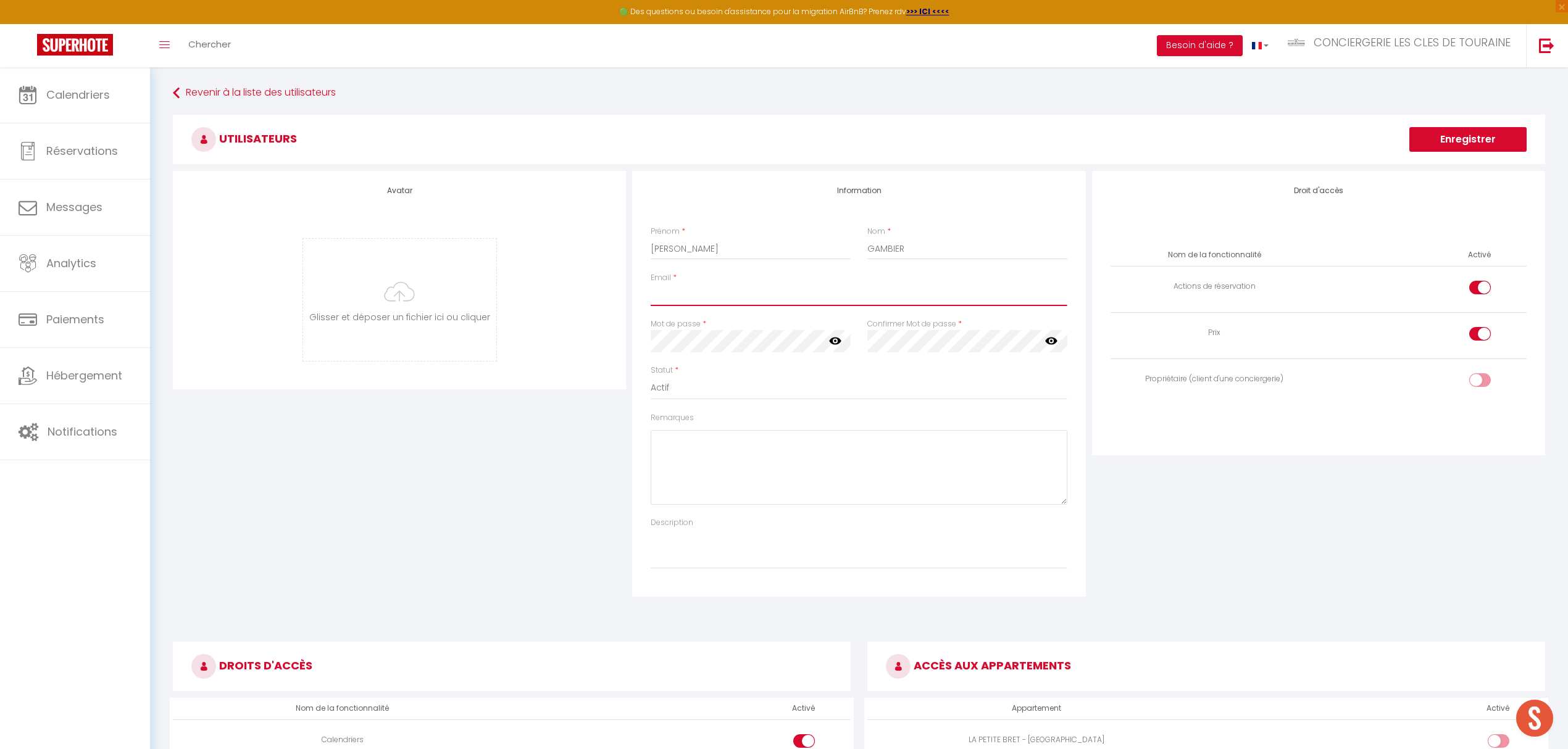
paste input "[PERSON_NAME][EMAIL_ADDRESS][DOMAIN_NAME]"
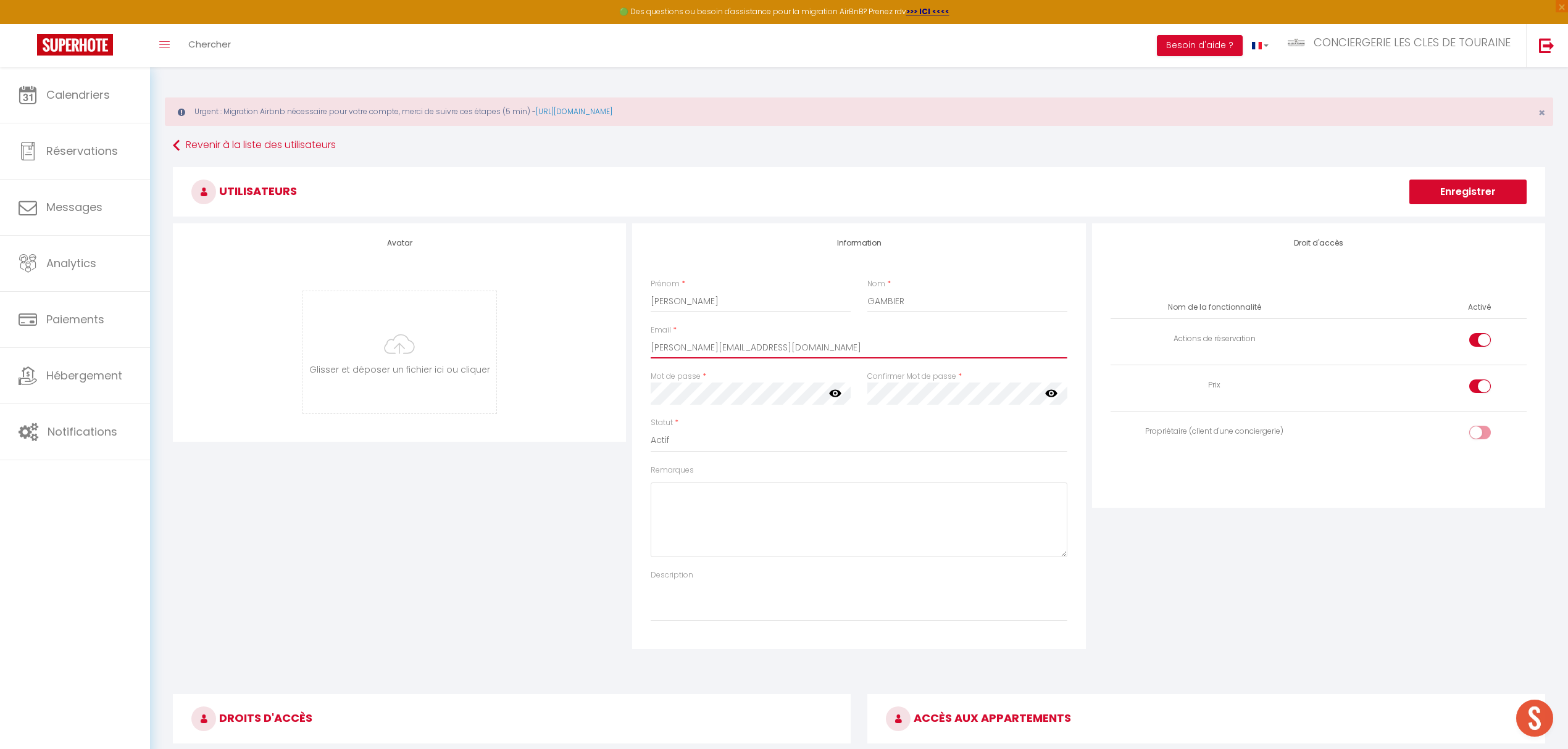
type input "[PERSON_NAME][EMAIL_ADDRESS][DOMAIN_NAME]"
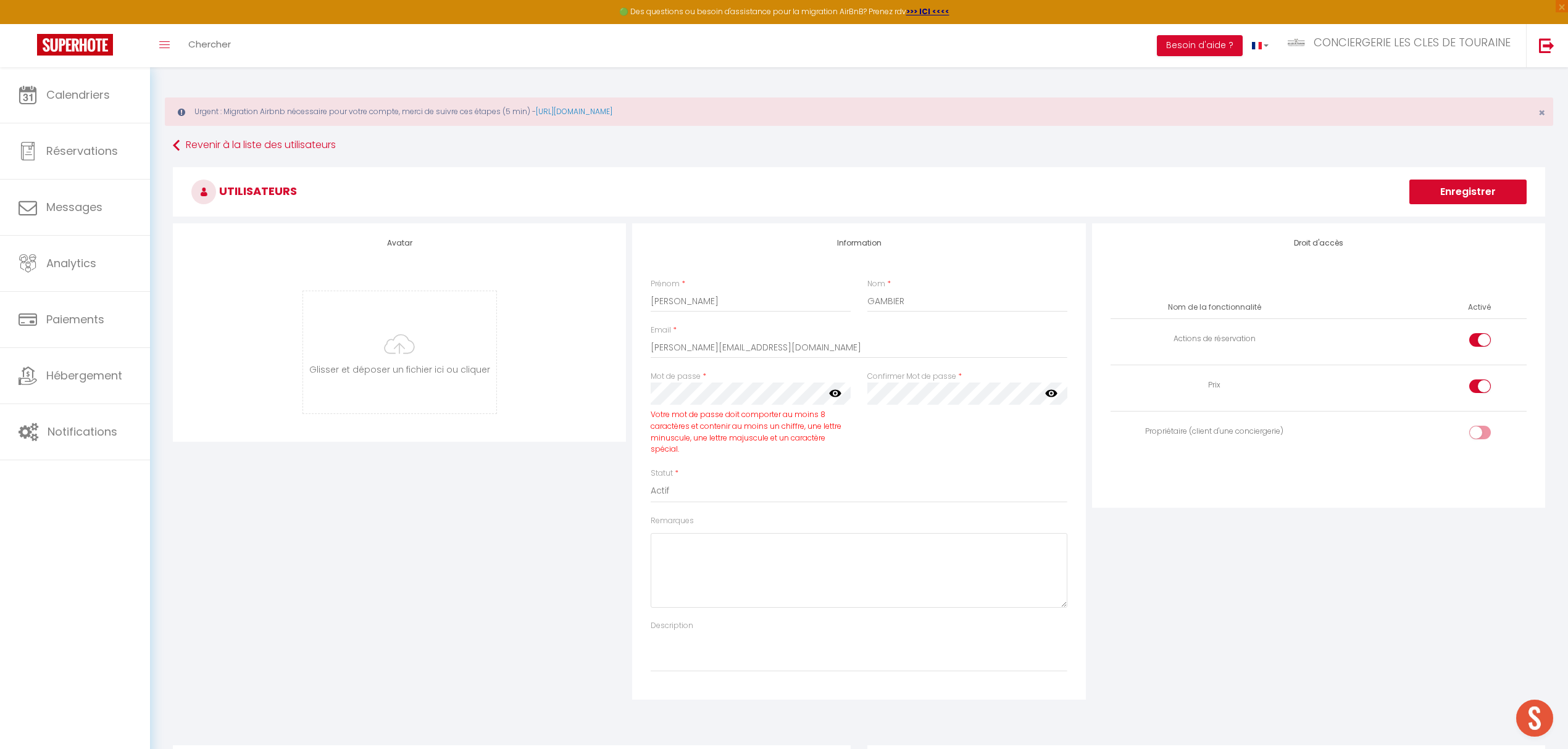
click at [650, 395] on div "Mot de passe * Votre mot de passe doit comporter au moins 8 caractères et conte…" at bounding box center [751, 419] width 217 height 97
click at [836, 392] on icon at bounding box center [835, 393] width 13 height 13
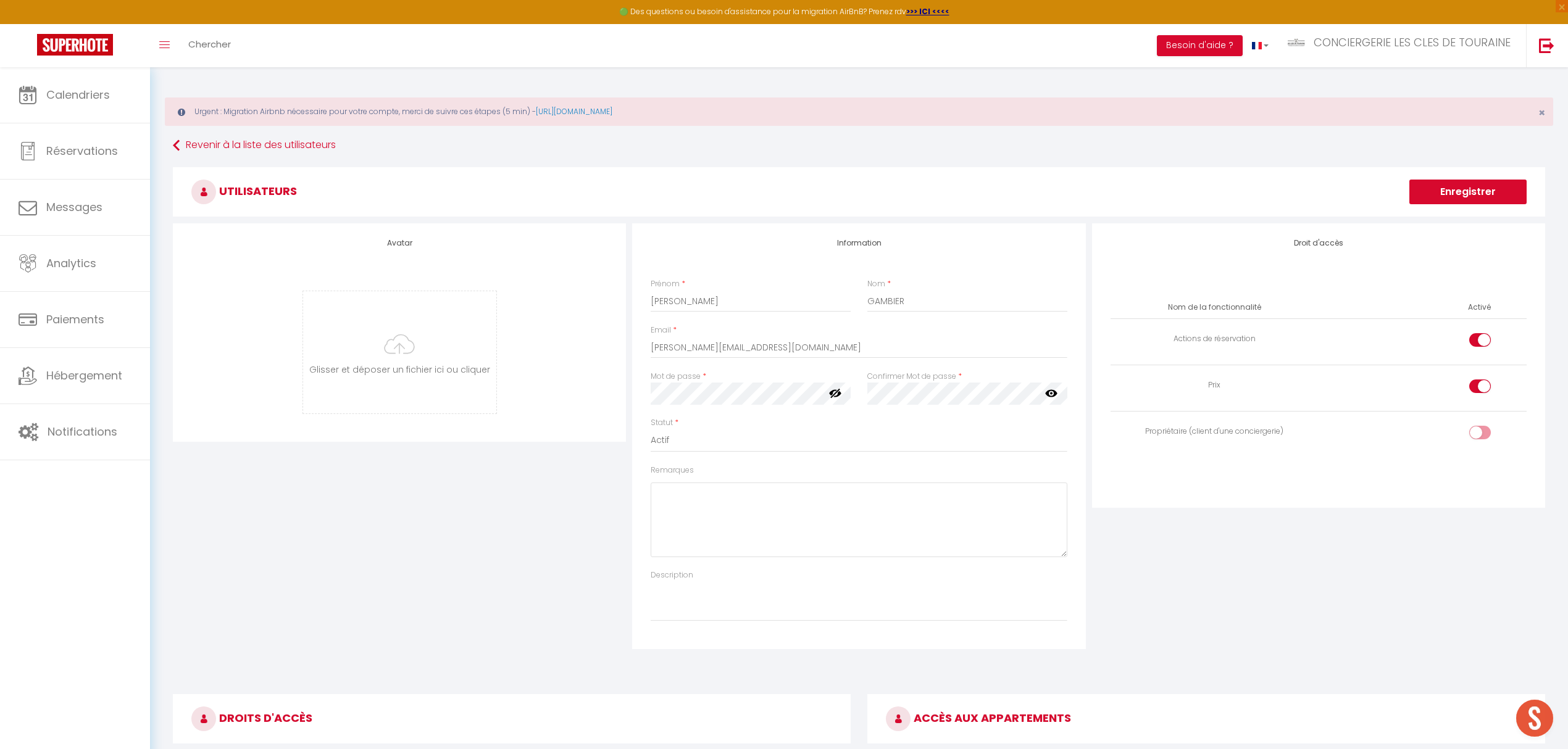
click at [623, 402] on div "Avatar Glisser et déposer un fichier ici ou cliquer Ooops, something wrong happ…" at bounding box center [859, 436] width 1379 height 426
click at [722, 465] on div "Remarques" at bounding box center [858, 511] width 416 height 93
click at [829, 399] on div "Mot de passe * Votre mot de passe doit comporter au moins 8 caractères et conte…" at bounding box center [859, 394] width 433 height 46
click at [1478, 581] on div "Droit d'accès Nom de la fonctionnalité Activé Actions de réservation Prix Propr…" at bounding box center [1319, 436] width 459 height 426
click at [1475, 393] on div at bounding box center [1481, 386] width 22 height 14
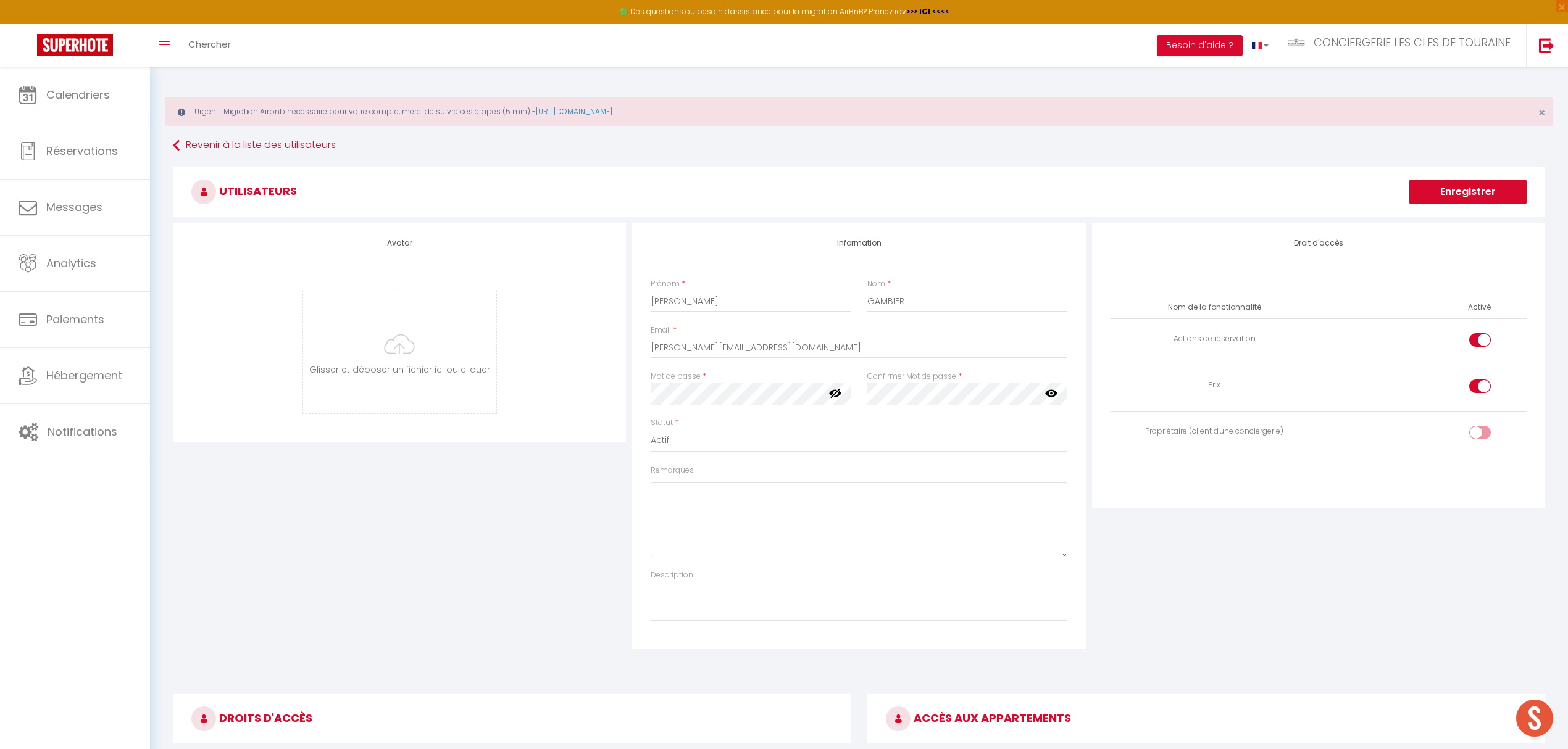
click at [1480, 393] on input "checkbox" at bounding box center [1491, 389] width 22 height 19
checkbox input "false"
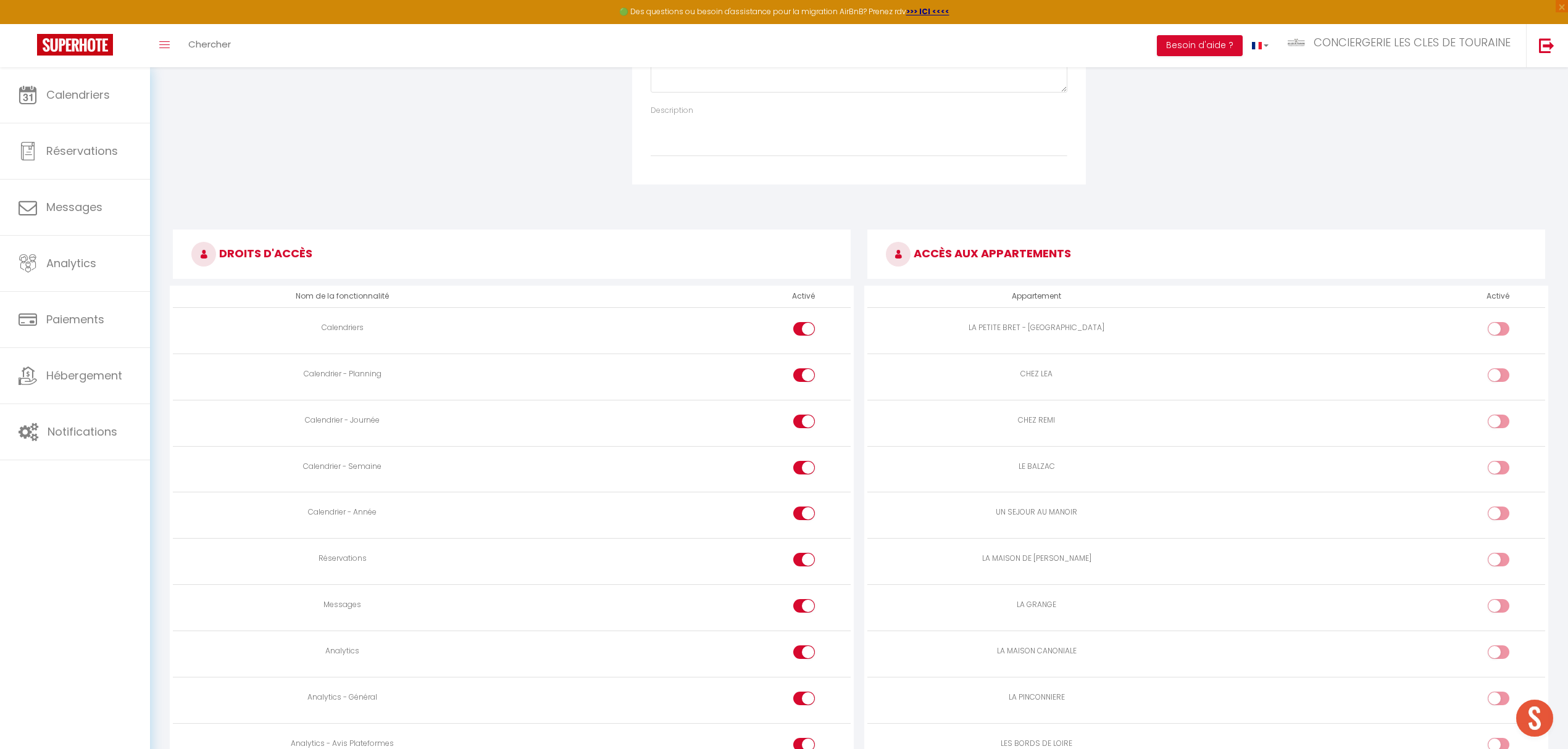
scroll to position [494, 0]
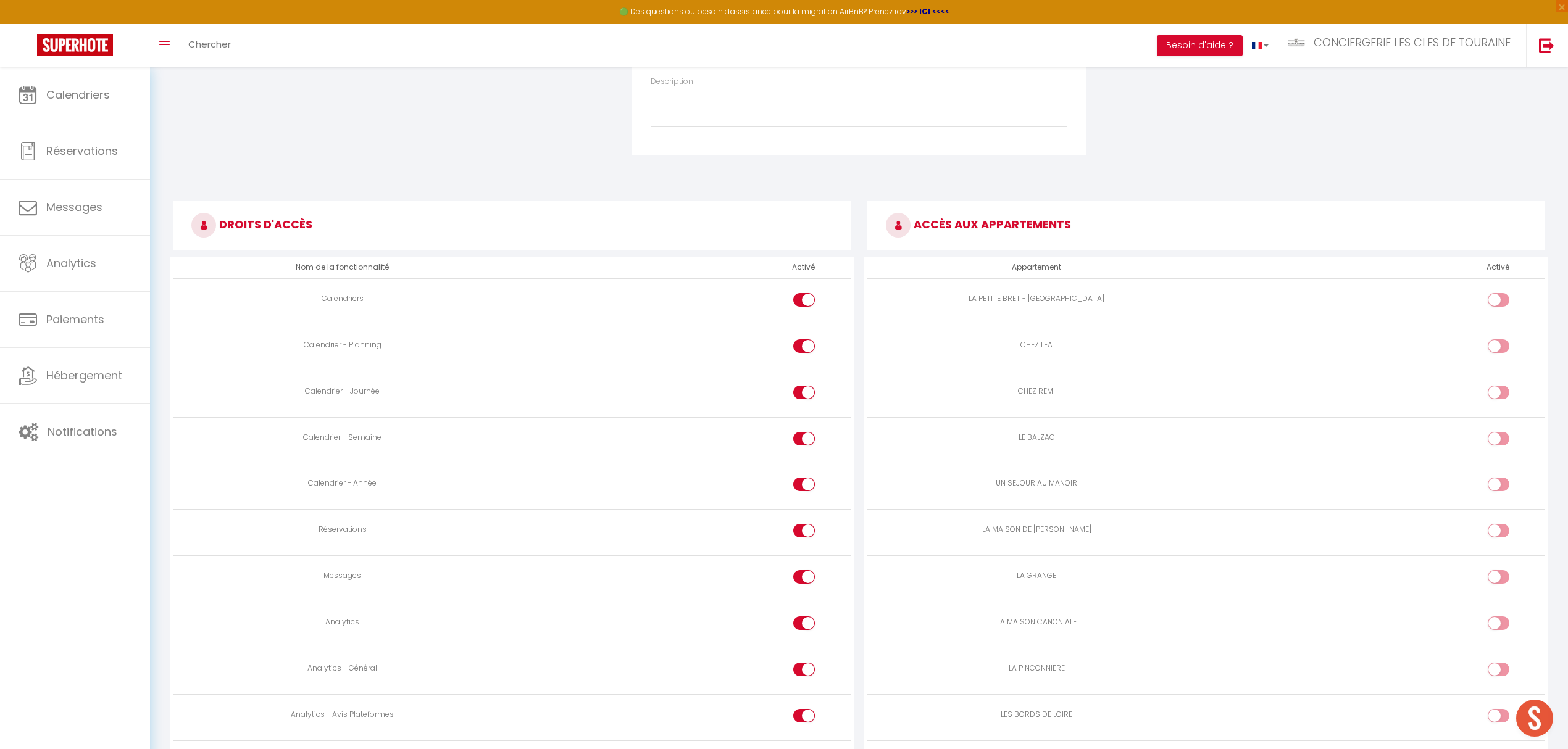
click at [795, 578] on div at bounding box center [804, 577] width 22 height 14
click at [804, 578] on input "checkbox" at bounding box center [815, 580] width 22 height 19
checkbox input "false"
click at [795, 622] on div at bounding box center [804, 623] width 22 height 14
click at [804, 622] on input "checkbox" at bounding box center [815, 626] width 22 height 19
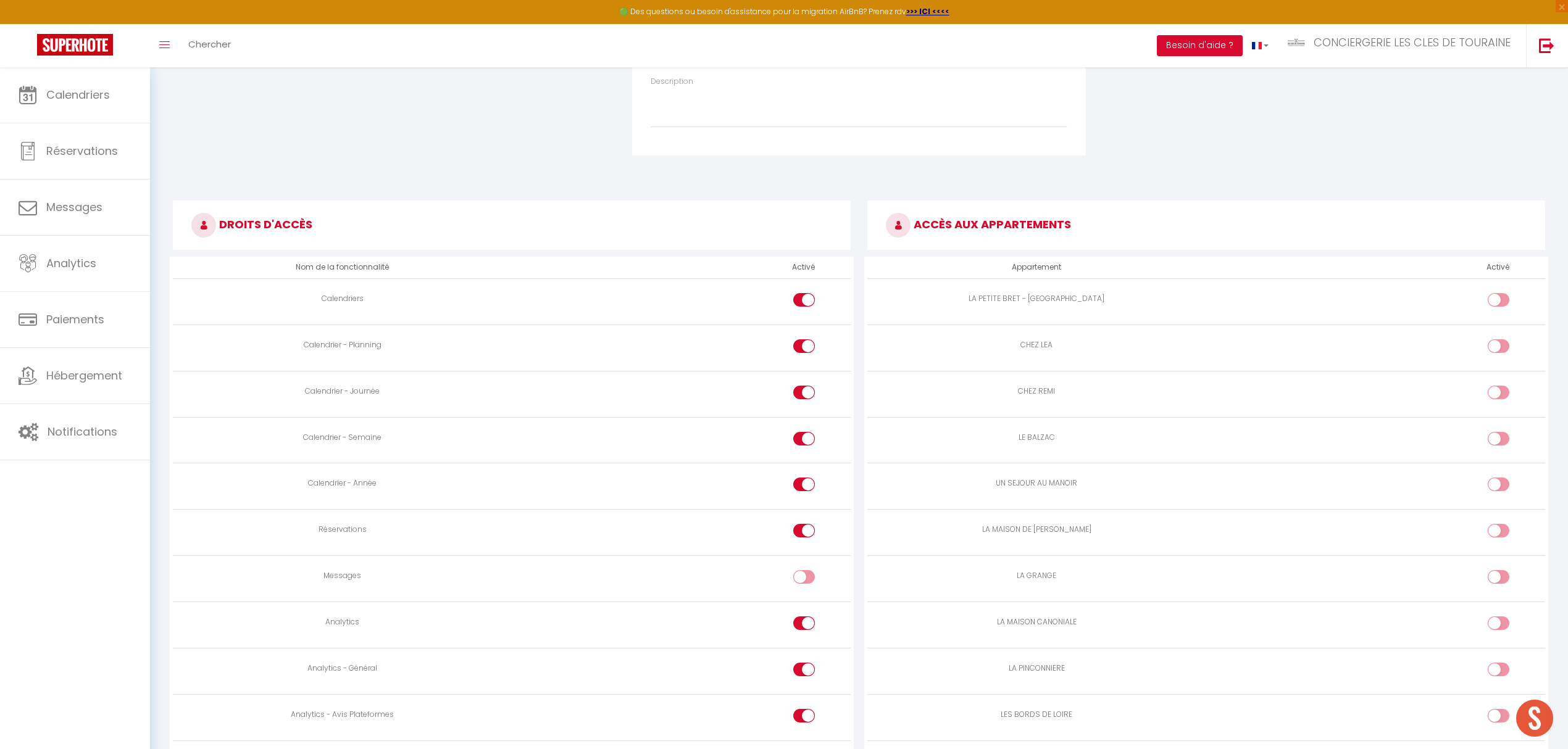
checkbox input "false"
click at [798, 670] on div at bounding box center [804, 670] width 22 height 14
click at [804, 670] on input "checkbox" at bounding box center [815, 672] width 22 height 19
checkbox input "false"
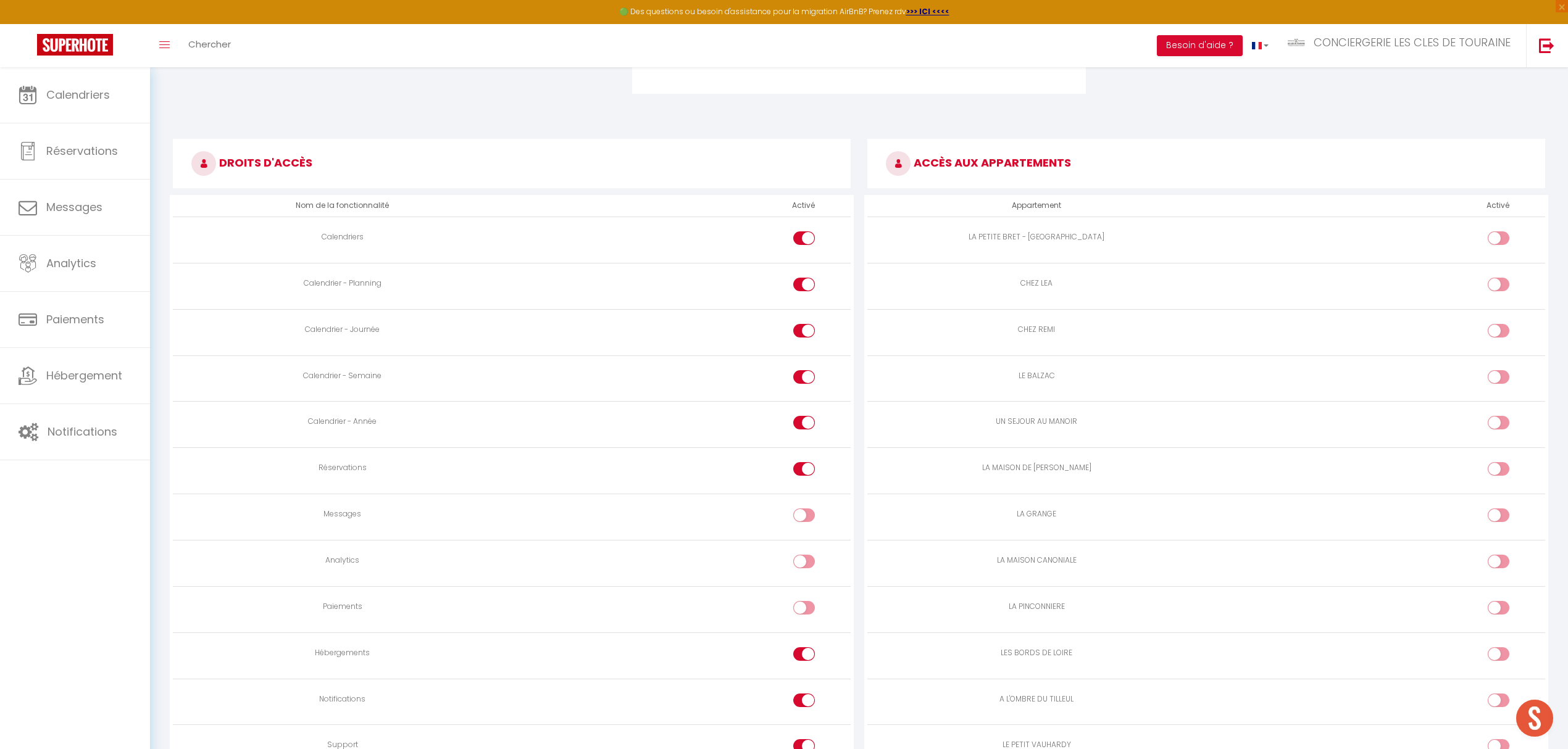
scroll to position [658, 0]
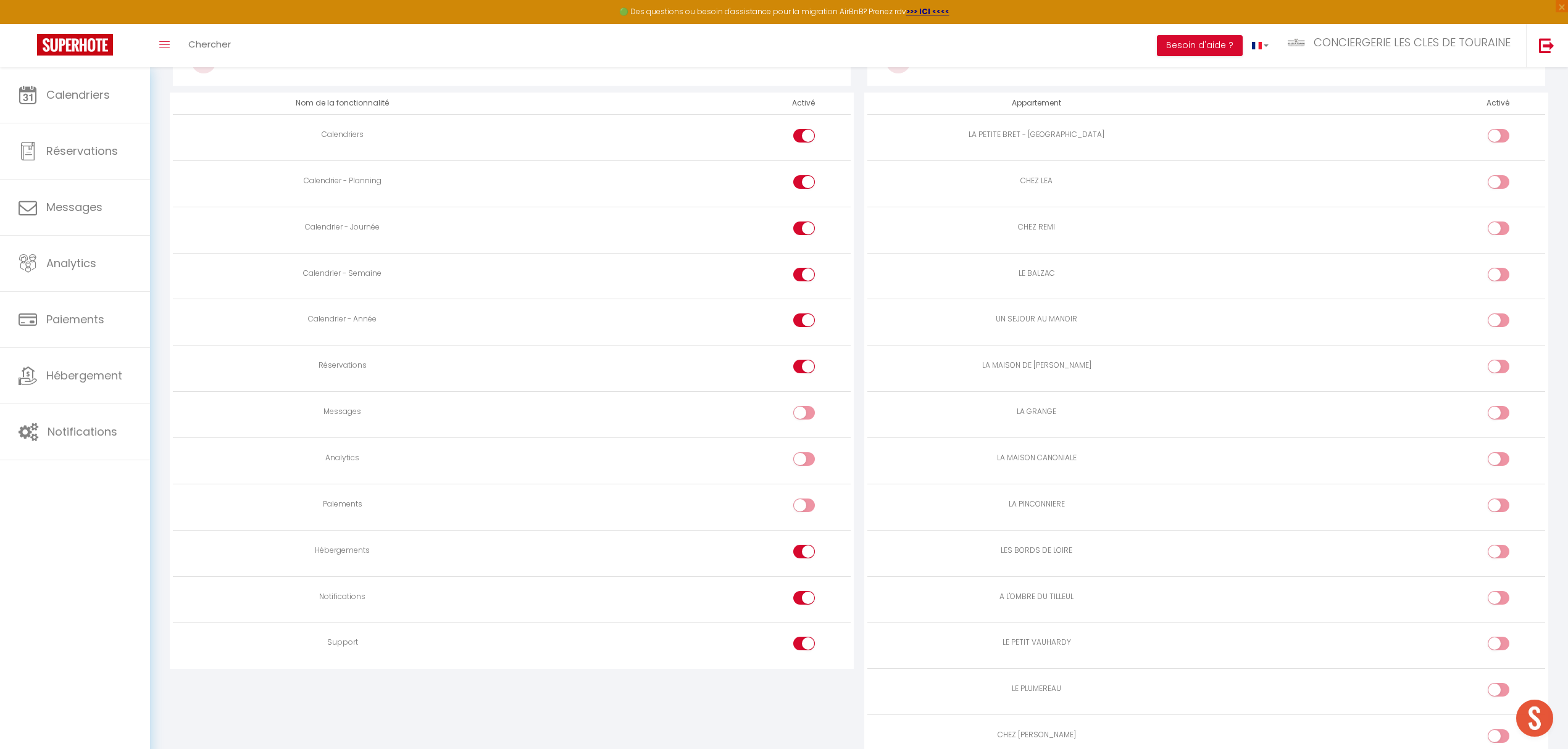
click at [799, 559] on label at bounding box center [804, 555] width 22 height 19
click at [804, 559] on input "checkbox" at bounding box center [815, 555] width 22 height 19
checkbox input "false"
click at [802, 596] on div at bounding box center [804, 598] width 22 height 14
click at [804, 596] on input "checkbox" at bounding box center [815, 600] width 22 height 19
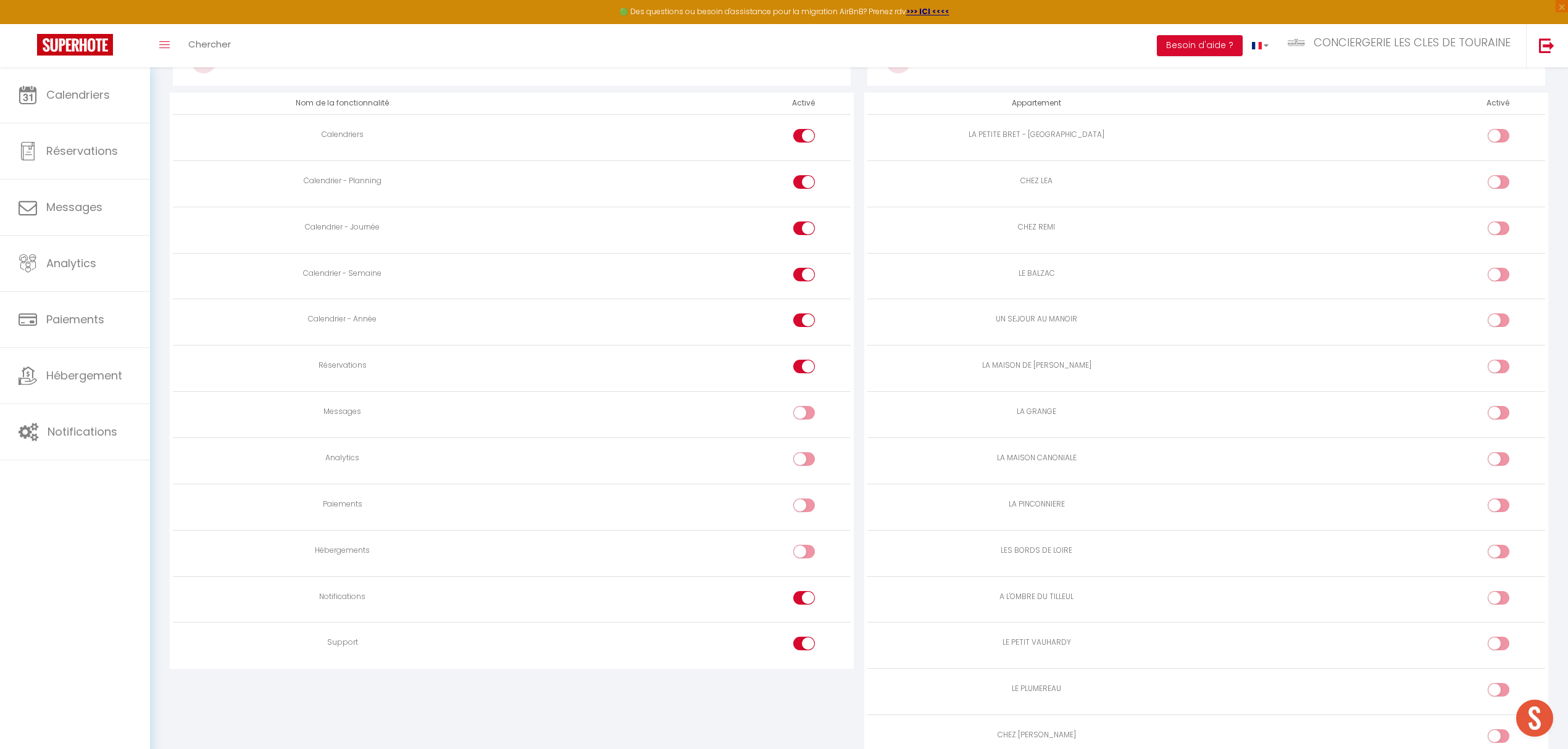
checkbox input "false"
click at [793, 648] on label at bounding box center [804, 646] width 22 height 19
click at [804, 648] on input "checkbox" at bounding box center [815, 646] width 22 height 19
checkbox input "false"
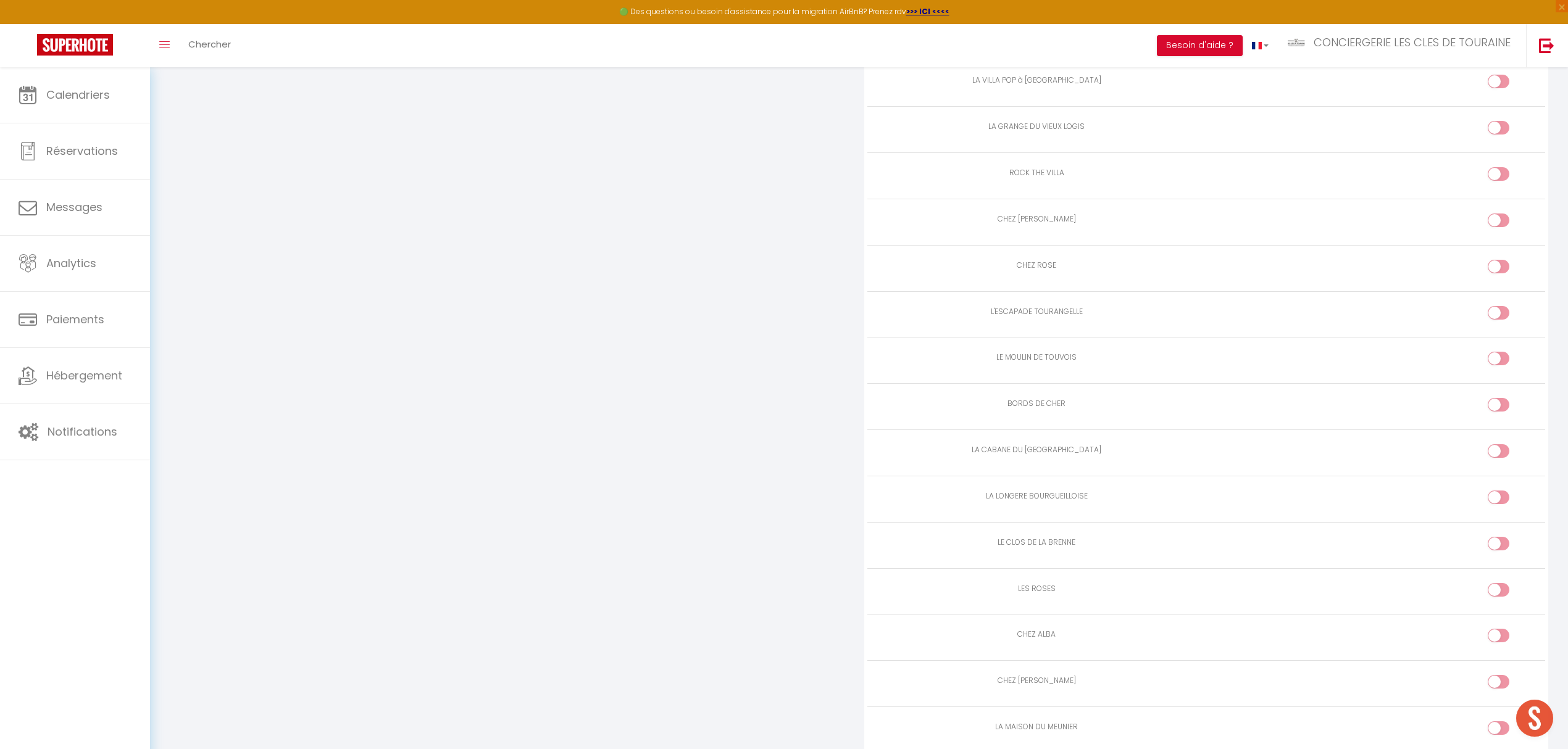
scroll to position [1563, 0]
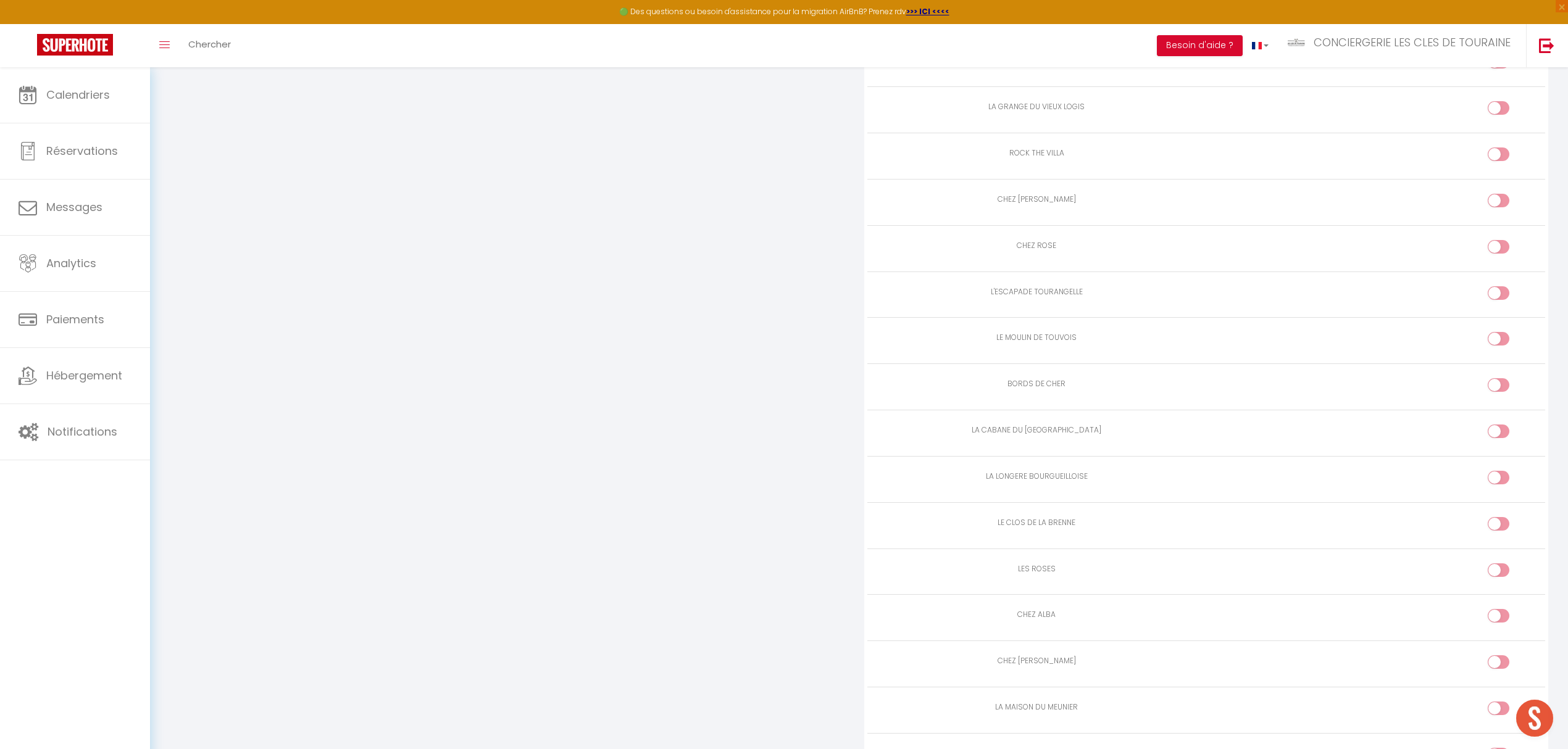
click at [1505, 435] on input "checkbox" at bounding box center [1510, 434] width 22 height 19
checkbox input "true"
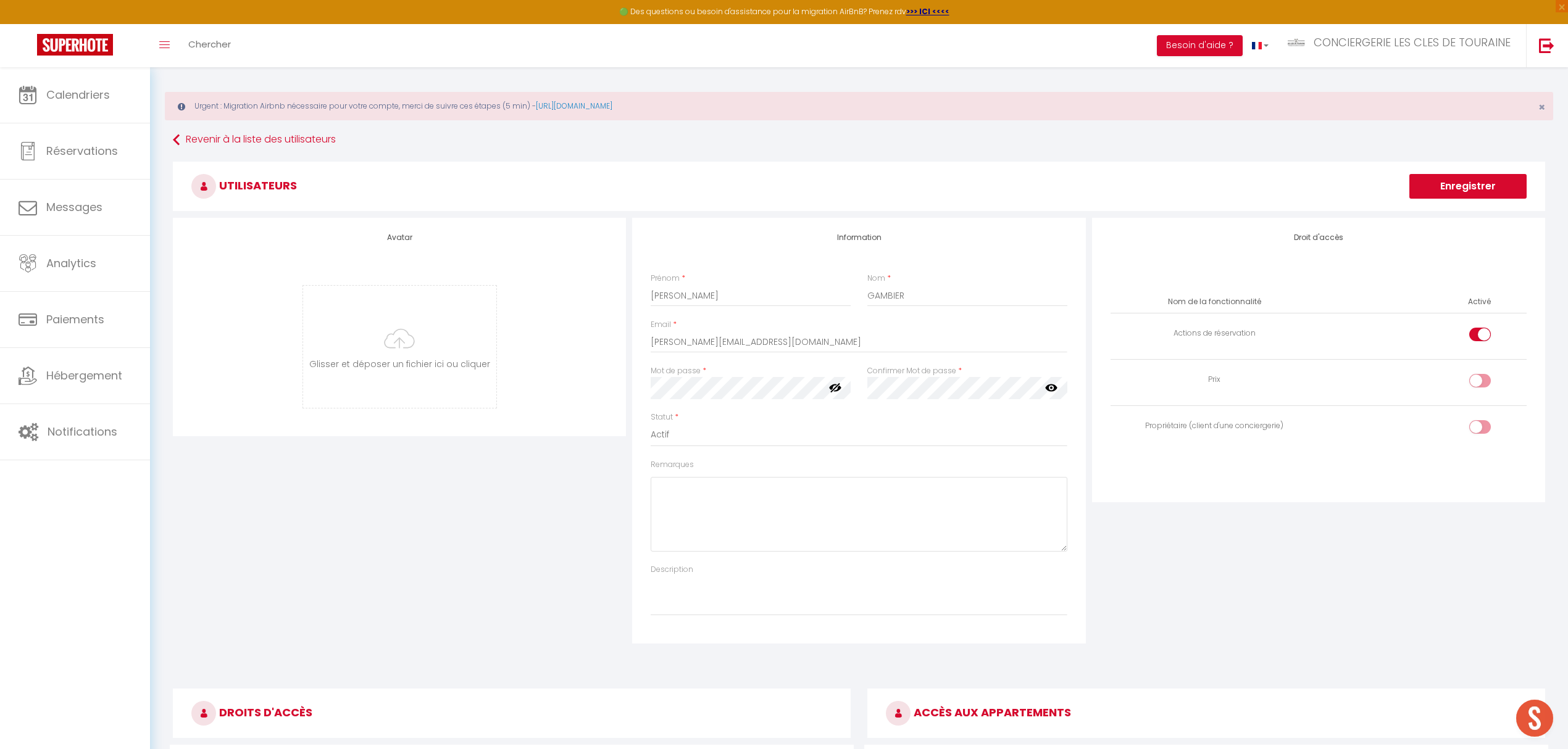
scroll to position [0, 0]
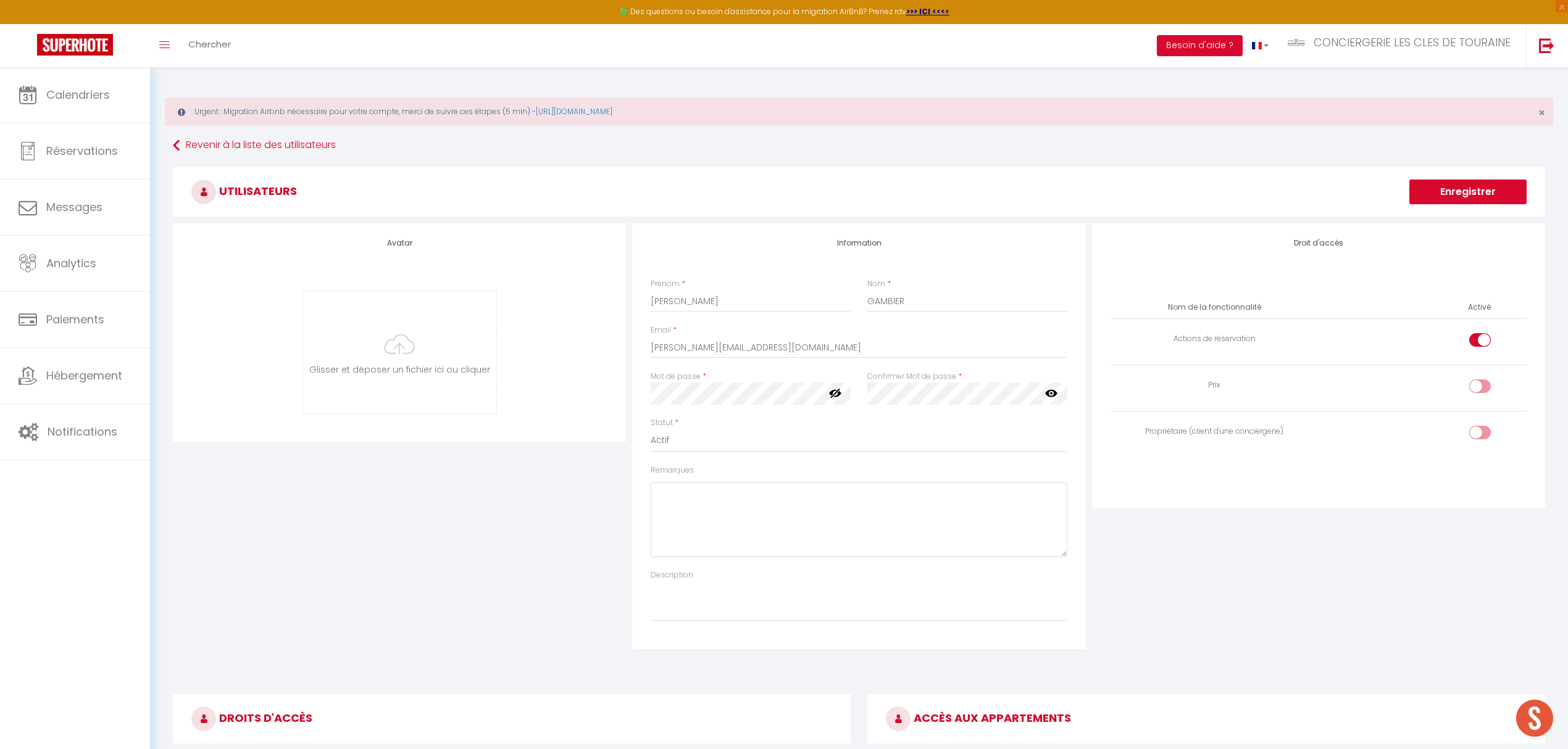
click at [1489, 437] on input "checkbox" at bounding box center [1491, 435] width 22 height 19
checkbox input "true"
click at [1472, 191] on button "Enregistrer" at bounding box center [1468, 191] width 118 height 25
